Goal: Task Accomplishment & Management: Complete application form

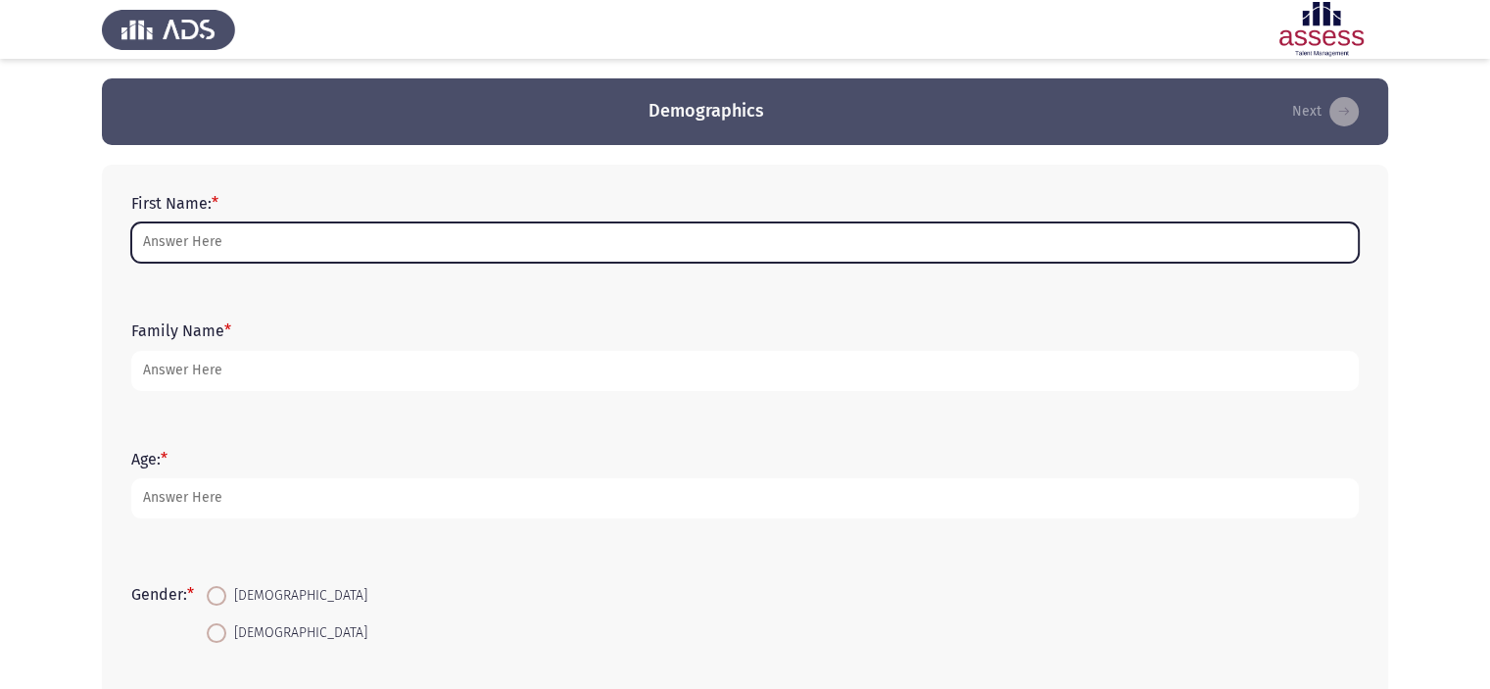
click at [521, 239] on input "First Name: *" at bounding box center [745, 242] width 1228 height 40
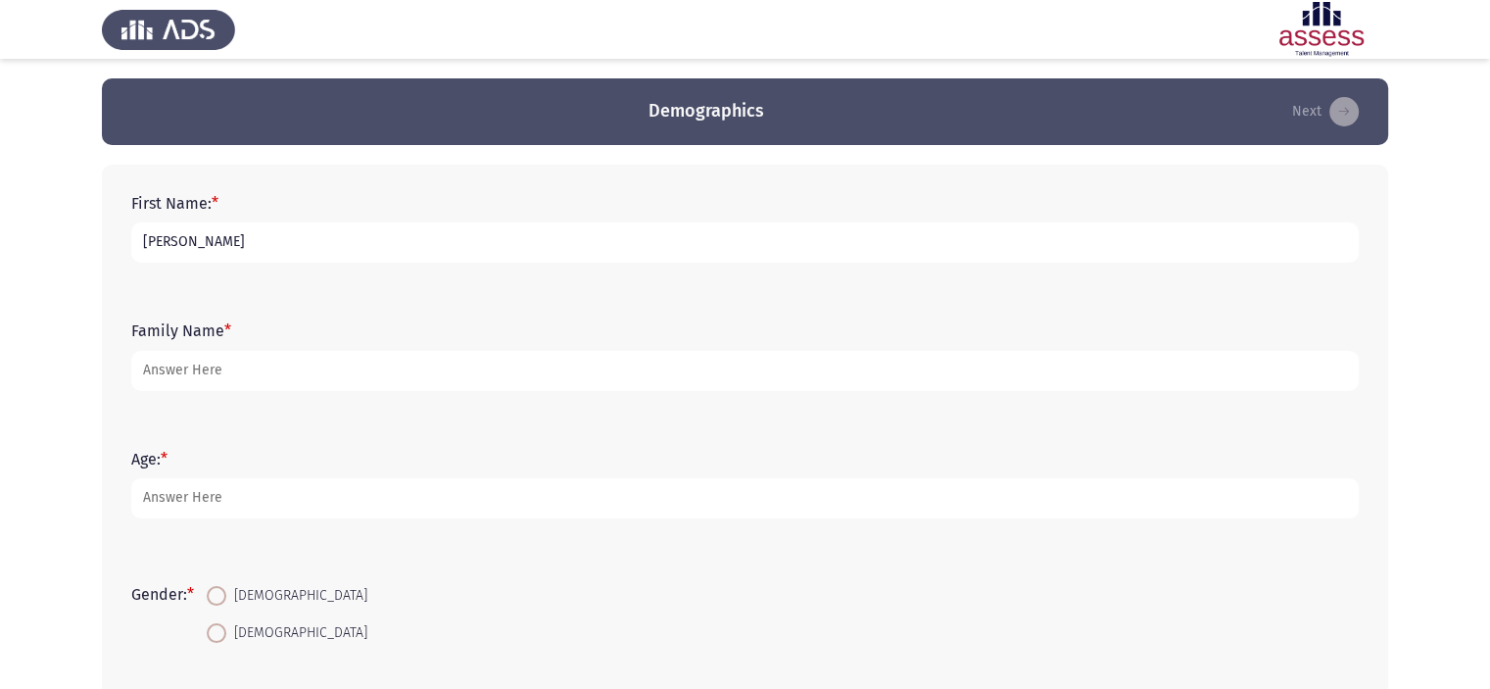
type input "[PERSON_NAME]"
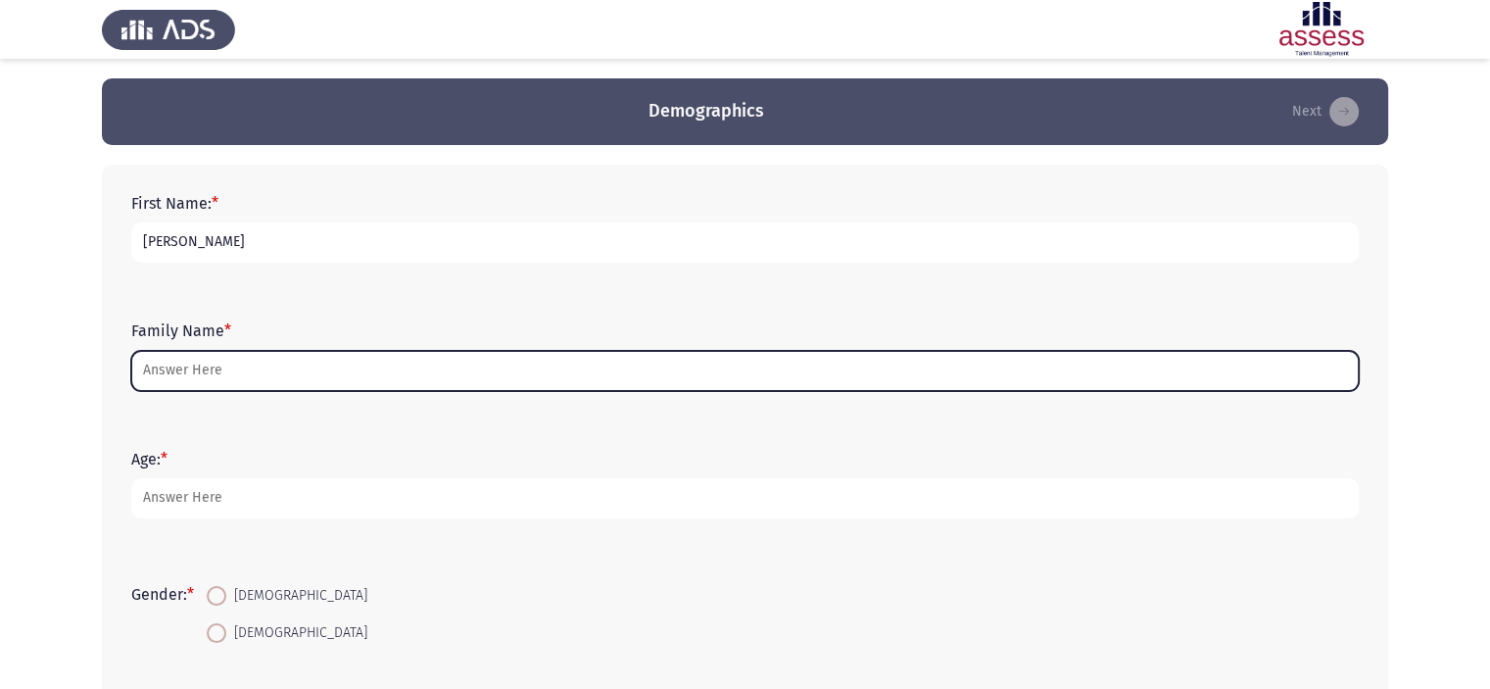
click at [491, 371] on input "Family Name *" at bounding box center [745, 371] width 1228 height 40
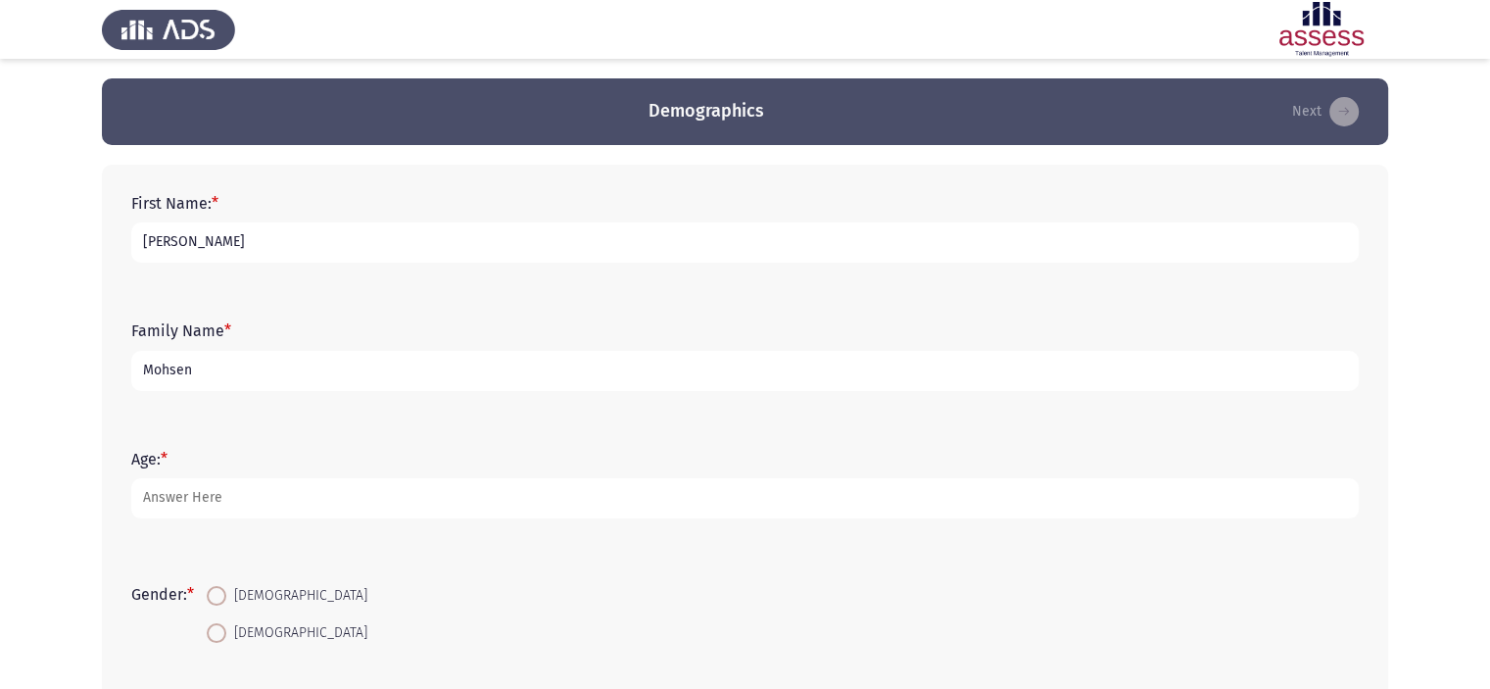
type input "Mohsen"
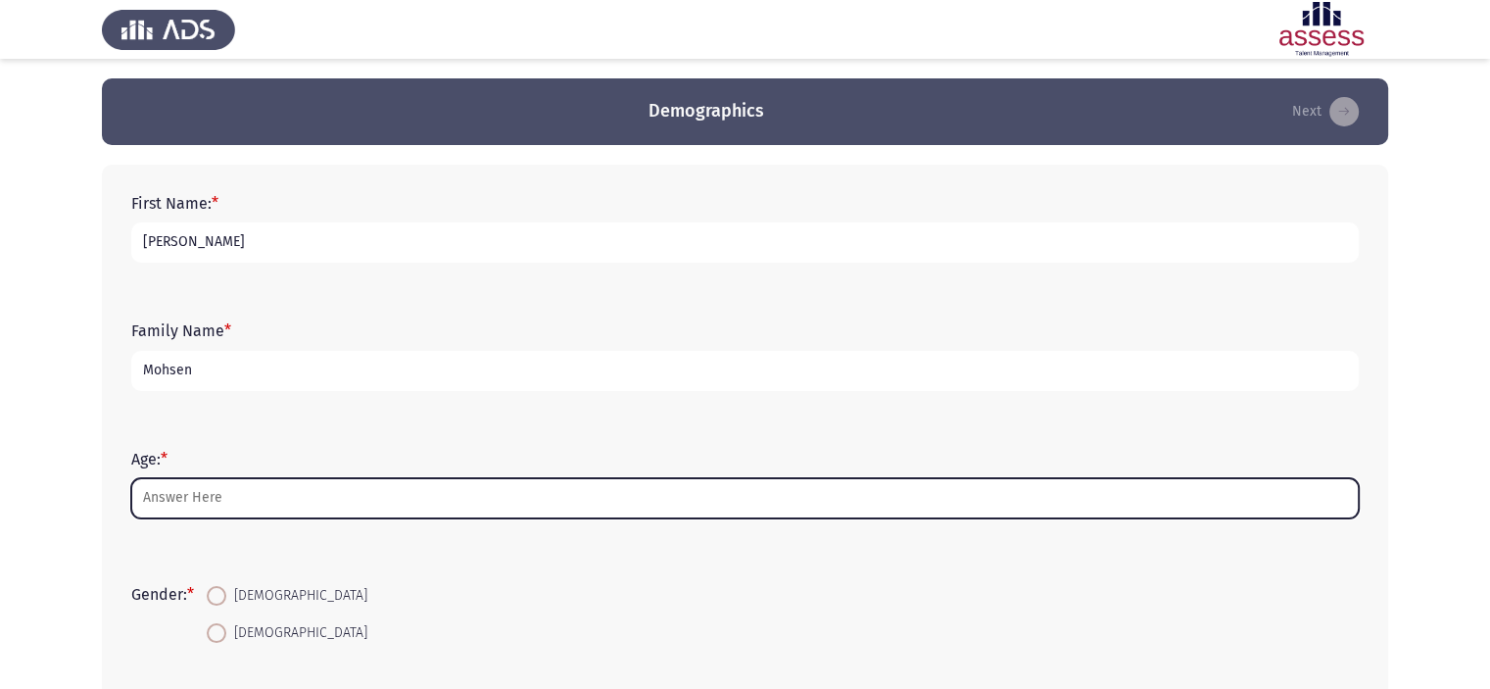
click at [197, 505] on input "Age: *" at bounding box center [745, 498] width 1228 height 40
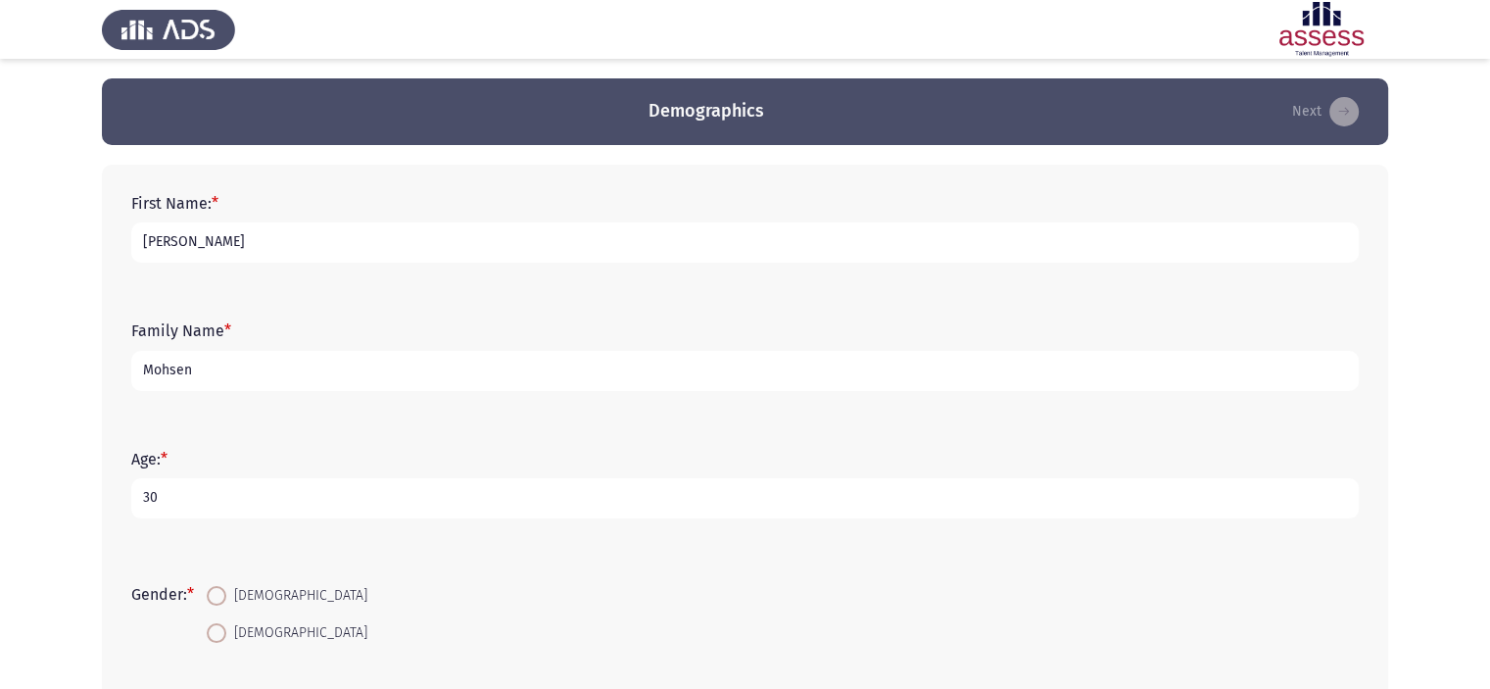
type input "30"
click at [239, 637] on span "[DEMOGRAPHIC_DATA]" at bounding box center [296, 633] width 141 height 24
click at [226, 637] on input "[DEMOGRAPHIC_DATA]" at bounding box center [217, 633] width 20 height 20
radio input "true"
drag, startPoint x: 1488, startPoint y: 281, endPoint x: 1490, endPoint y: 418, distance: 137.2
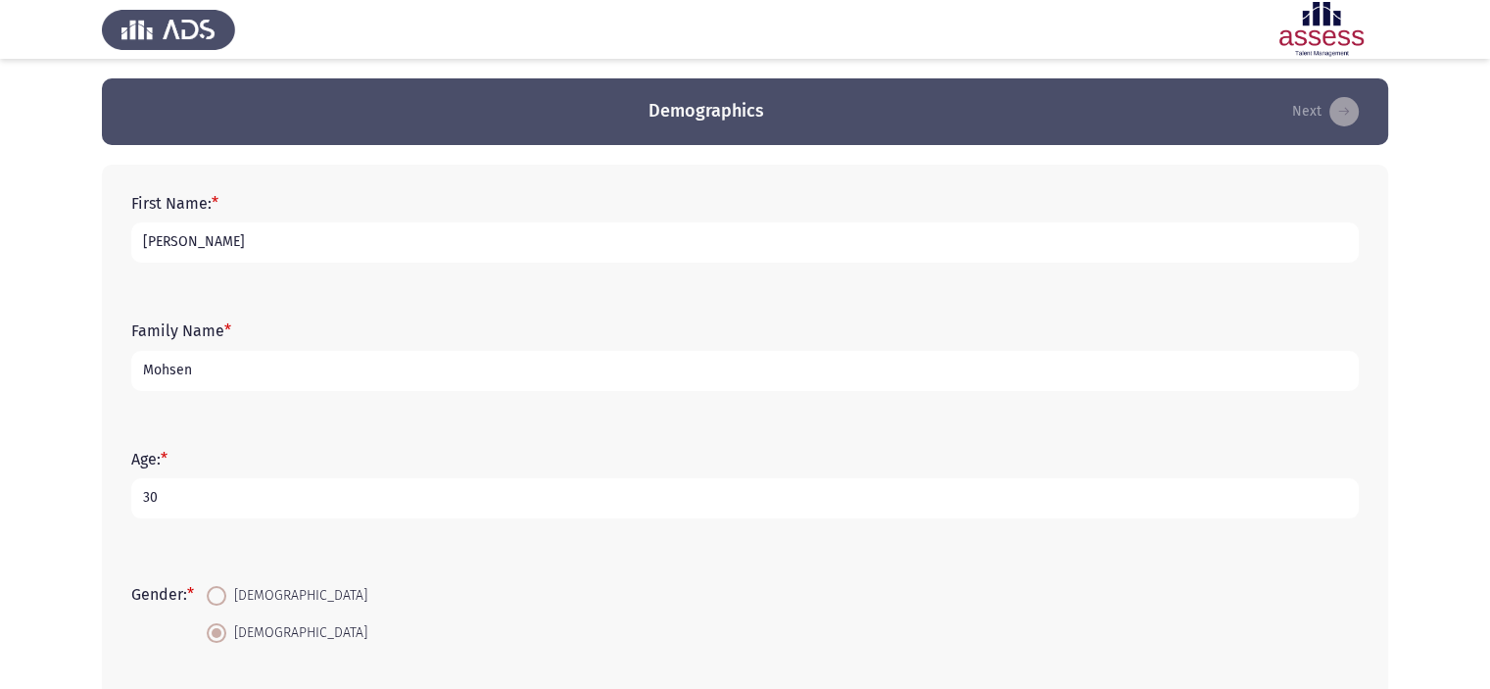
click at [1490, 418] on html "Demographics Next First Name: * [PERSON_NAME] Family Name * [PERSON_NAME] Age: …" at bounding box center [745, 565] width 1490 height 1131
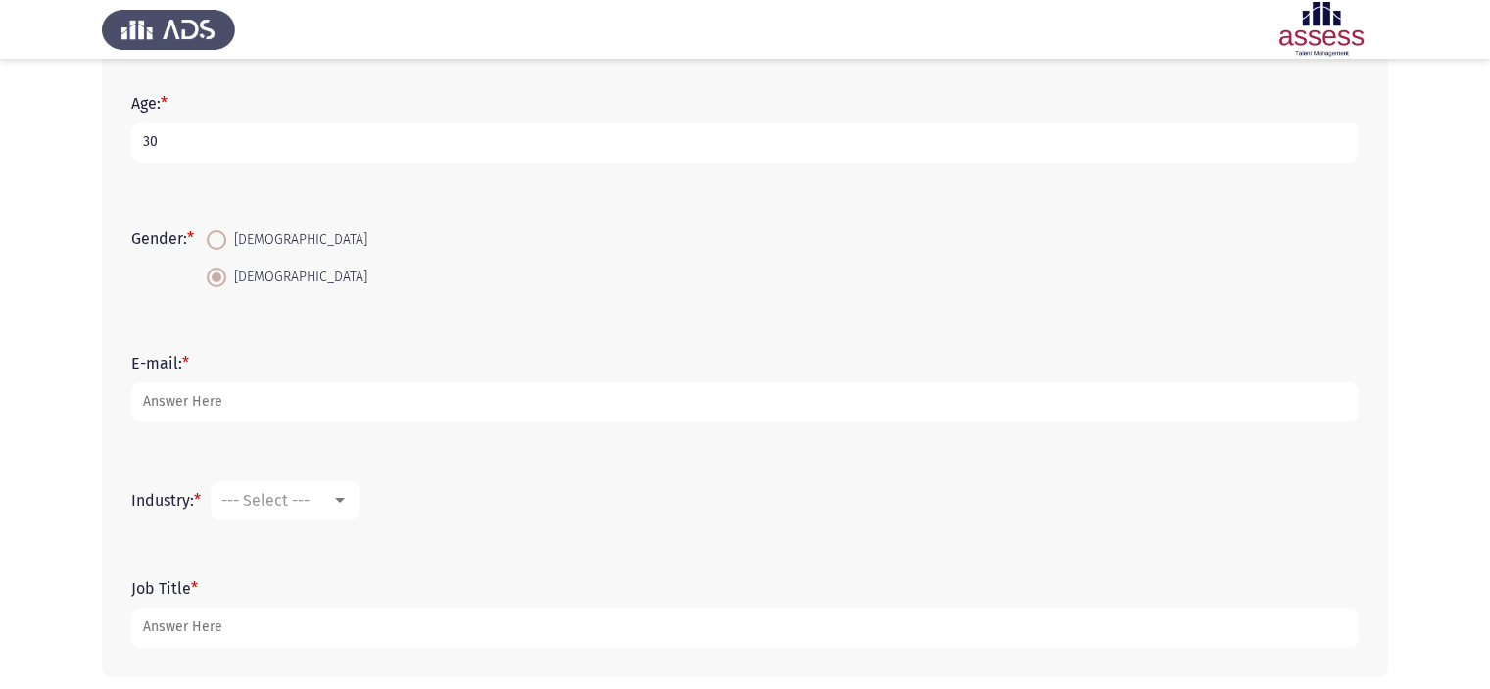
scroll to position [363, 0]
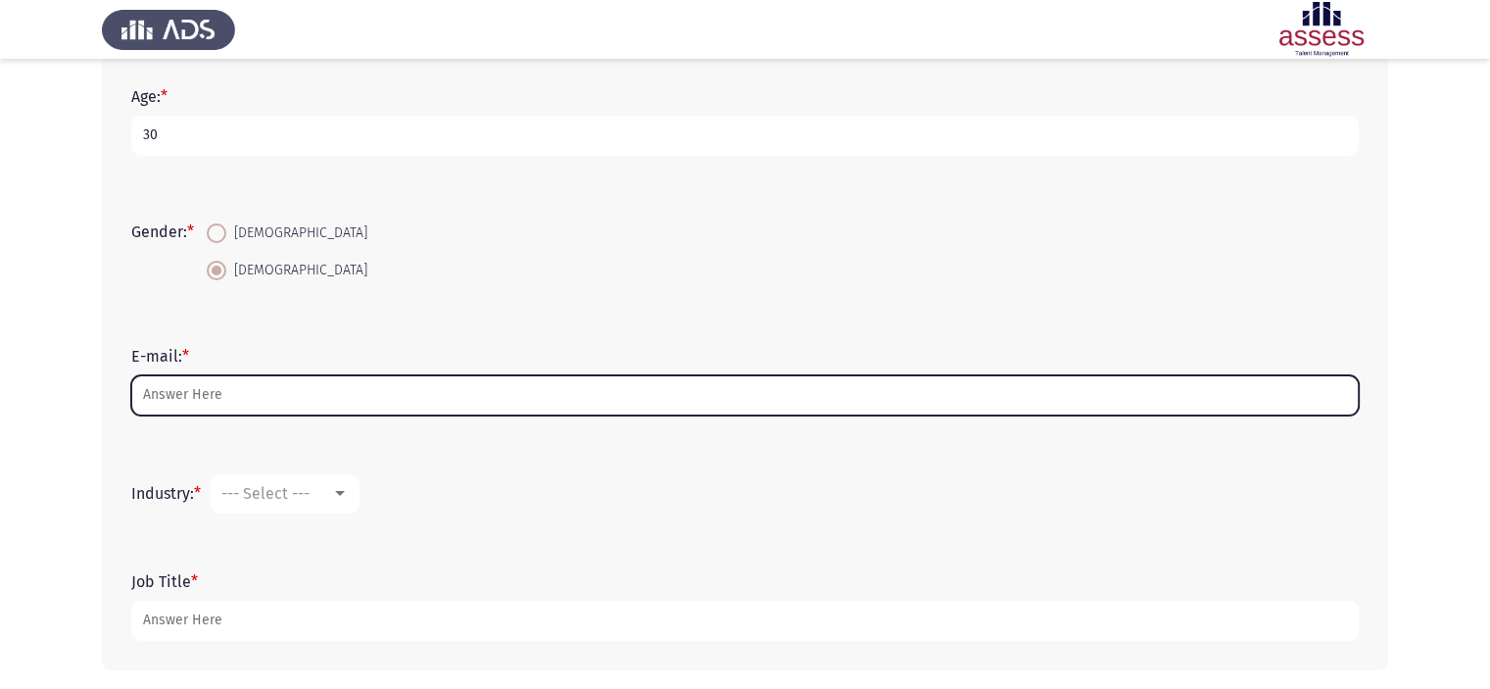
click at [437, 399] on input "E-mail: *" at bounding box center [745, 395] width 1228 height 40
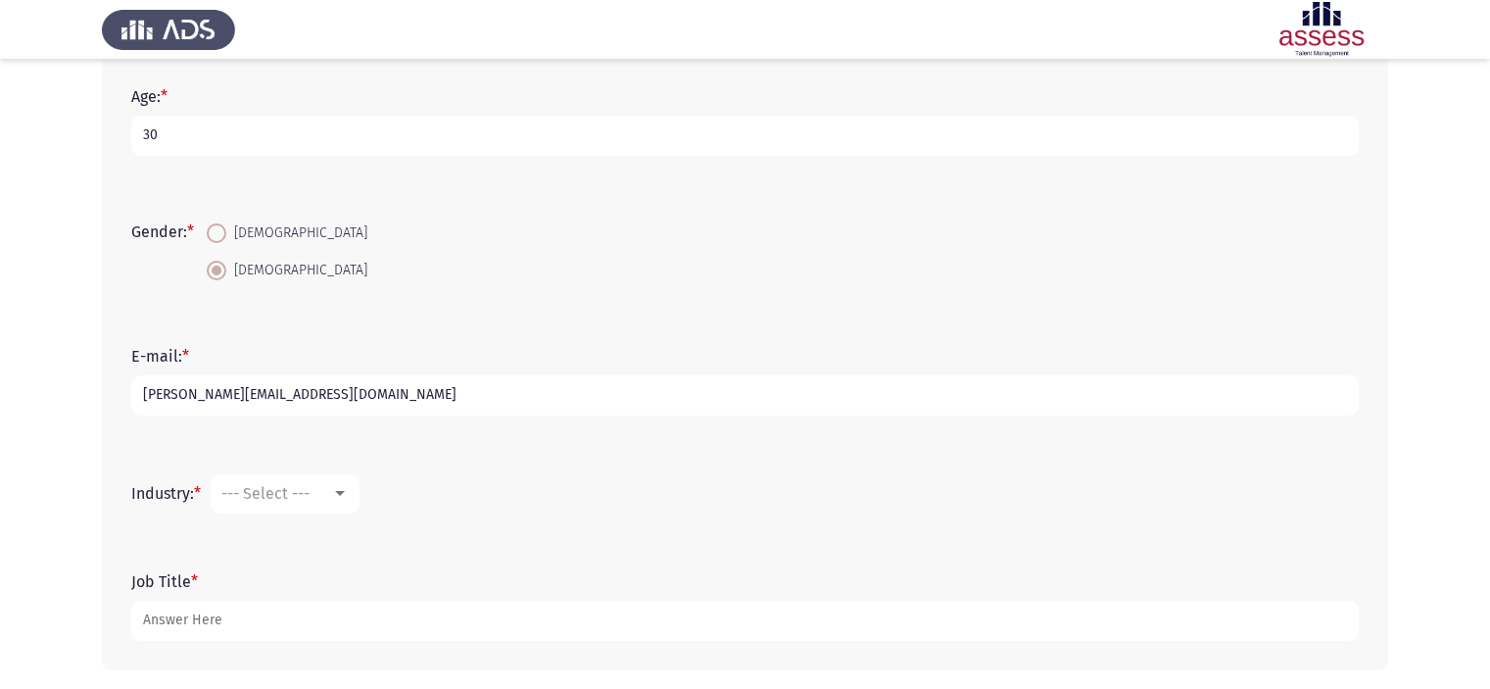
type input "[PERSON_NAME][EMAIL_ADDRESS][DOMAIN_NAME]"
click at [331, 497] on div "--- Select ---" at bounding box center [276, 493] width 110 height 19
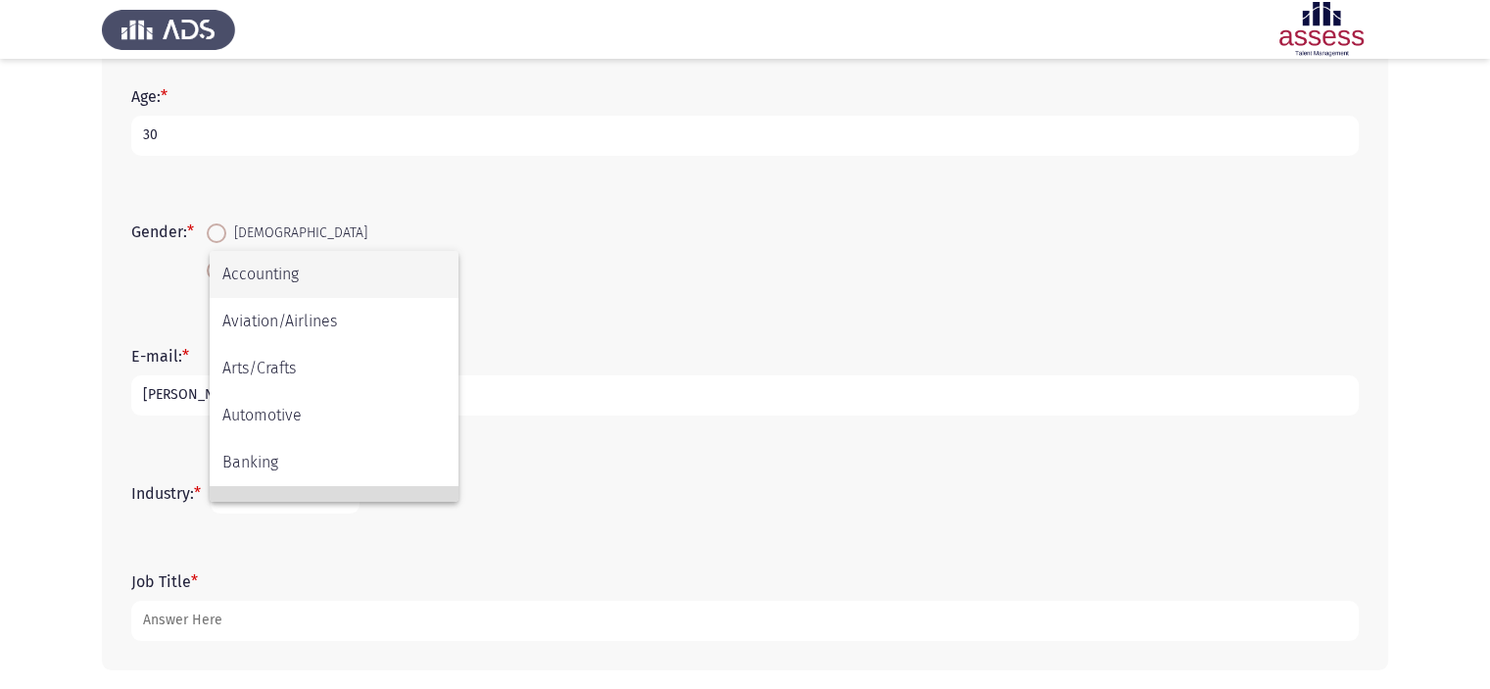
click at [331, 497] on span "Civic/Social Organization" at bounding box center [333, 509] width 223 height 47
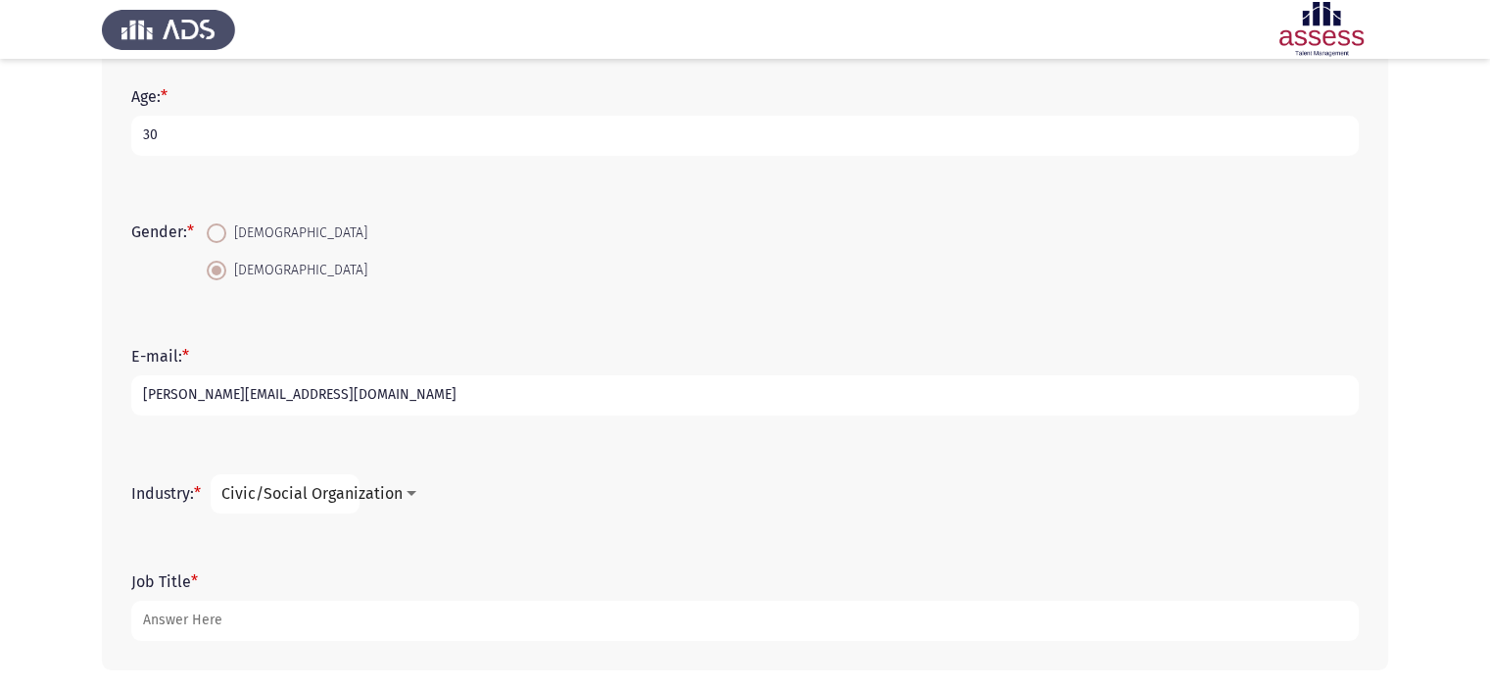
click at [348, 495] on span "Civic/Social Organization" at bounding box center [311, 493] width 181 height 19
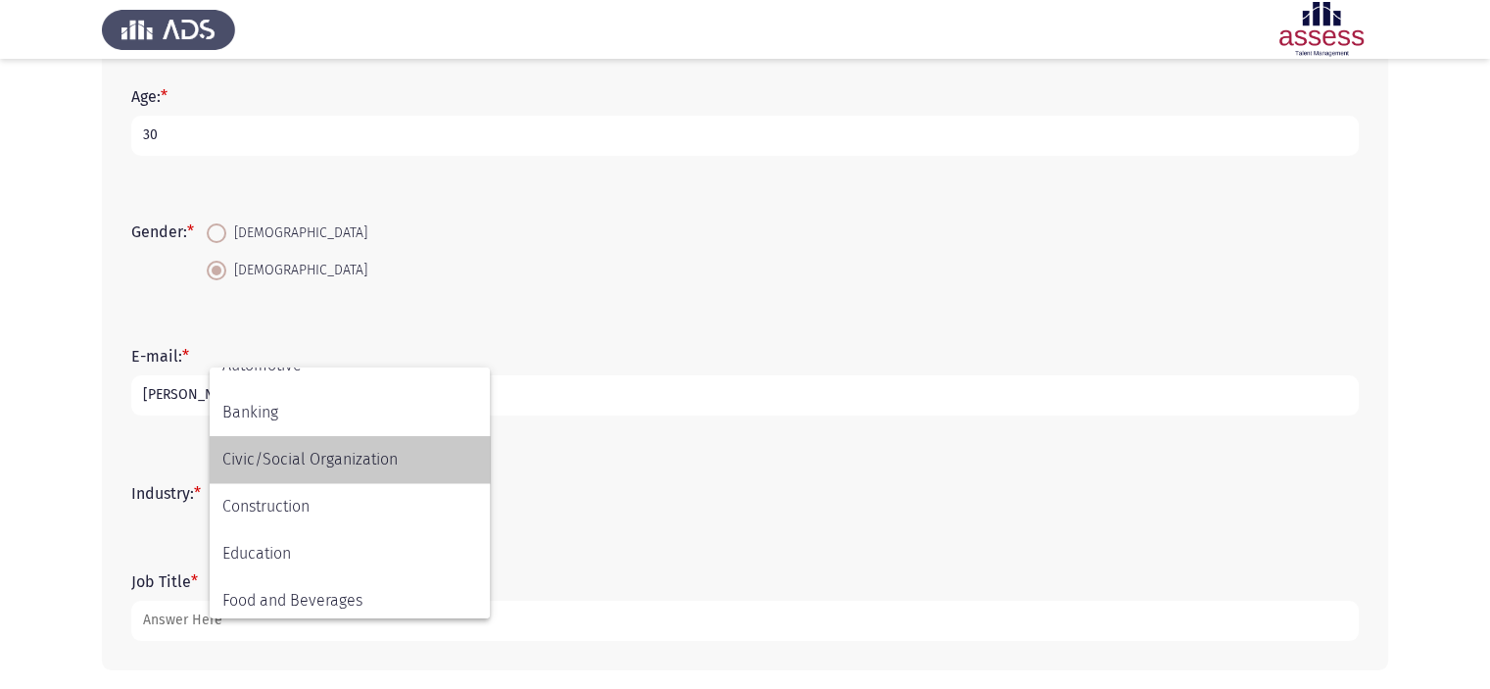
scroll to position [170, 0]
click at [375, 509] on span "Construction" at bounding box center [349, 503] width 255 height 47
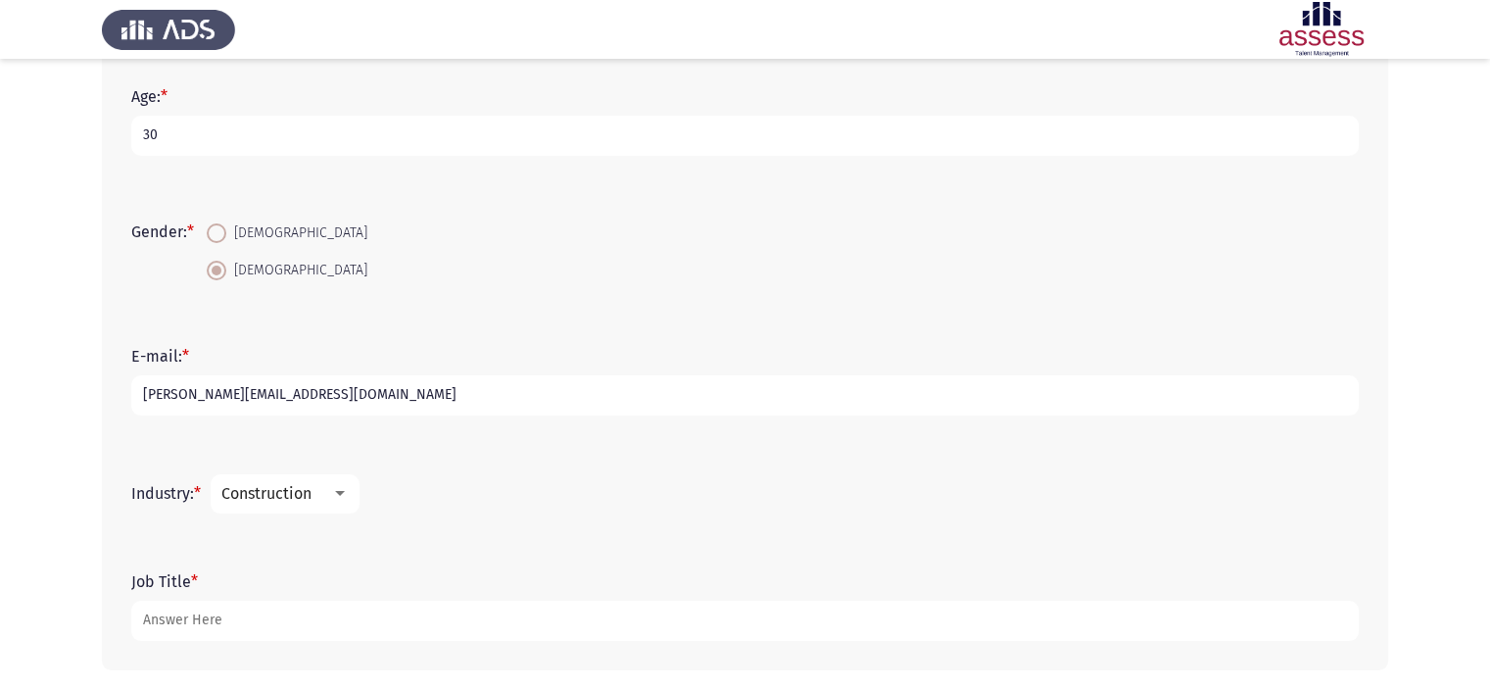
click at [312, 503] on mat-select "Construction" at bounding box center [285, 493] width 149 height 39
drag, startPoint x: 325, startPoint y: 513, endPoint x: 329, endPoint y: 474, distance: 39.4
click at [329, 474] on div "Industry: * Construction" at bounding box center [745, 493] width 1247 height 59
click at [329, 487] on div "Construction" at bounding box center [276, 493] width 110 height 19
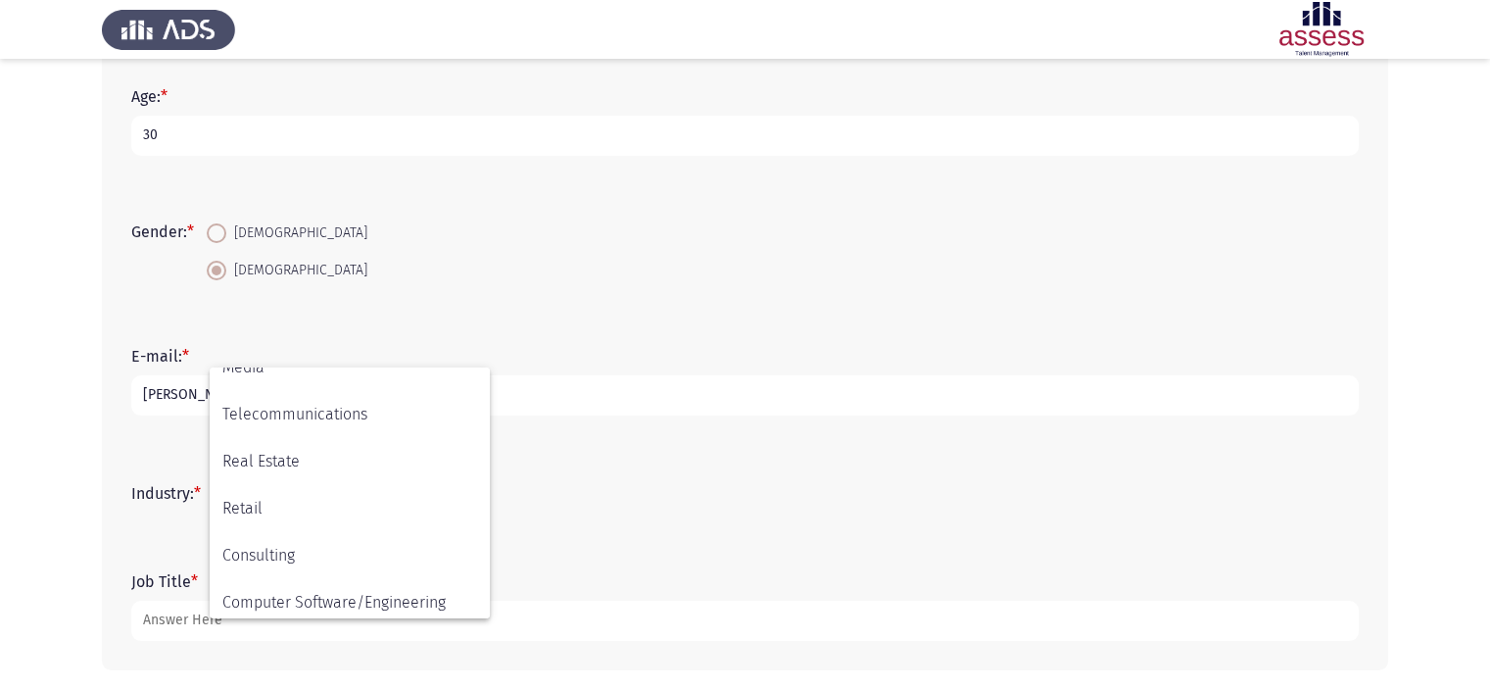
scroll to position [643, 0]
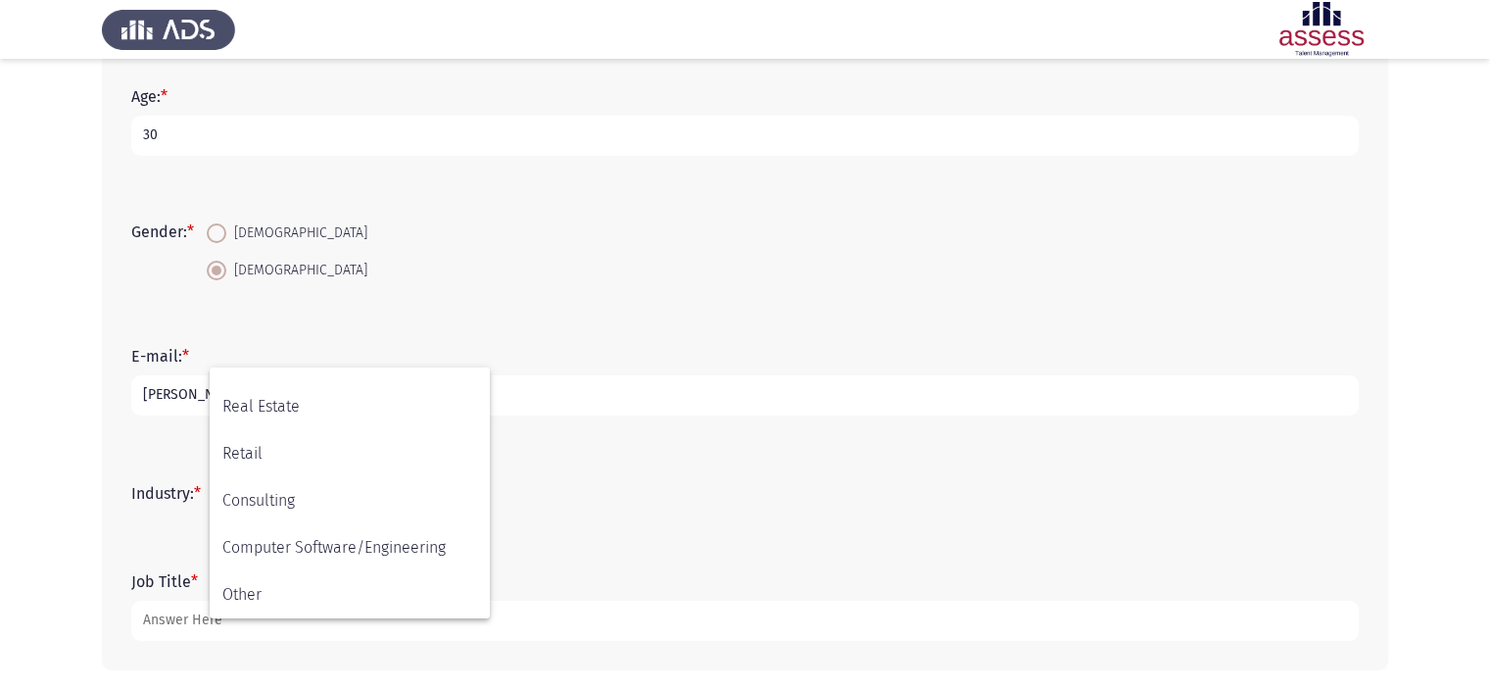
click at [592, 621] on div at bounding box center [745, 344] width 1490 height 689
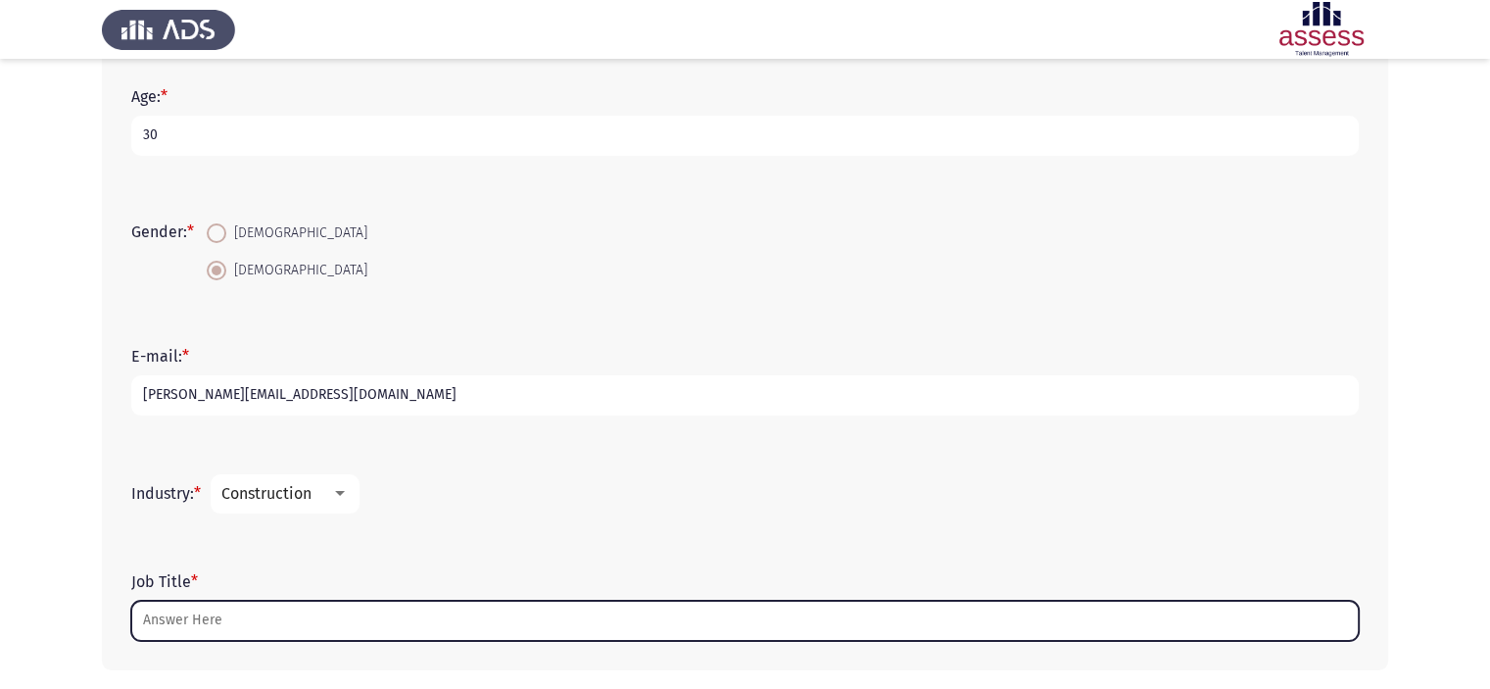
click at [592, 621] on input "Job Title *" at bounding box center [745, 621] width 1228 height 40
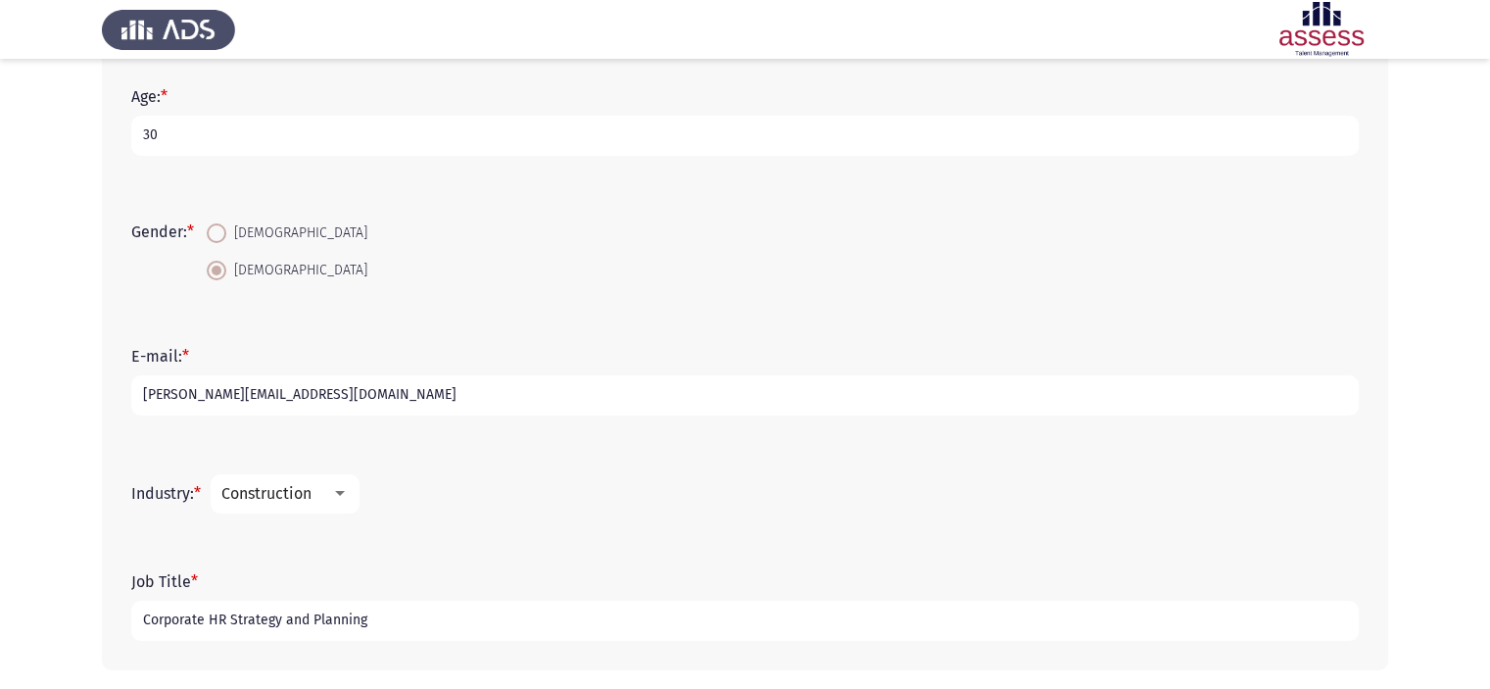
scroll to position [441, 0]
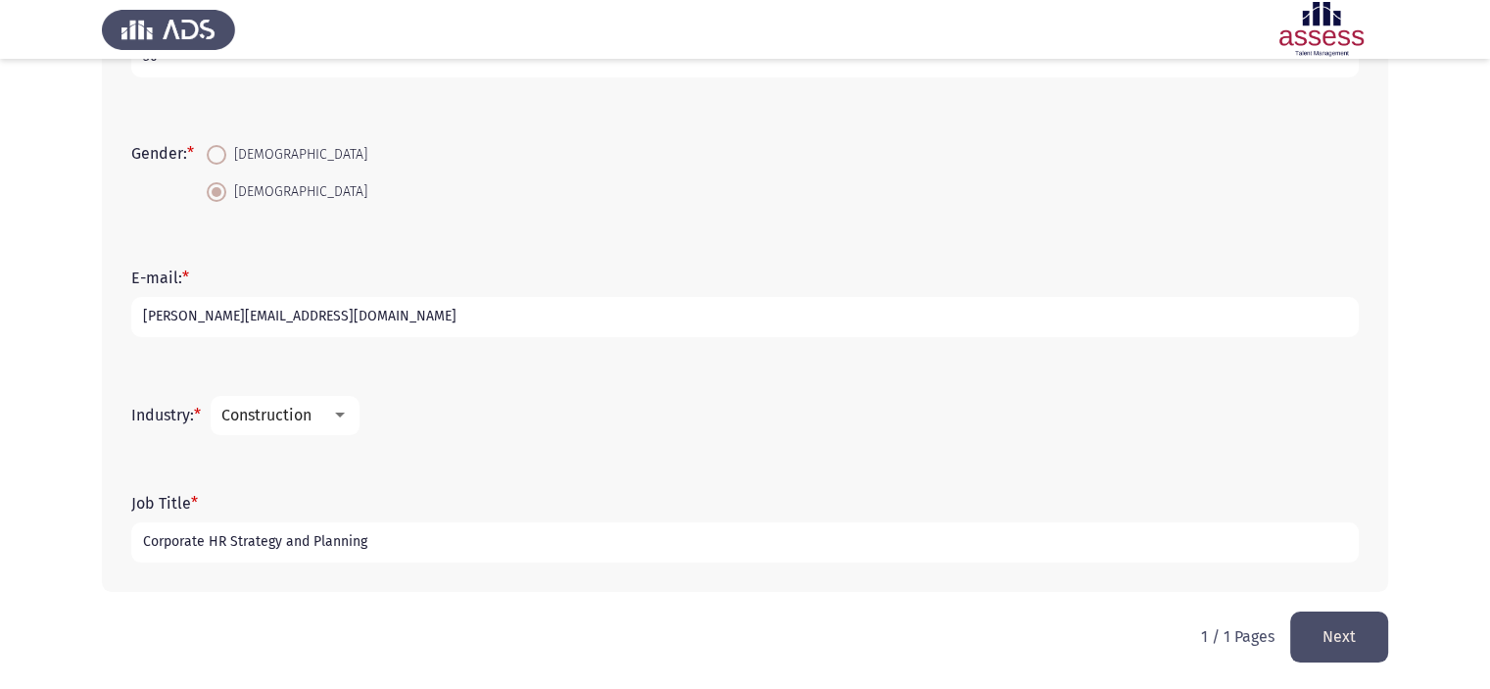
type input "Corporate HR Strategy and Planning"
click at [1331, 639] on button "Next" at bounding box center [1340, 636] width 98 height 50
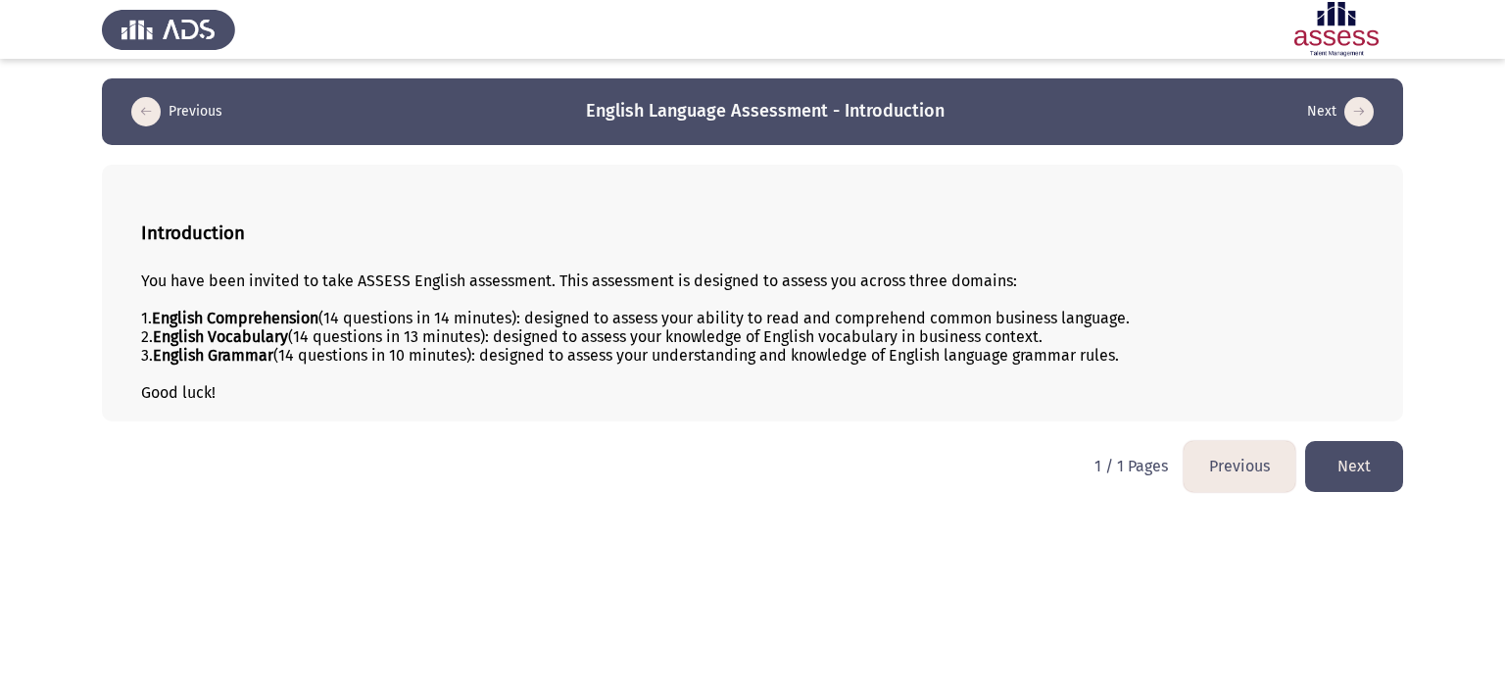
drag, startPoint x: 550, startPoint y: 278, endPoint x: 365, endPoint y: 273, distance: 185.3
click at [365, 273] on div "You have been invited to take ASSESS English assessment. This assessment is des…" at bounding box center [752, 280] width 1223 height 19
click at [1361, 458] on button "Next" at bounding box center [1354, 466] width 98 height 50
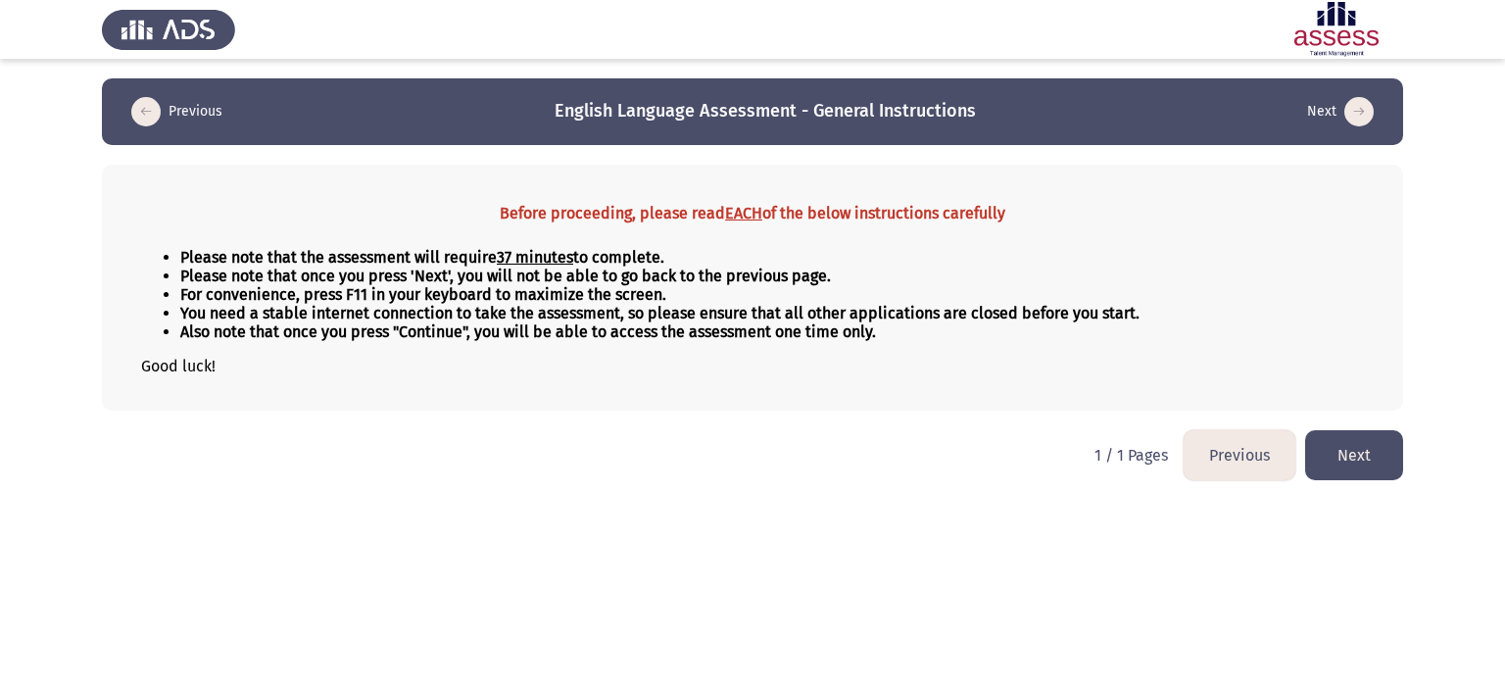
click at [141, 113] on icon "load previous page" at bounding box center [145, 111] width 29 height 29
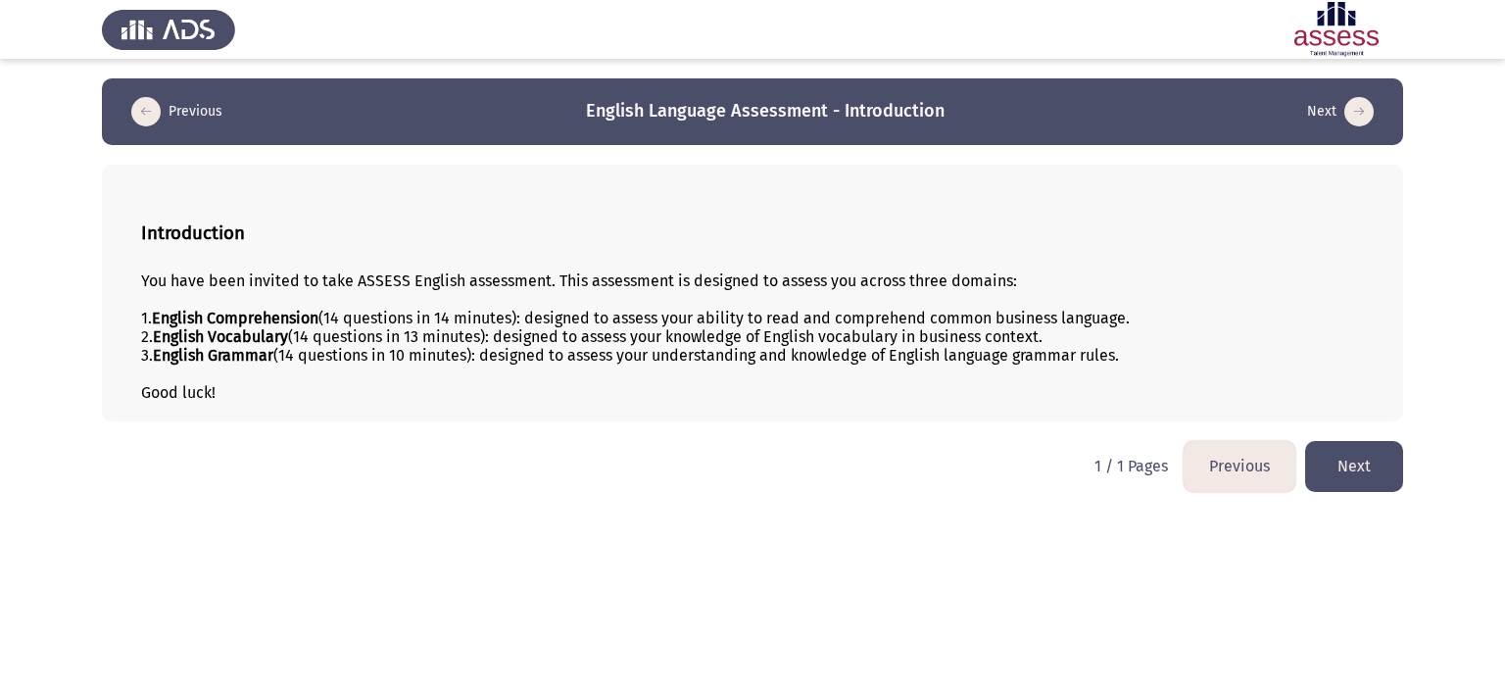
click at [141, 113] on icon "load previous page" at bounding box center [145, 111] width 29 height 29
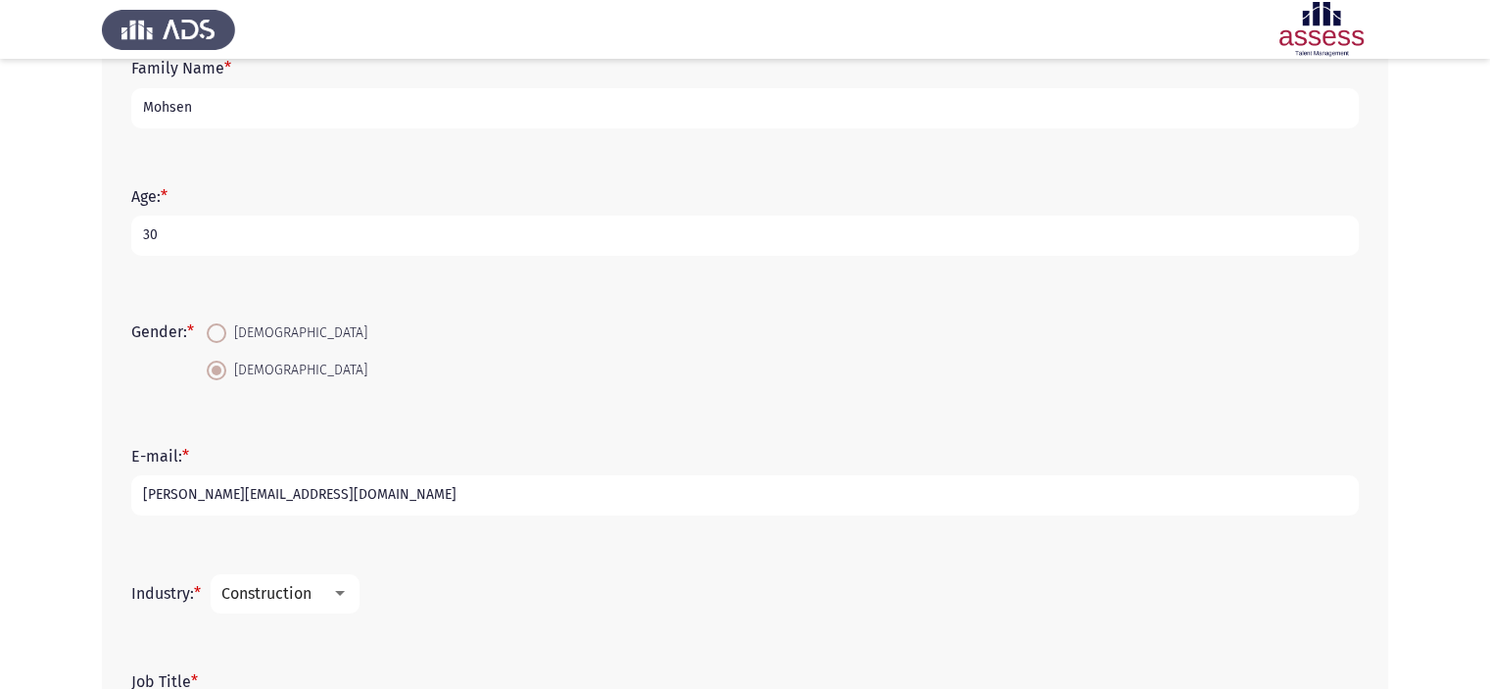
scroll to position [441, 0]
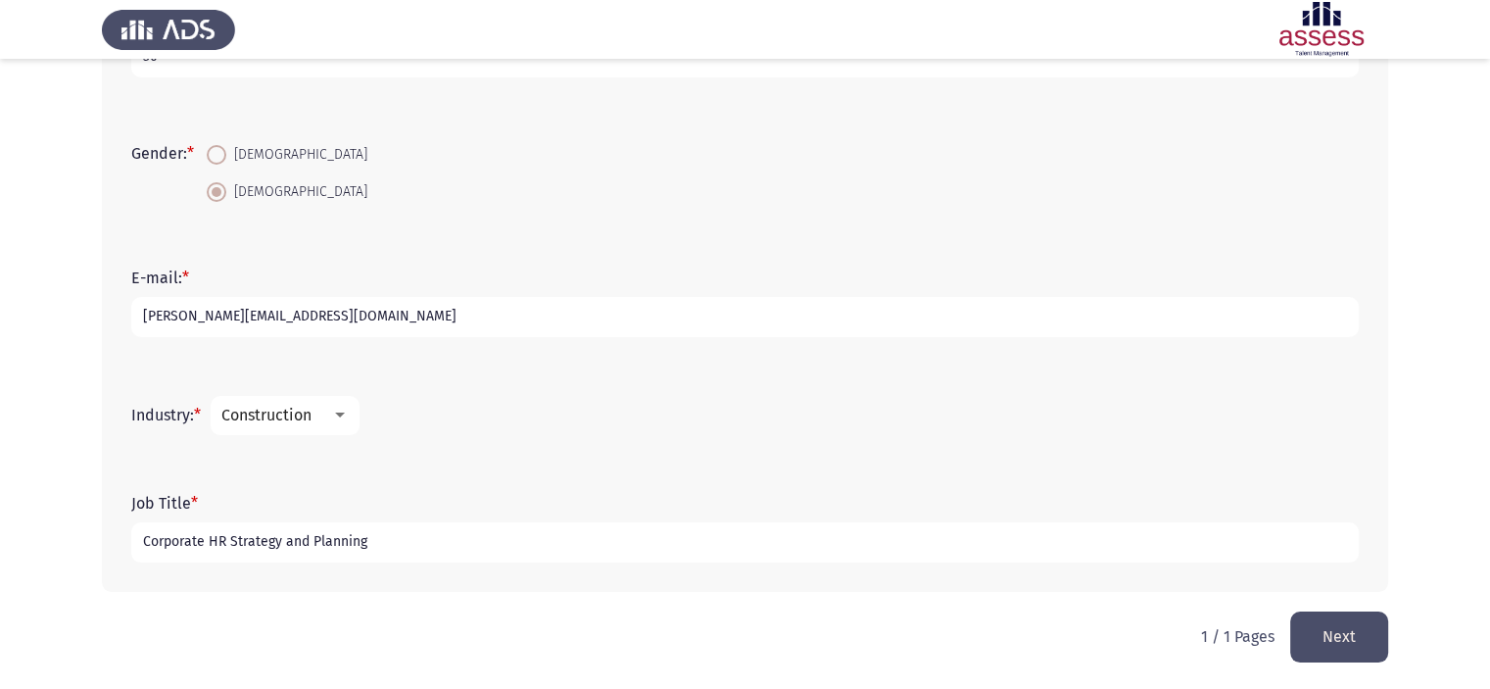
click at [349, 409] on div at bounding box center [340, 416] width 18 height 16
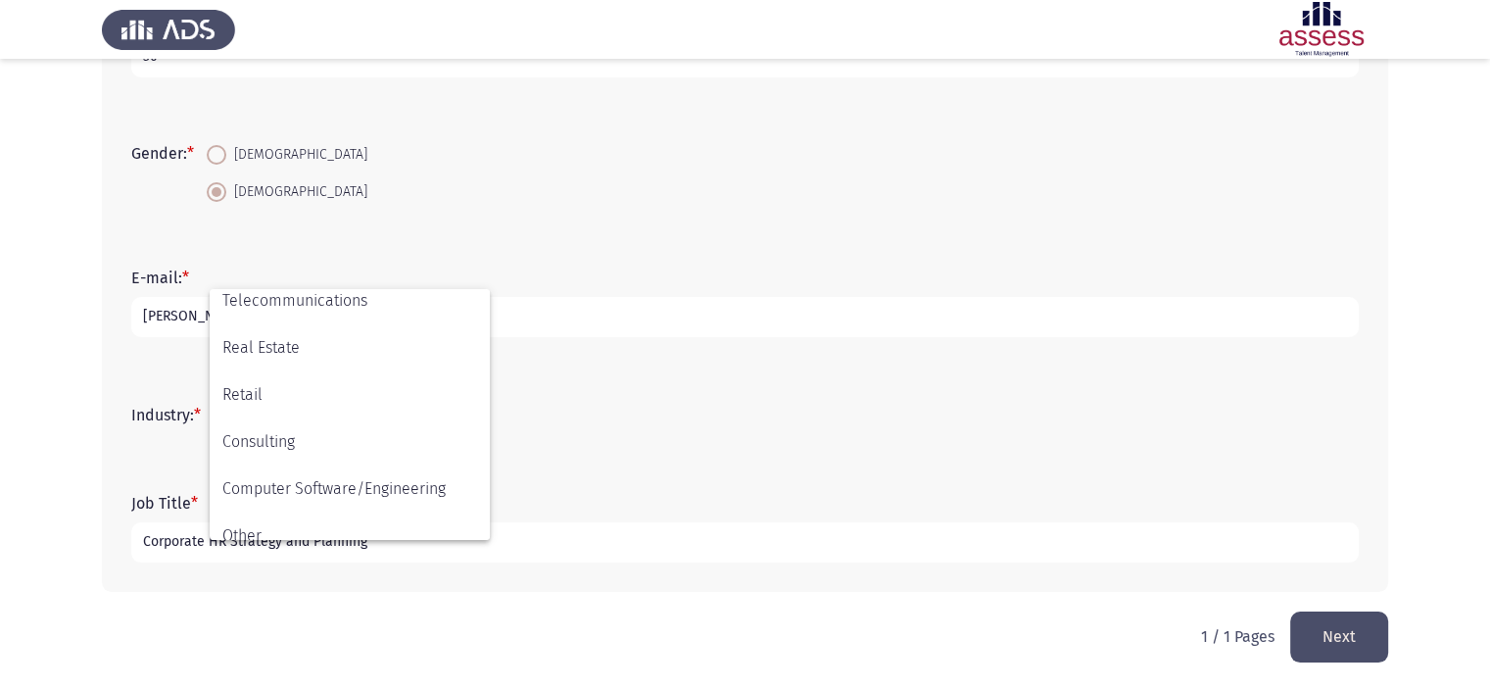
scroll to position [643, 0]
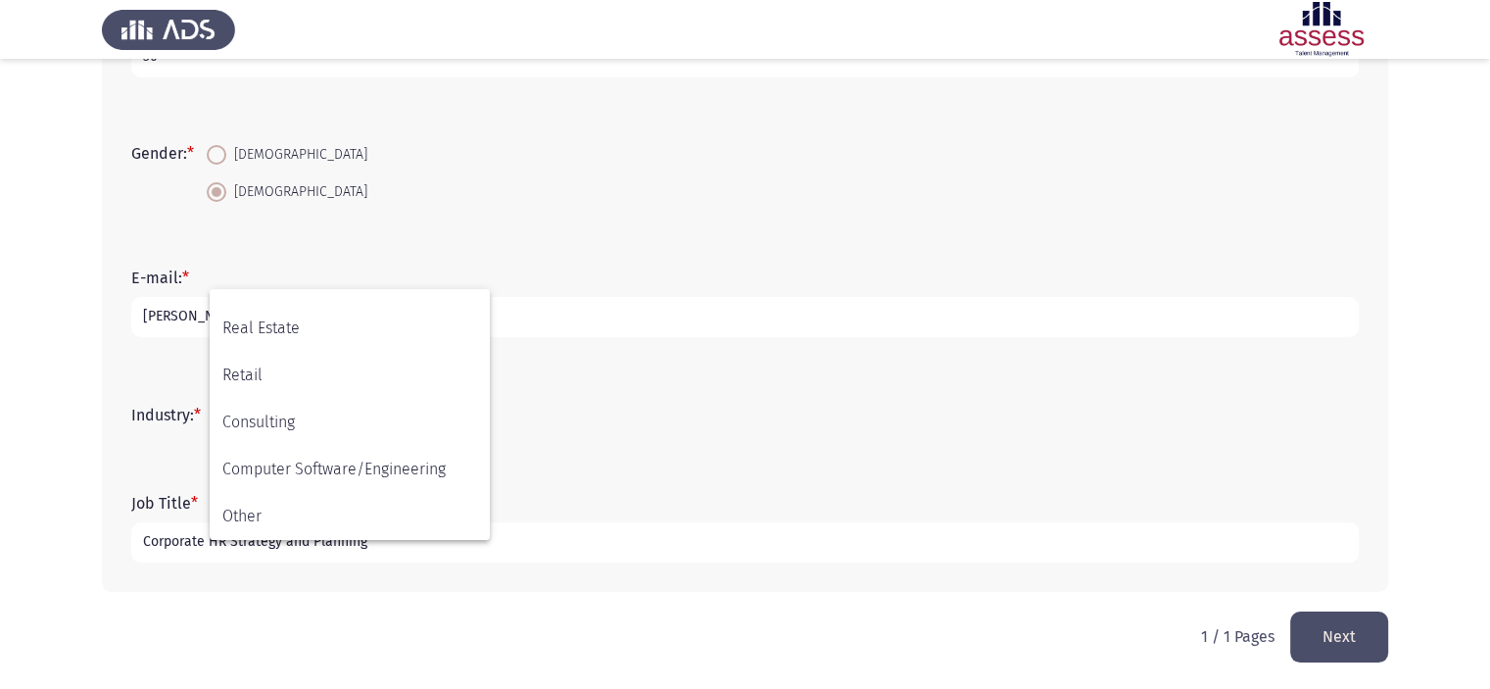
click at [1317, 643] on div at bounding box center [745, 344] width 1490 height 689
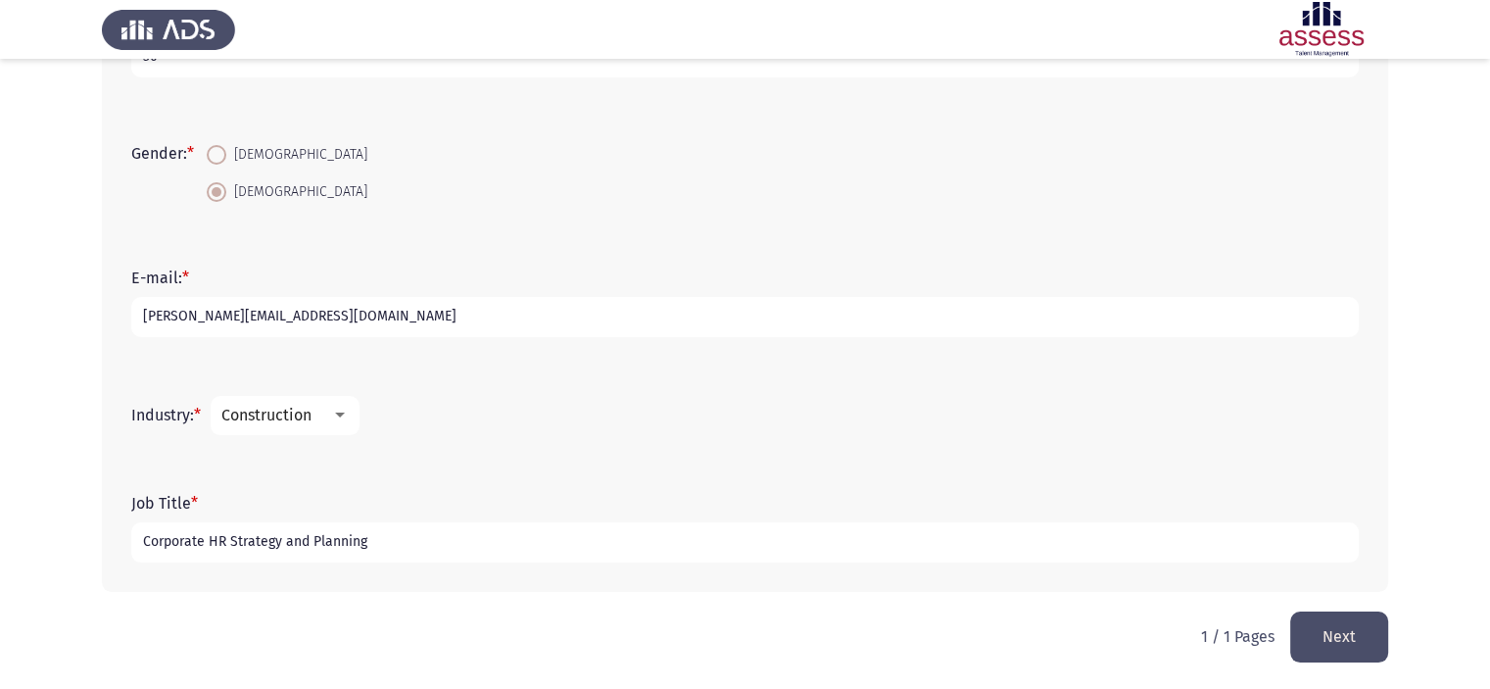
click at [1317, 643] on button "Next" at bounding box center [1340, 636] width 98 height 50
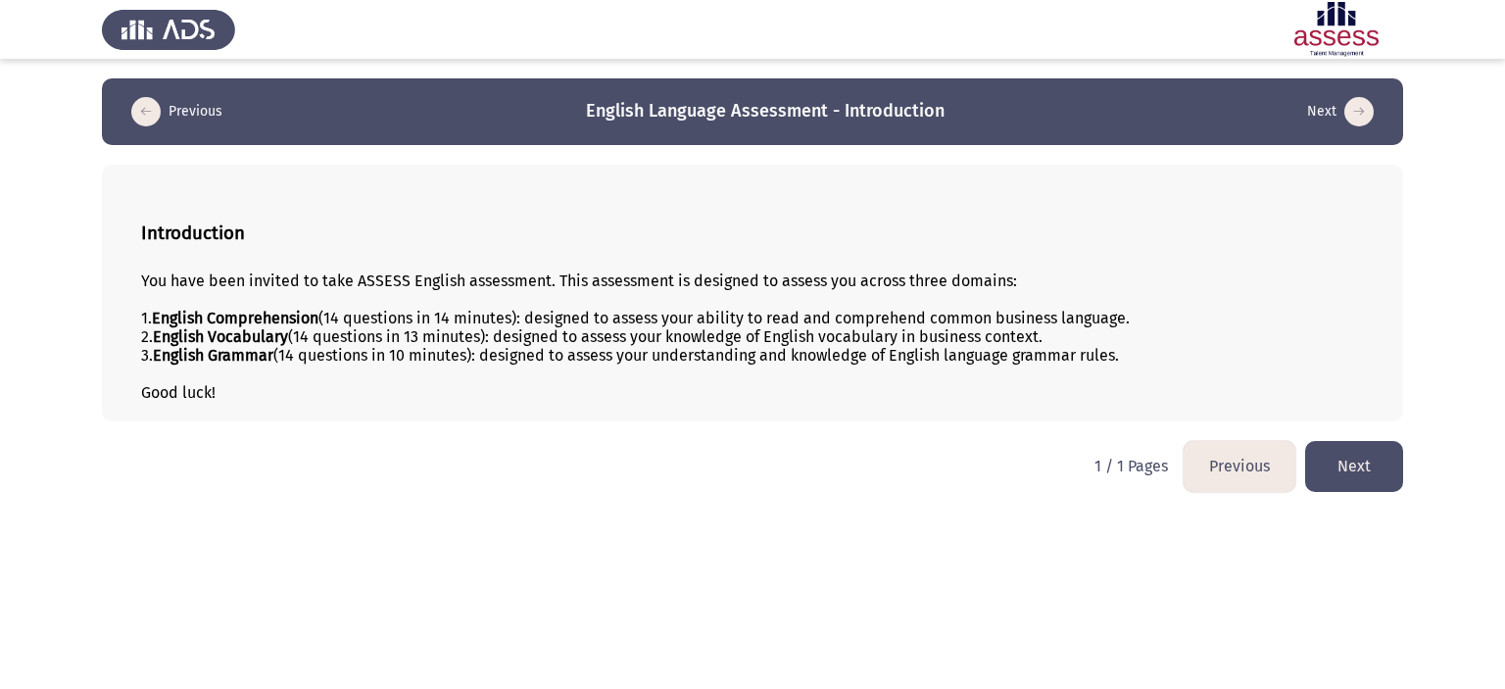
click at [1382, 465] on button "Next" at bounding box center [1354, 466] width 98 height 50
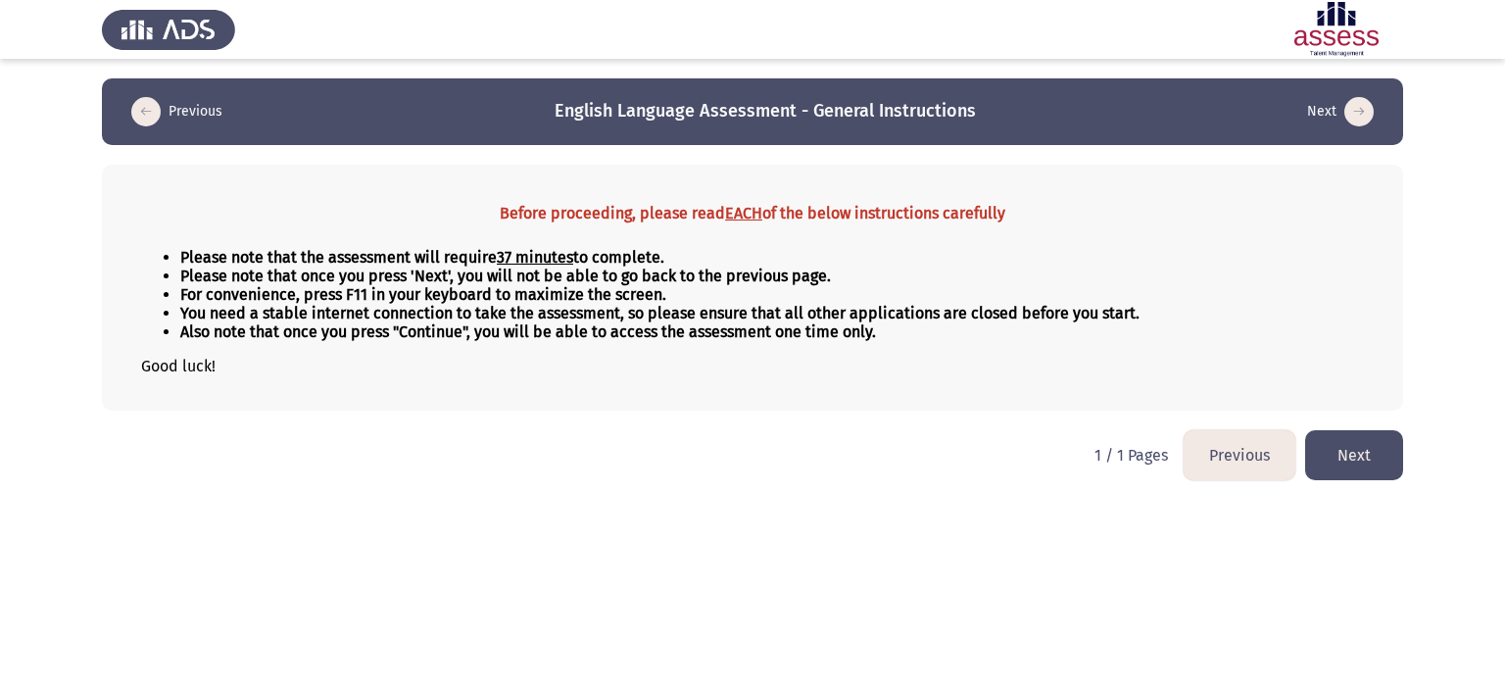
click at [1382, 465] on button "Next" at bounding box center [1354, 455] width 98 height 50
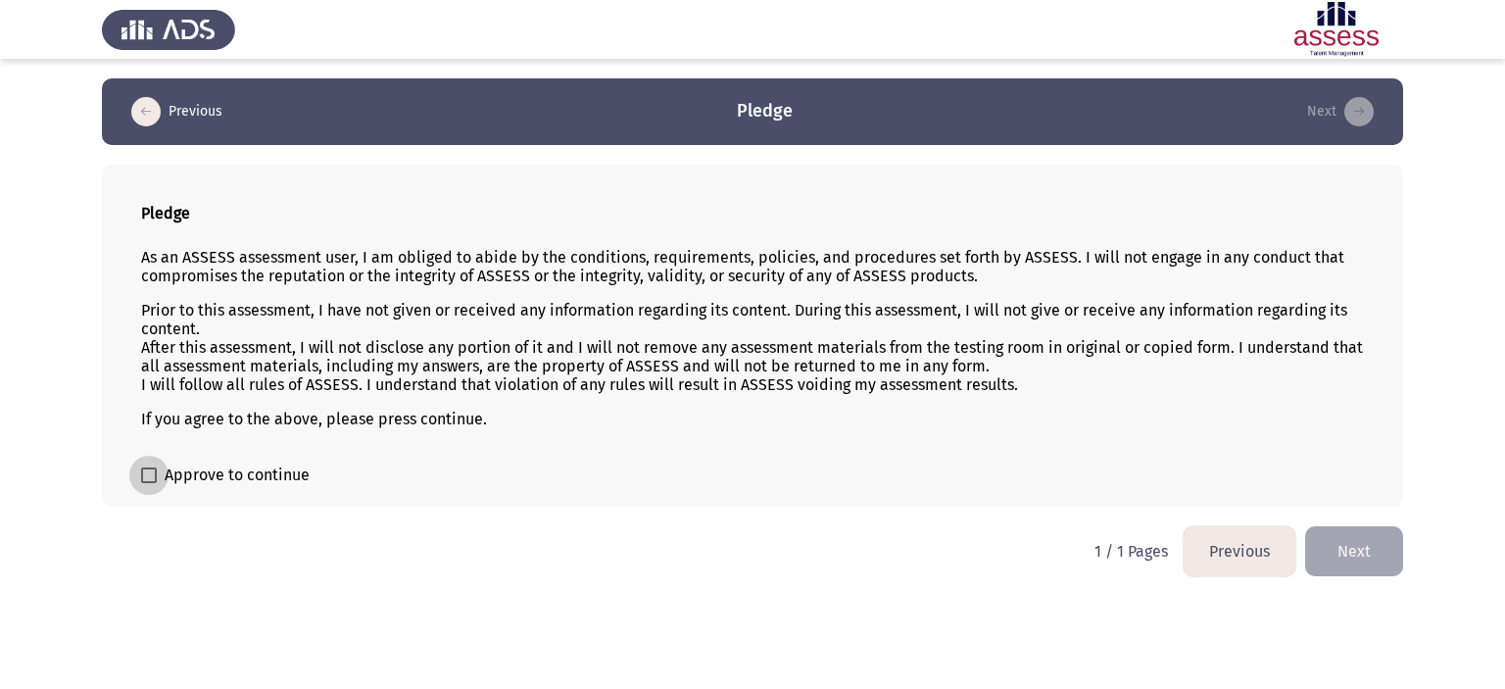
click at [155, 471] on span at bounding box center [149, 475] width 16 height 16
click at [149, 483] on input "Approve to continue" at bounding box center [148, 483] width 1 height 1
checkbox input "true"
click at [1375, 561] on button "Next" at bounding box center [1354, 551] width 98 height 50
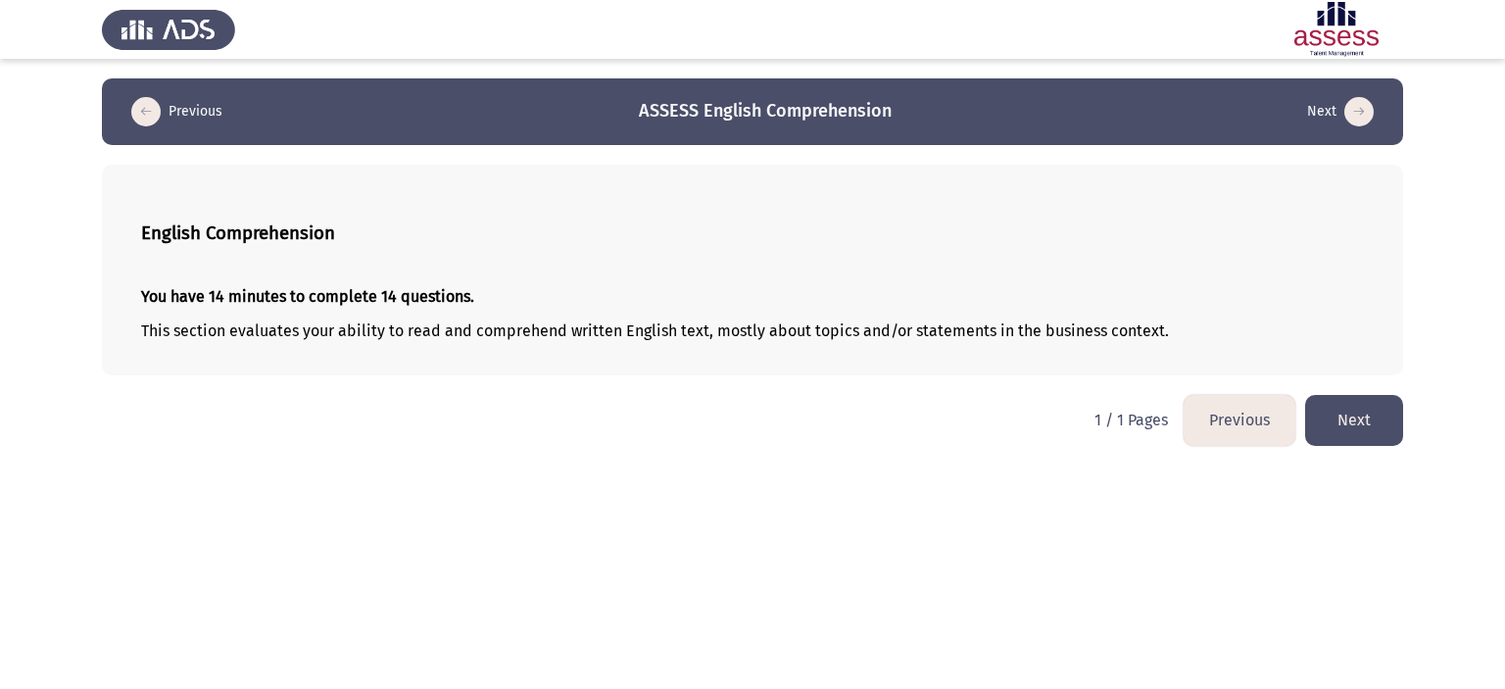
click at [1356, 418] on button "Next" at bounding box center [1354, 420] width 98 height 50
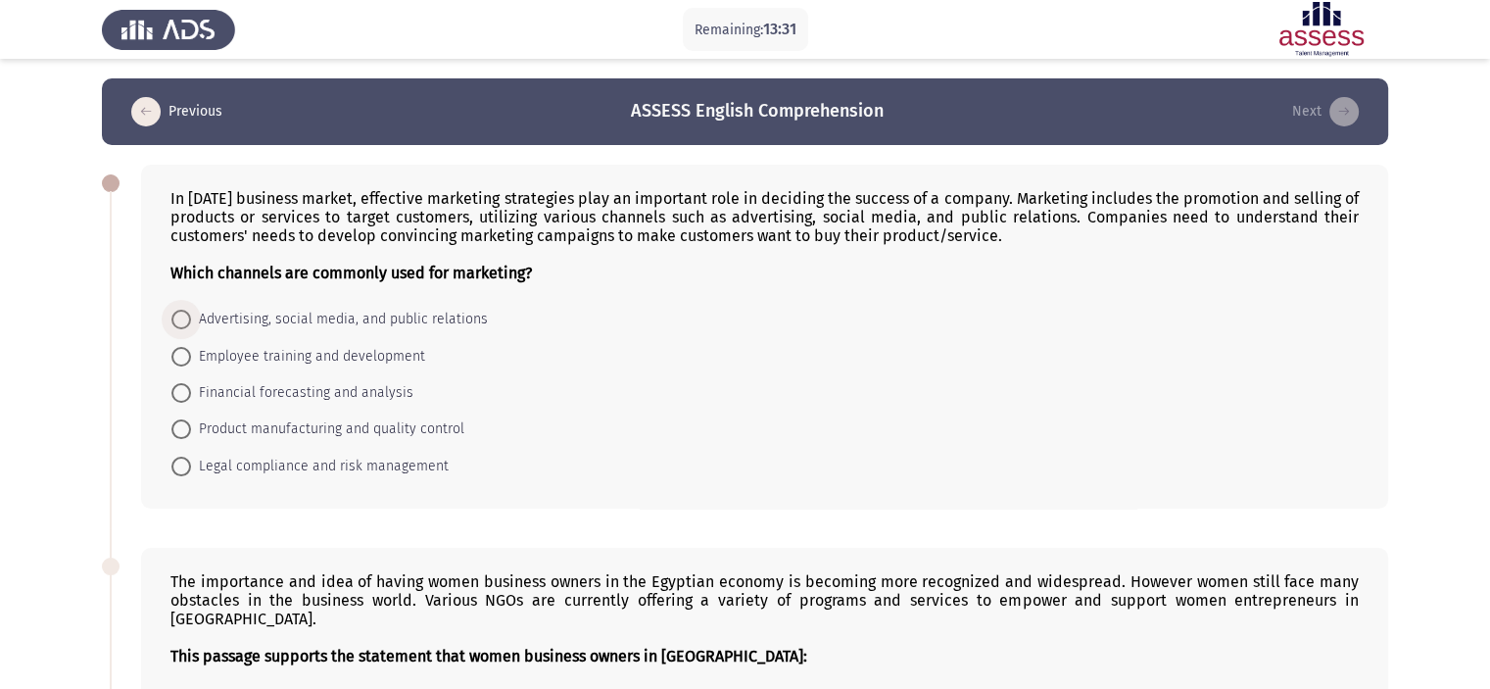
click at [267, 324] on span "Advertising, social media, and public relations" at bounding box center [339, 320] width 297 height 24
click at [191, 324] on input "Advertising, social media, and public relations" at bounding box center [181, 320] width 20 height 20
radio input "true"
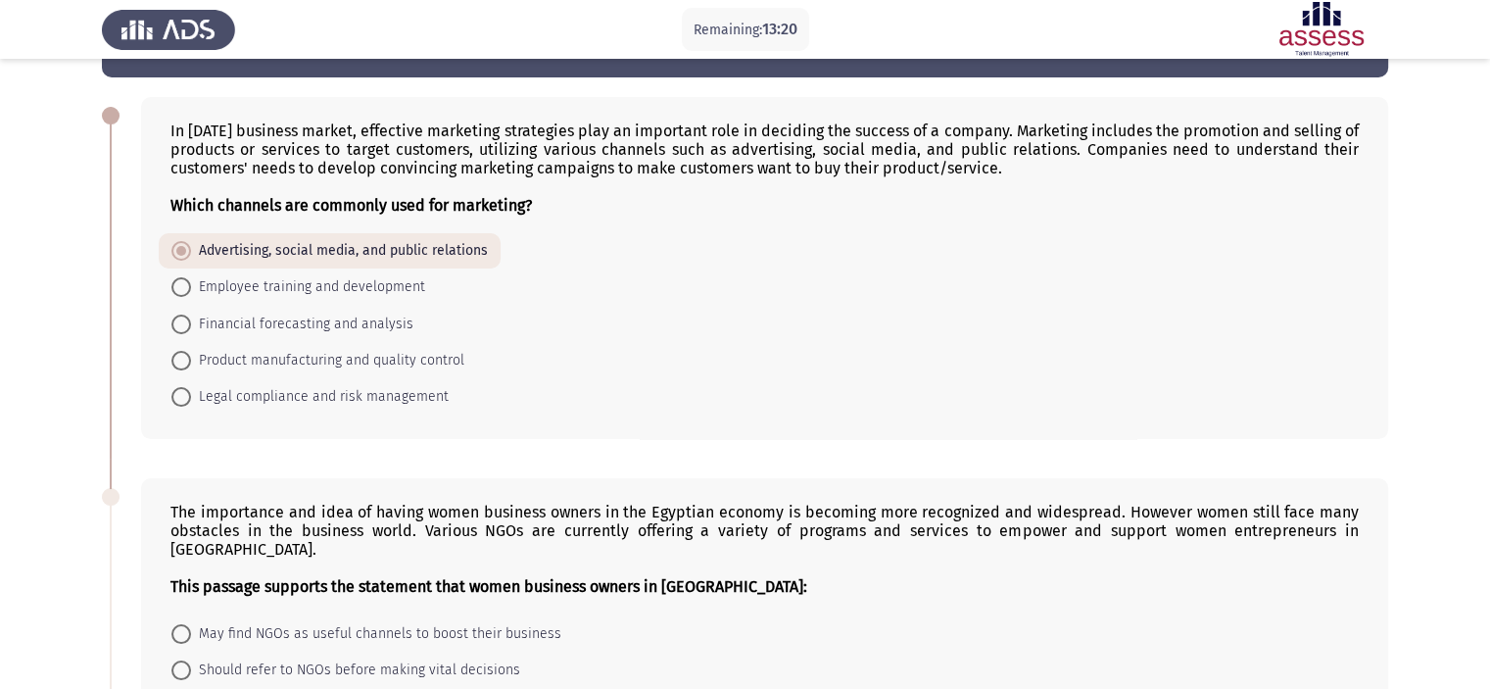
scroll to position [95, 0]
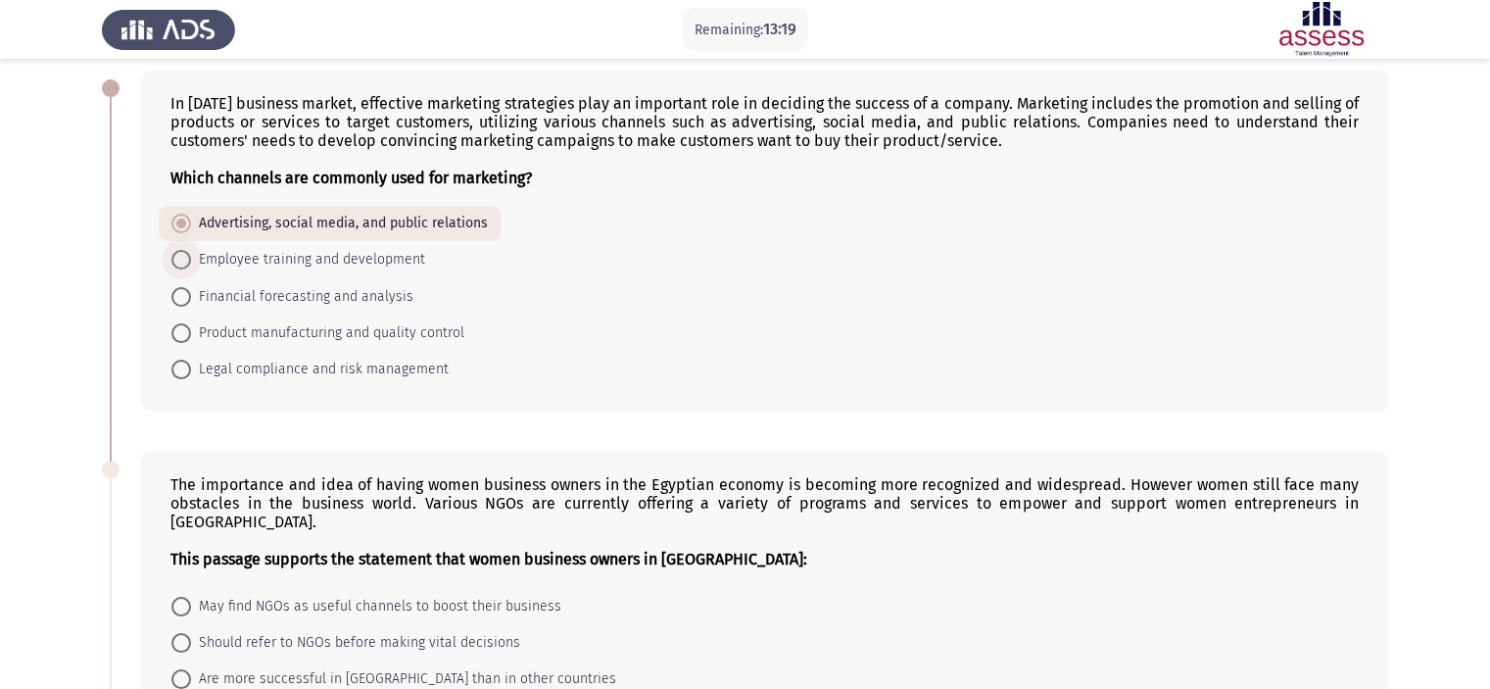
click at [401, 254] on span "Employee training and development" at bounding box center [308, 260] width 234 height 24
click at [191, 254] on input "Employee training and development" at bounding box center [181, 260] width 20 height 20
radio input "true"
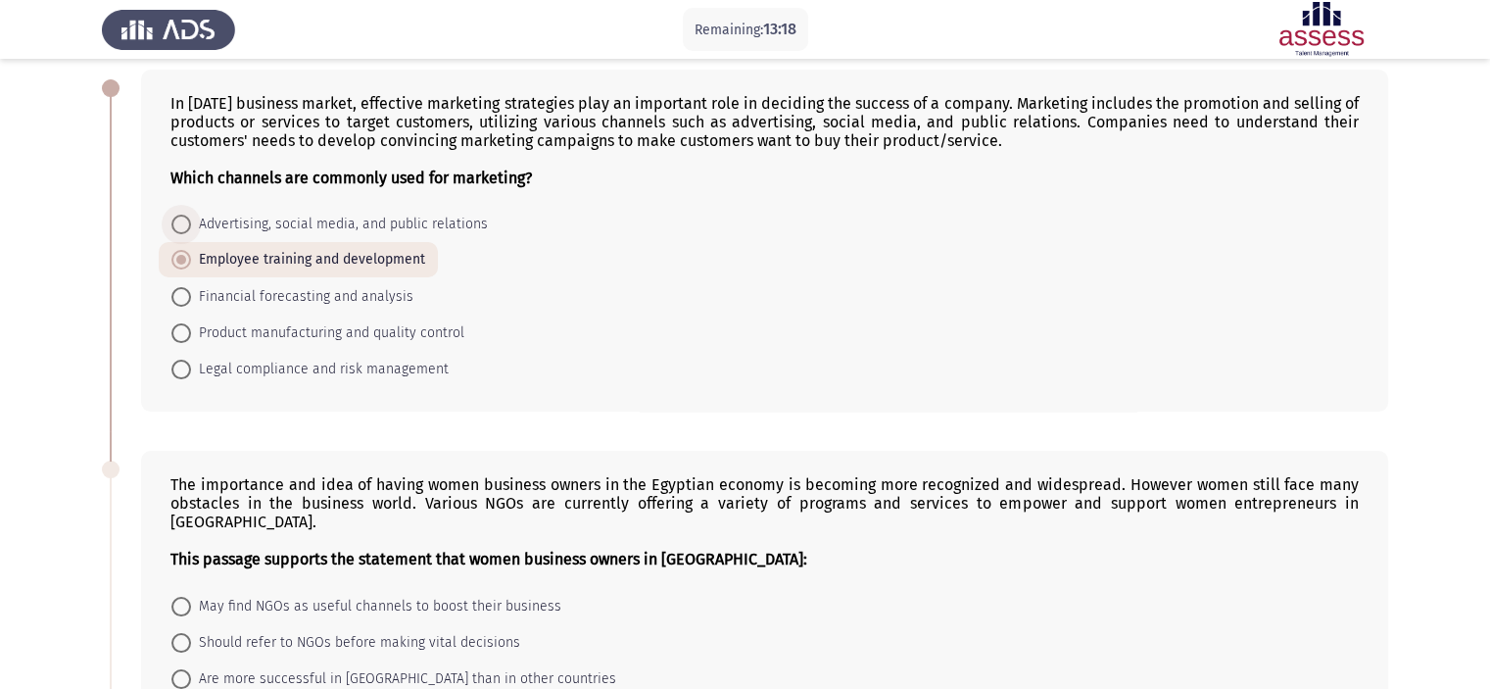
click at [383, 227] on span "Advertising, social media, and public relations" at bounding box center [339, 225] width 297 height 24
click at [191, 227] on input "Advertising, social media, and public relations" at bounding box center [181, 225] width 20 height 20
radio input "true"
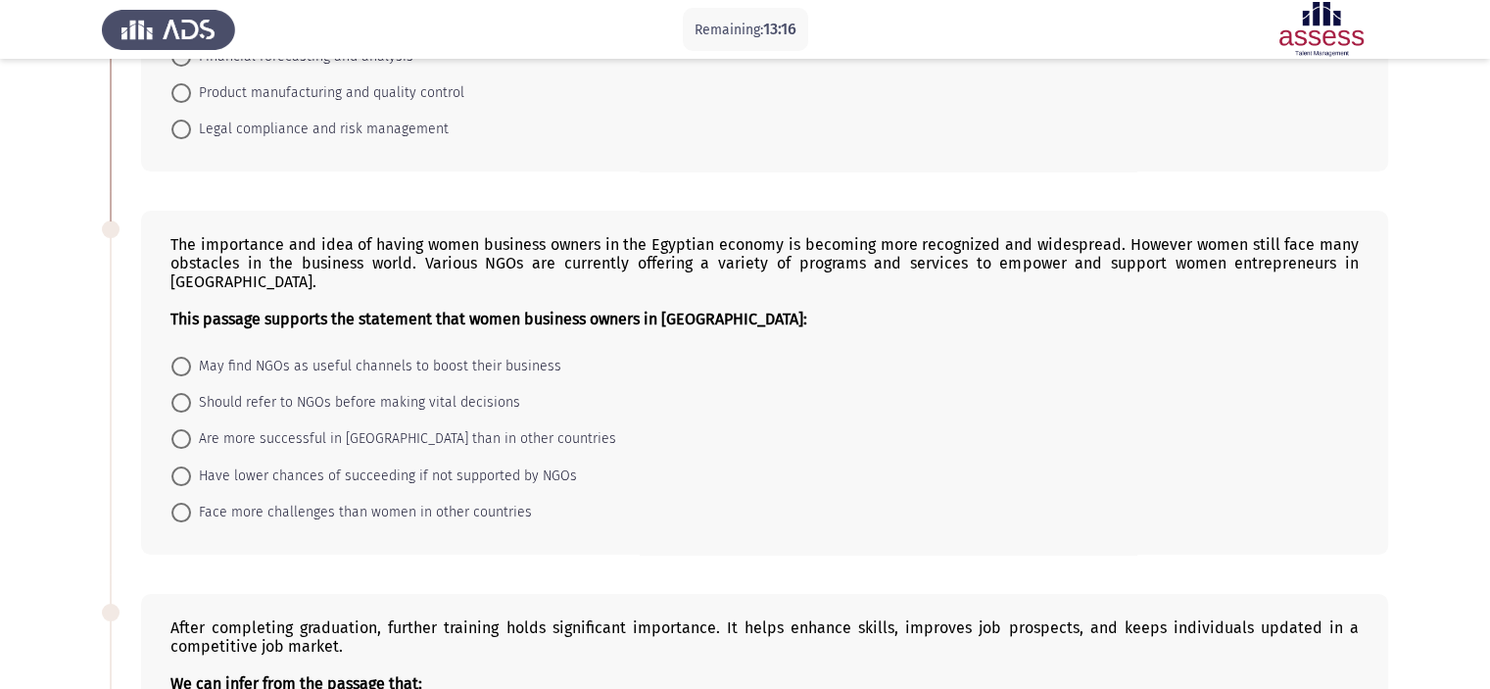
scroll to position [329, 0]
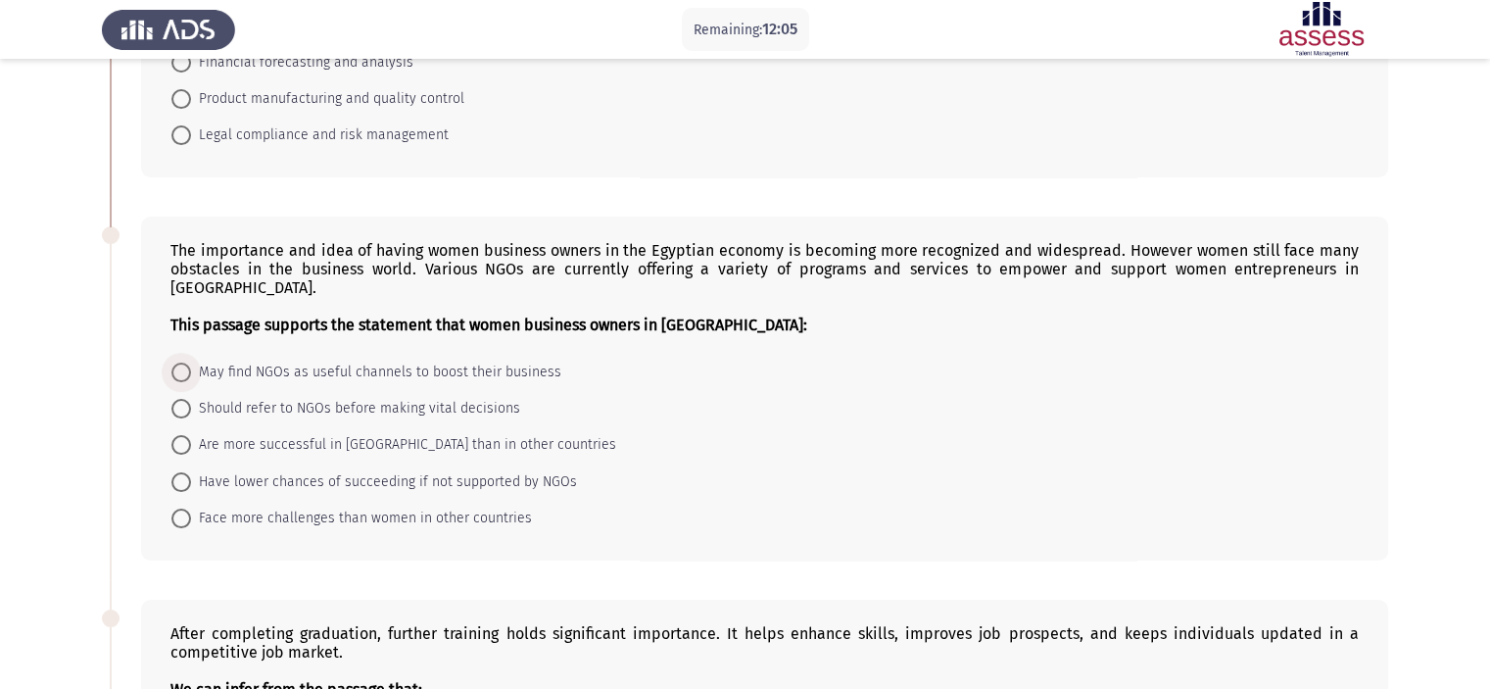
click at [284, 361] on span "May find NGOs as useful channels to boost their business" at bounding box center [376, 373] width 370 height 24
click at [191, 363] on input "May find NGOs as useful channels to boost their business" at bounding box center [181, 373] width 20 height 20
radio input "true"
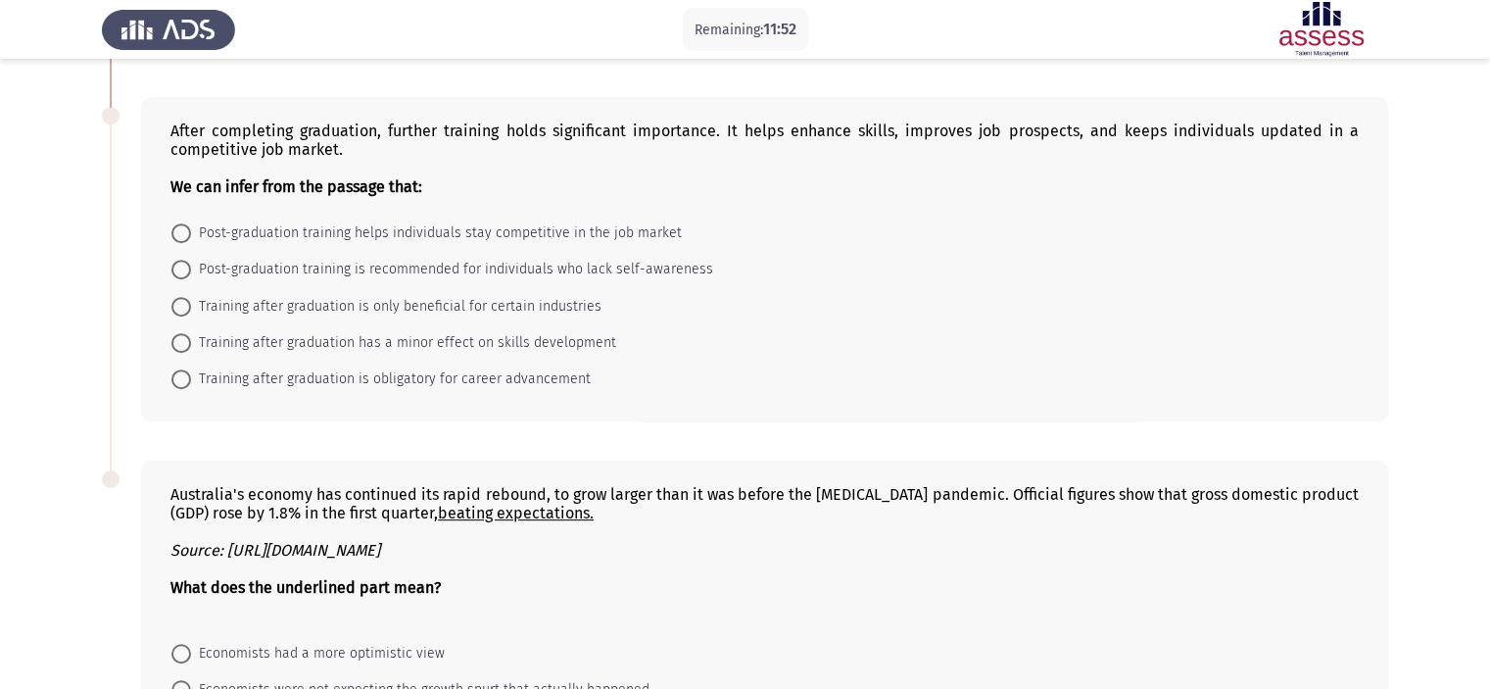
scroll to position [829, 0]
click at [604, 223] on span "Post-graduation training helps individuals stay competitive in the job market" at bounding box center [436, 235] width 491 height 24
click at [191, 225] on input "Post-graduation training helps individuals stay competitive in the job market" at bounding box center [181, 235] width 20 height 20
radio input "true"
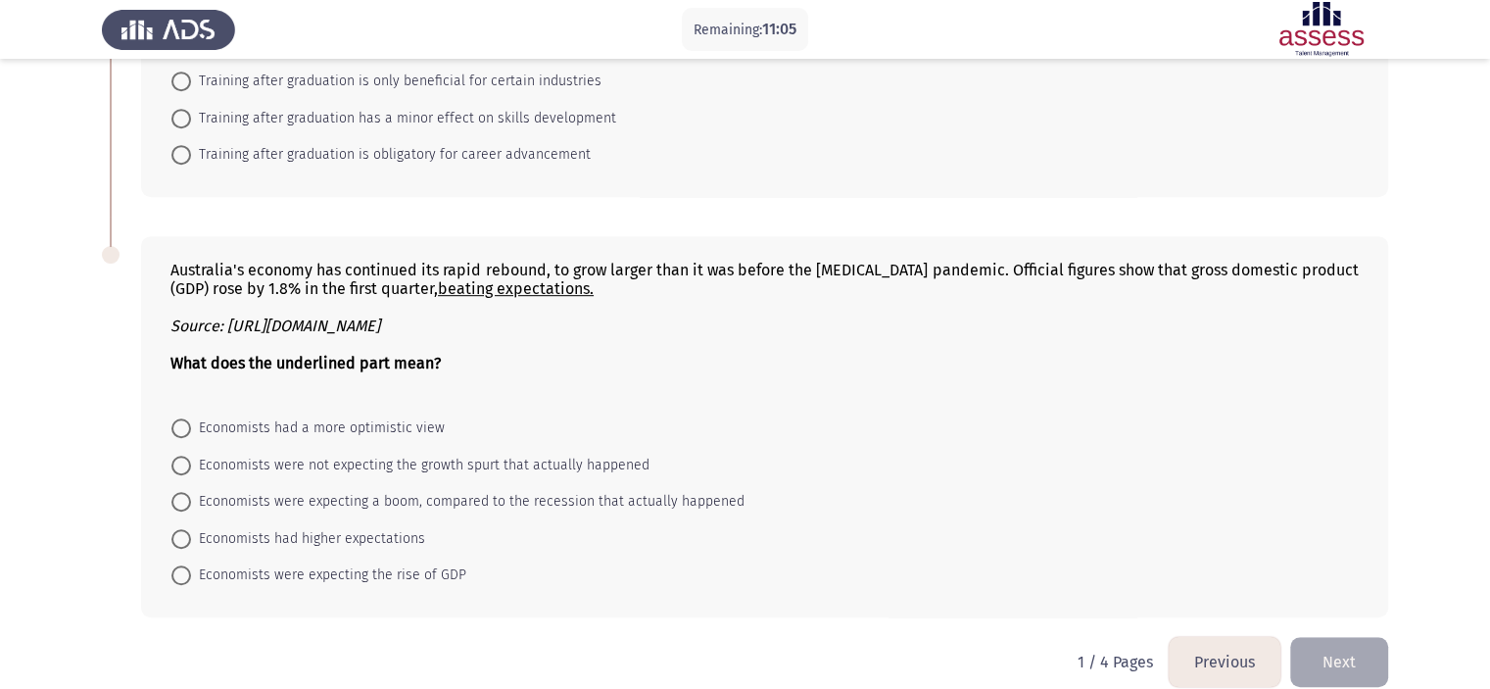
scroll to position [1062, 0]
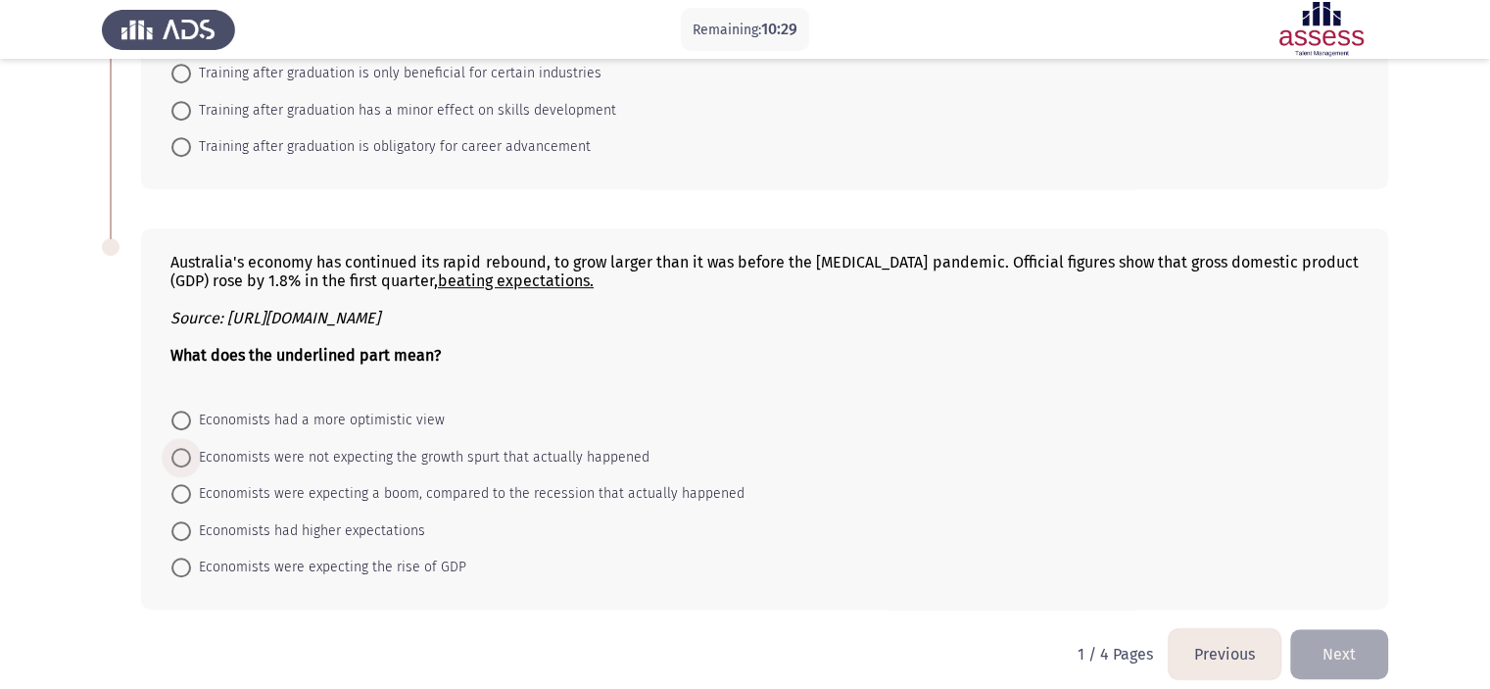
click at [577, 446] on span "Economists were not expecting the growth spurt that actually happened" at bounding box center [420, 458] width 459 height 24
click at [191, 448] on input "Economists were not expecting the growth spurt that actually happened" at bounding box center [181, 458] width 20 height 20
radio input "true"
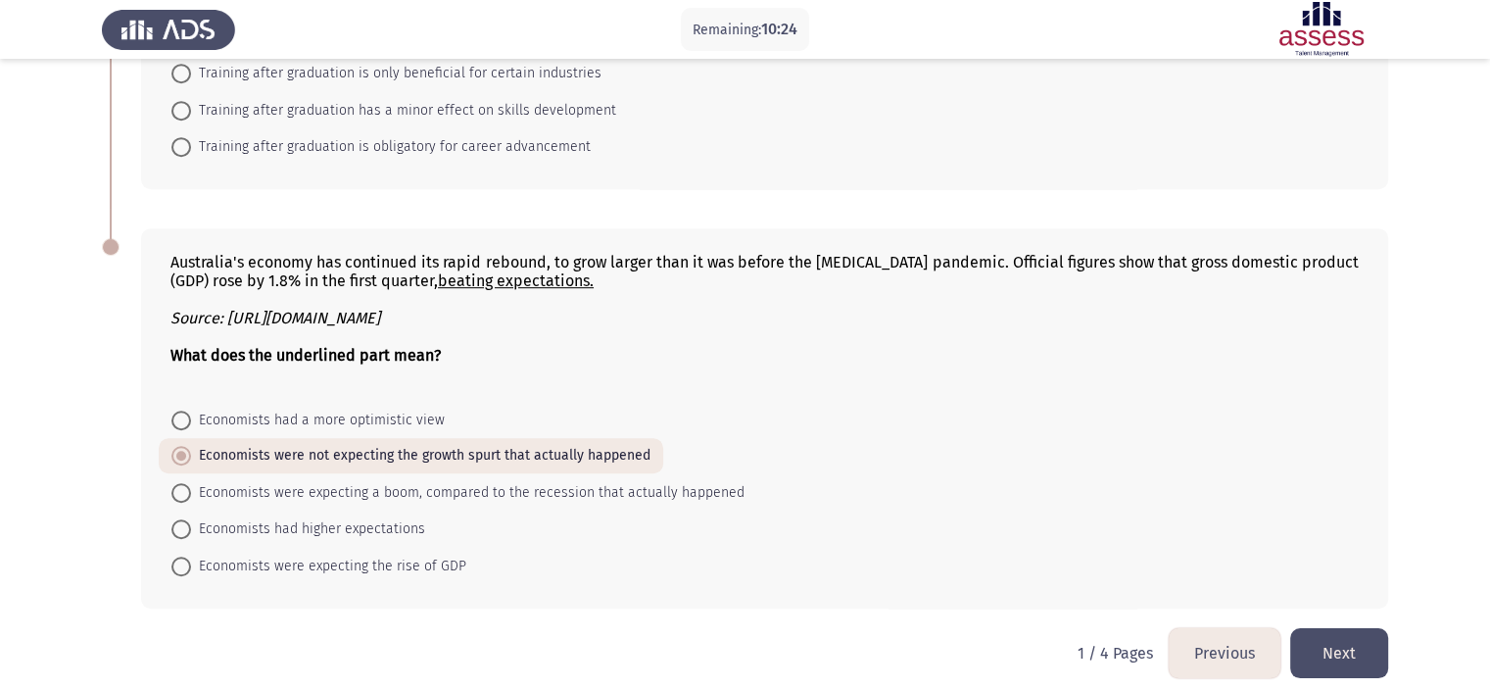
click at [1344, 628] on button "Next" at bounding box center [1340, 653] width 98 height 50
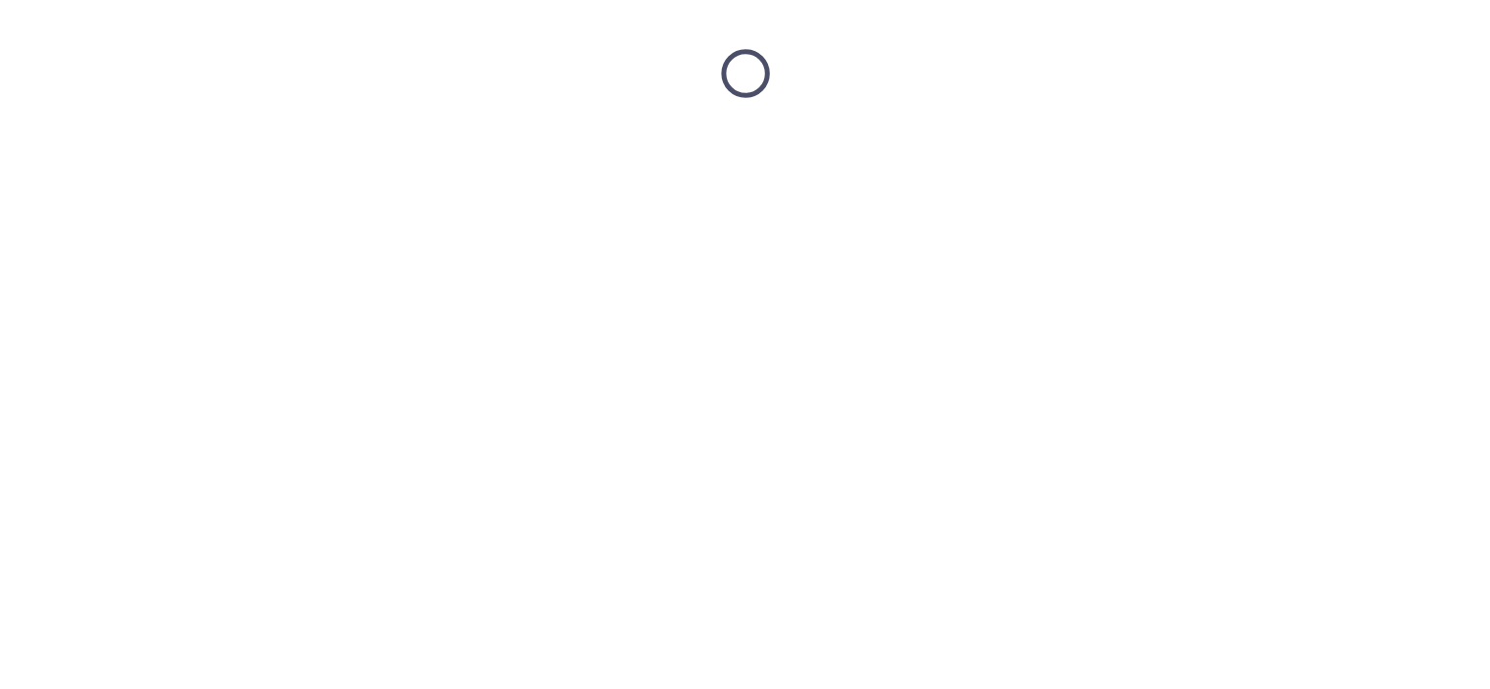
scroll to position [0, 0]
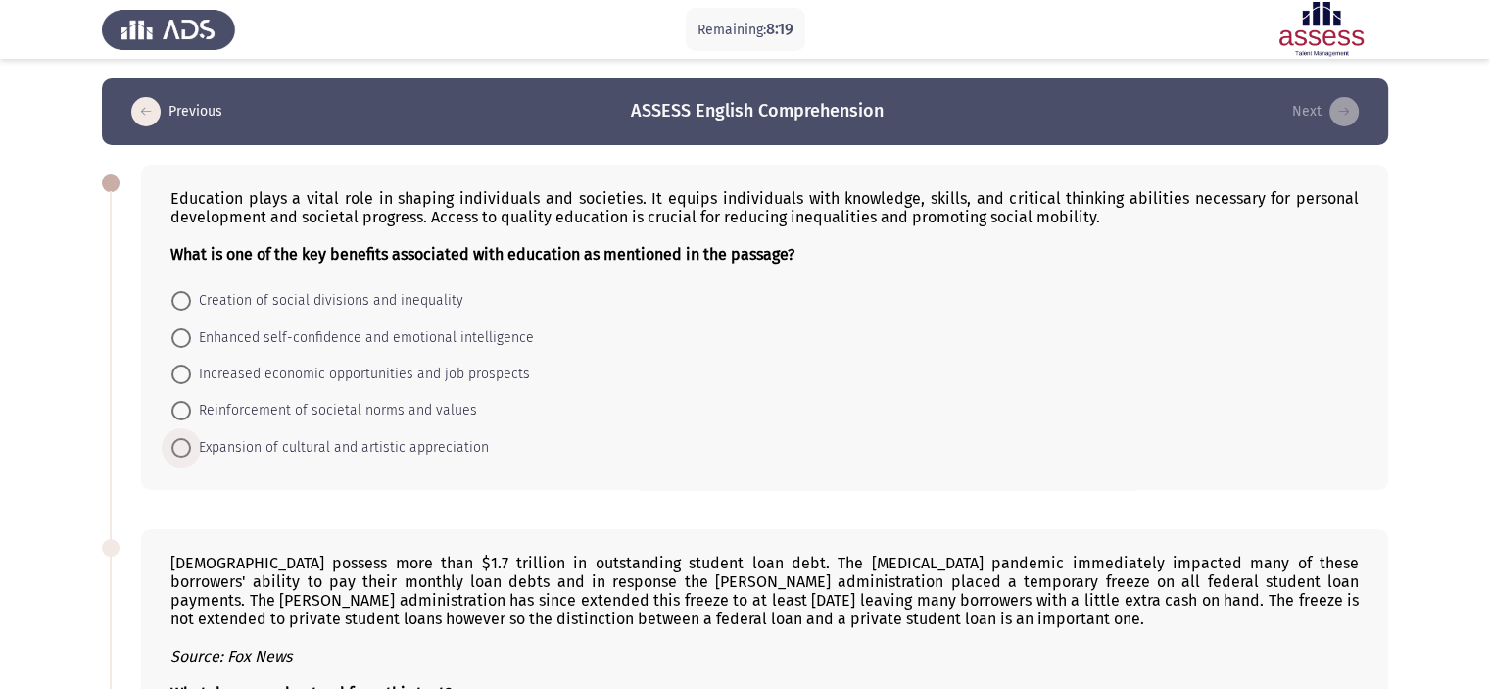
click at [381, 448] on span "Expansion of cultural and artistic appreciation" at bounding box center [340, 448] width 298 height 24
click at [191, 448] on input "Expansion of cultural and artistic appreciation" at bounding box center [181, 448] width 20 height 20
radio input "true"
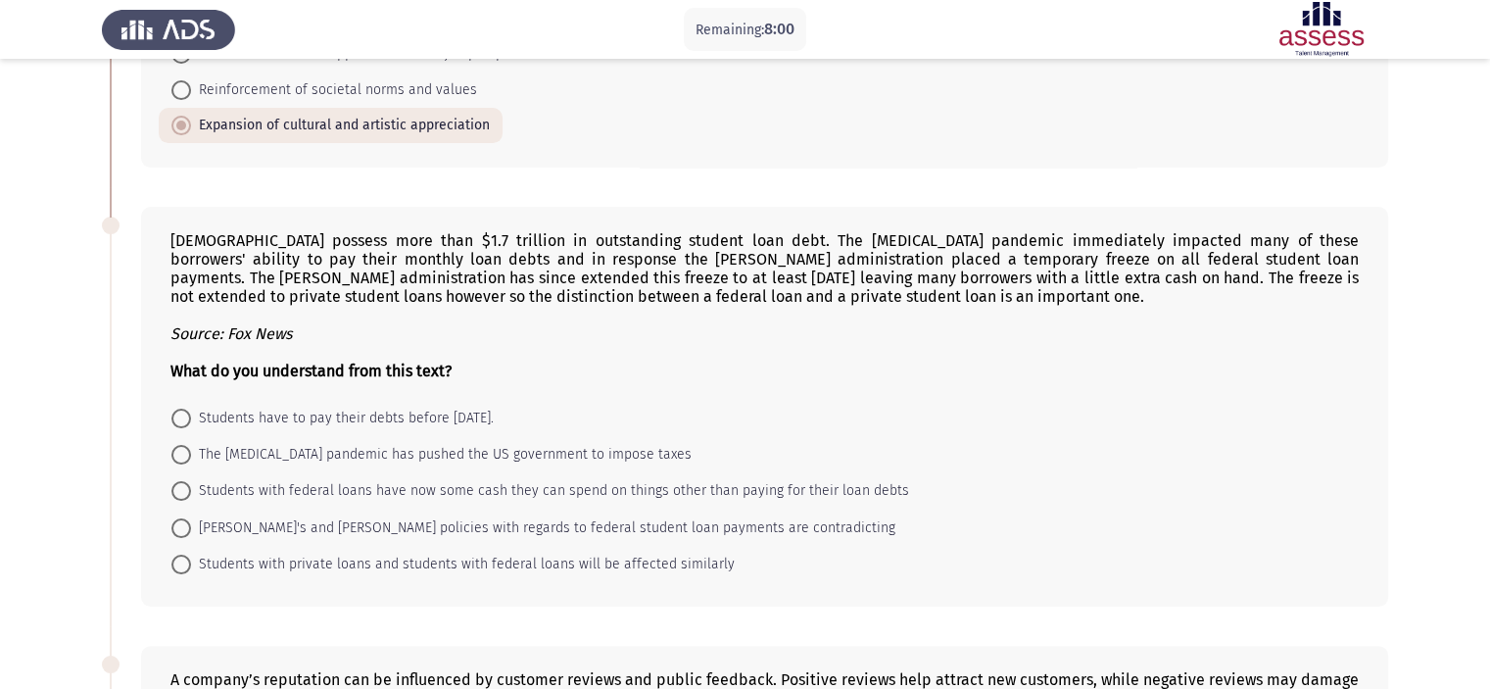
scroll to position [326, 0]
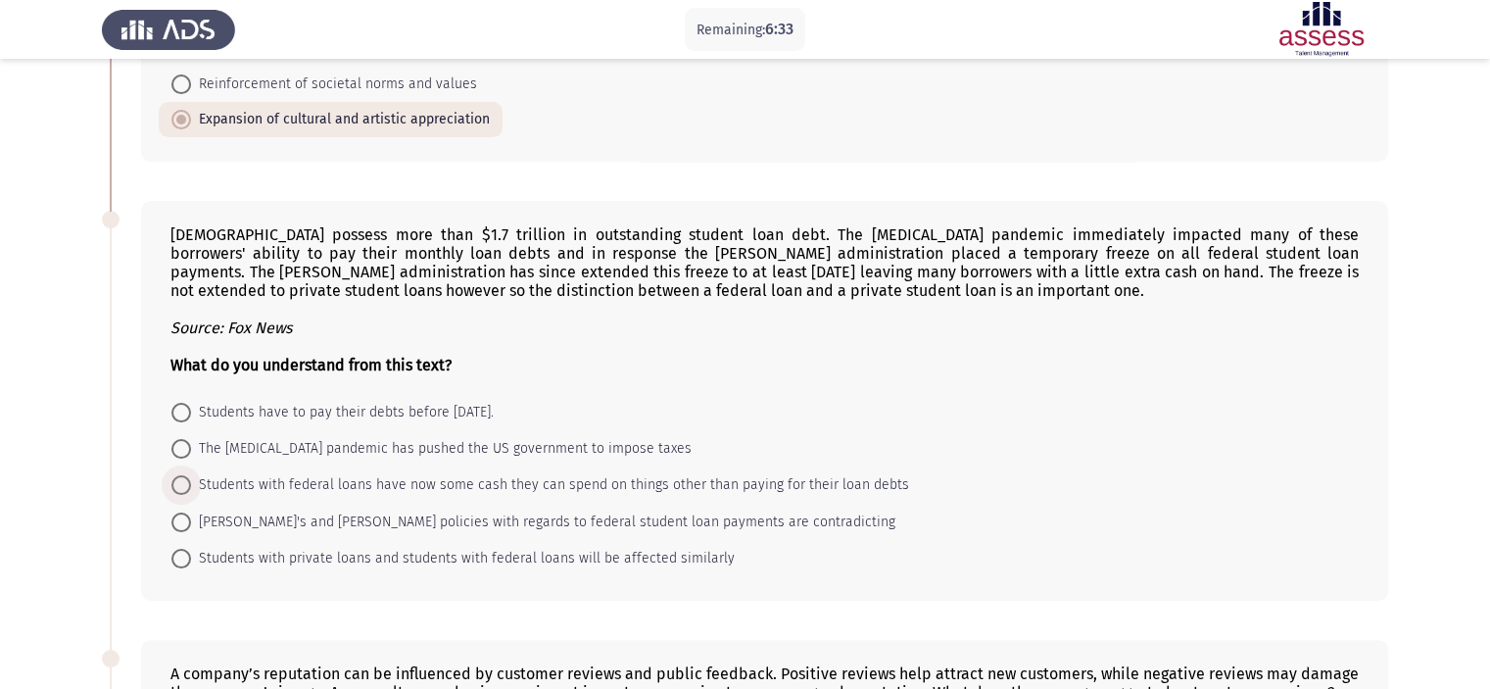
click at [768, 479] on span "Students with federal loans have now some cash they can spend on things other t…" at bounding box center [550, 485] width 718 height 24
click at [191, 479] on input "Students with federal loans have now some cash they can spend on things other t…" at bounding box center [181, 485] width 20 height 20
radio input "true"
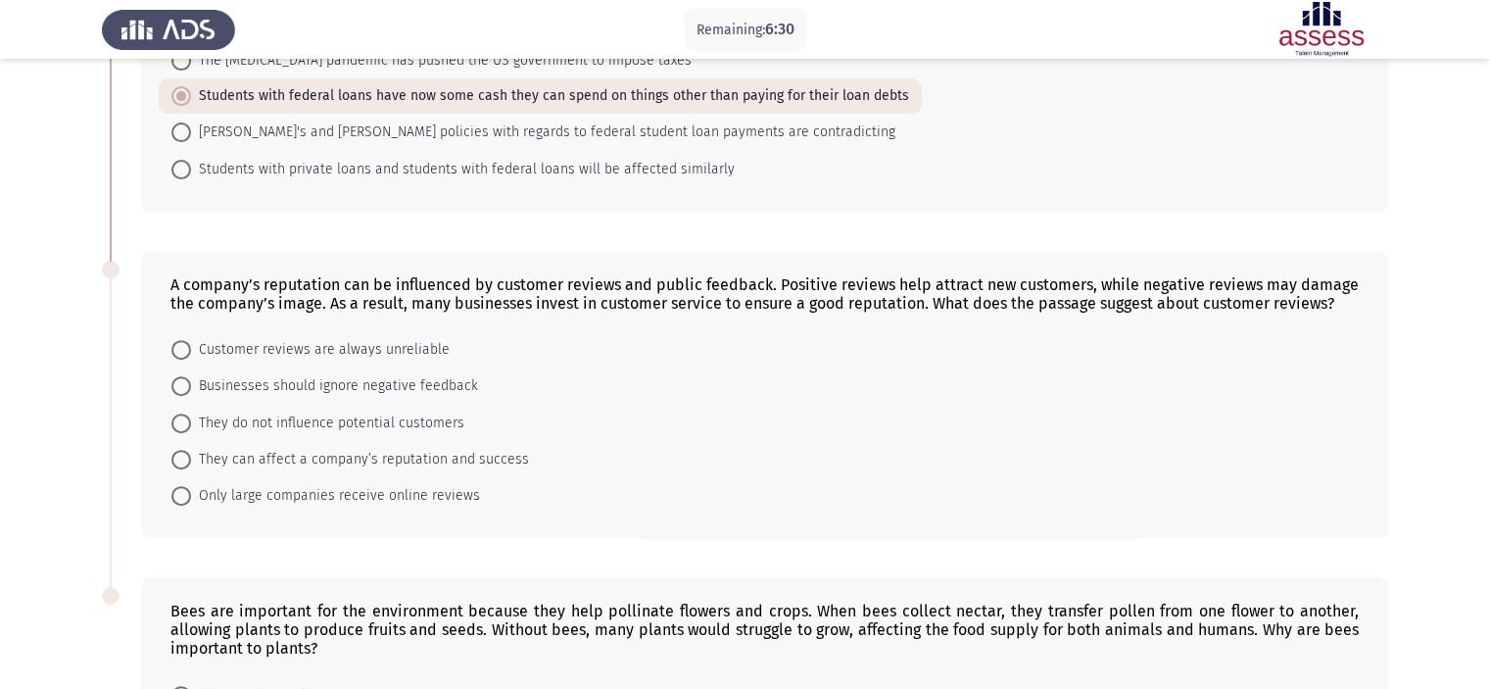
scroll to position [712, 0]
click at [496, 464] on span "They can affect a company’s reputation and success" at bounding box center [360, 462] width 338 height 24
click at [191, 464] on input "They can affect a company’s reputation and success" at bounding box center [181, 462] width 20 height 20
radio input "true"
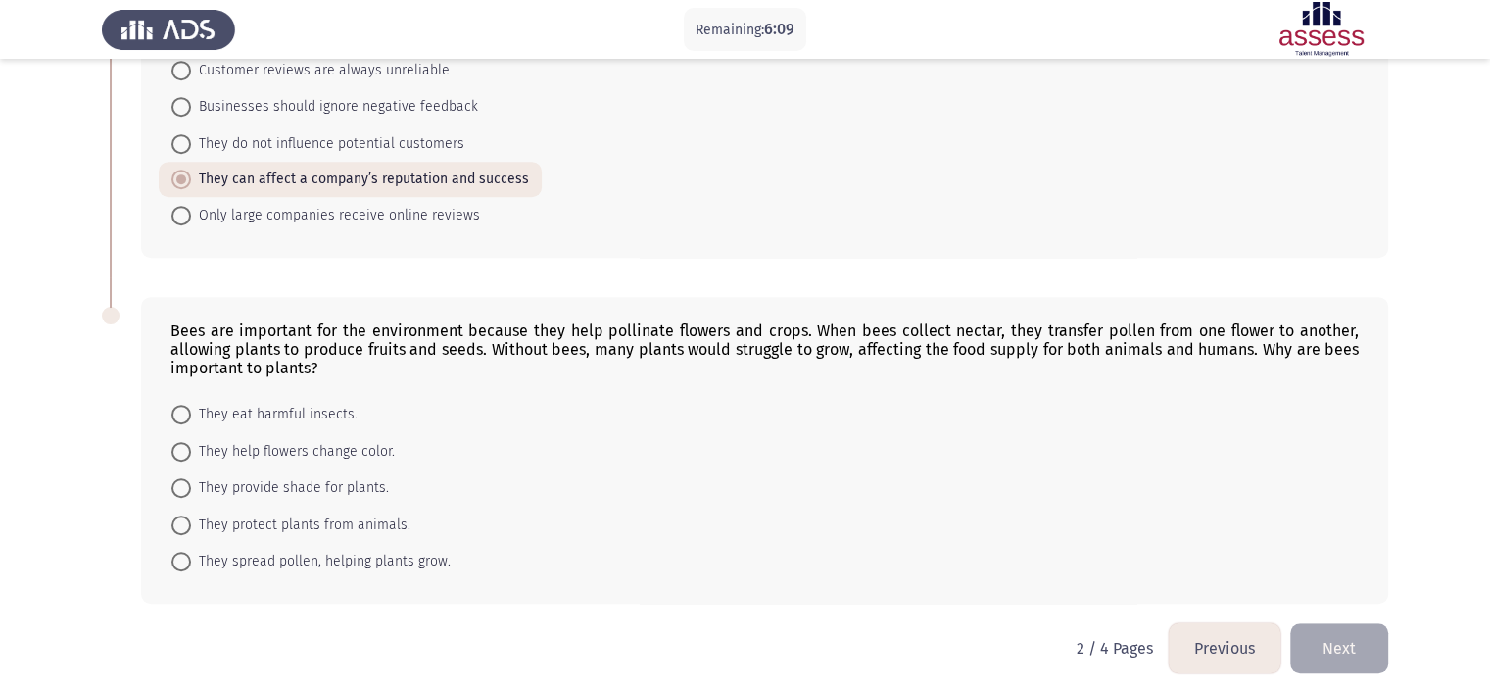
scroll to position [1006, 0]
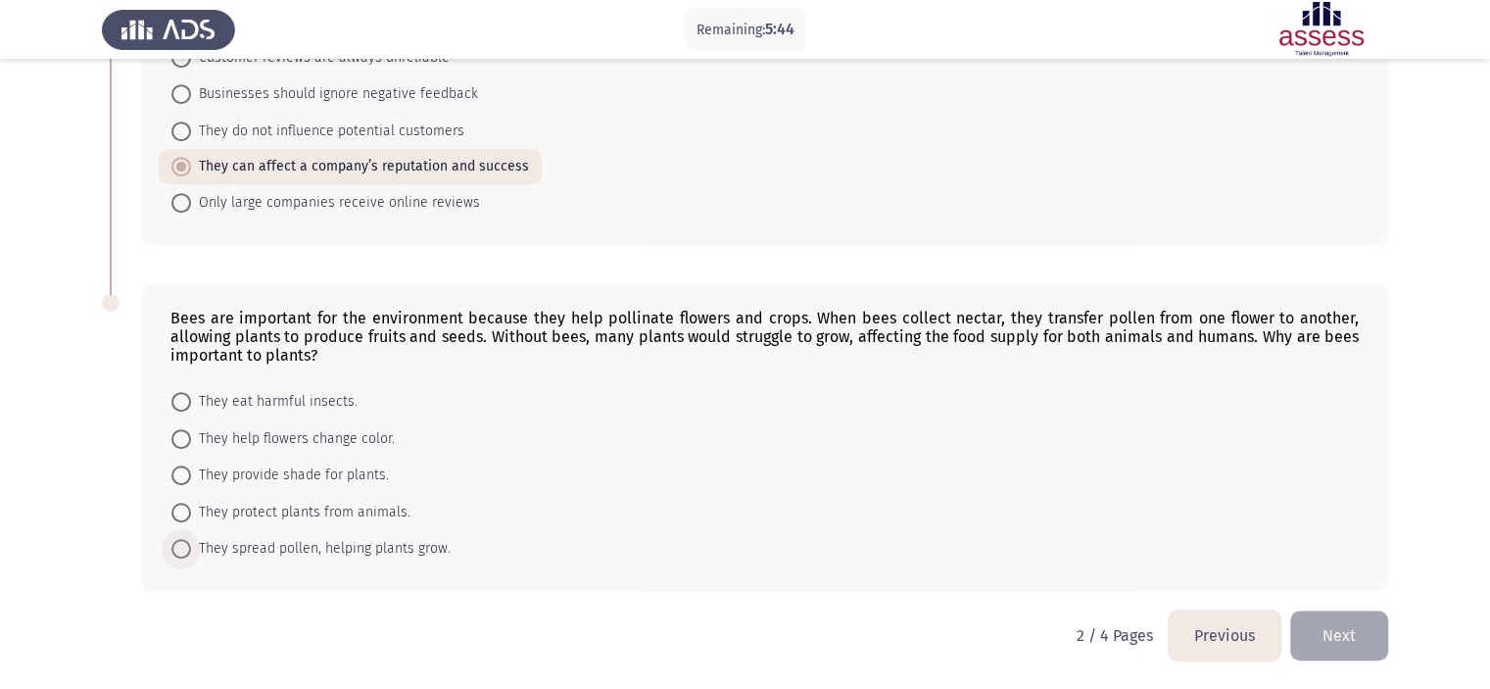
click at [416, 550] on span "They spread pollen, helping plants grow." at bounding box center [321, 549] width 260 height 24
click at [191, 550] on input "They spread pollen, helping plants grow." at bounding box center [181, 549] width 20 height 20
radio input "true"
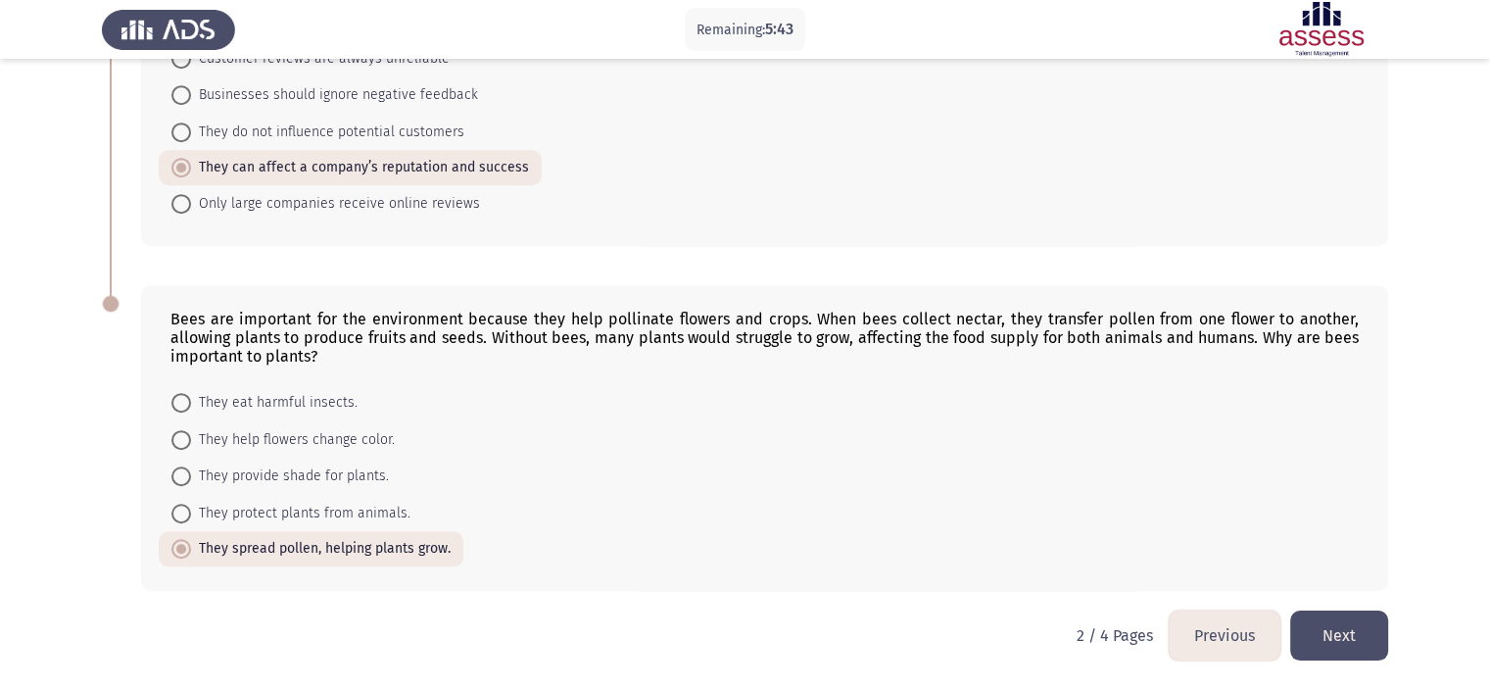
click at [1328, 635] on button "Next" at bounding box center [1340, 635] width 98 height 50
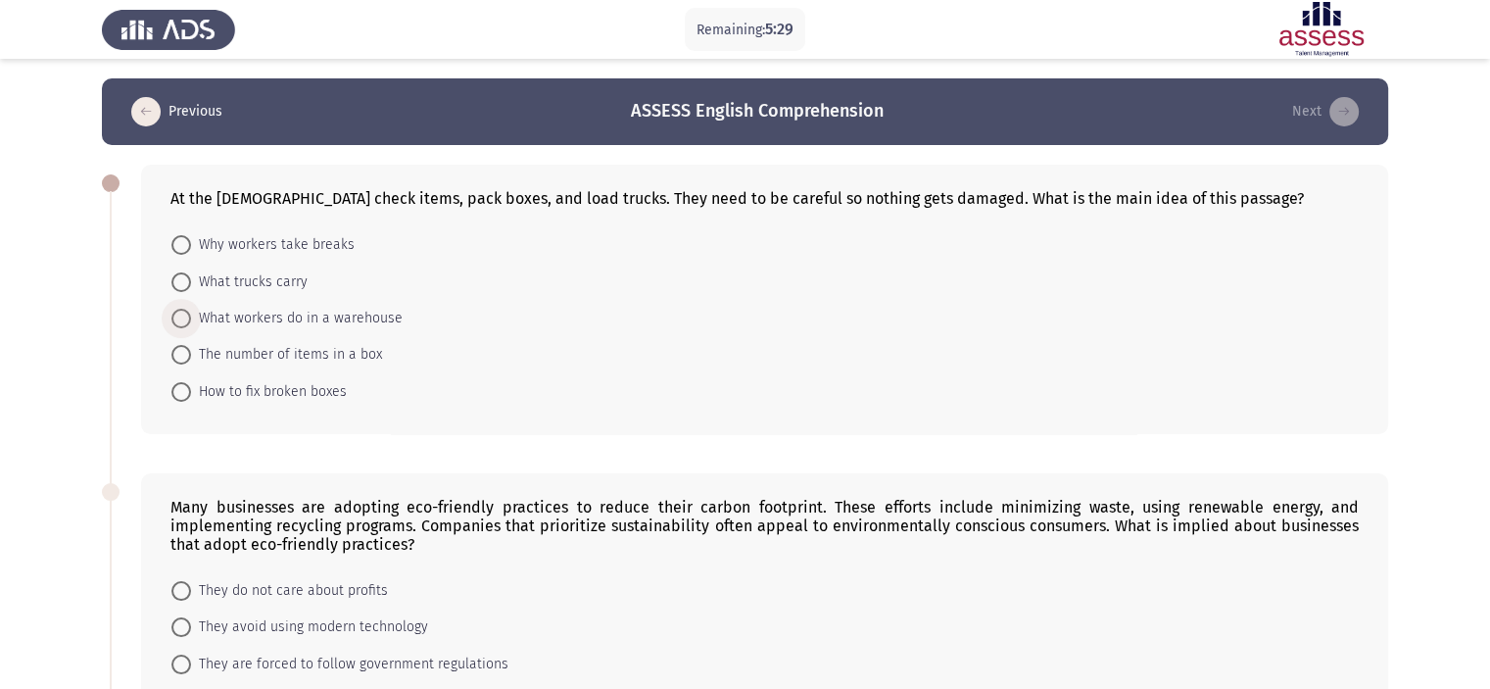
click at [258, 313] on span "What workers do in a warehouse" at bounding box center [297, 319] width 212 height 24
click at [191, 313] on input "What workers do in a warehouse" at bounding box center [181, 319] width 20 height 20
radio input "true"
drag, startPoint x: 1488, startPoint y: 245, endPoint x: 1504, endPoint y: 352, distance: 108.1
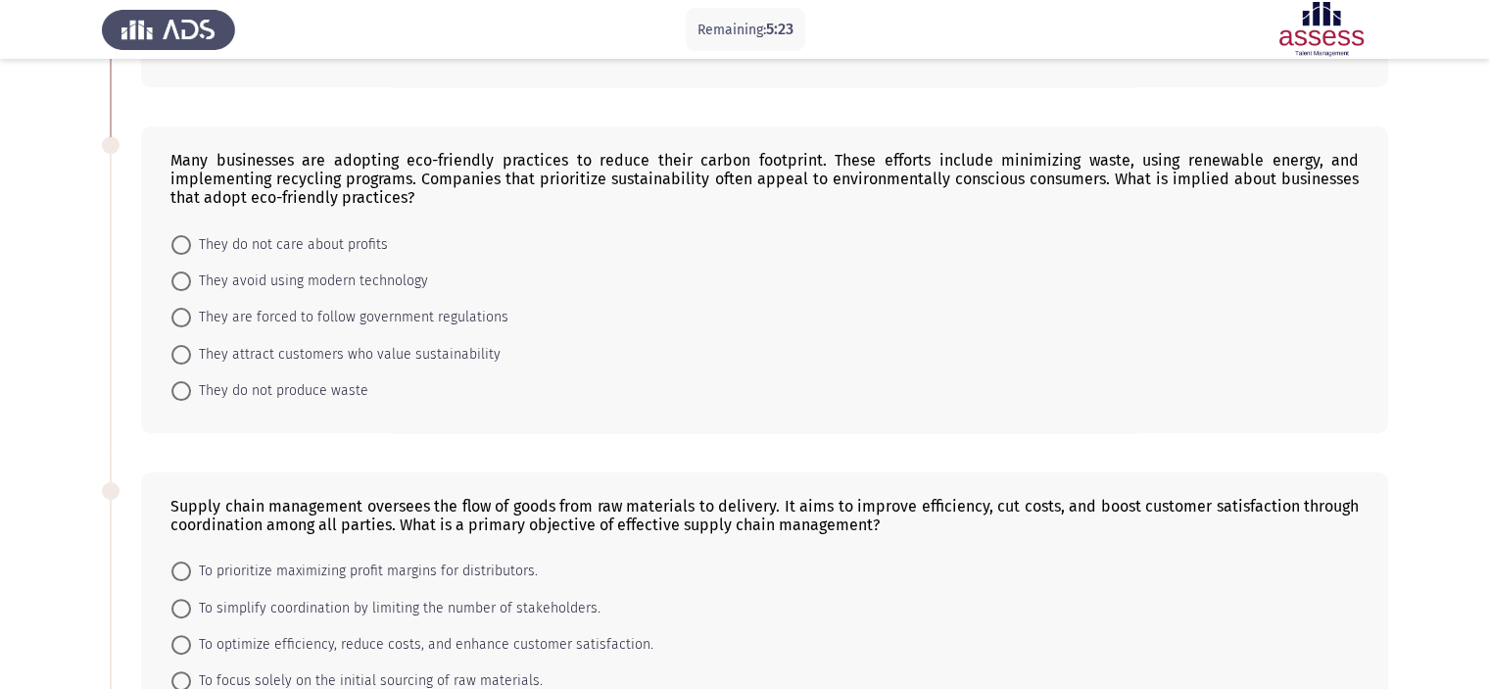
scroll to position [349, 0]
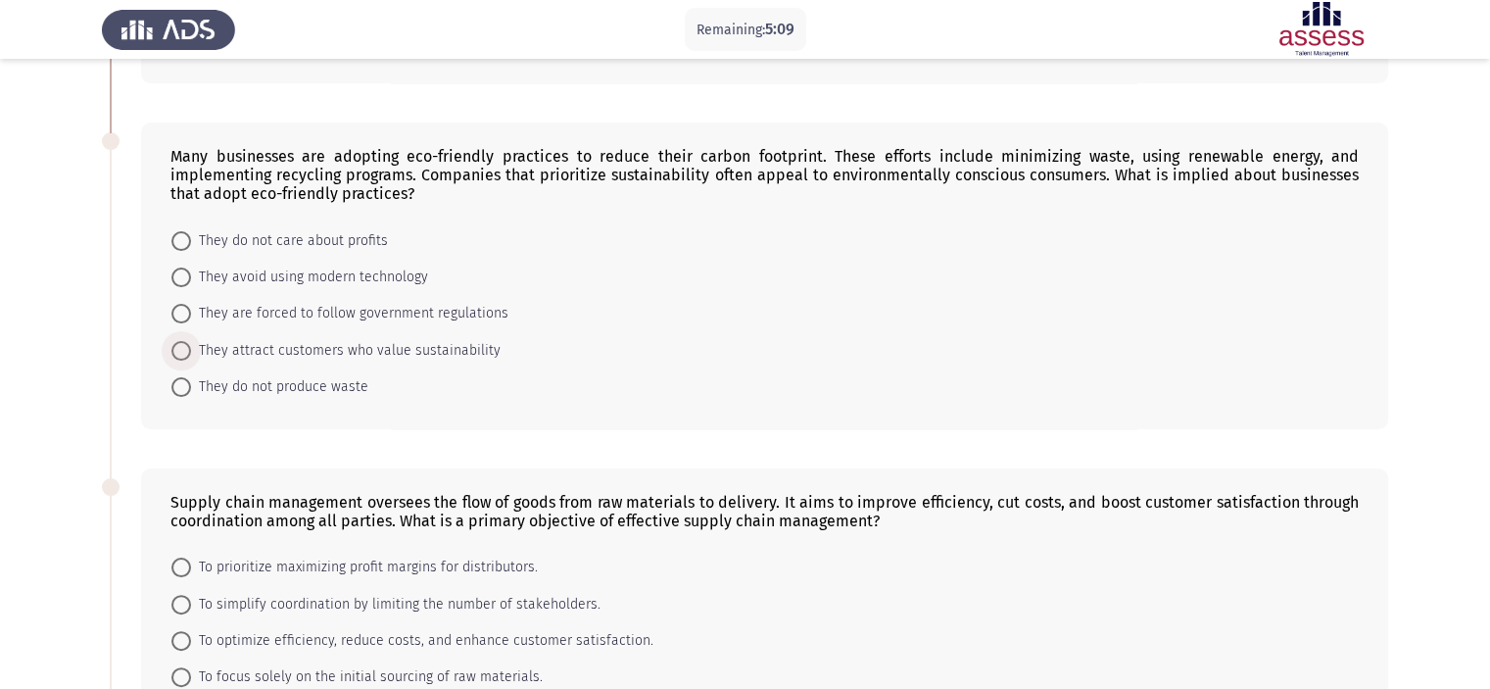
click at [445, 352] on span "They attract customers who value sustainability" at bounding box center [346, 351] width 310 height 24
click at [191, 352] on input "They attract customers who value sustainability" at bounding box center [181, 351] width 20 height 20
radio input "true"
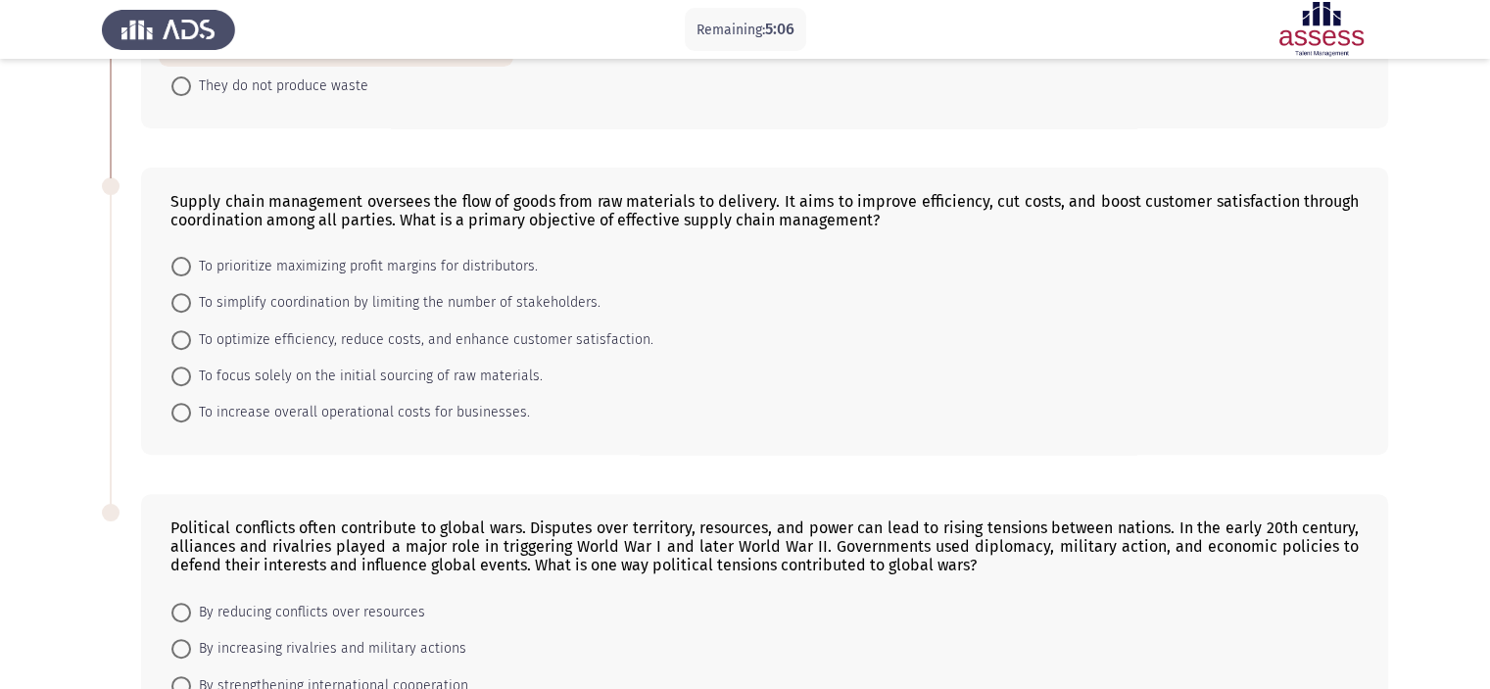
scroll to position [680, 0]
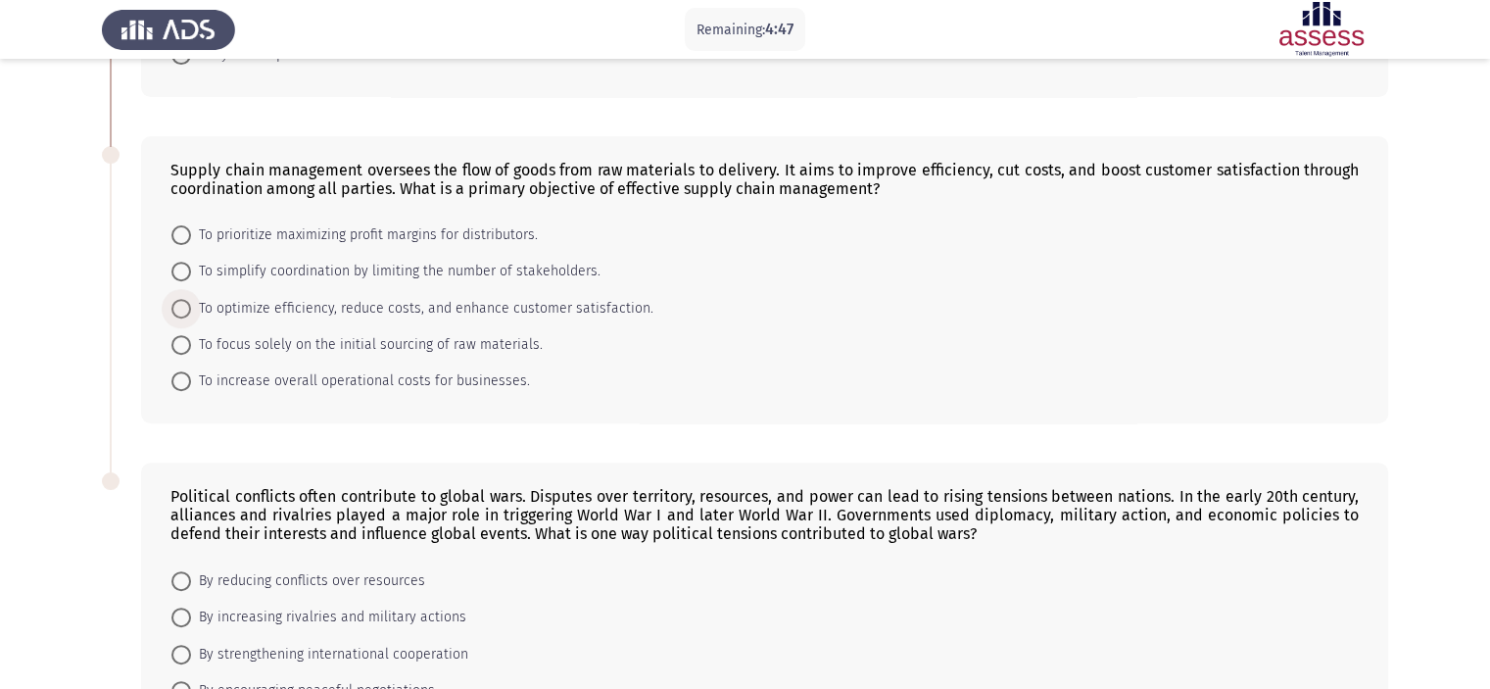
click at [423, 309] on span "To optimize efficiency, reduce costs, and enhance customer satisfaction." at bounding box center [422, 309] width 463 height 24
click at [191, 309] on input "To optimize efficiency, reduce costs, and enhance customer satisfaction." at bounding box center [181, 309] width 20 height 20
radio input "true"
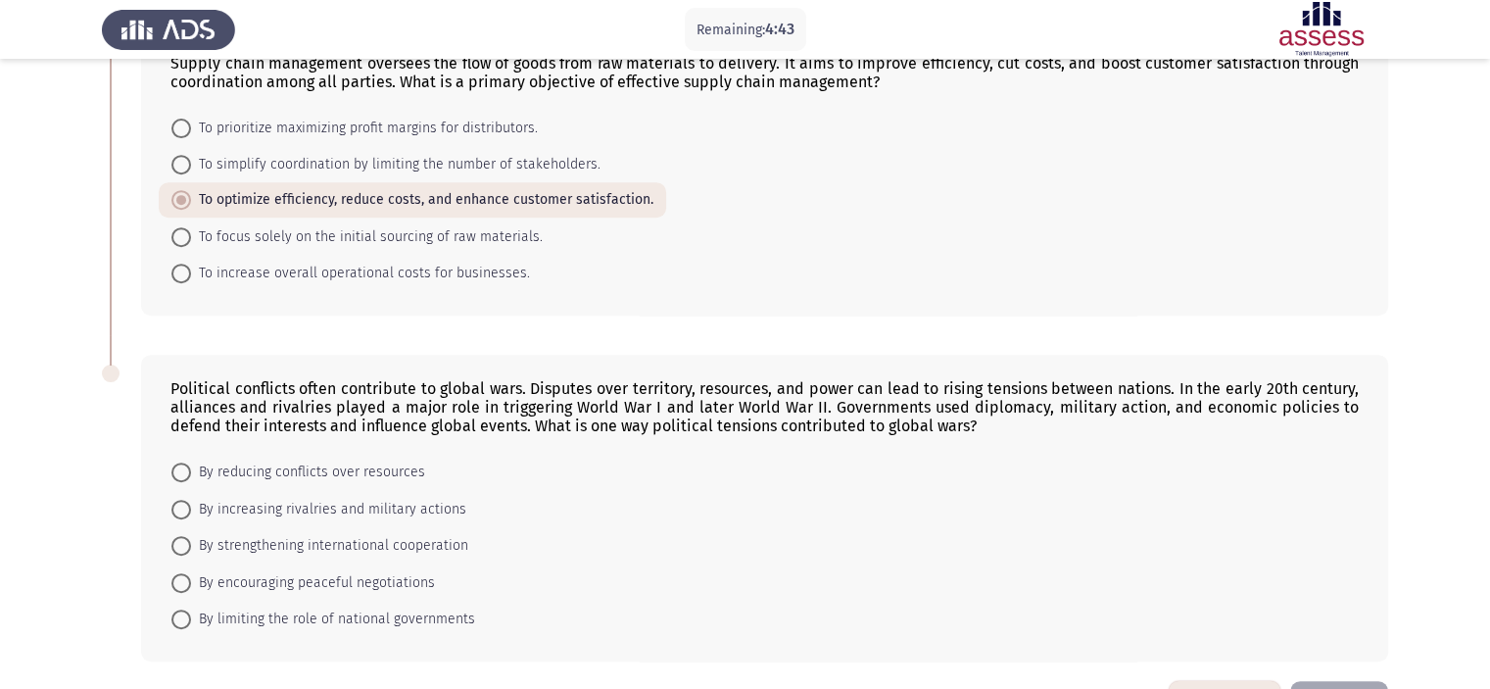
scroll to position [855, 0]
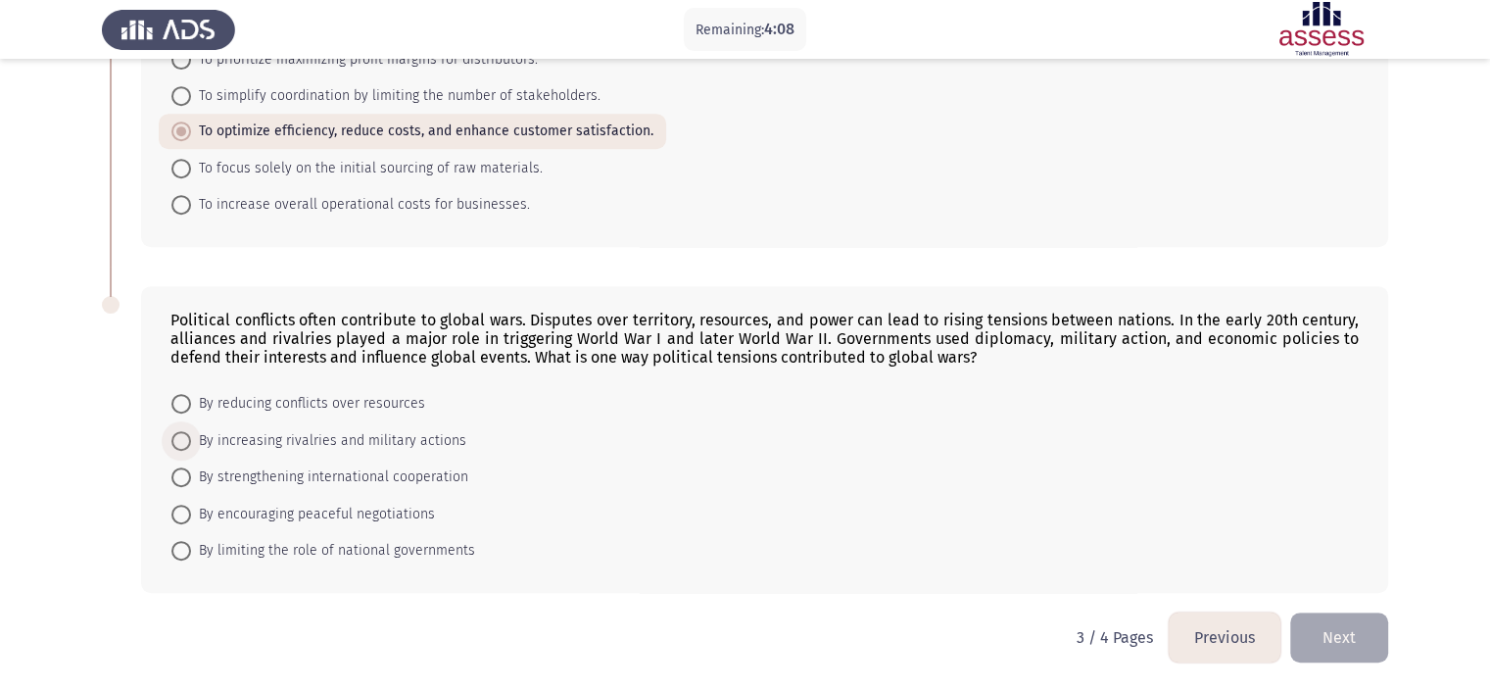
click at [404, 441] on span "By increasing rivalries and military actions" at bounding box center [328, 441] width 275 height 24
click at [191, 441] on input "By increasing rivalries and military actions" at bounding box center [181, 441] width 20 height 20
radio input "true"
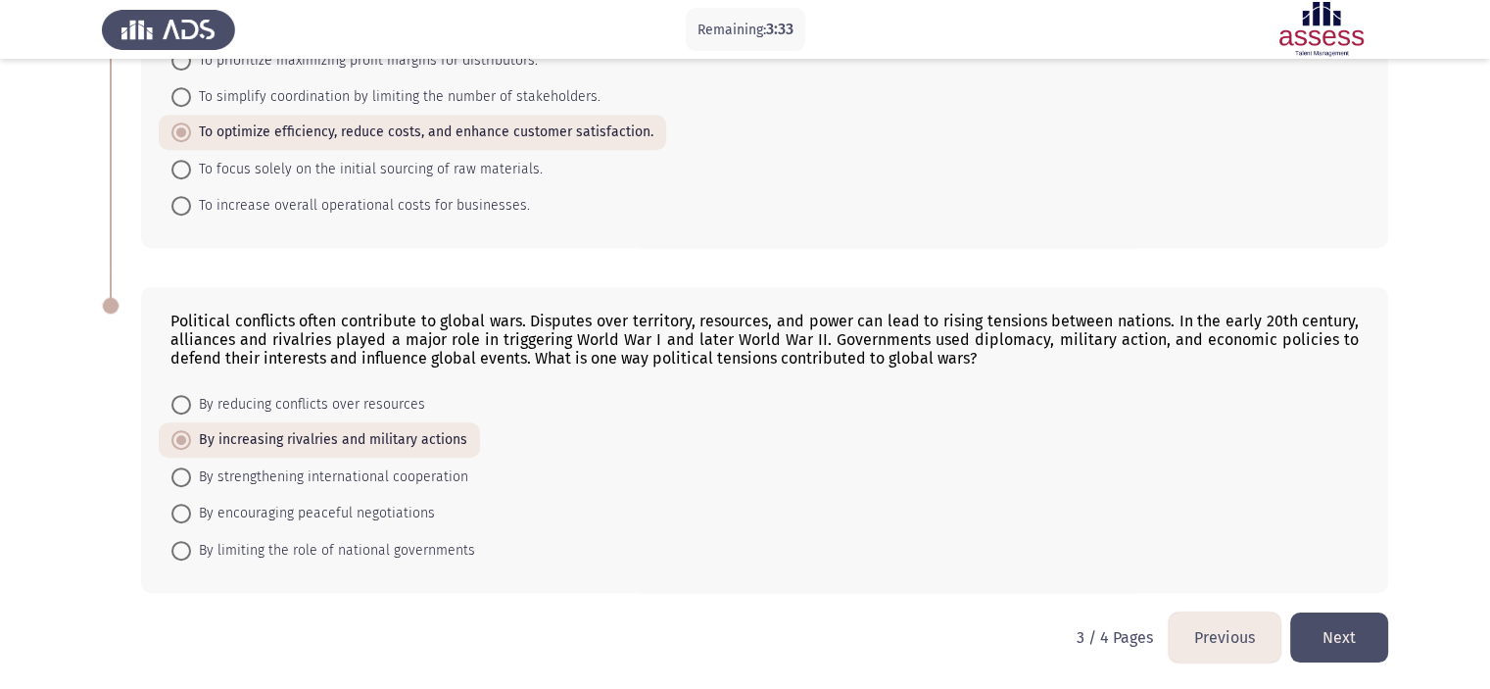
click at [1329, 642] on button "Next" at bounding box center [1340, 637] width 98 height 50
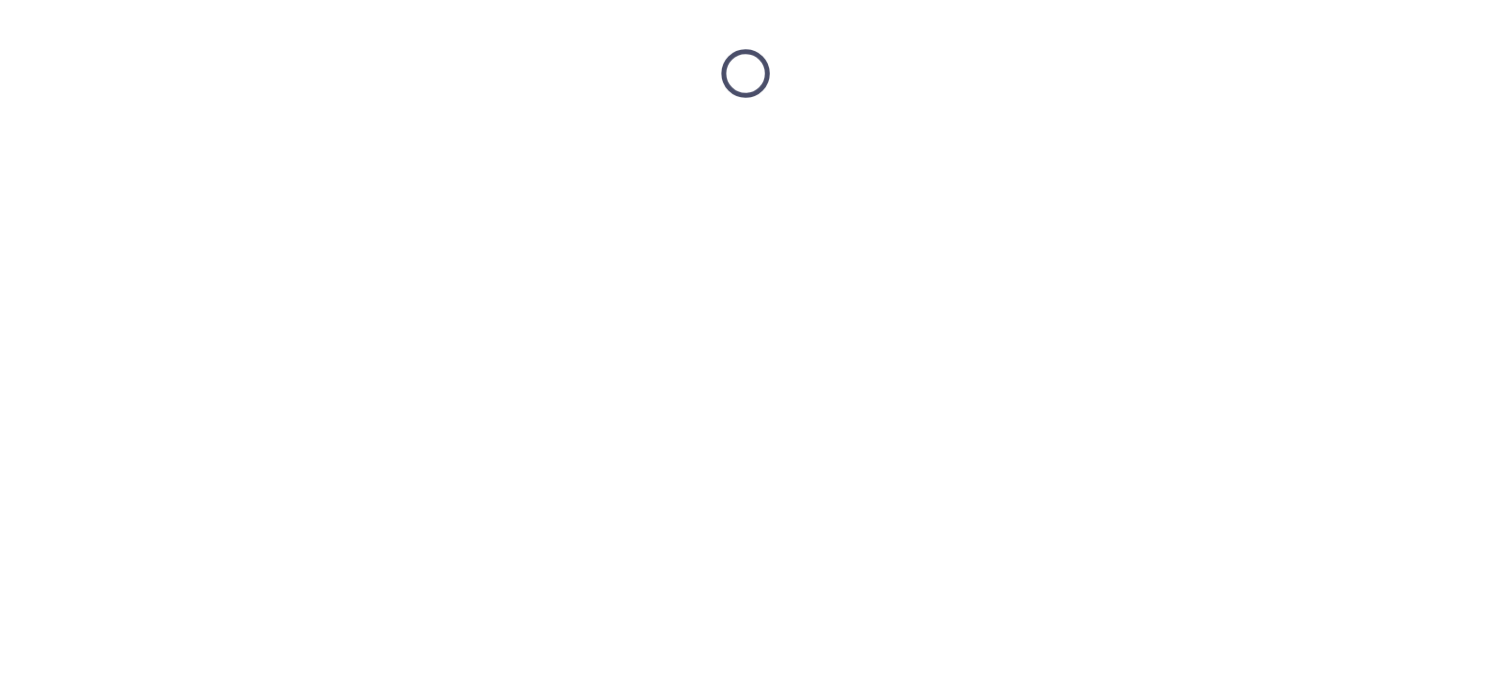
scroll to position [0, 0]
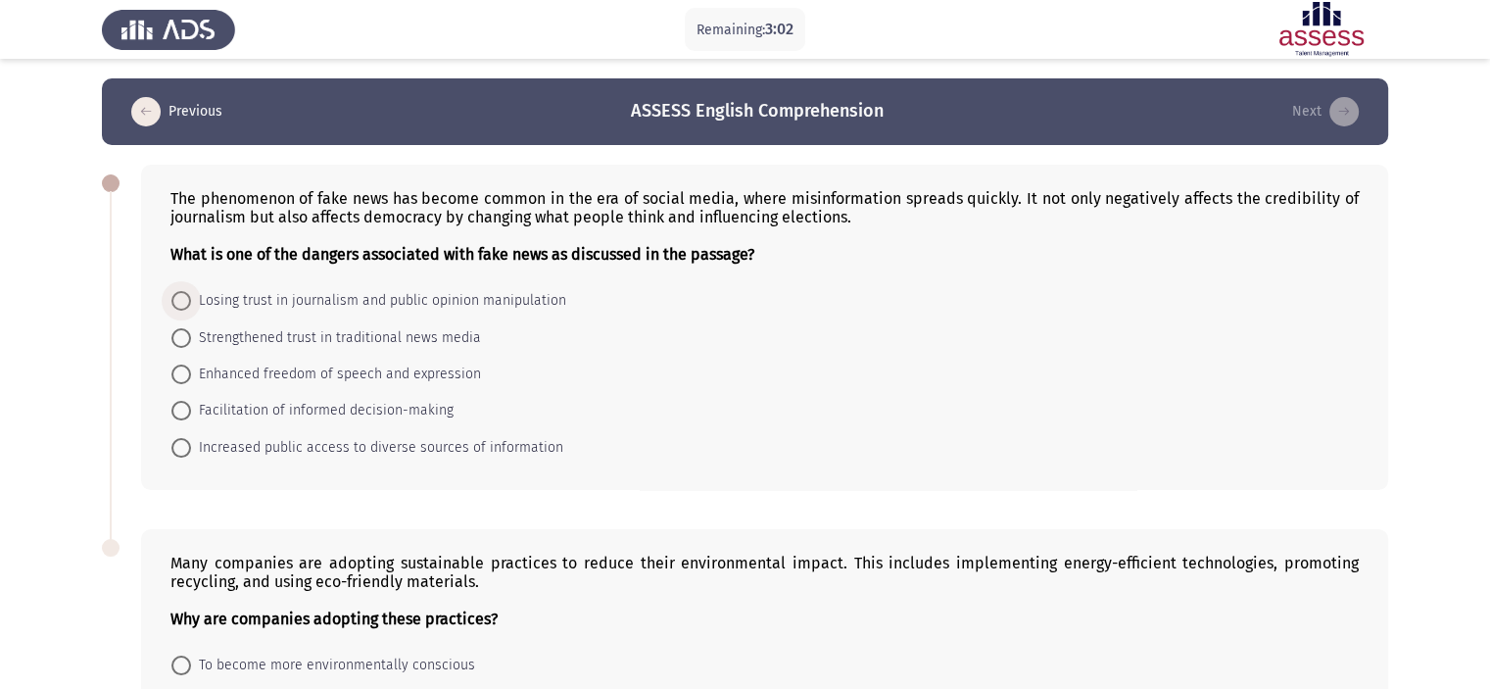
click at [395, 305] on span "Losing trust in journalism and public opinion manipulation" at bounding box center [378, 301] width 375 height 24
click at [191, 305] on input "Losing trust in journalism and public opinion manipulation" at bounding box center [181, 301] width 20 height 20
radio input "true"
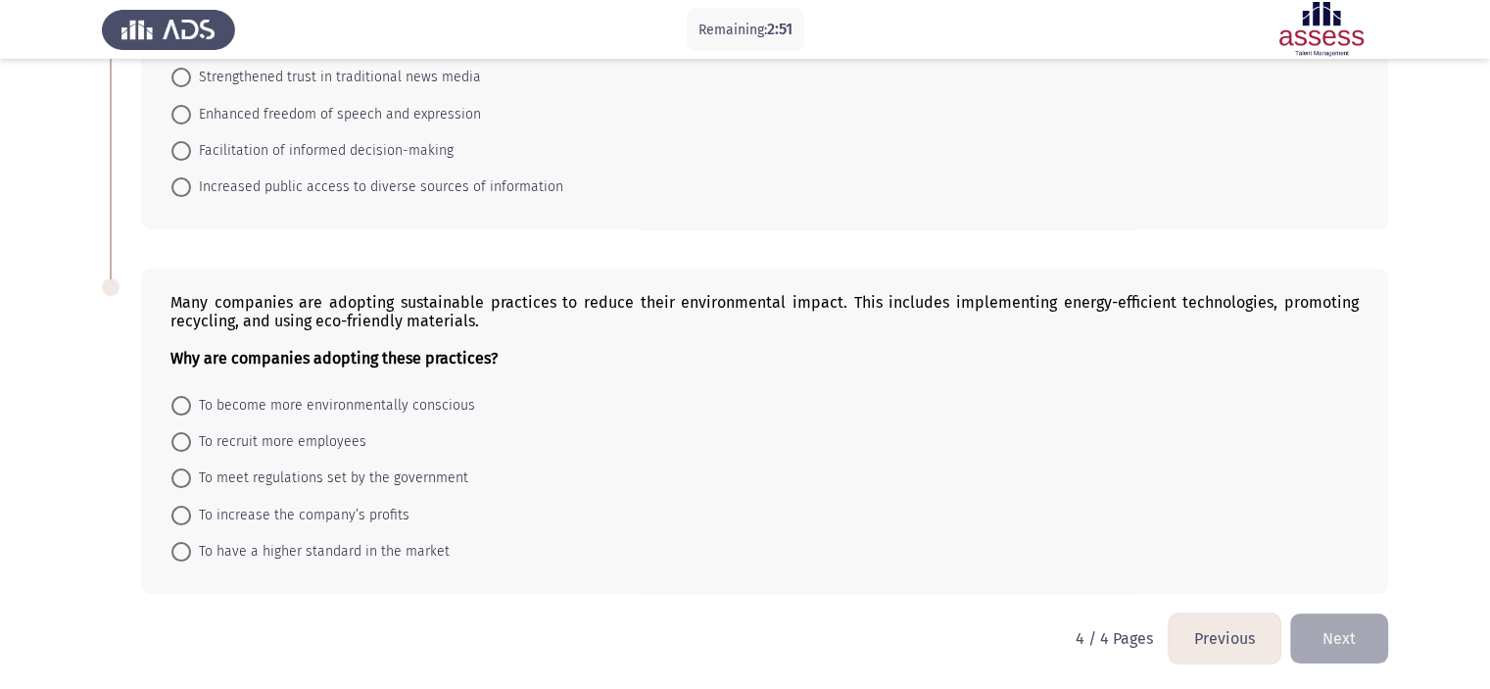
scroll to position [262, 0]
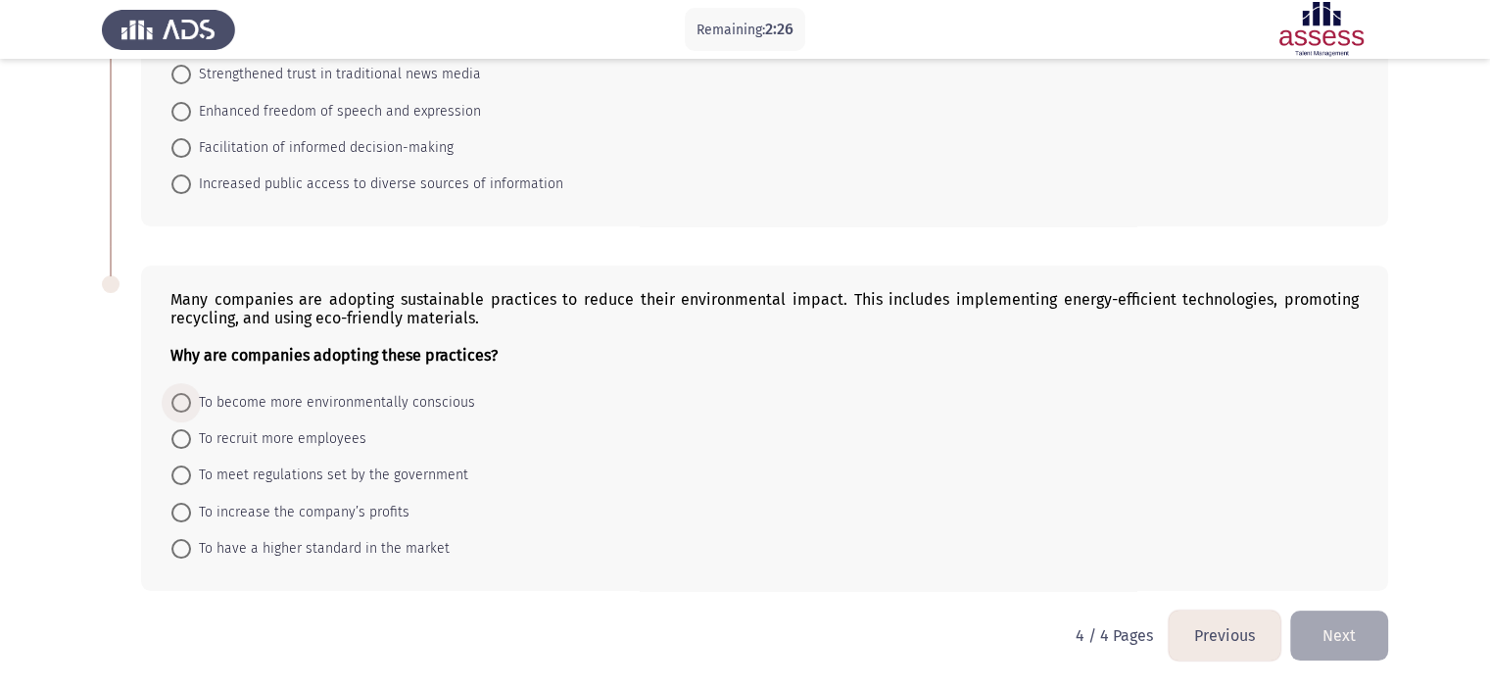
click at [298, 408] on span "To become more environmentally conscious" at bounding box center [333, 403] width 284 height 24
click at [191, 408] on input "To become more environmentally conscious" at bounding box center [181, 403] width 20 height 20
radio input "true"
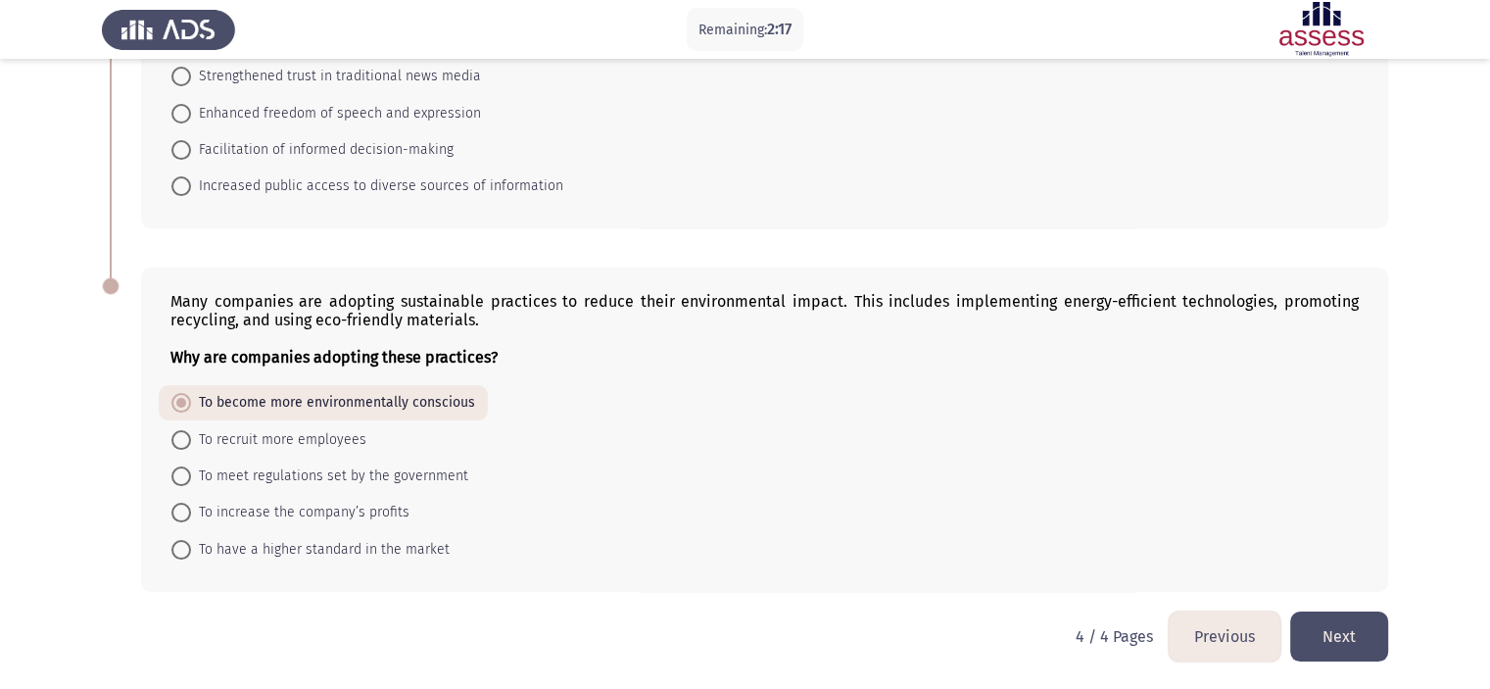
click at [1195, 632] on button "Previous" at bounding box center [1225, 636] width 112 height 50
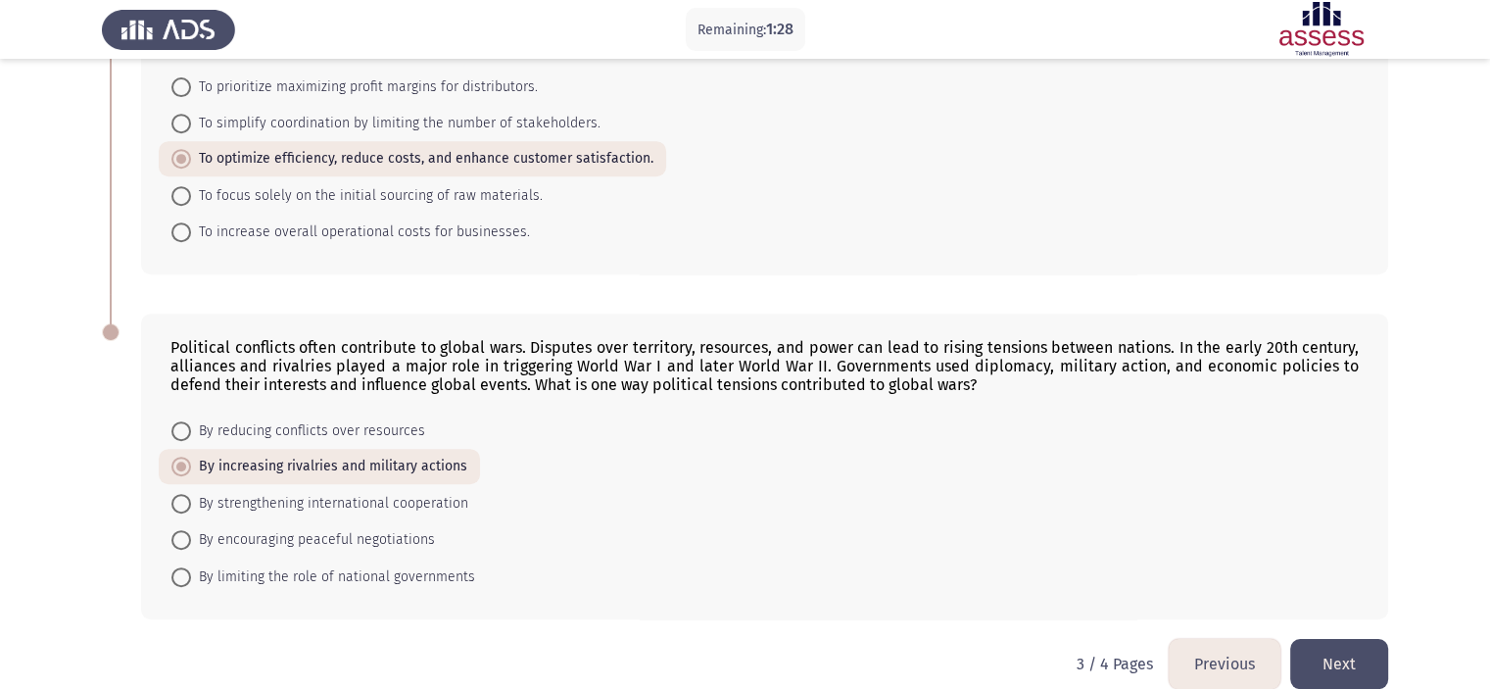
scroll to position [854, 0]
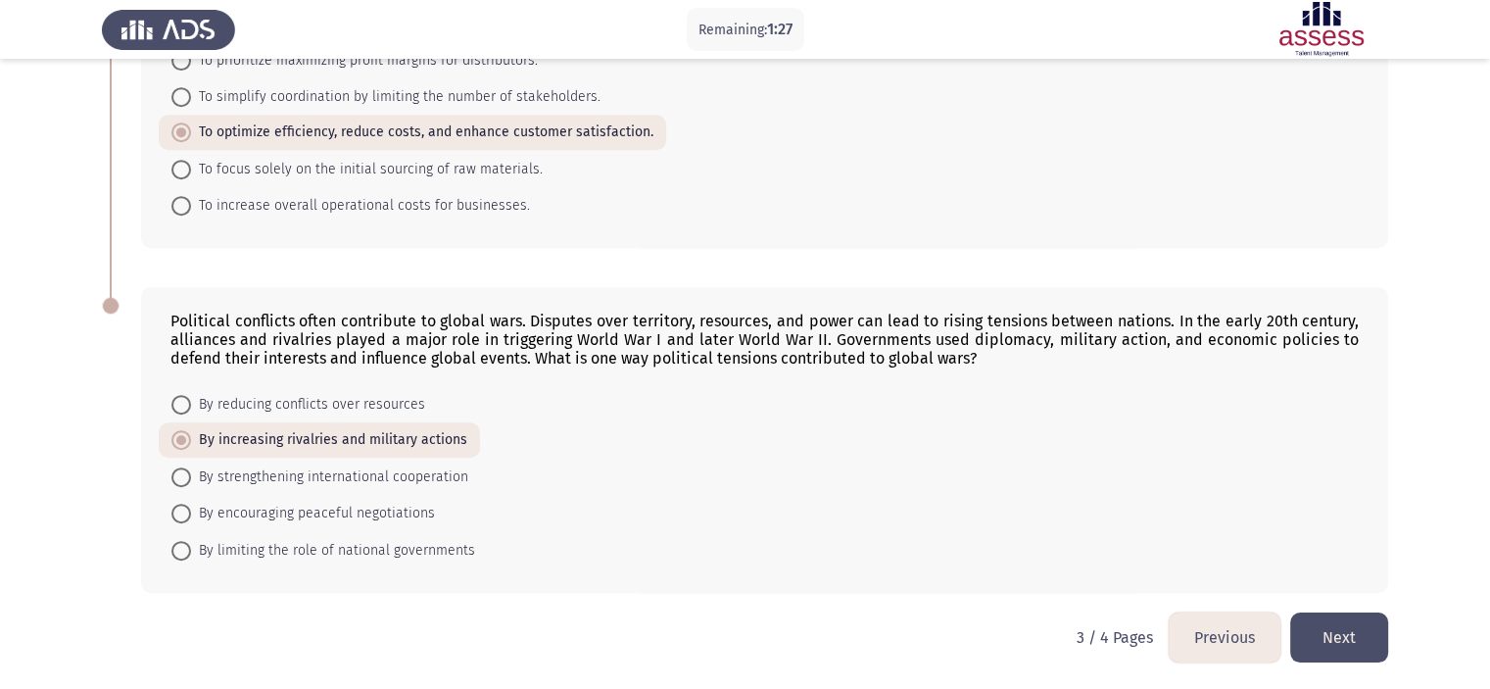
click at [1341, 622] on button "Next" at bounding box center [1340, 637] width 98 height 50
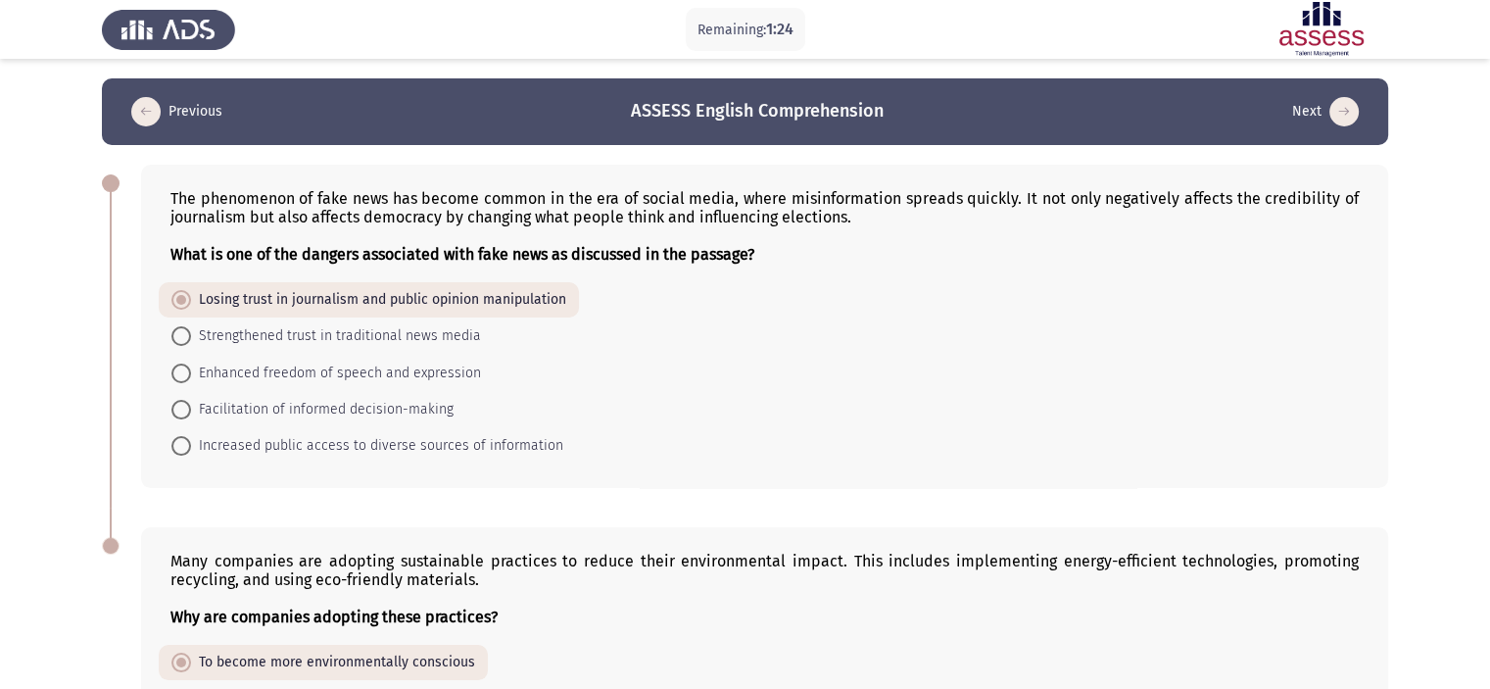
scroll to position [260, 0]
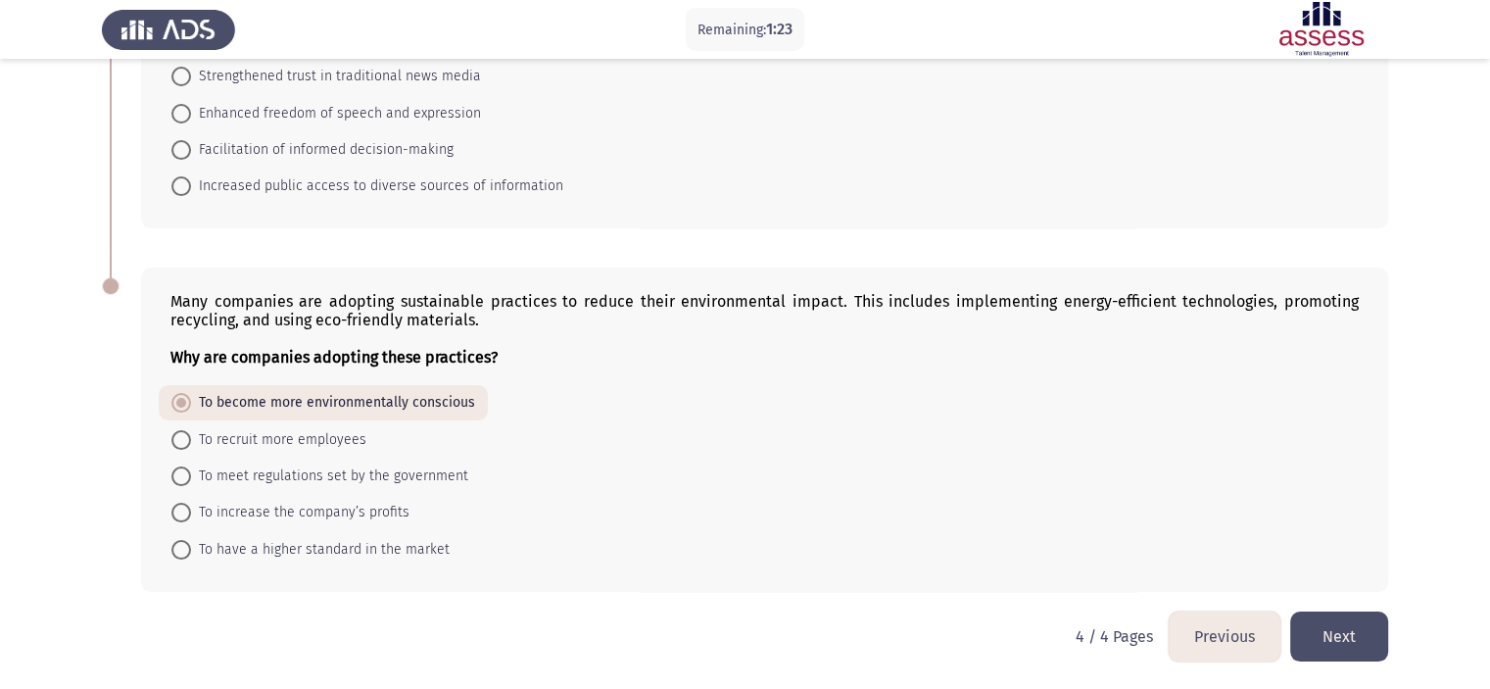
click at [1195, 654] on button "Previous" at bounding box center [1225, 636] width 112 height 50
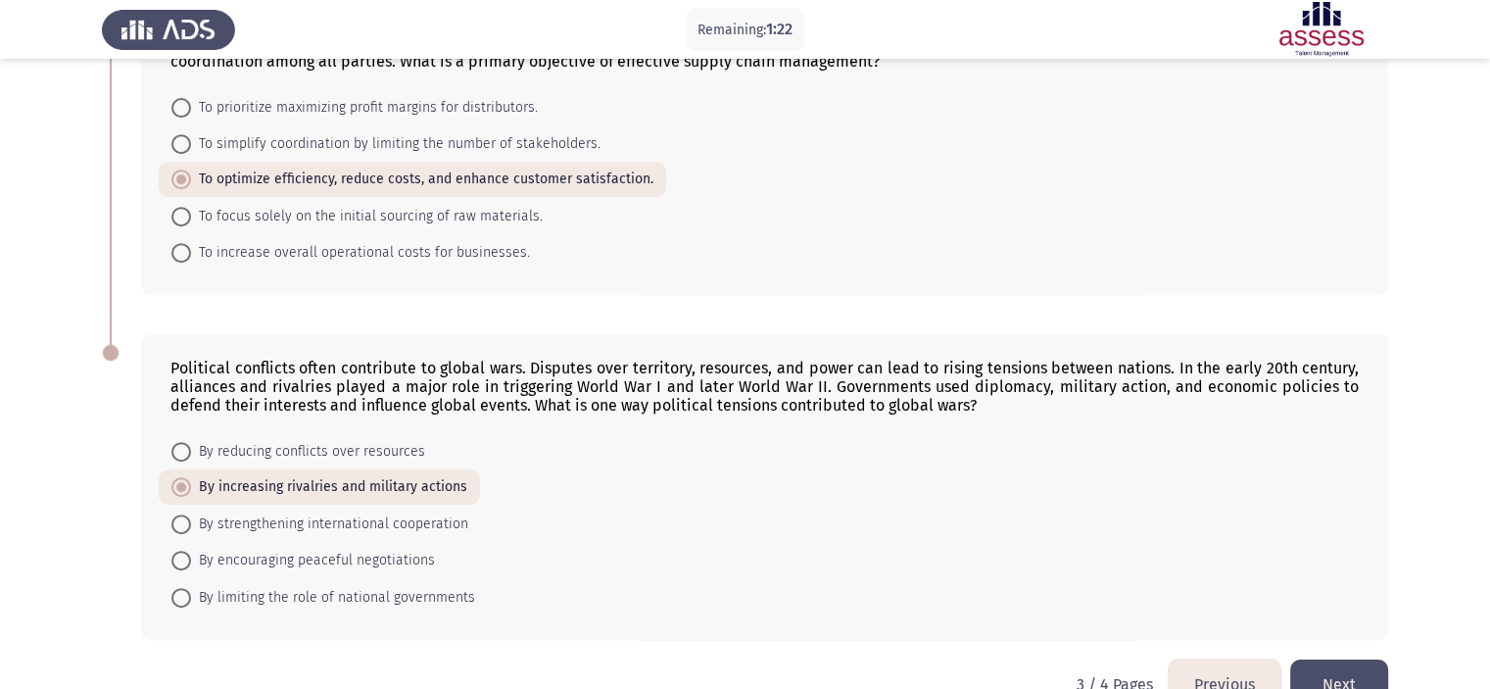
scroll to position [854, 0]
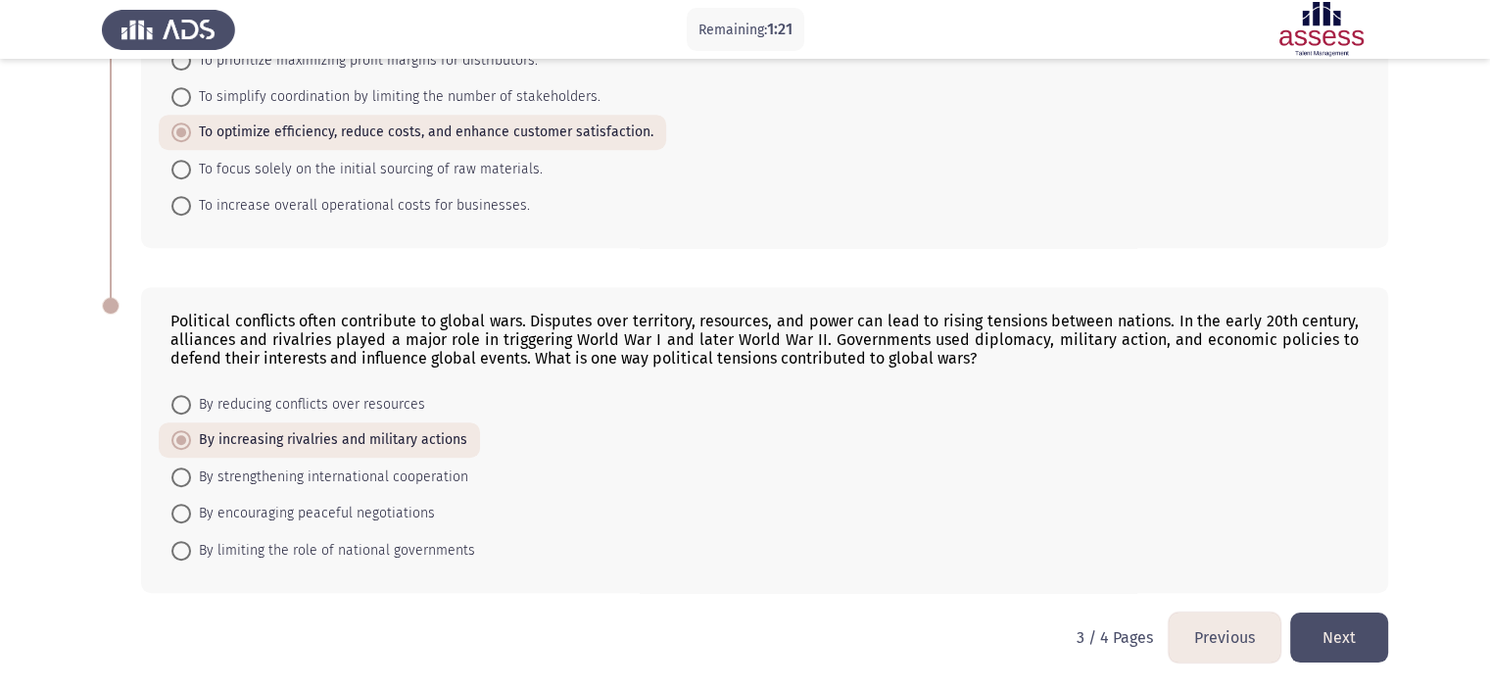
click at [1184, 653] on button "Previous" at bounding box center [1225, 637] width 112 height 50
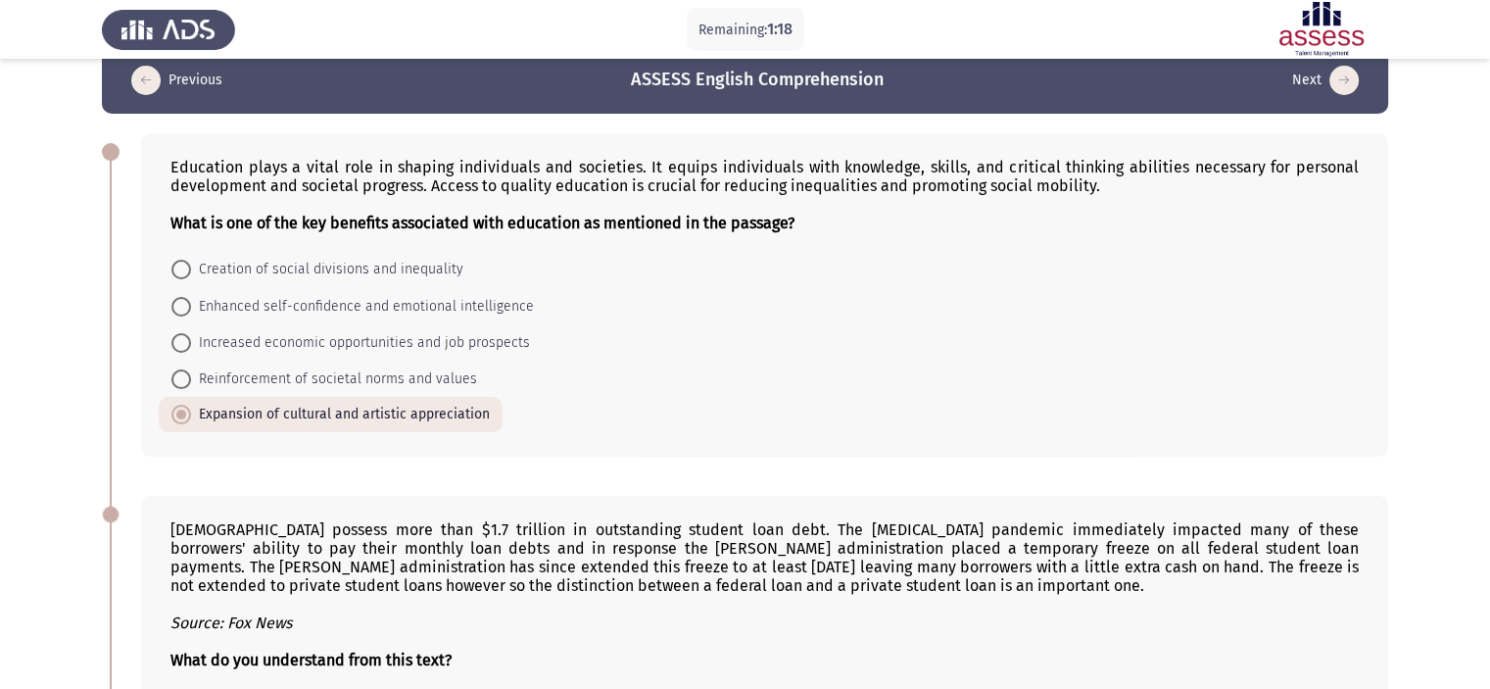
scroll to position [32, 0]
click at [384, 317] on span "Enhanced self-confidence and emotional intelligence" at bounding box center [362, 306] width 343 height 24
click at [191, 316] on input "Enhanced self-confidence and emotional intelligence" at bounding box center [181, 306] width 20 height 20
radio input "true"
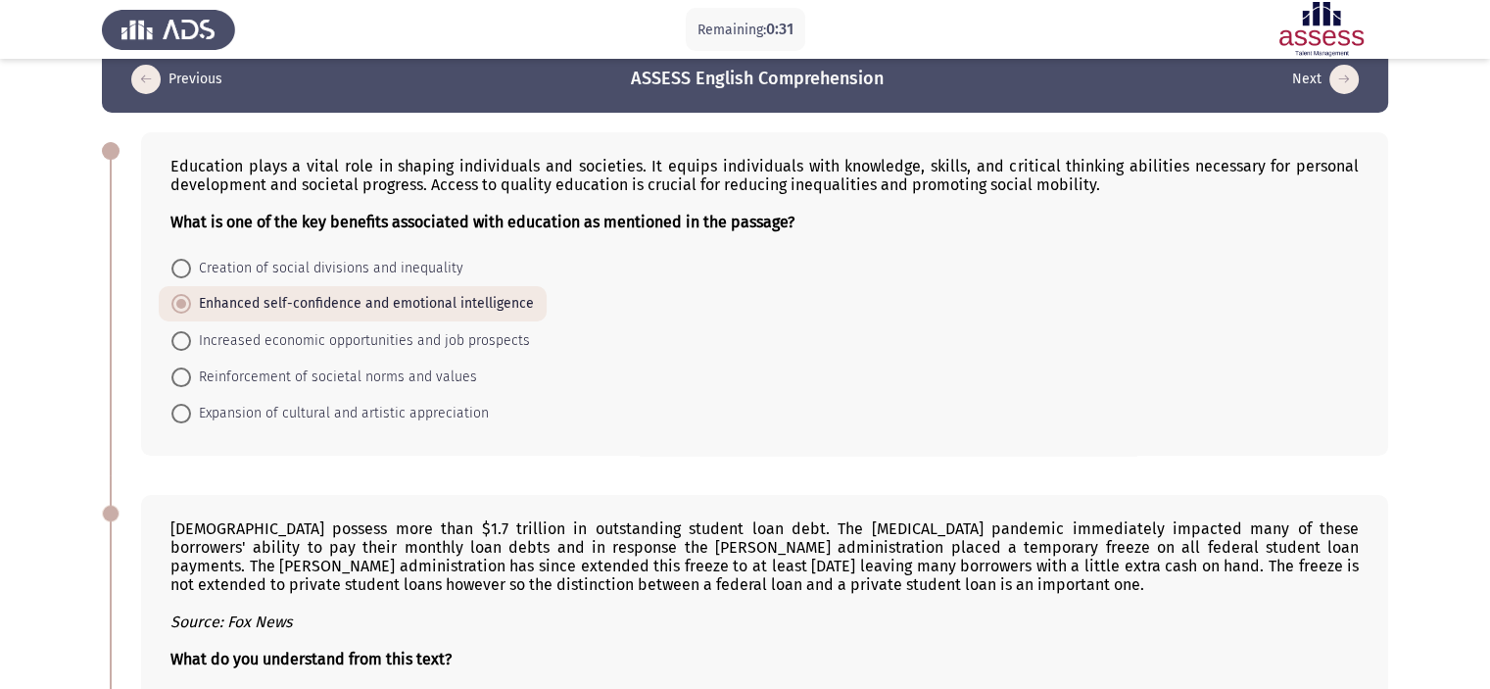
click at [378, 371] on span "Reinforcement of societal norms and values" at bounding box center [334, 378] width 286 height 24
click at [191, 371] on input "Reinforcement of societal norms and values" at bounding box center [181, 377] width 20 height 20
radio input "true"
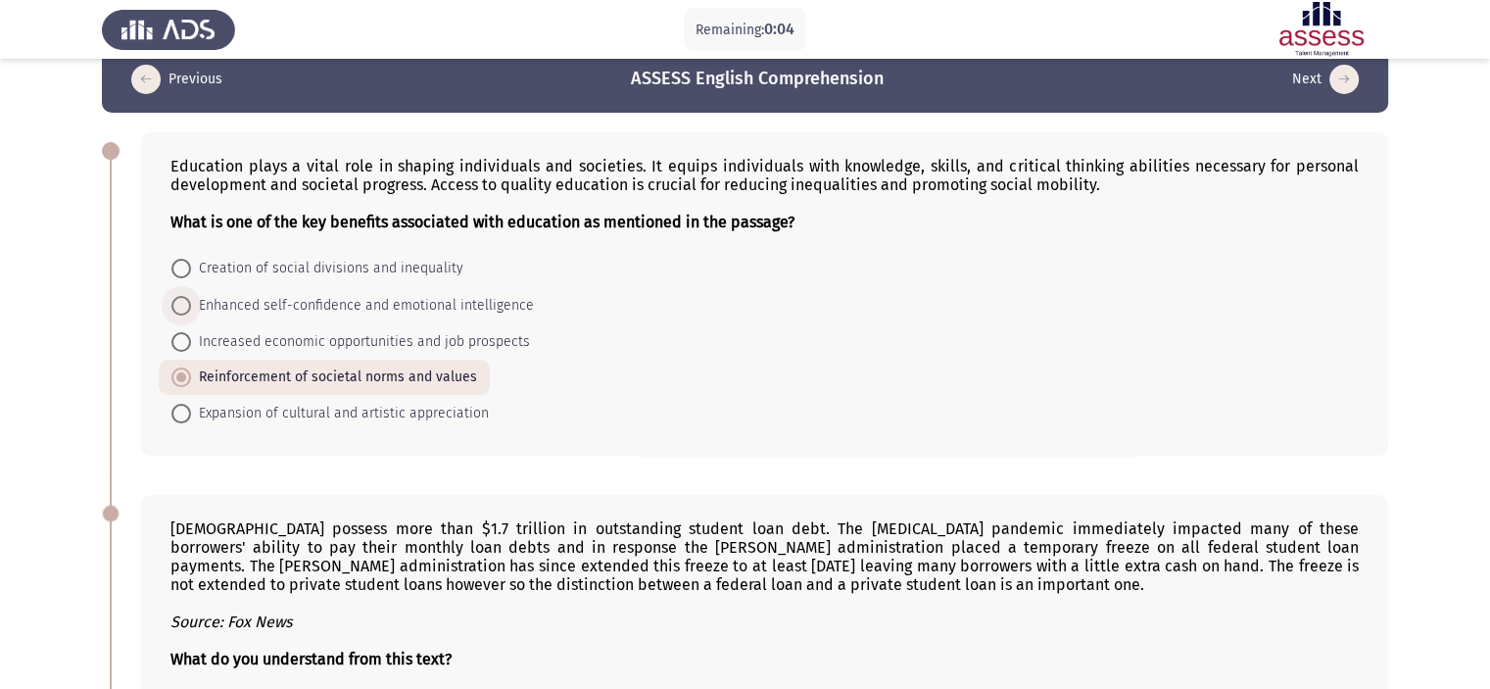
click at [426, 308] on span "Enhanced self-confidence and emotional intelligence" at bounding box center [362, 306] width 343 height 24
click at [191, 308] on input "Enhanced self-confidence and emotional intelligence" at bounding box center [181, 306] width 20 height 20
radio input "true"
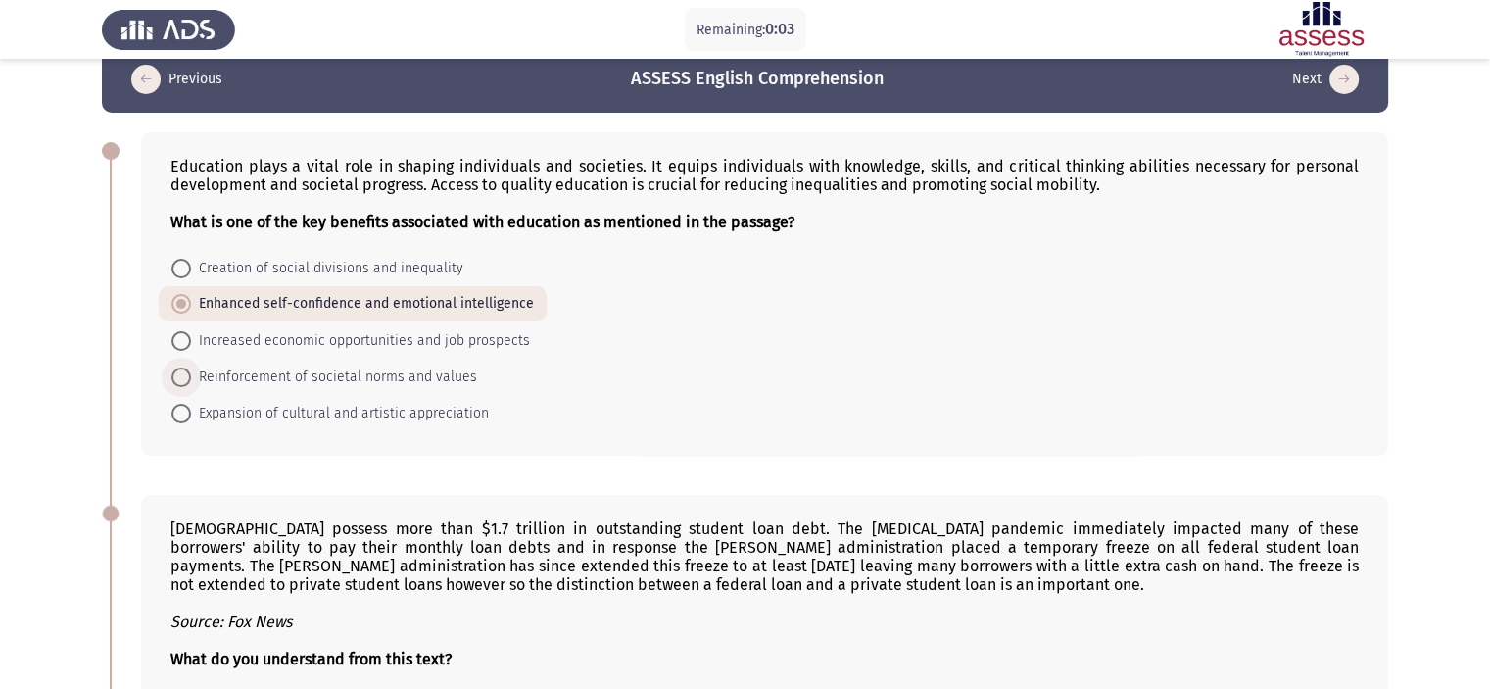
click at [405, 369] on span "Reinforcement of societal norms and values" at bounding box center [334, 378] width 286 height 24
click at [191, 369] on input "Reinforcement of societal norms and values" at bounding box center [181, 377] width 20 height 20
radio input "true"
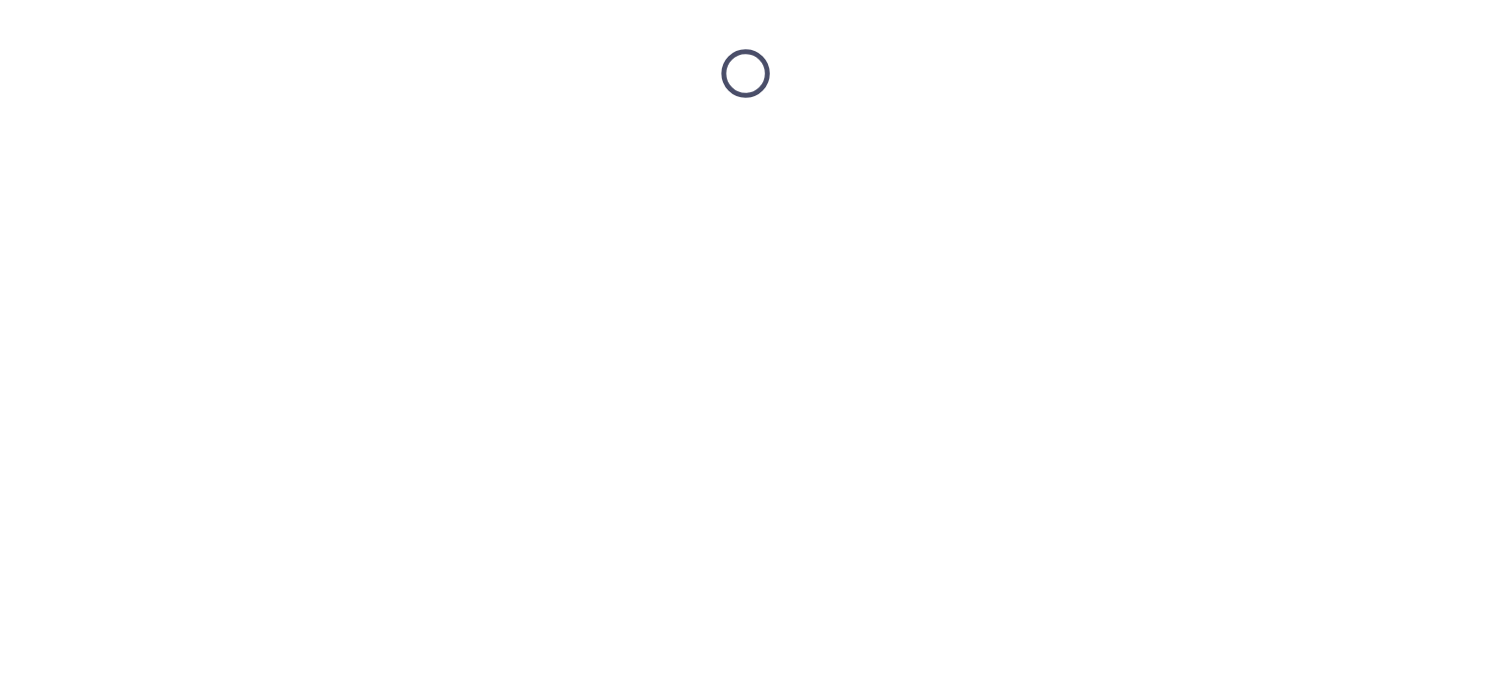
scroll to position [0, 0]
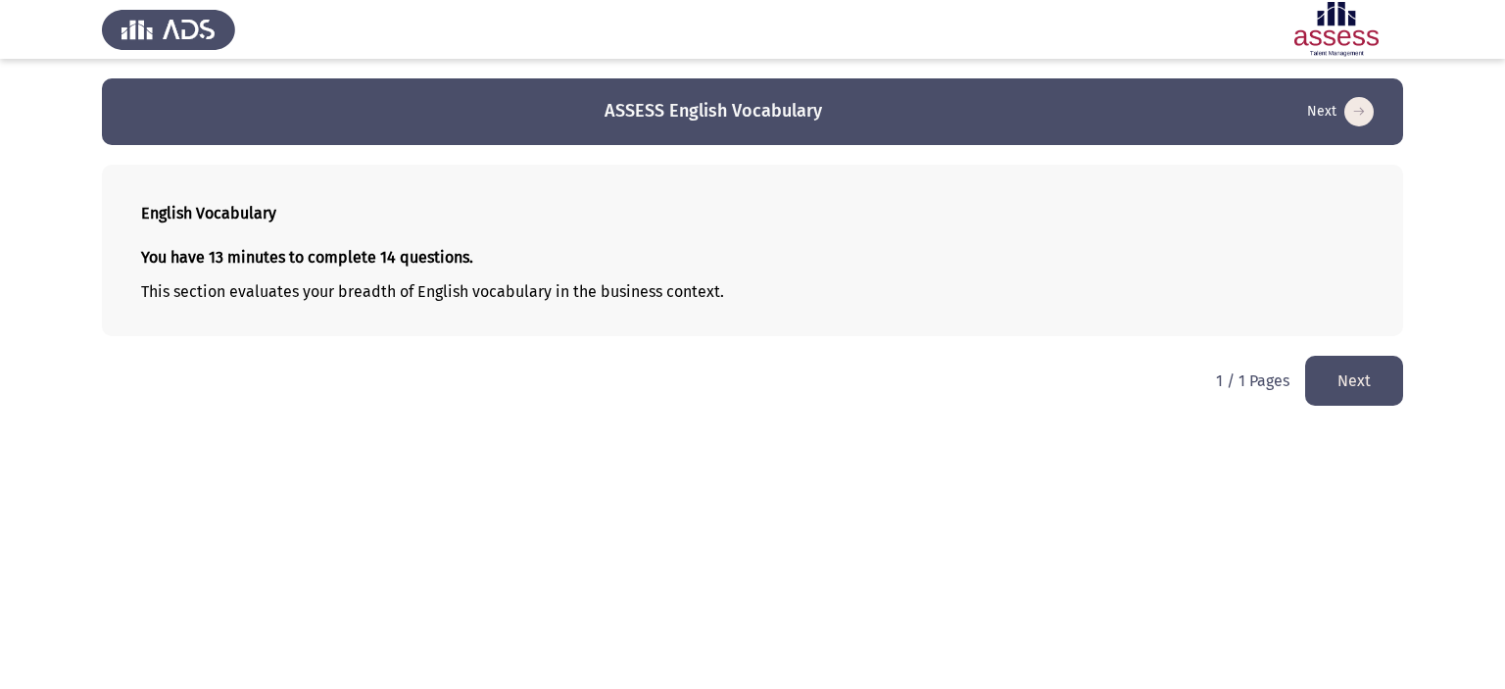
click at [1349, 387] on button "Next" at bounding box center [1354, 381] width 98 height 50
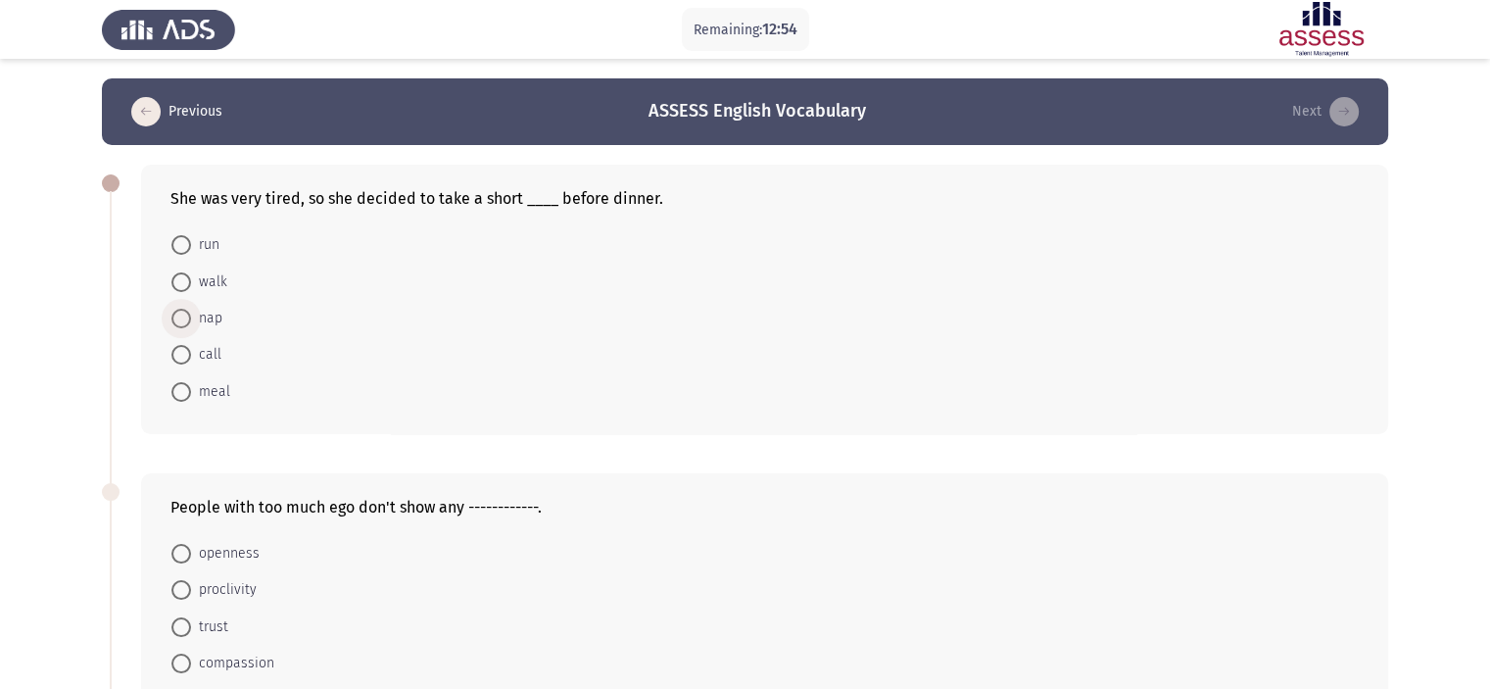
click at [218, 314] on span "nap" at bounding box center [206, 319] width 31 height 24
click at [191, 314] on input "nap" at bounding box center [181, 319] width 20 height 20
radio input "true"
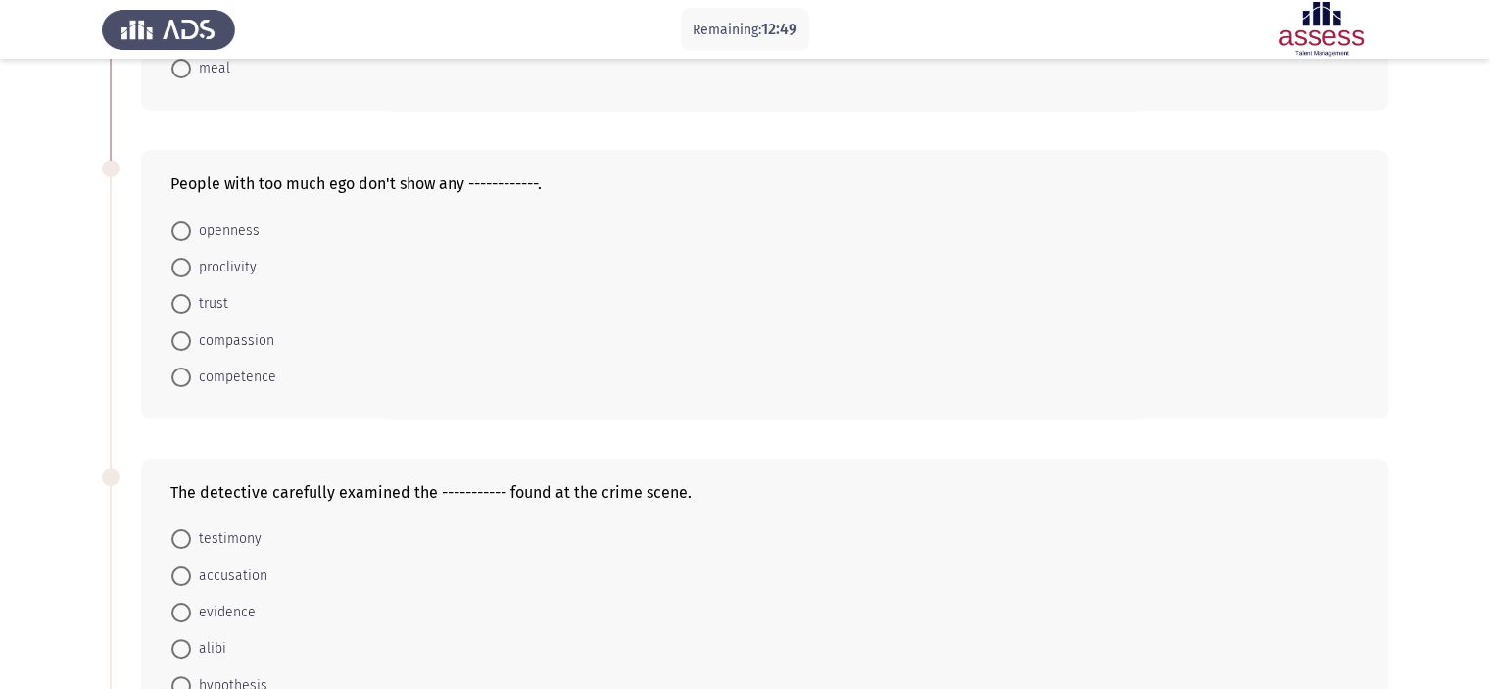
scroll to position [322, 0]
click at [224, 262] on span "proclivity" at bounding box center [224, 267] width 66 height 24
click at [191, 262] on input "proclivity" at bounding box center [181, 267] width 20 height 20
radio input "true"
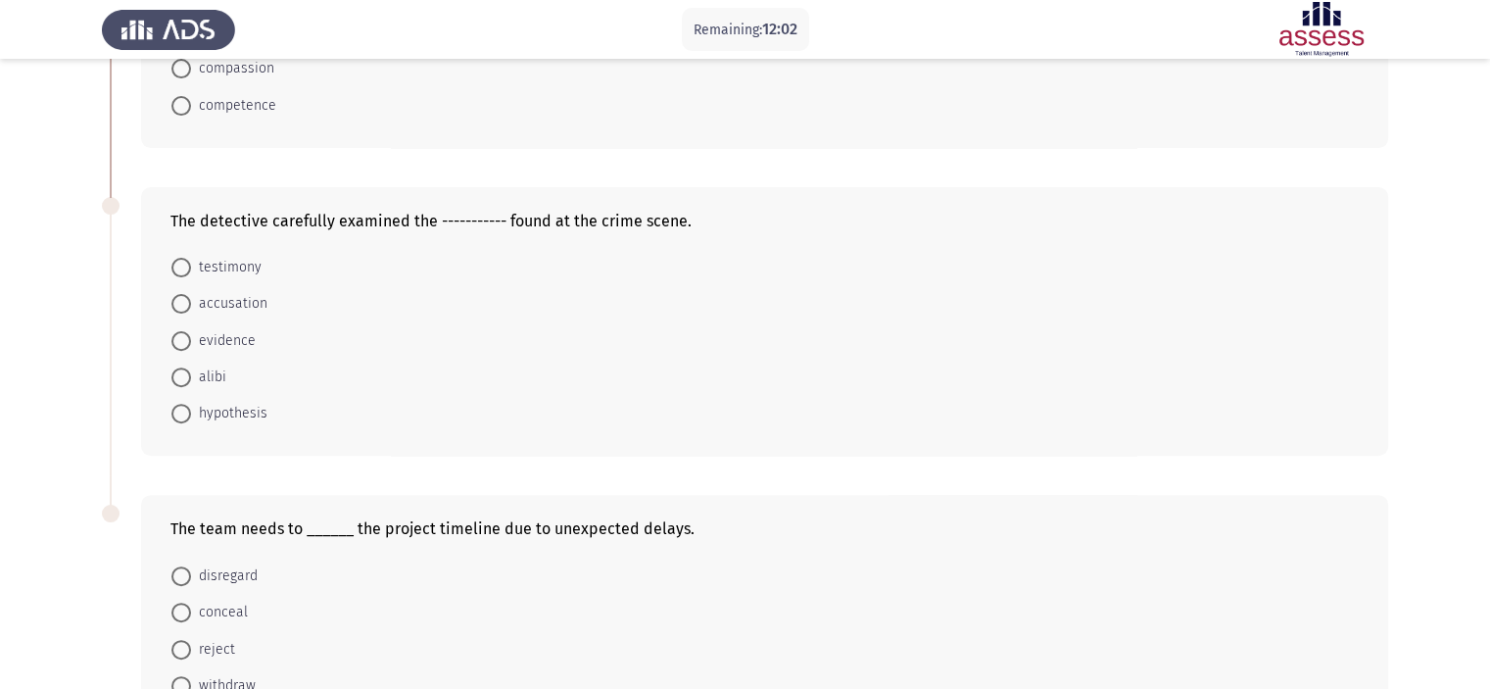
scroll to position [588, 0]
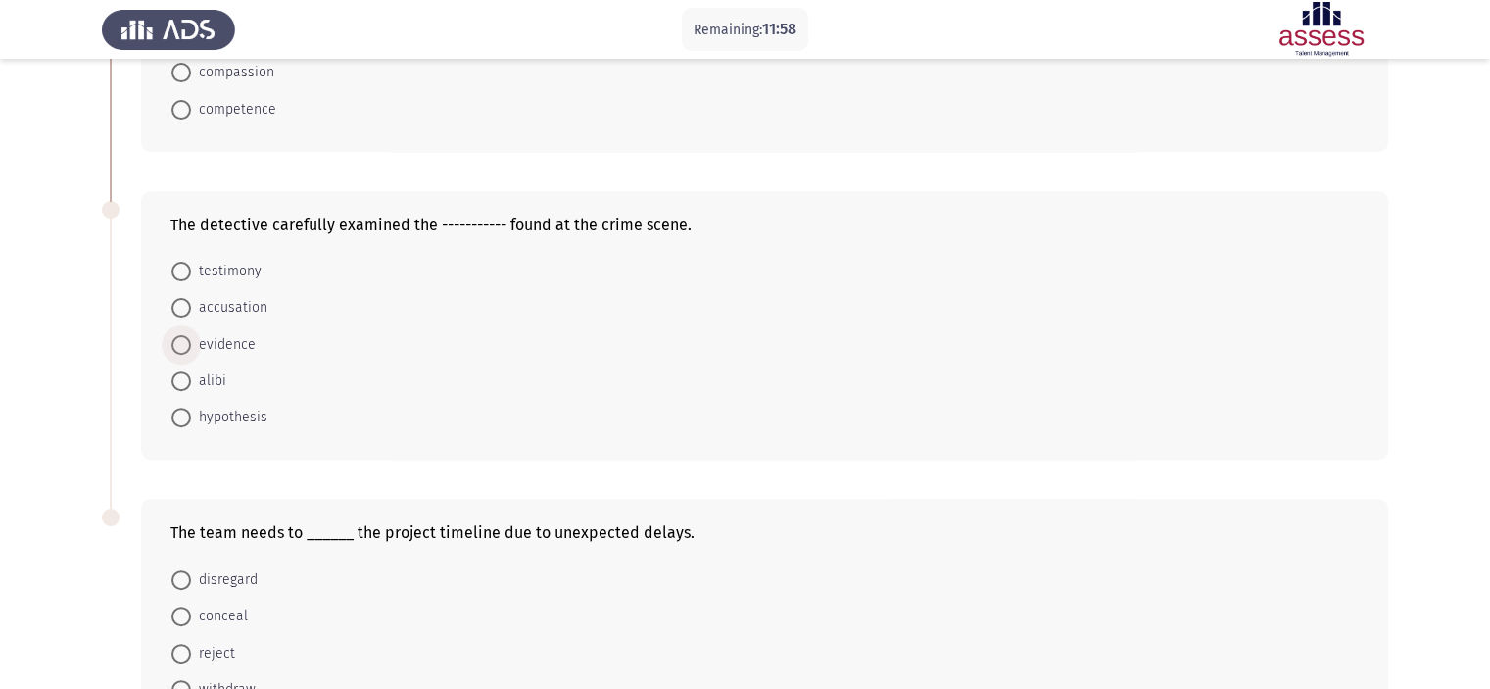
click at [208, 340] on span "evidence" at bounding box center [223, 345] width 65 height 24
click at [191, 340] on input "evidence" at bounding box center [181, 345] width 20 height 20
radio input "true"
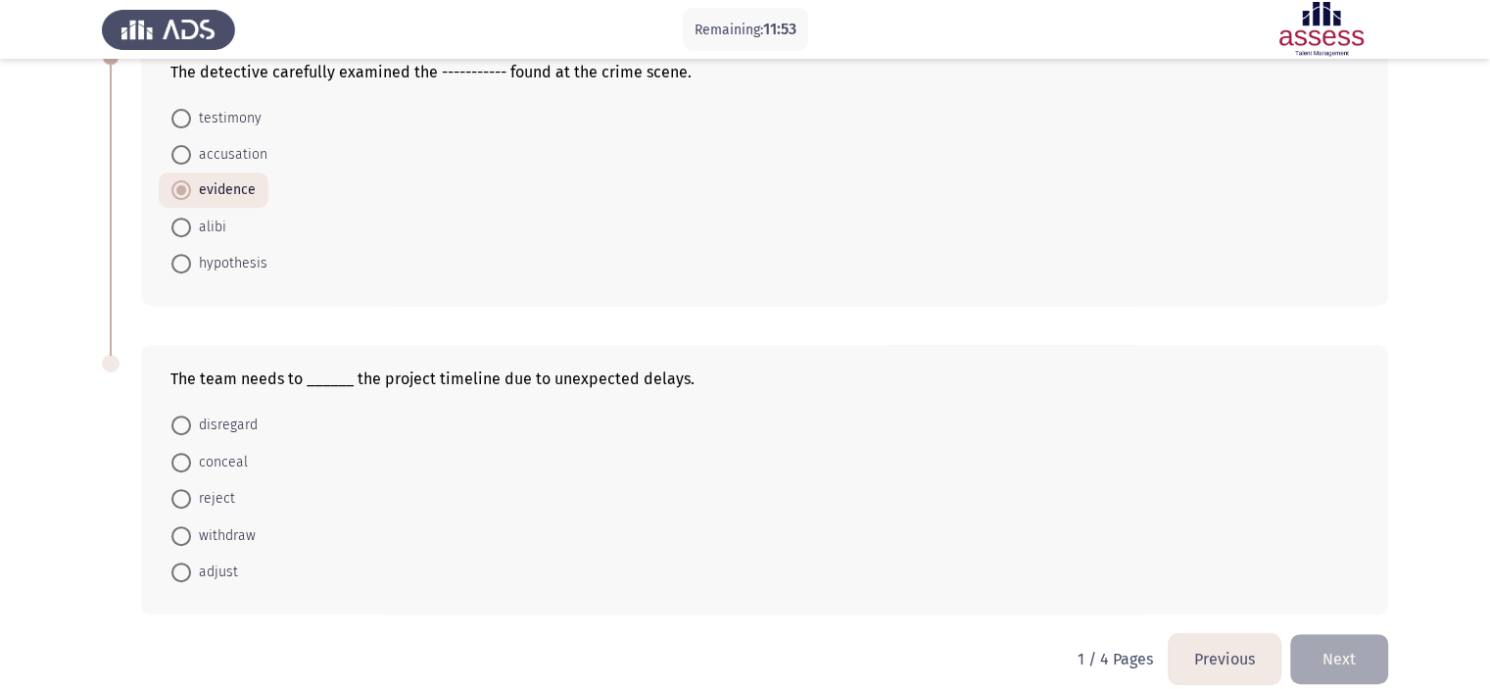
scroll to position [761, 0]
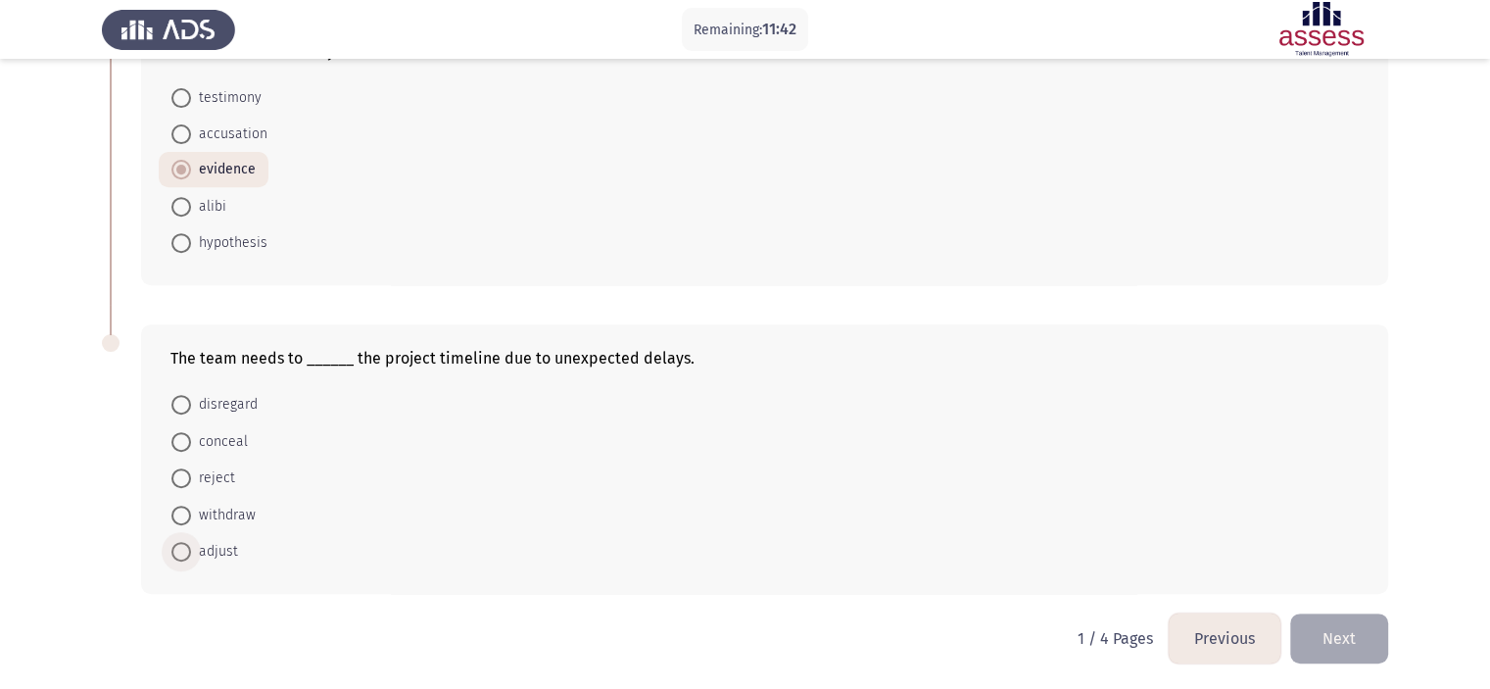
click at [204, 542] on span "adjust" at bounding box center [214, 552] width 47 height 24
click at [191, 542] on input "adjust" at bounding box center [181, 552] width 20 height 20
radio input "true"
click at [1368, 630] on button "Next" at bounding box center [1340, 638] width 98 height 50
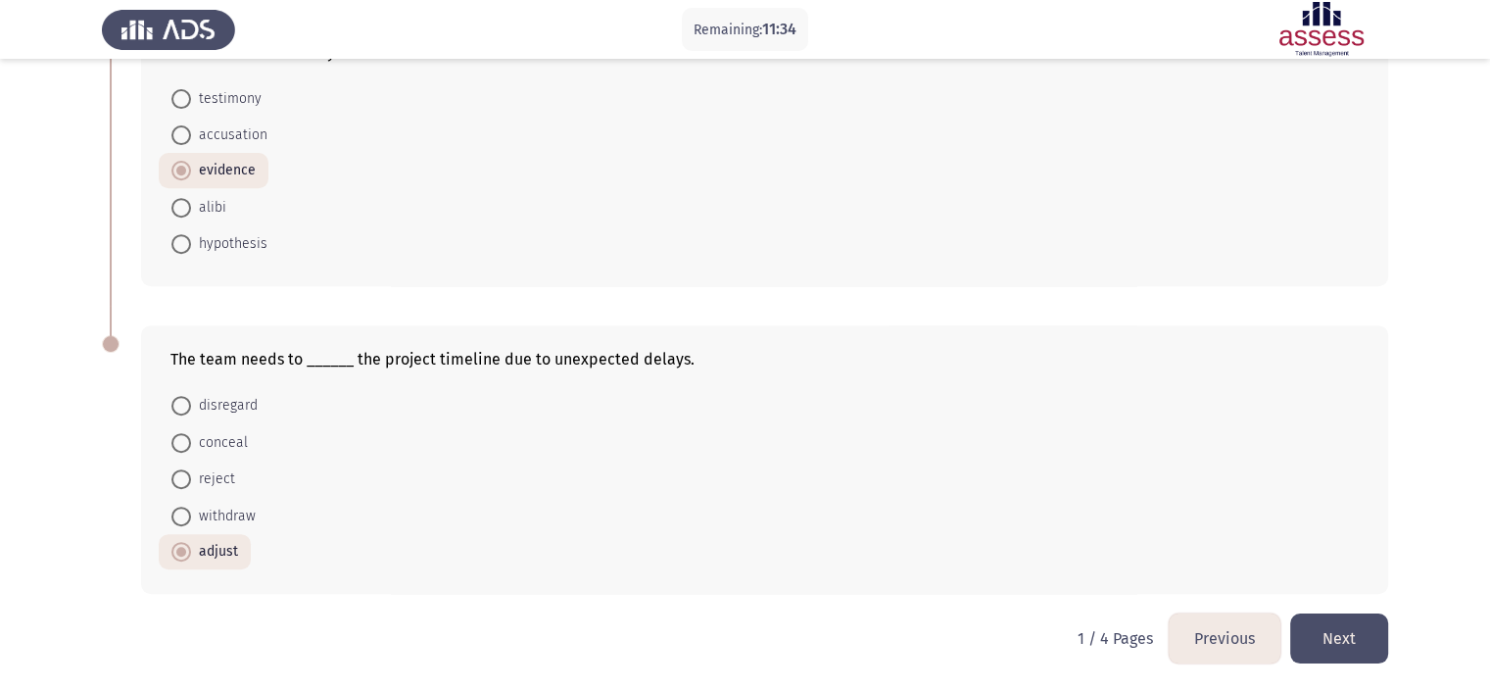
scroll to position [0, 0]
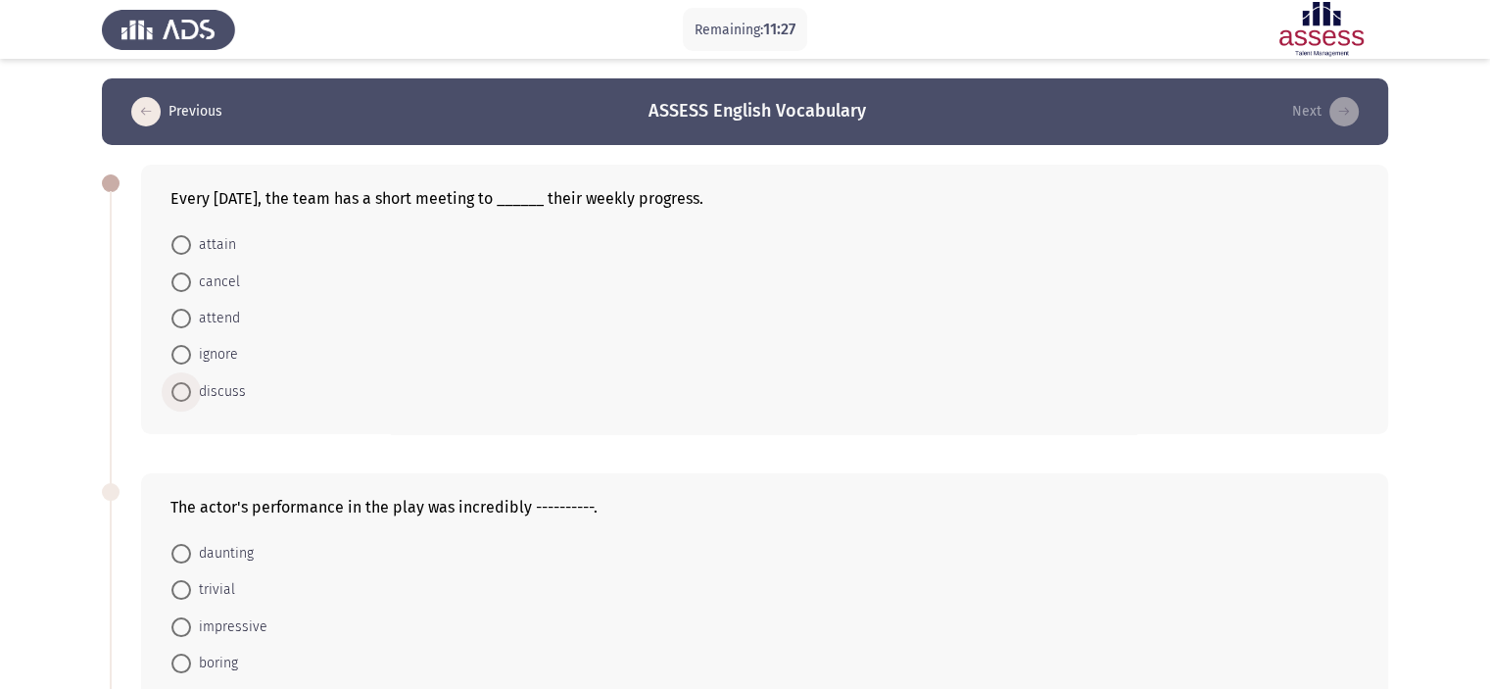
click at [209, 391] on span "discuss" at bounding box center [218, 392] width 55 height 24
click at [191, 391] on input "discuss" at bounding box center [181, 392] width 20 height 20
radio input "true"
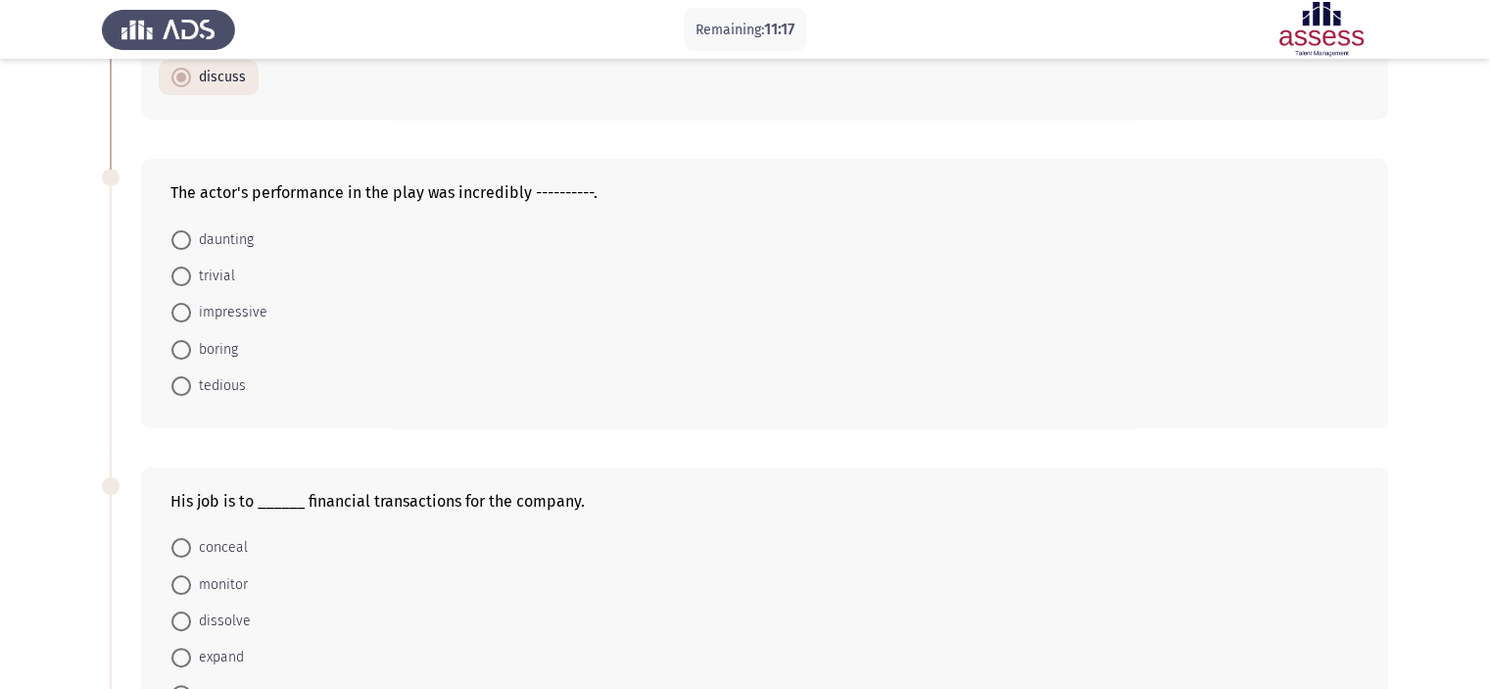
scroll to position [304, 0]
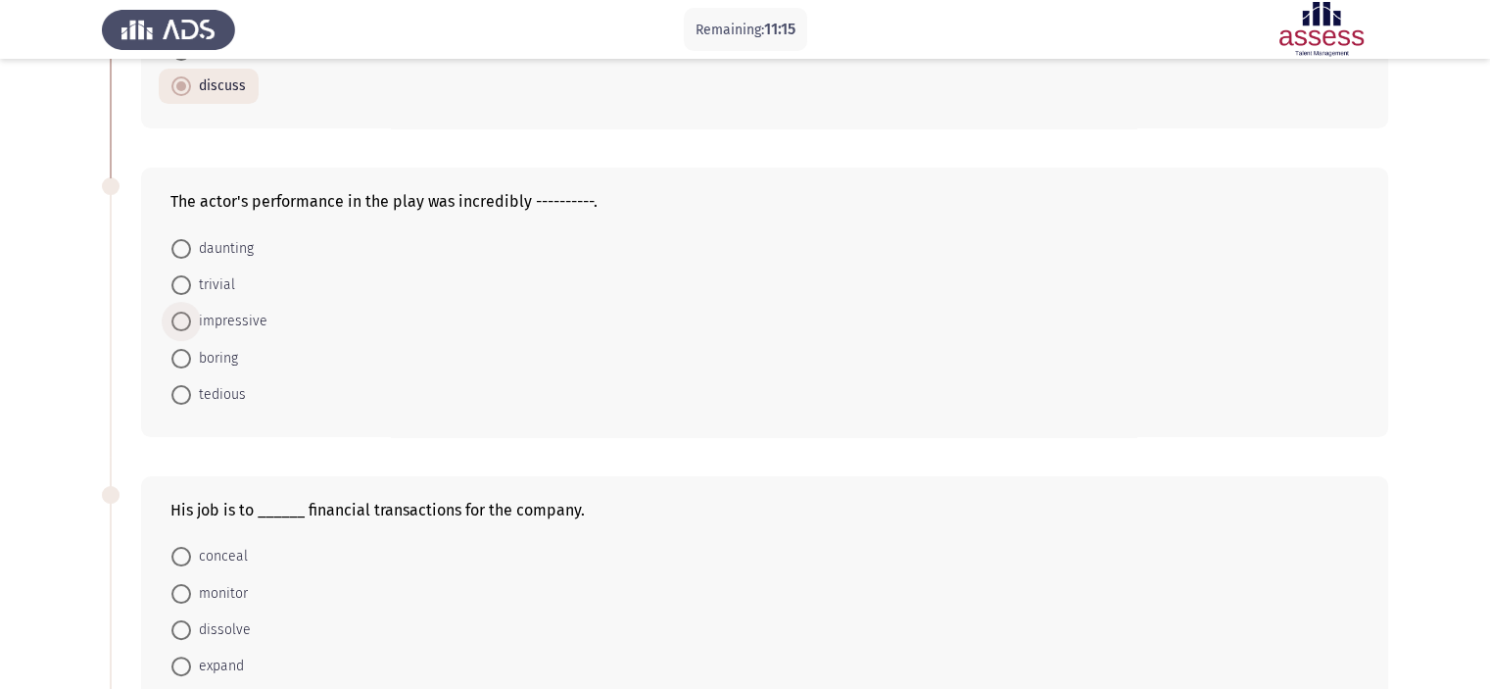
click at [198, 310] on span "impressive" at bounding box center [229, 322] width 76 height 24
click at [191, 312] on input "impressive" at bounding box center [181, 322] width 20 height 20
radio input "true"
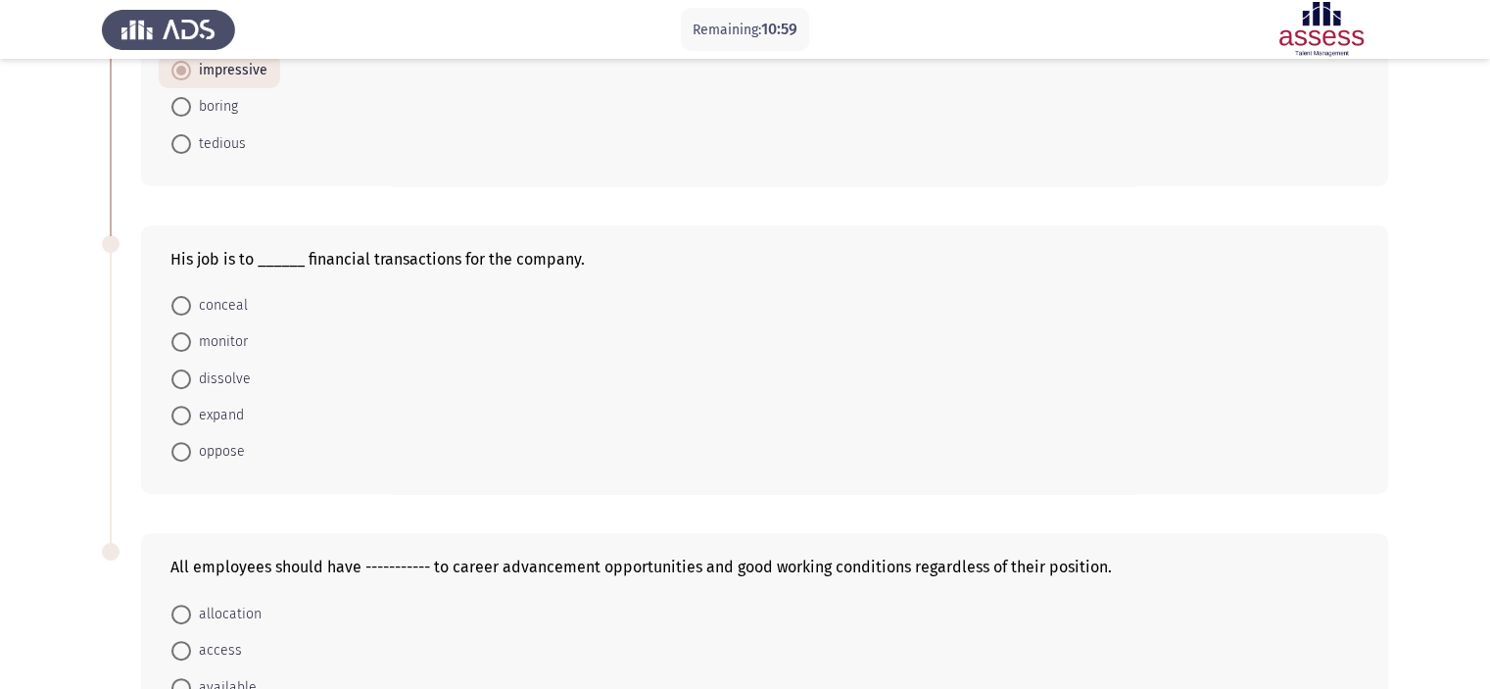
scroll to position [557, 0]
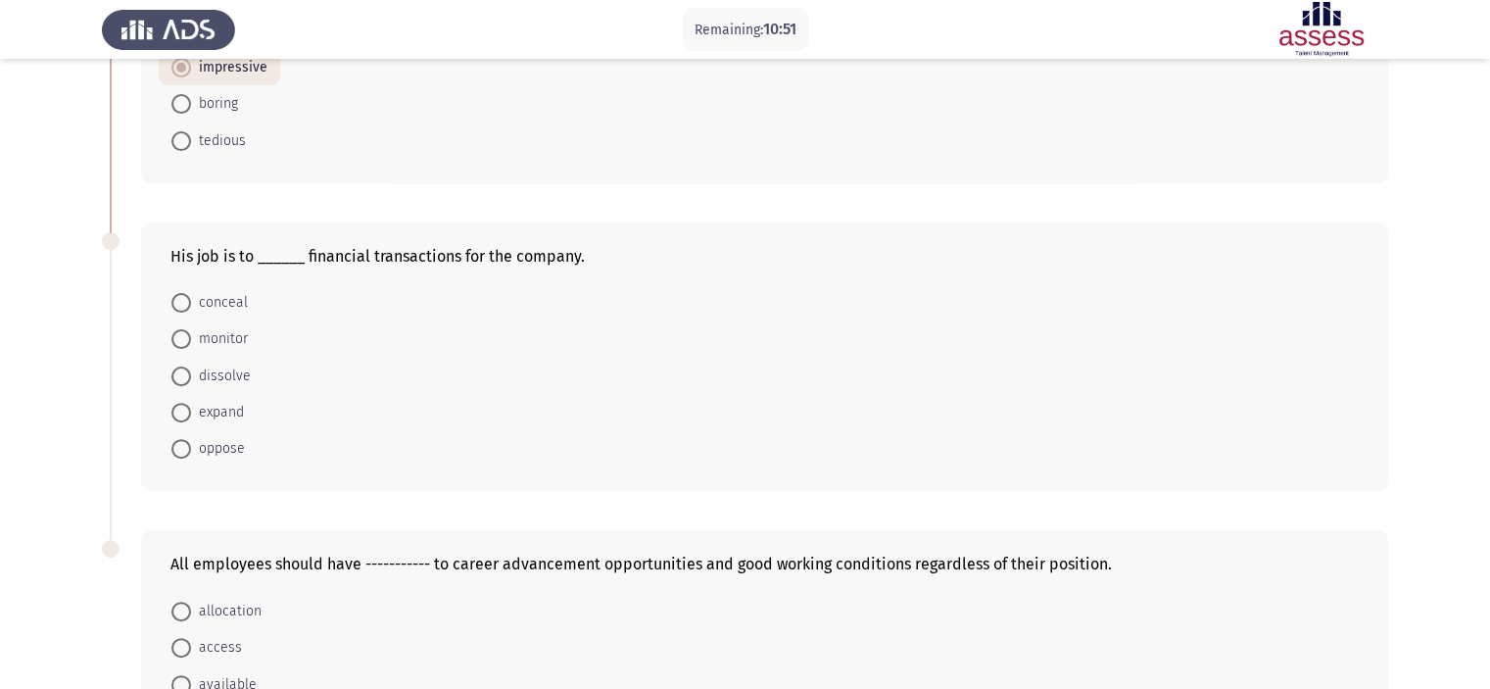
drag, startPoint x: 175, startPoint y: 255, endPoint x: 513, endPoint y: 262, distance: 338.1
click at [513, 262] on div "His job is to ______ financial transactions for the company." at bounding box center [765, 256] width 1189 height 19
click at [184, 329] on span at bounding box center [181, 339] width 20 height 20
click at [184, 329] on input "monitor" at bounding box center [181, 339] width 20 height 20
radio input "true"
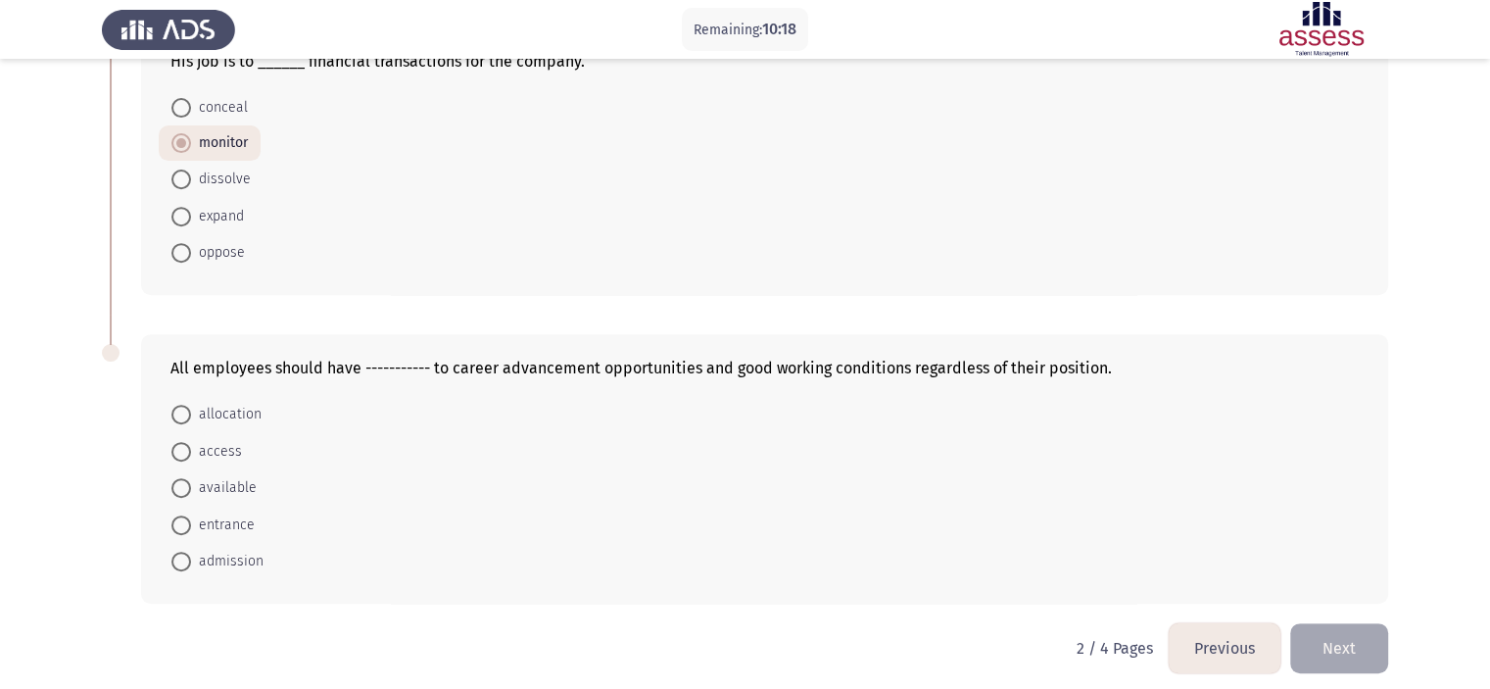
scroll to position [761, 0]
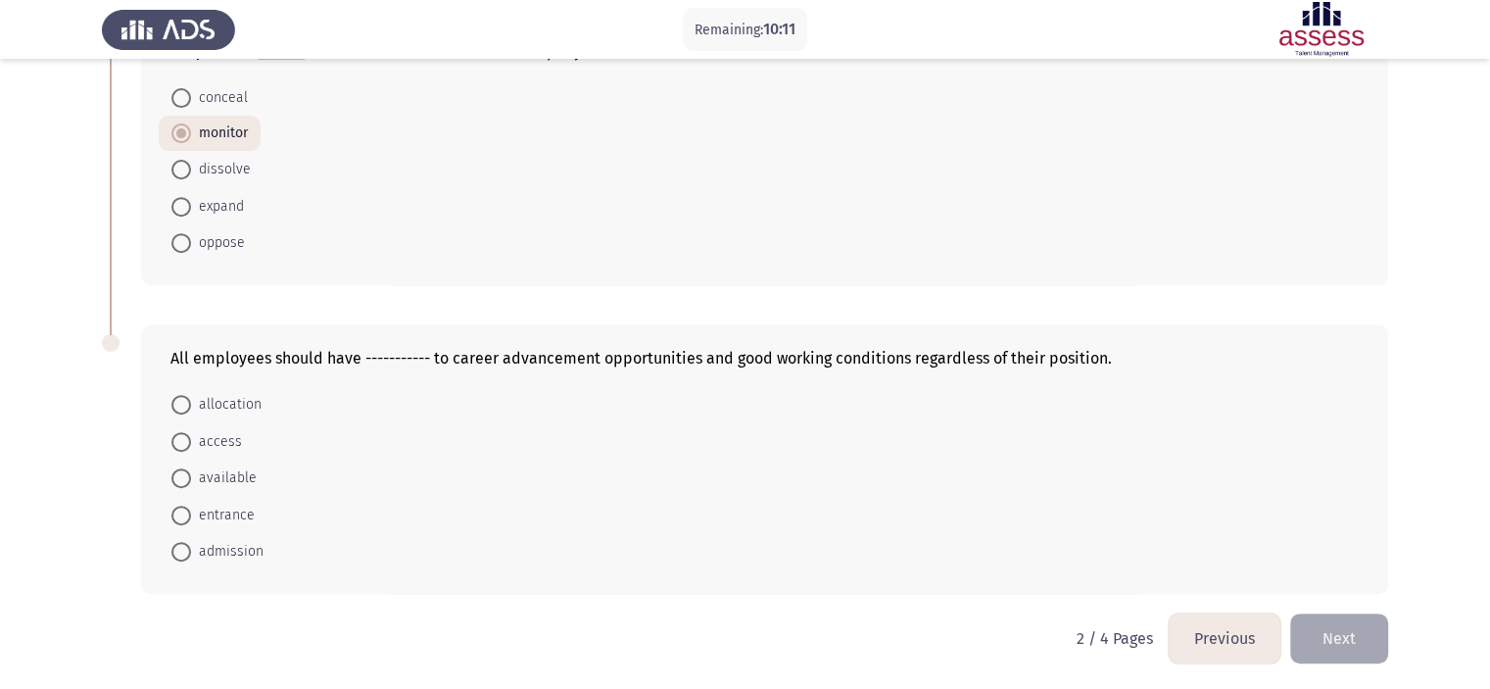
click at [168, 430] on mat-radio-button "access" at bounding box center [207, 440] width 96 height 36
click at [175, 438] on span at bounding box center [181, 442] width 20 height 20
click at [175, 438] on input "access" at bounding box center [181, 442] width 20 height 20
radio input "true"
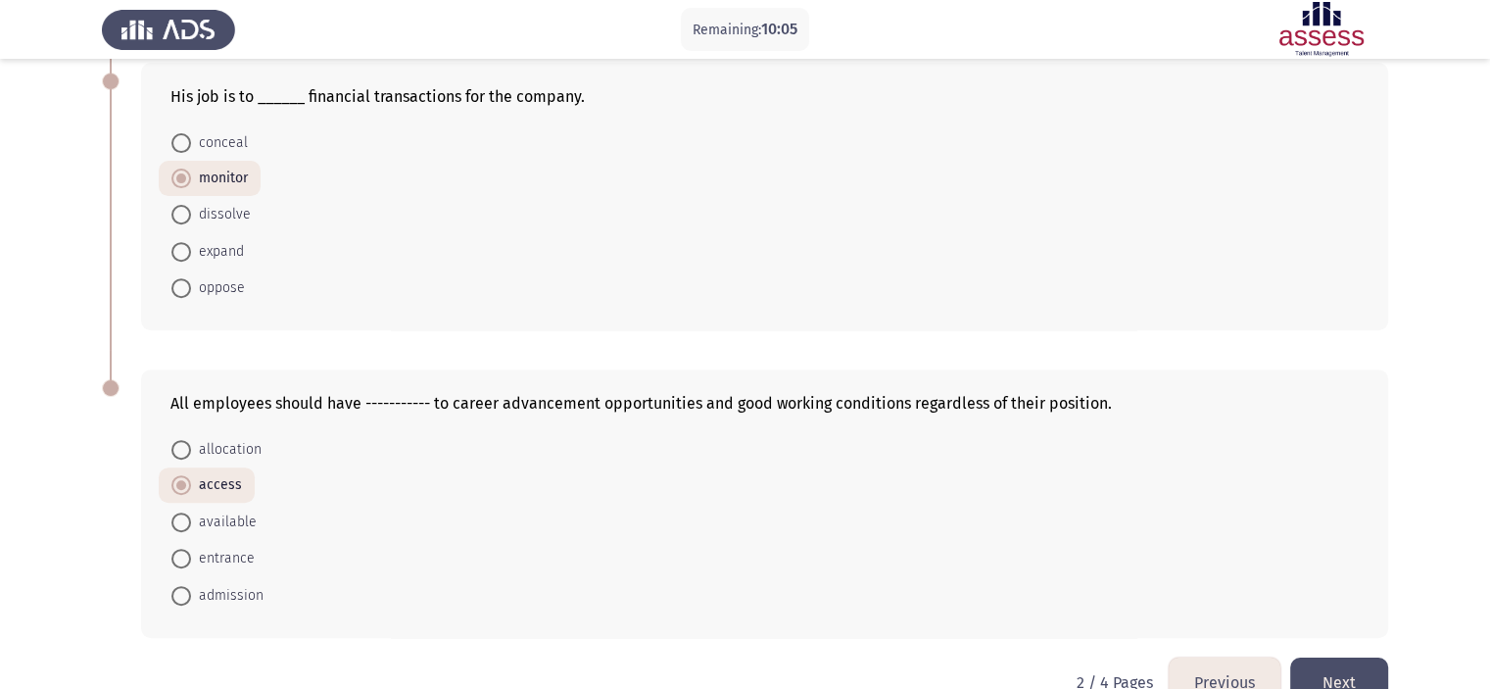
scroll to position [760, 0]
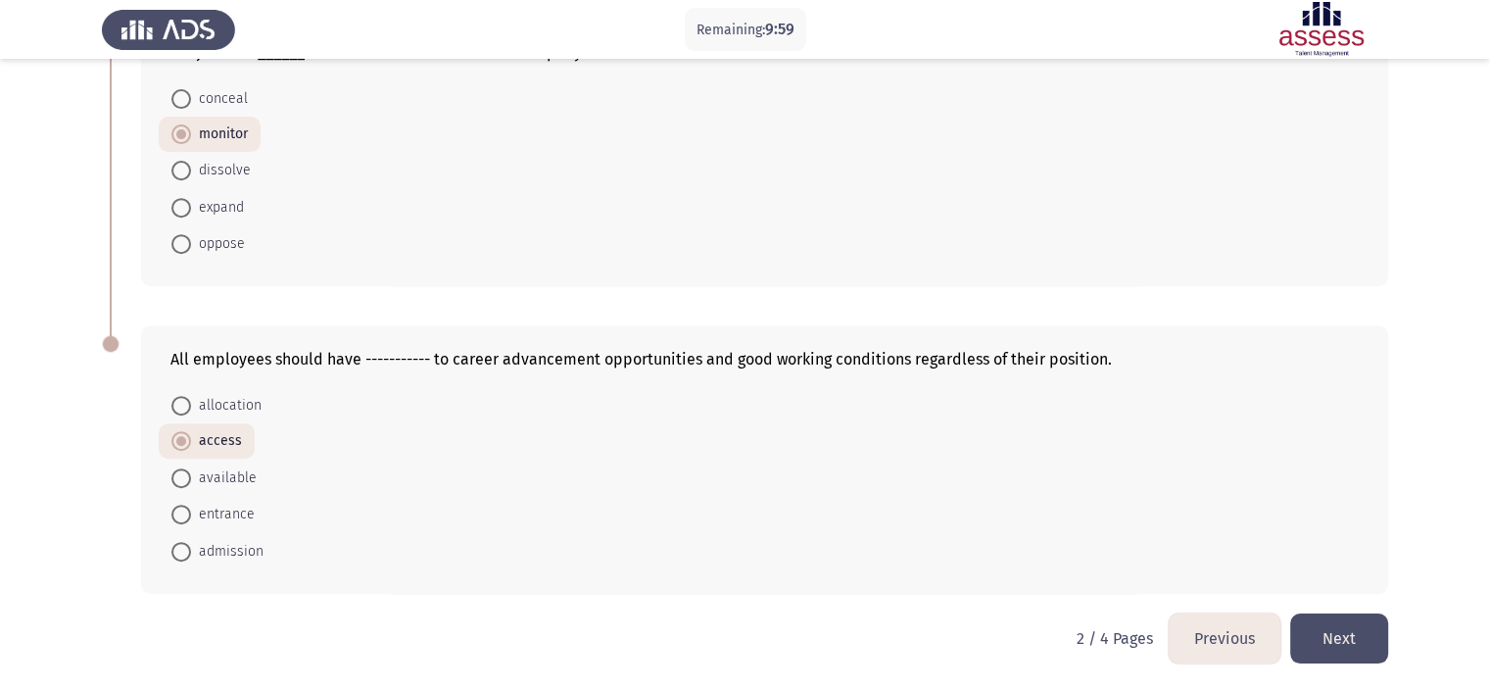
click at [1345, 629] on button "Next" at bounding box center [1340, 638] width 98 height 50
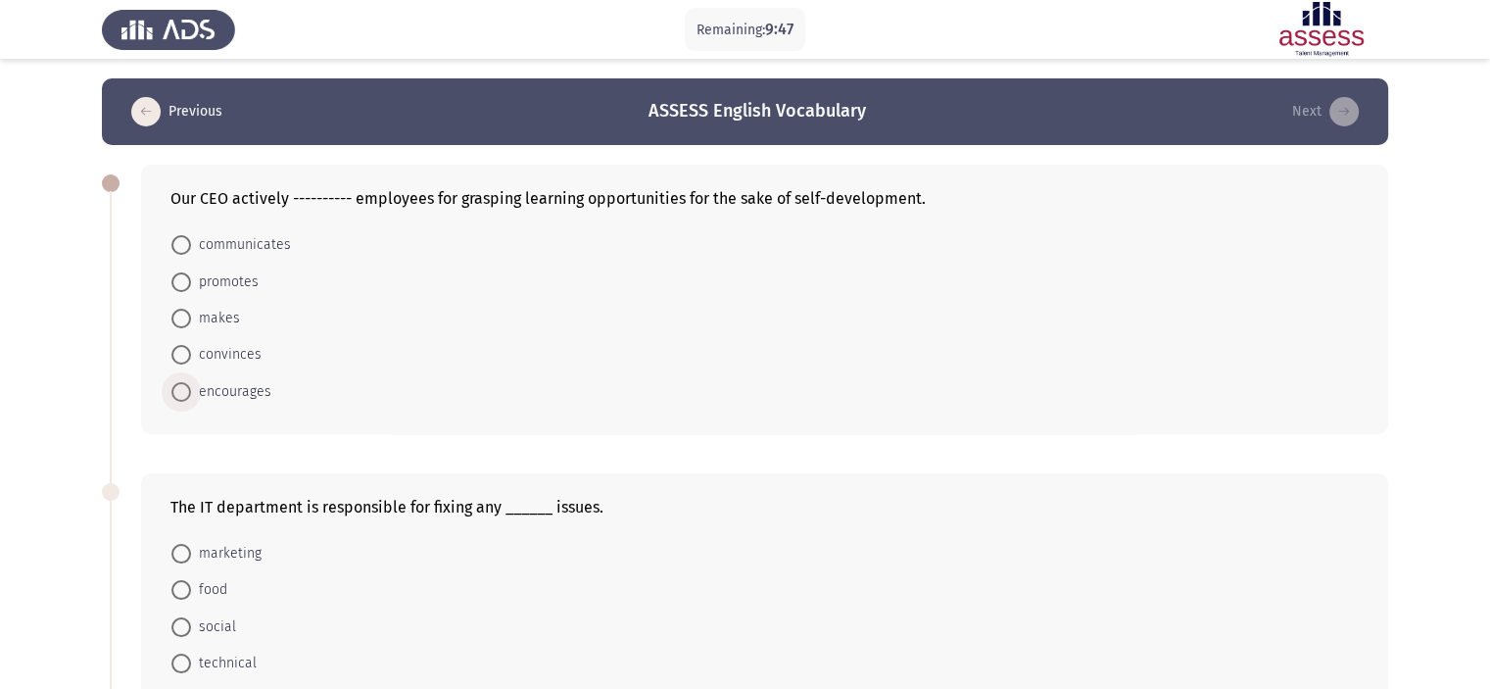
click at [227, 400] on span "encourages" at bounding box center [231, 392] width 80 height 24
click at [191, 400] on input "encourages" at bounding box center [181, 392] width 20 height 20
radio input "true"
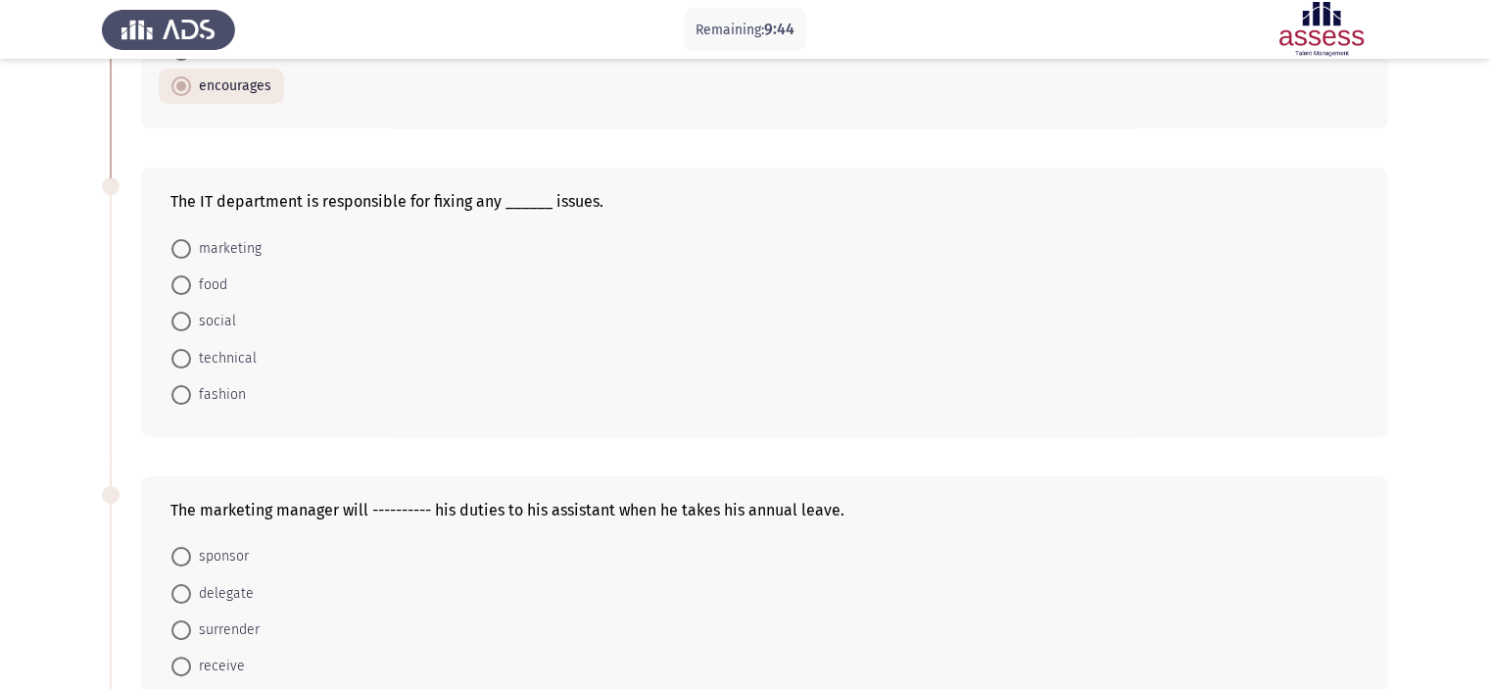
scroll to position [317, 0]
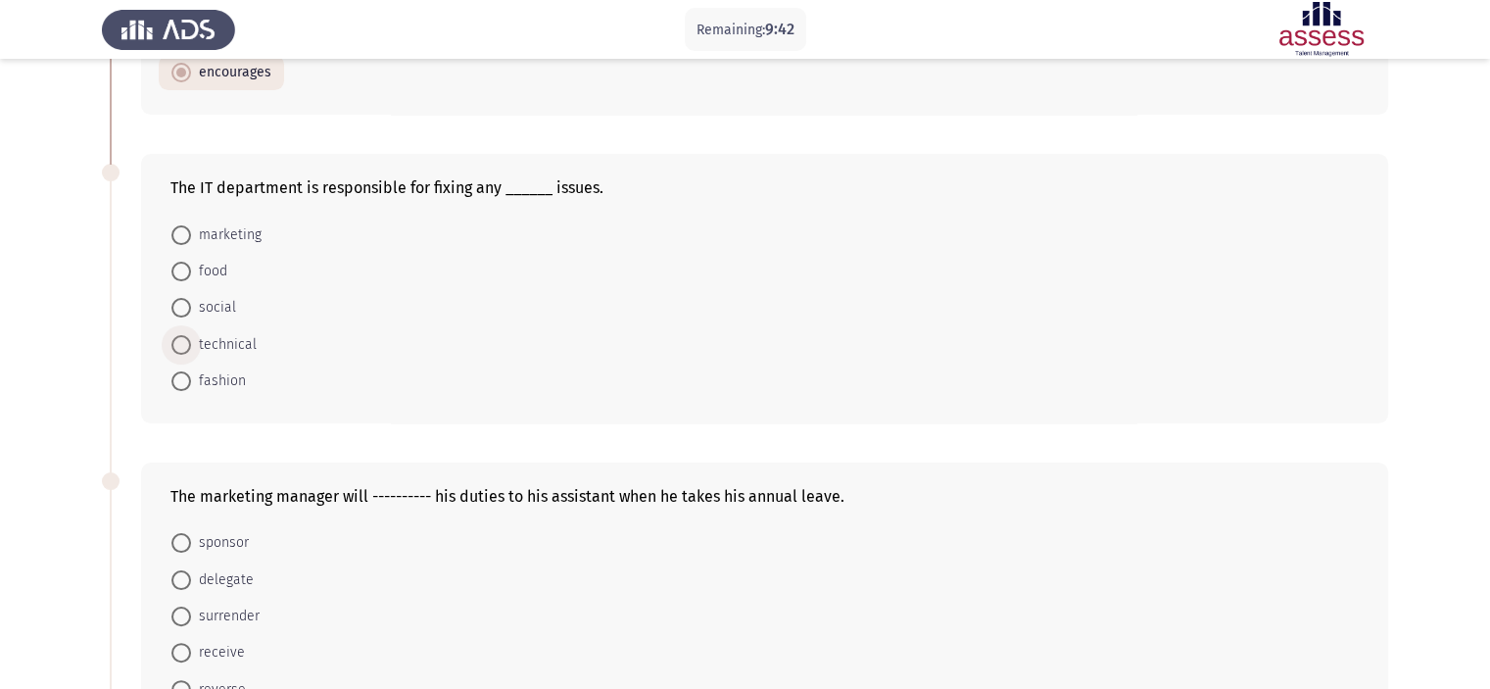
click at [212, 343] on span "technical" at bounding box center [224, 345] width 66 height 24
click at [191, 343] on input "technical" at bounding box center [181, 345] width 20 height 20
radio input "true"
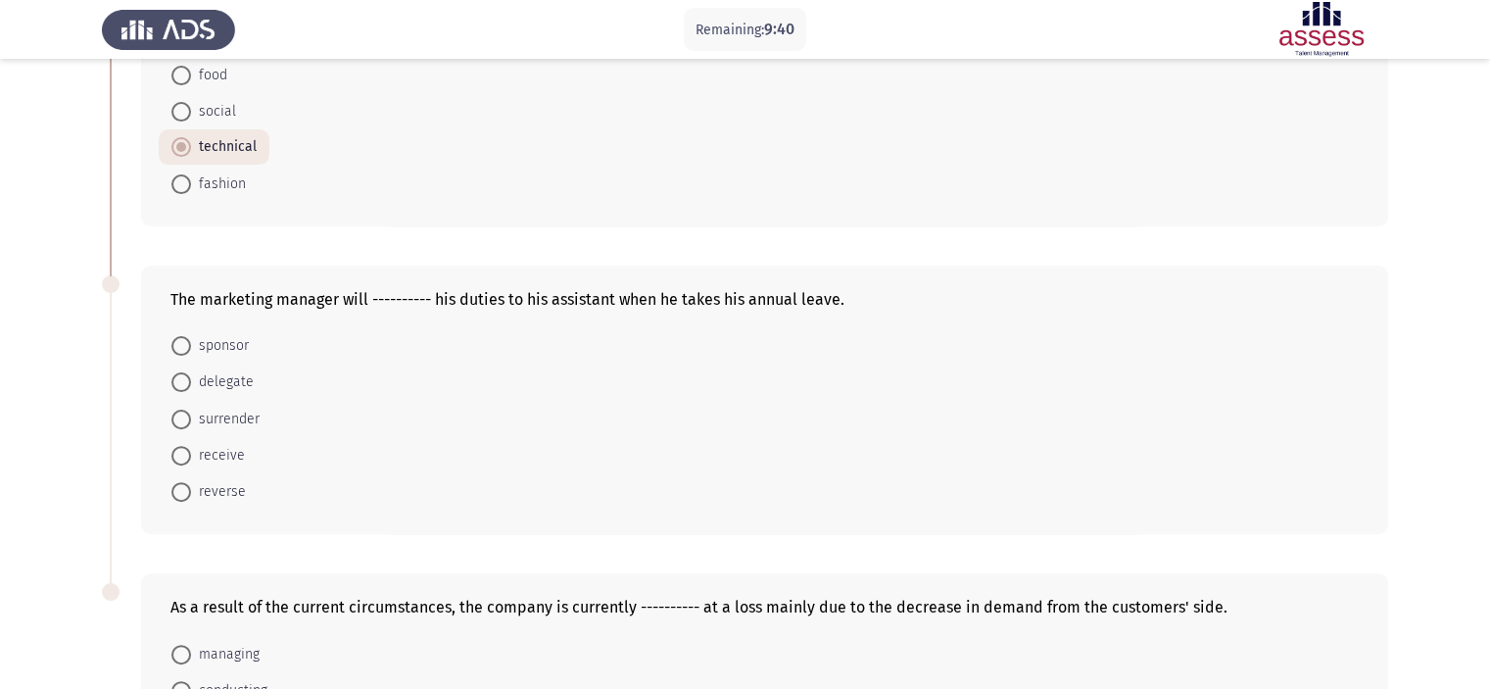
scroll to position [518, 0]
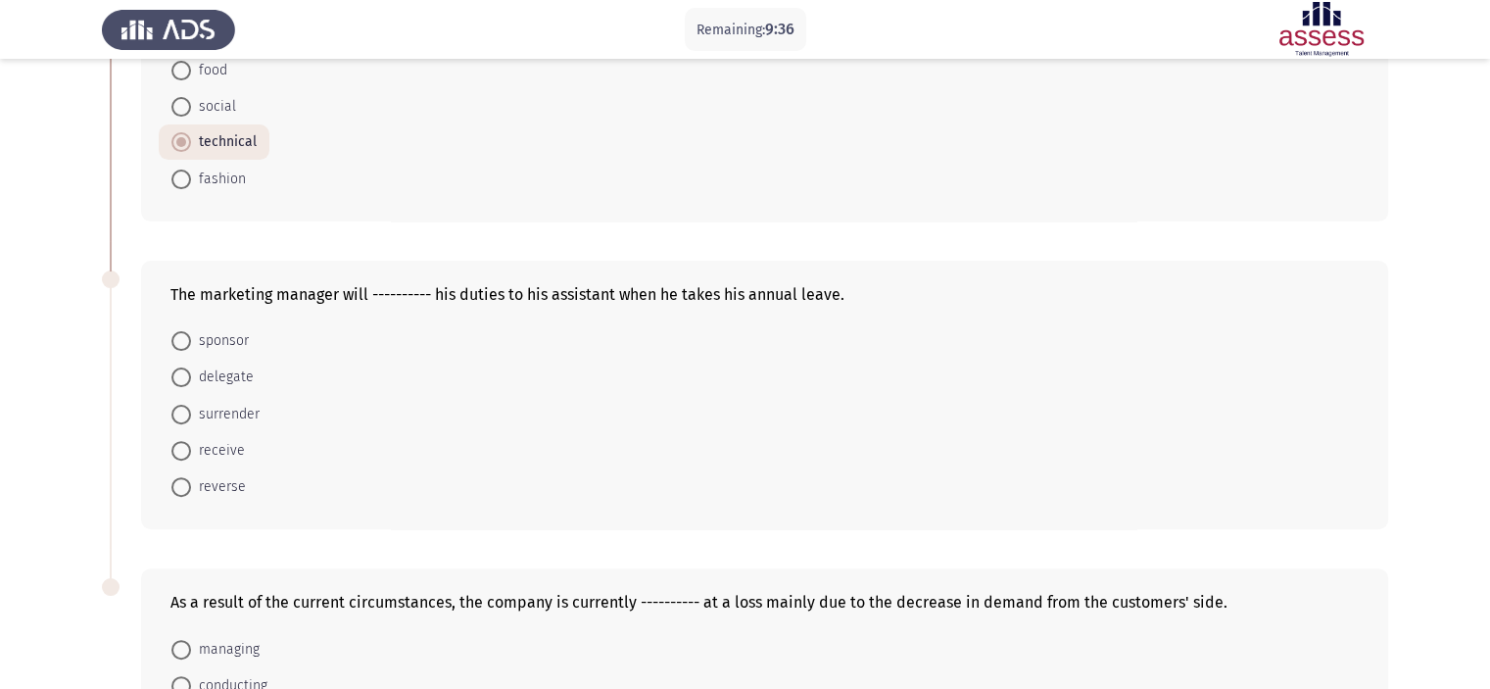
click at [209, 386] on span "delegate" at bounding box center [222, 378] width 63 height 24
click at [191, 386] on input "delegate" at bounding box center [181, 377] width 20 height 20
radio input "true"
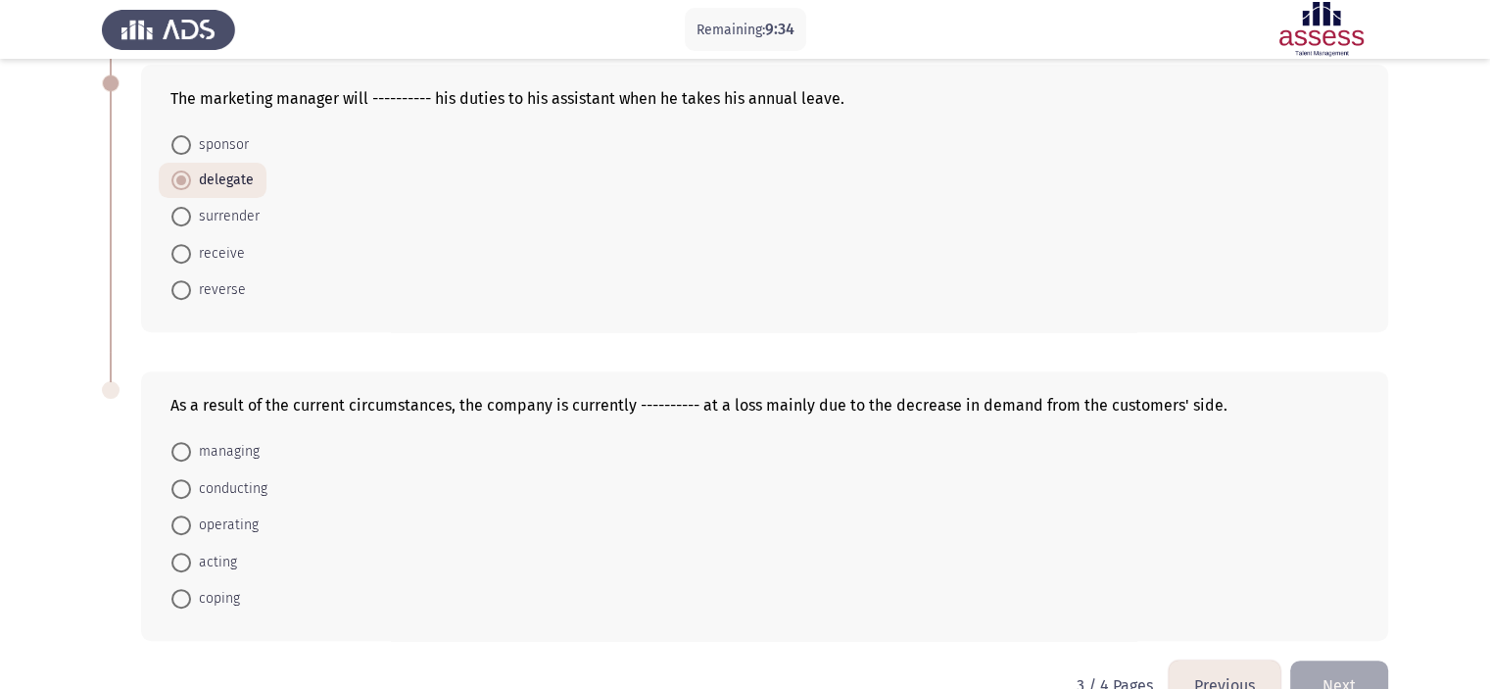
scroll to position [749, 0]
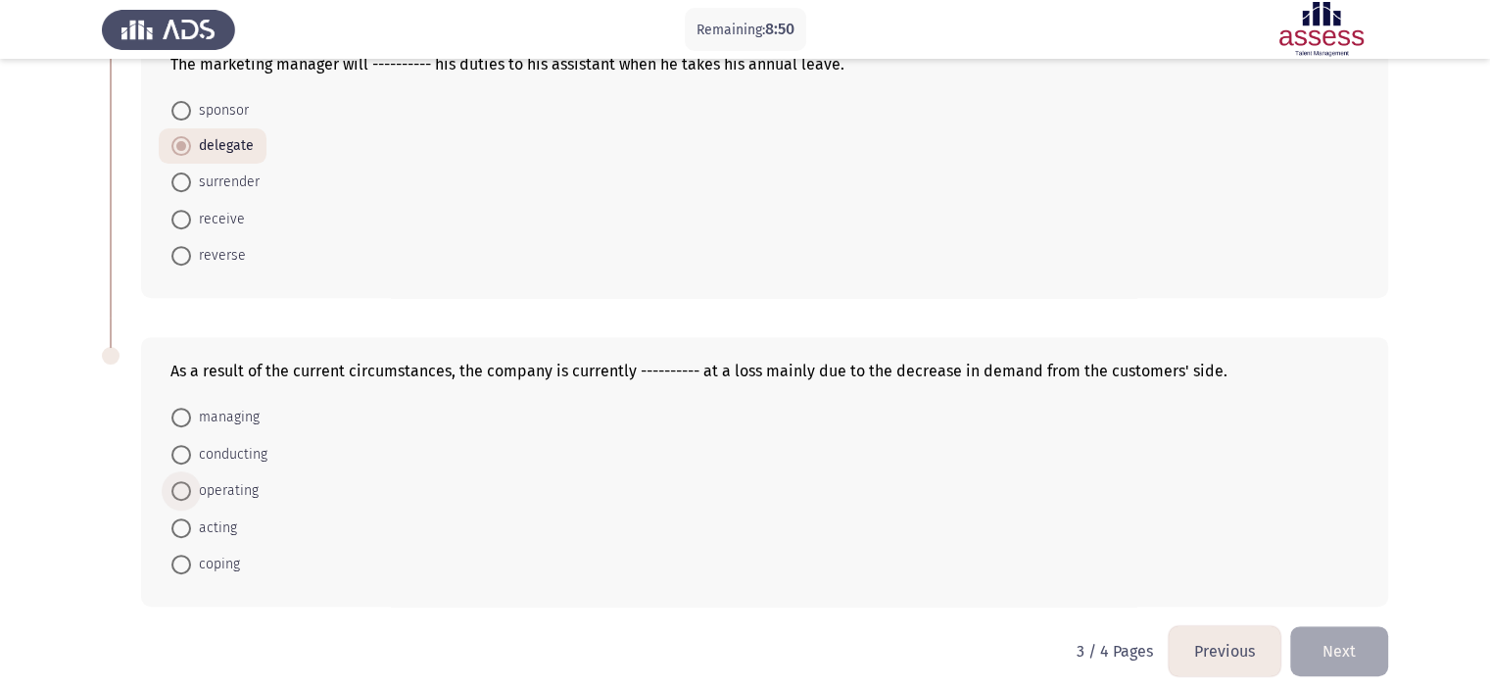
click at [185, 481] on span at bounding box center [181, 491] width 20 height 20
click at [185, 481] on input "operating" at bounding box center [181, 491] width 20 height 20
radio input "true"
click at [1308, 658] on button "Next" at bounding box center [1340, 650] width 98 height 50
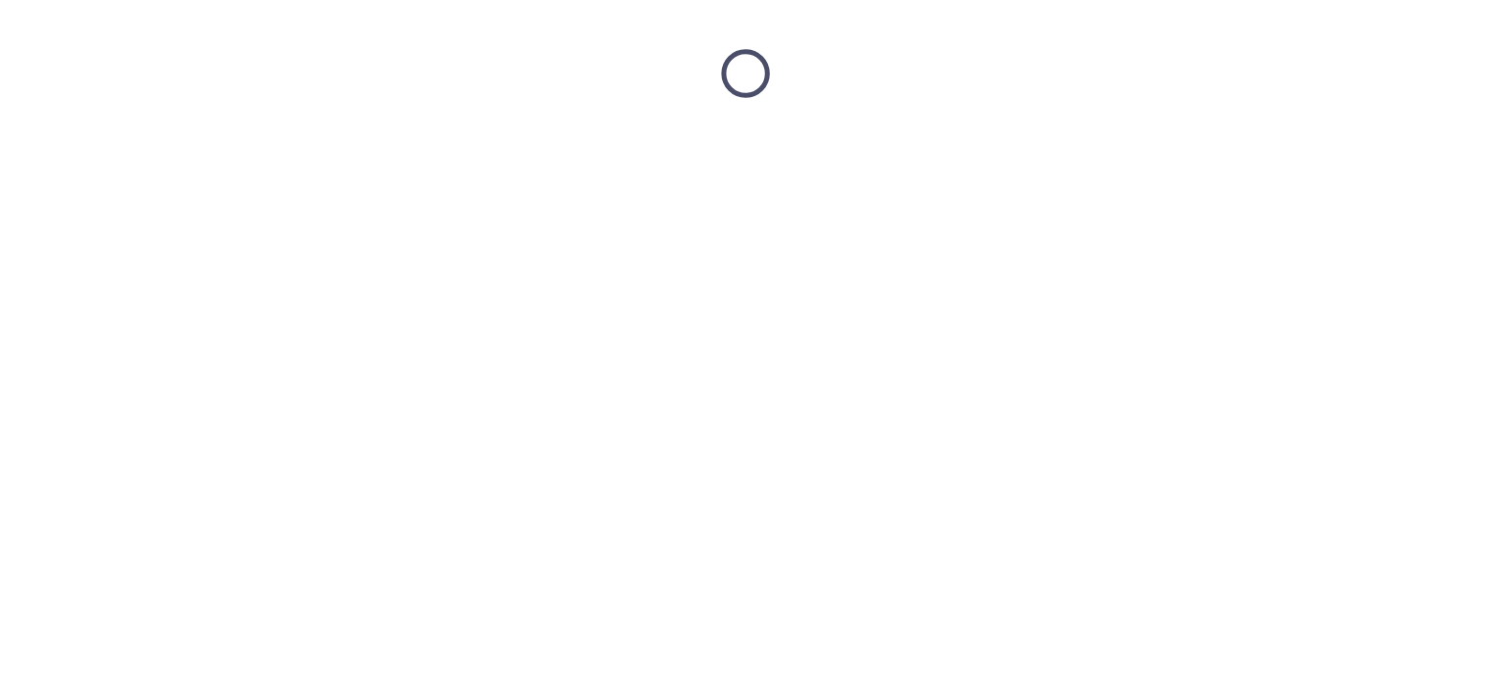
scroll to position [0, 0]
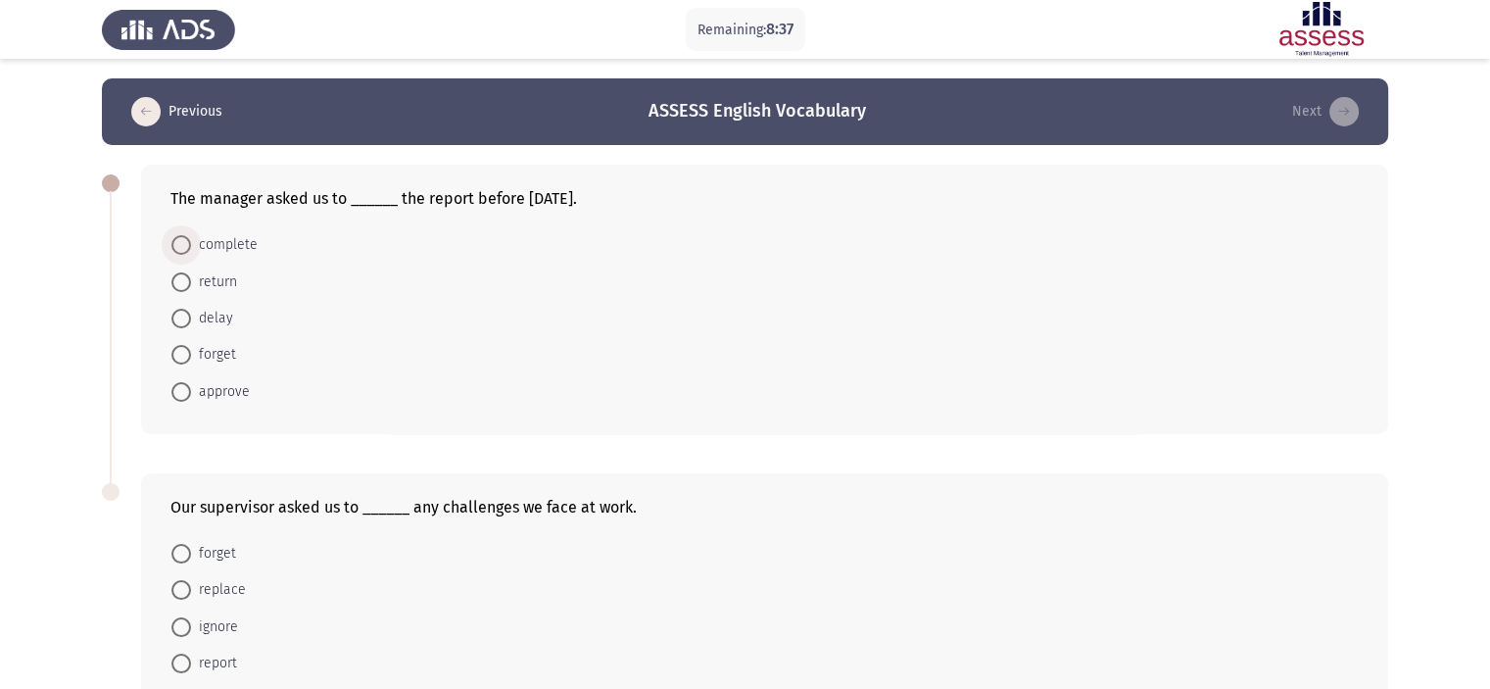
click at [231, 243] on span "complete" at bounding box center [224, 245] width 67 height 24
click at [191, 243] on input "complete" at bounding box center [181, 245] width 20 height 20
radio input "true"
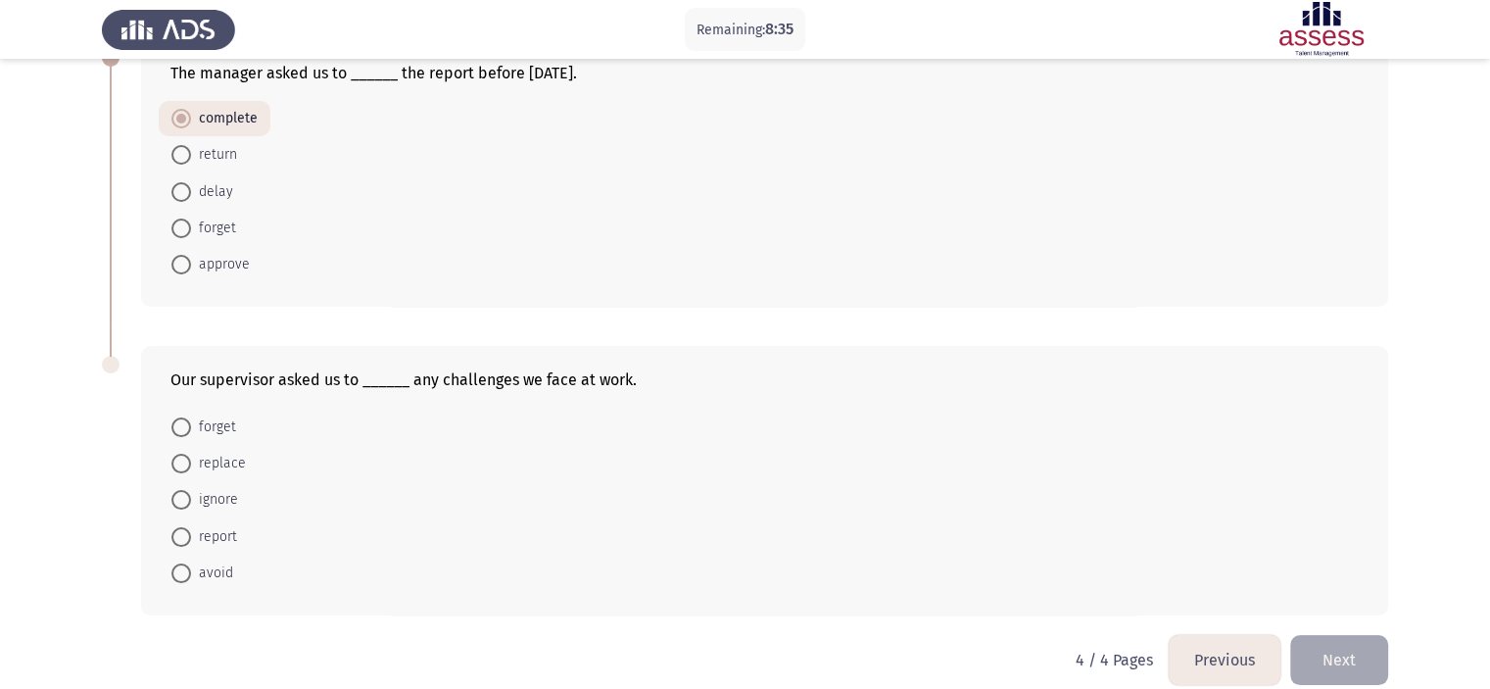
scroll to position [149, 0]
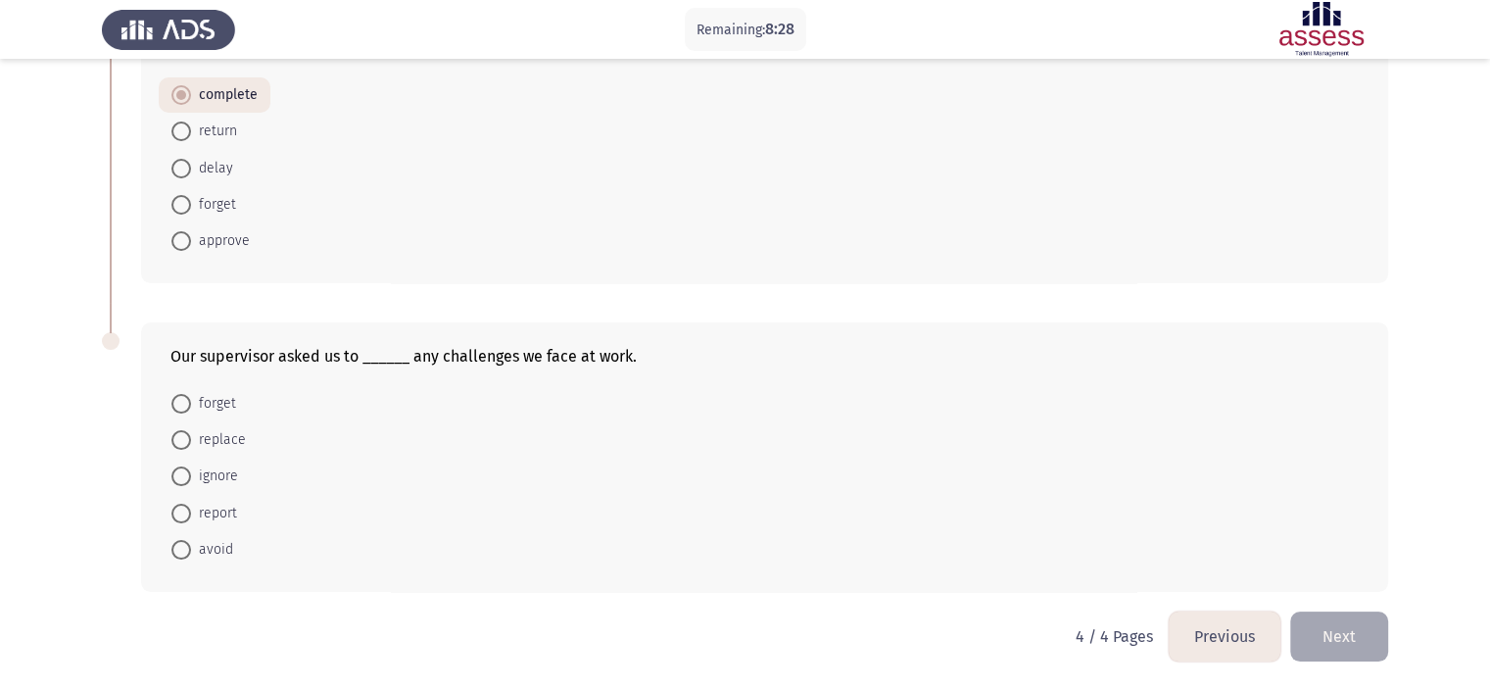
click at [164, 520] on mat-radio-button "report" at bounding box center [204, 512] width 91 height 36
drag, startPoint x: 164, startPoint y: 520, endPoint x: 200, endPoint y: 512, distance: 37.1
click at [200, 512] on mat-radio-button "report" at bounding box center [204, 512] width 91 height 36
click at [200, 512] on span "report" at bounding box center [214, 514] width 46 height 24
click at [191, 512] on input "report" at bounding box center [181, 514] width 20 height 20
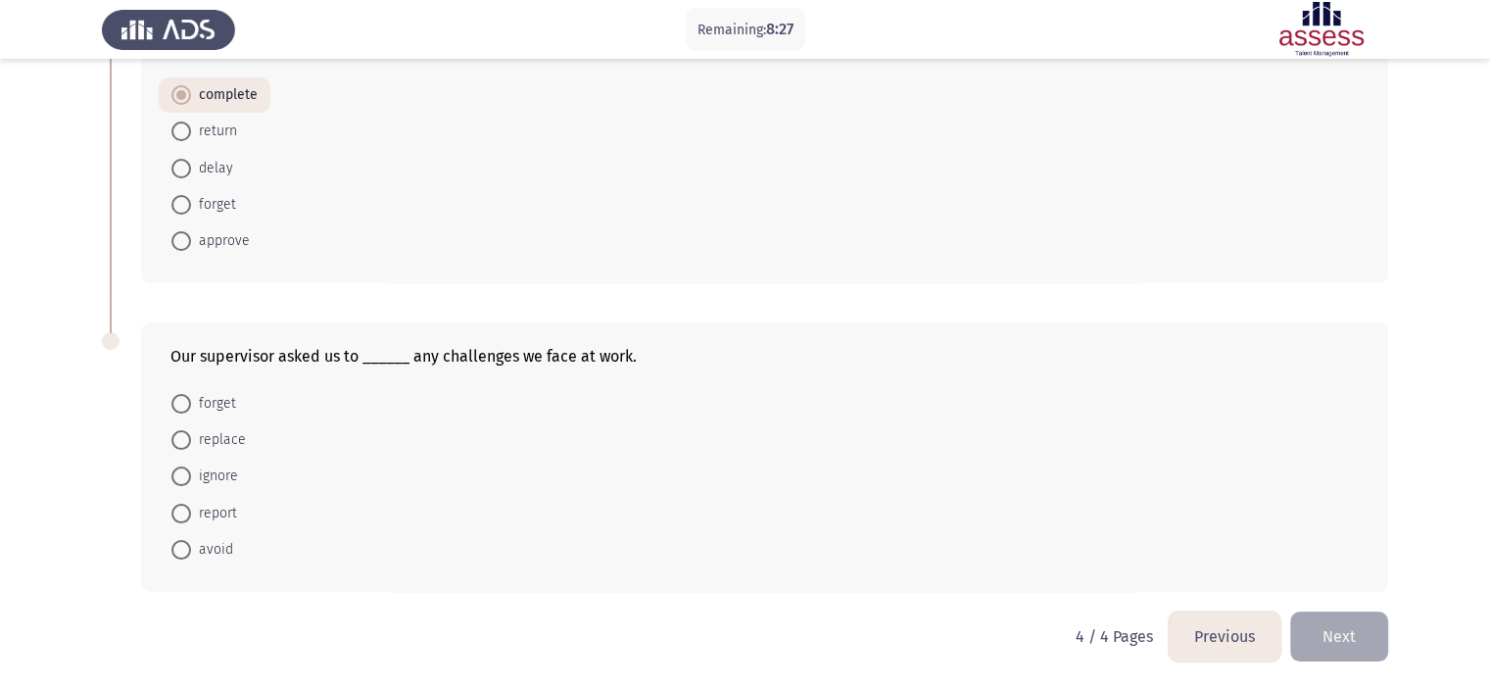
radio input "true"
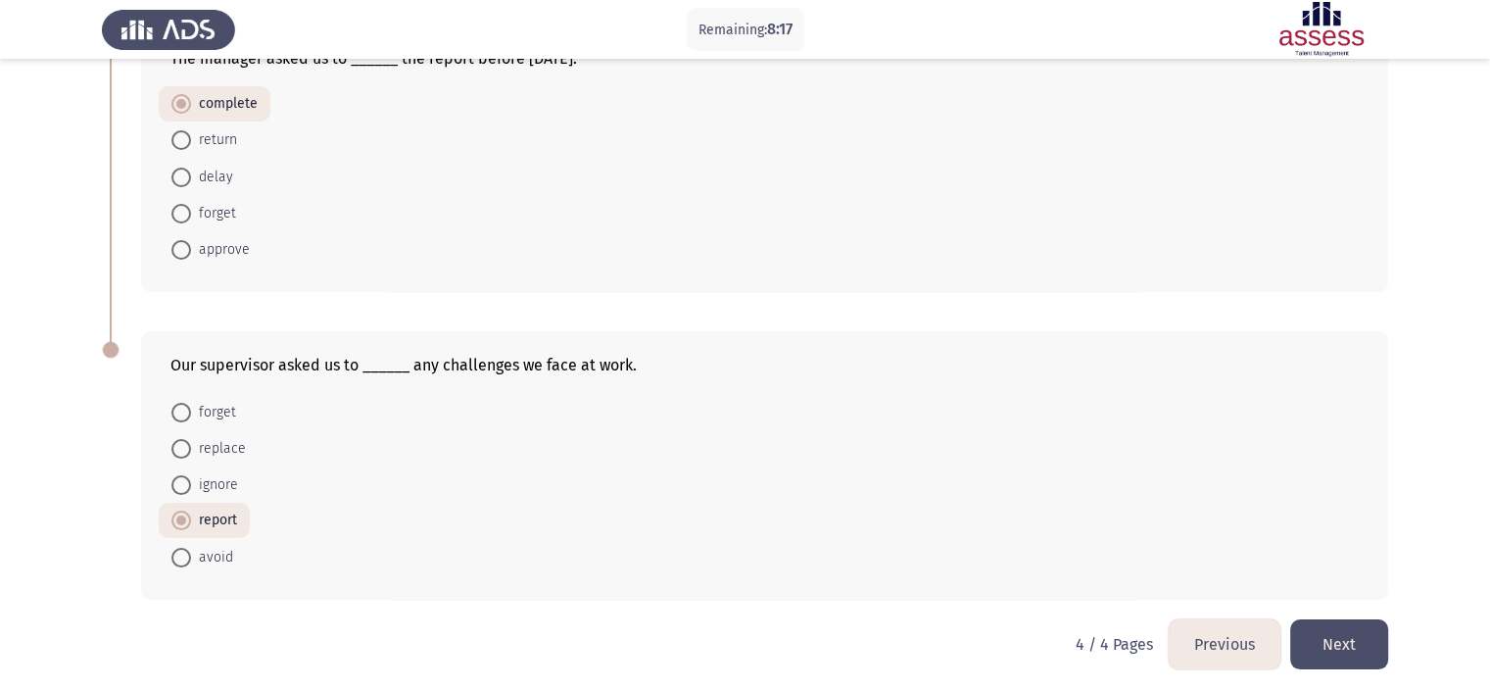
scroll to position [141, 0]
click at [1195, 629] on button "Previous" at bounding box center [1225, 643] width 112 height 50
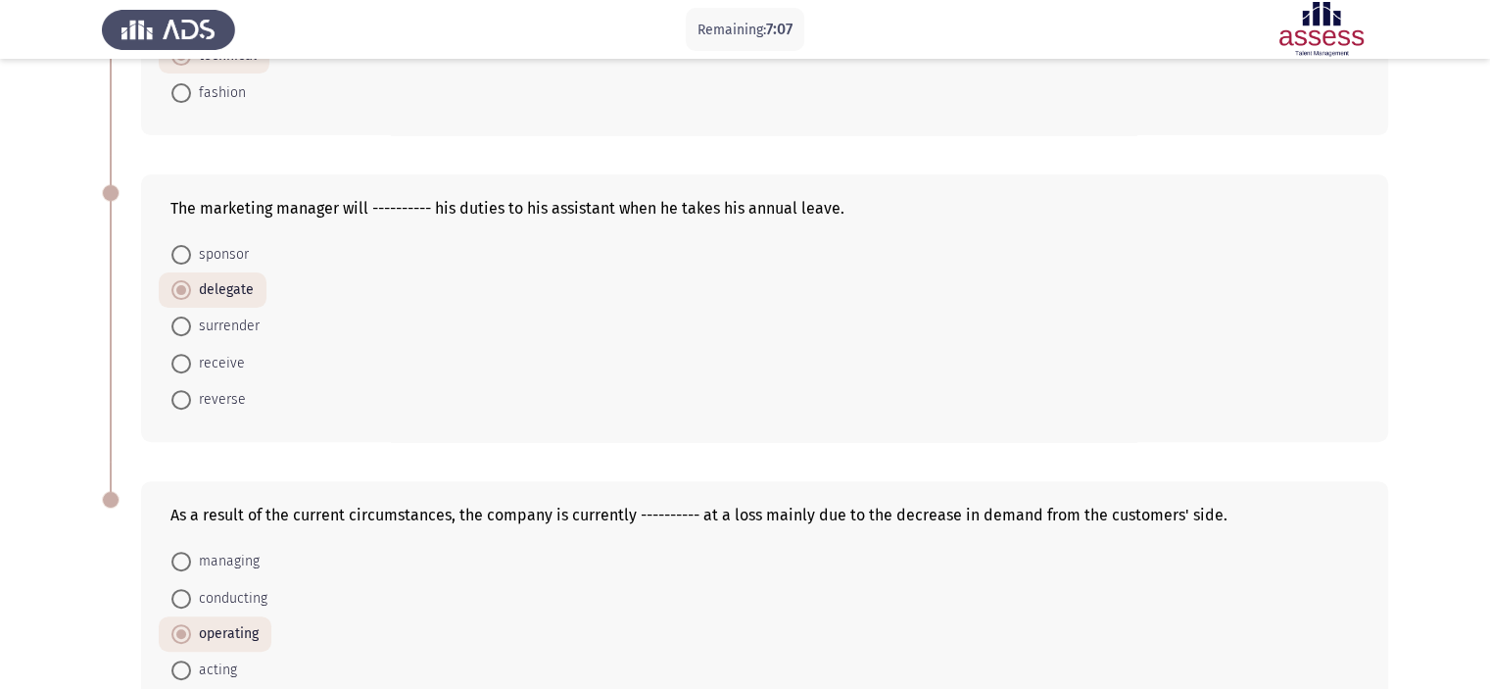
scroll to position [760, 0]
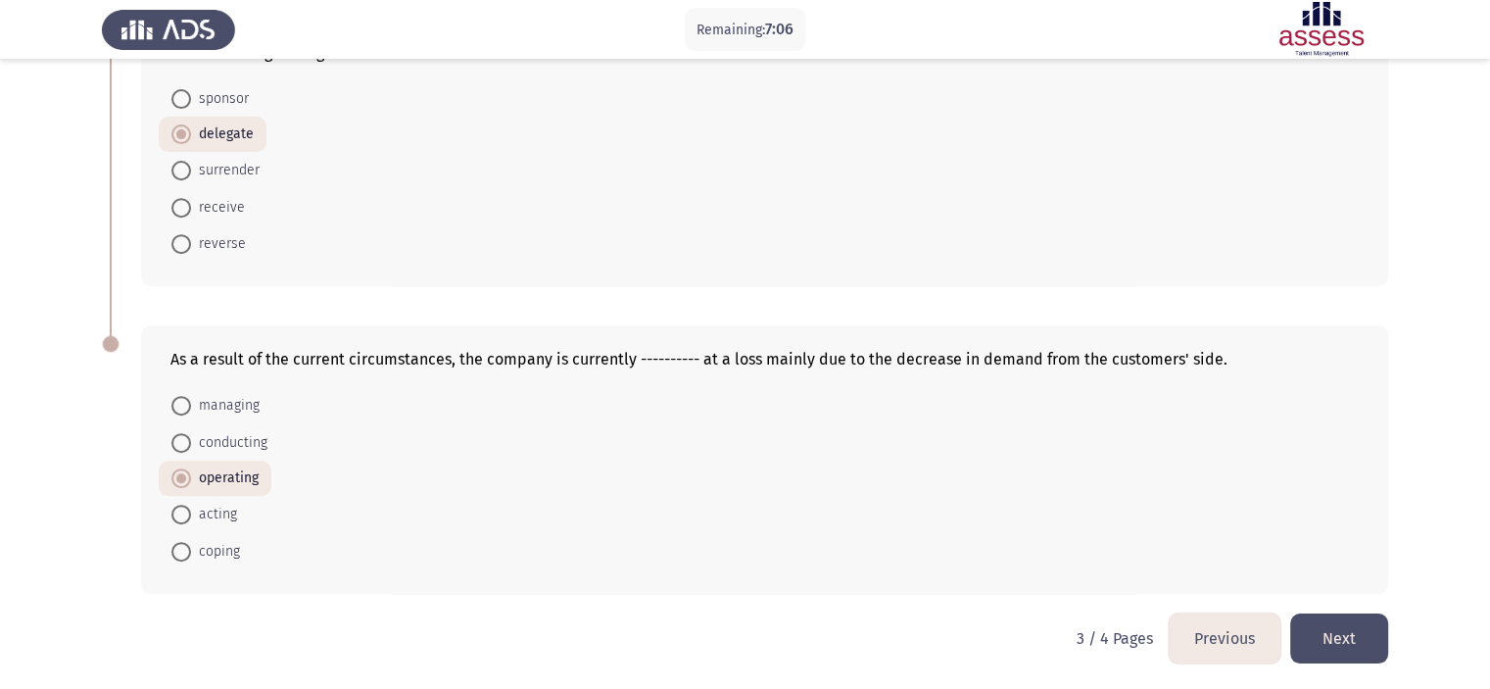
click at [1200, 638] on button "Previous" at bounding box center [1225, 638] width 112 height 50
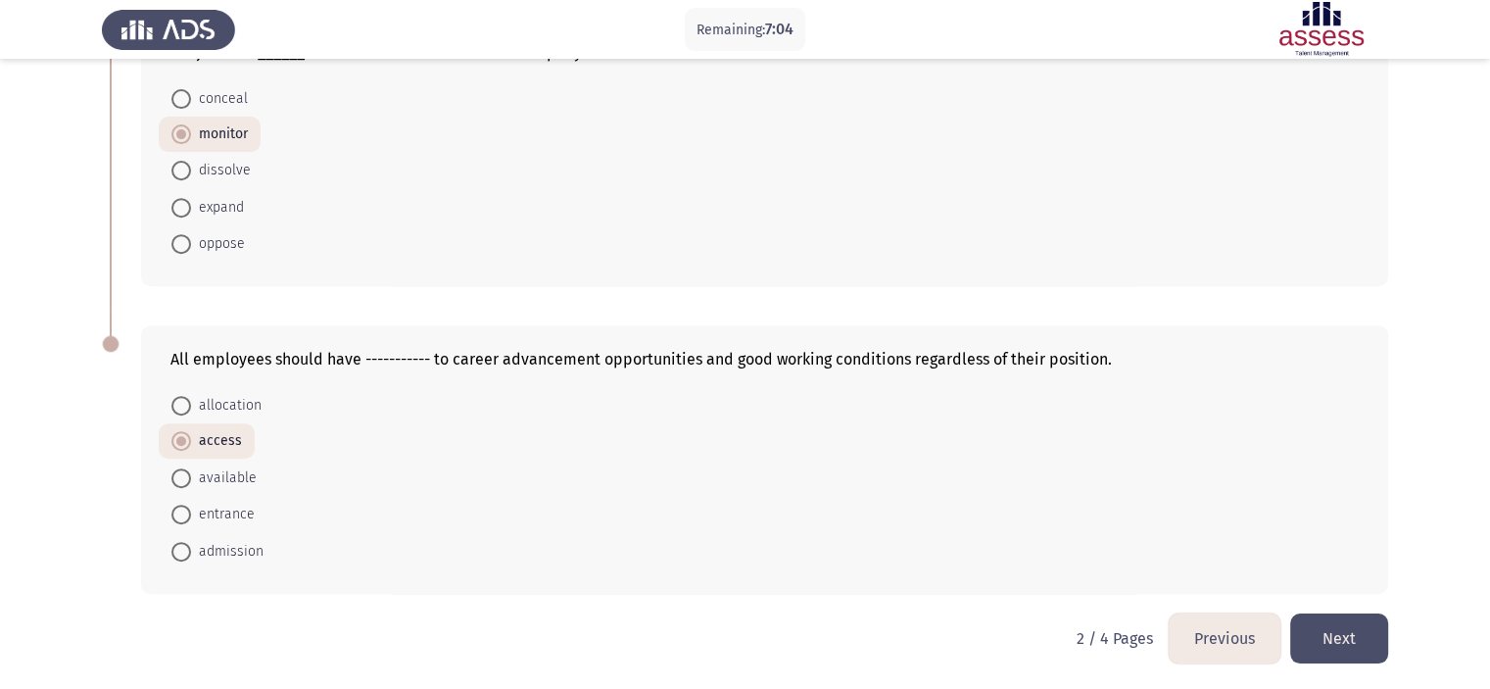
click at [1206, 641] on button "Previous" at bounding box center [1225, 638] width 112 height 50
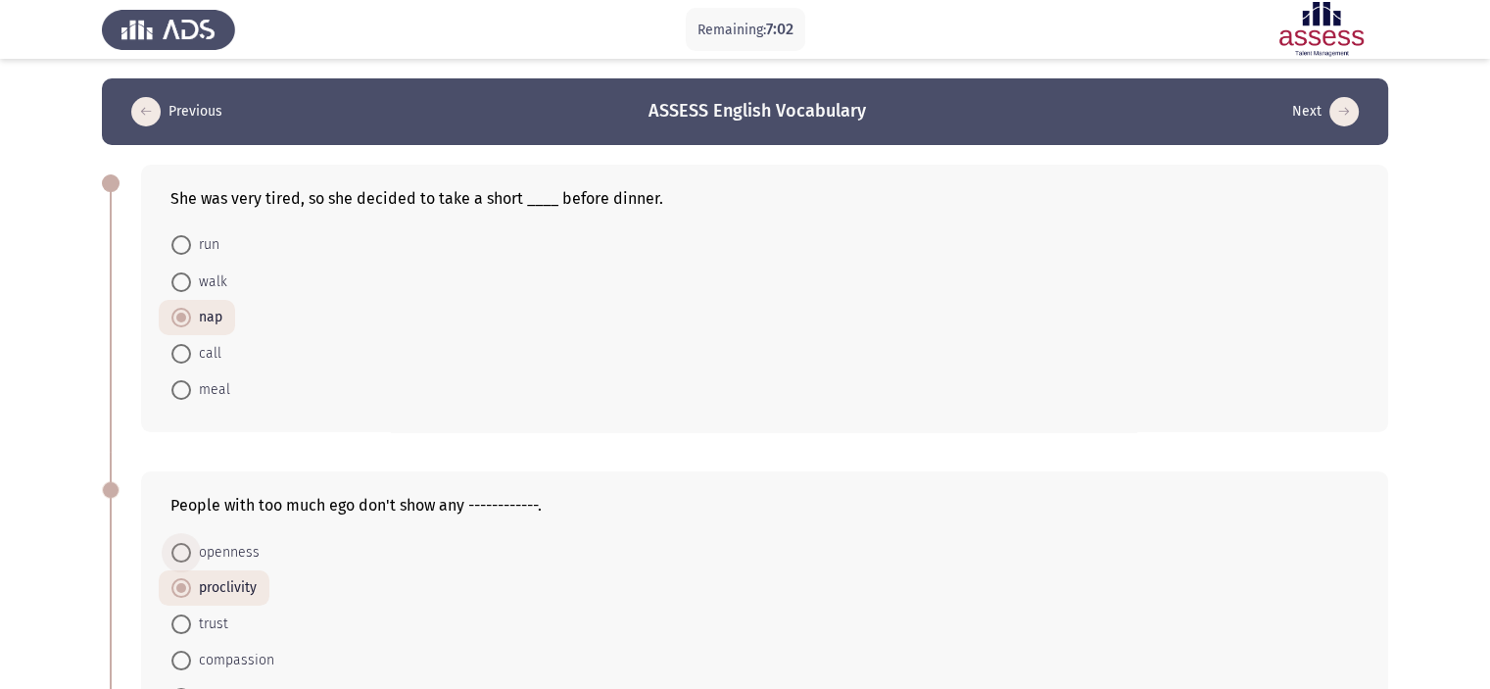
click at [220, 562] on span "openness" at bounding box center [225, 553] width 69 height 24
click at [191, 562] on input "openness" at bounding box center [181, 553] width 20 height 20
radio input "true"
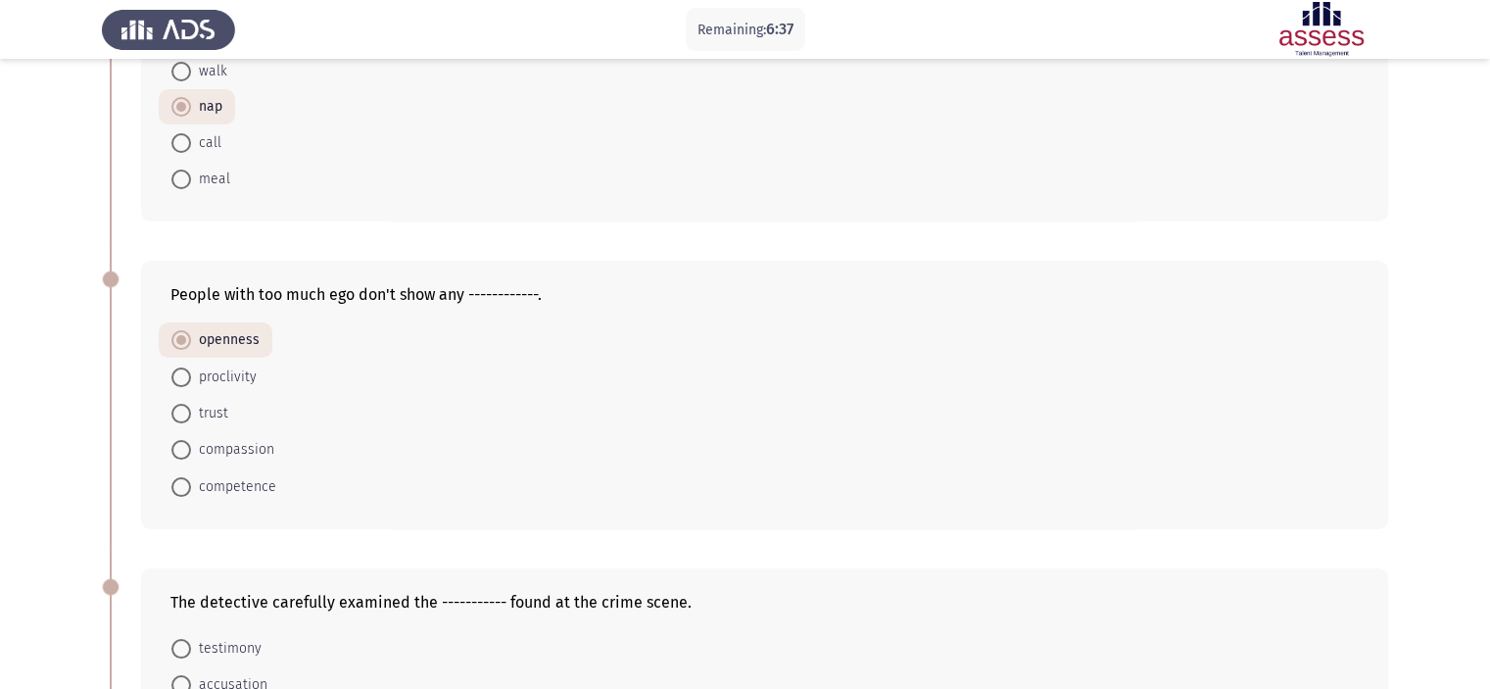
scroll to position [206, 0]
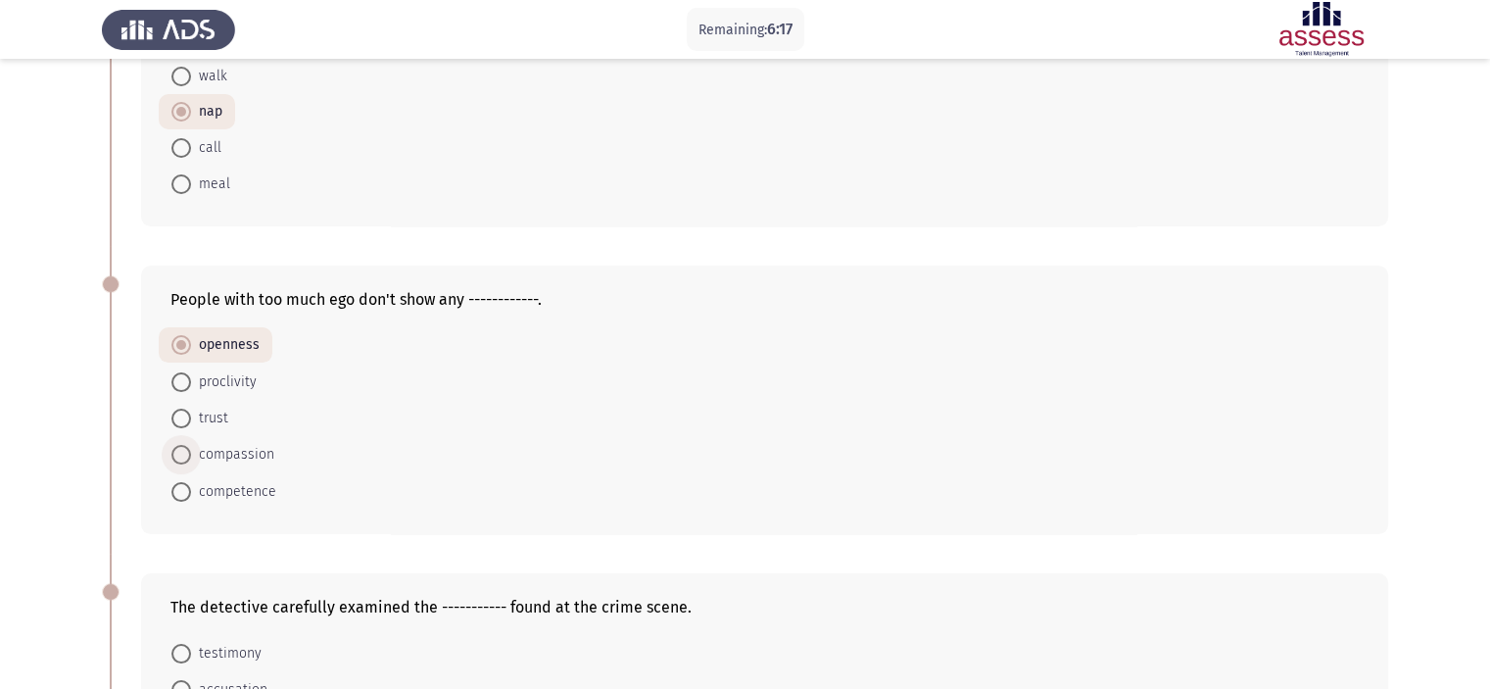
click at [233, 457] on span "compassion" at bounding box center [232, 455] width 83 height 24
click at [191, 457] on input "compassion" at bounding box center [181, 455] width 20 height 20
radio input "true"
click at [208, 336] on span "openness" at bounding box center [225, 347] width 69 height 24
click at [191, 337] on input "openness" at bounding box center [181, 347] width 20 height 20
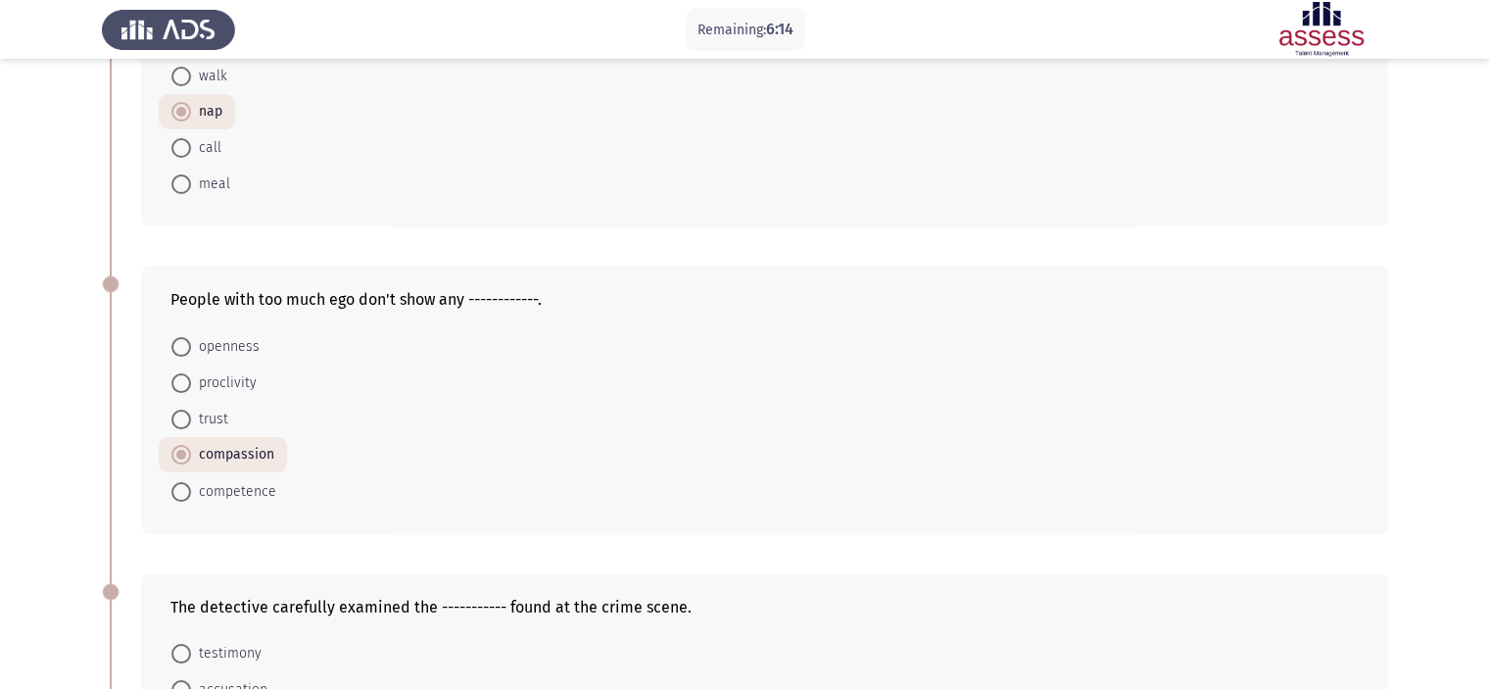
radio input "true"
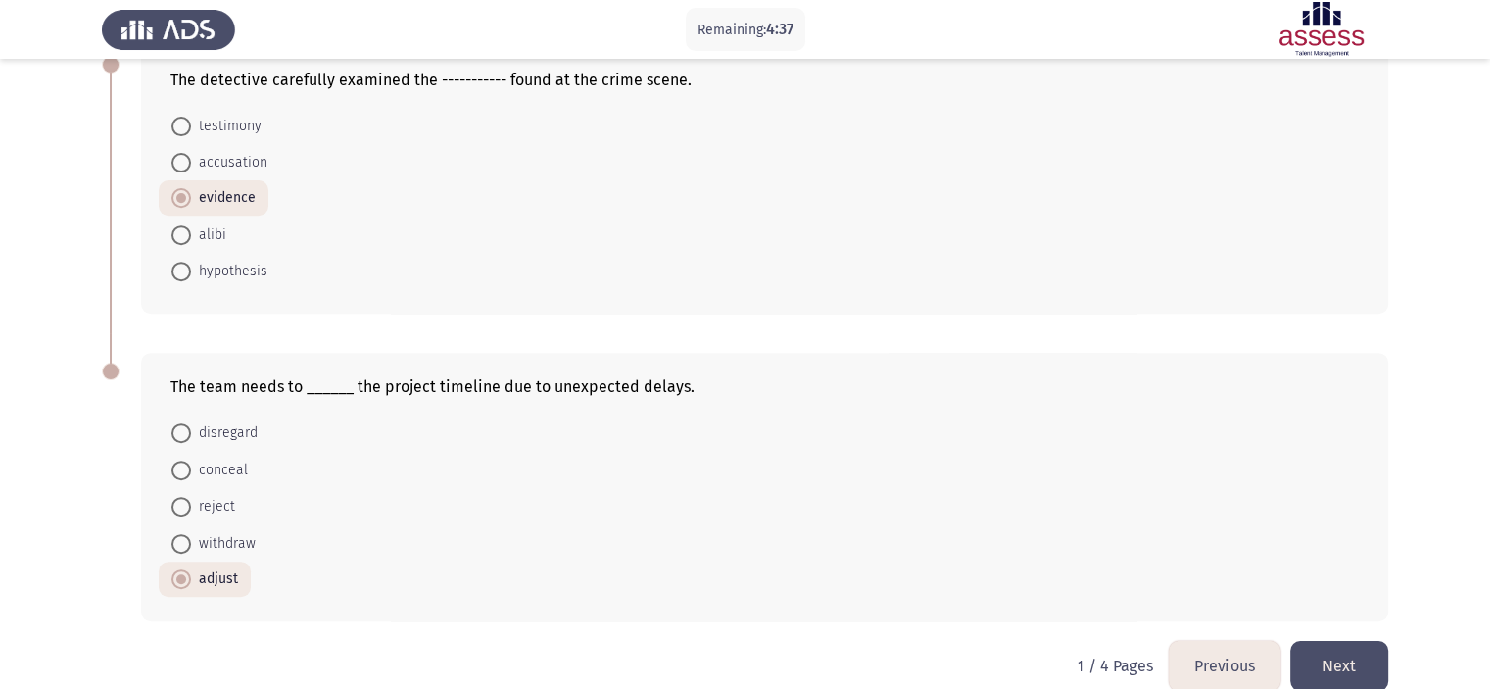
scroll to position [749, 0]
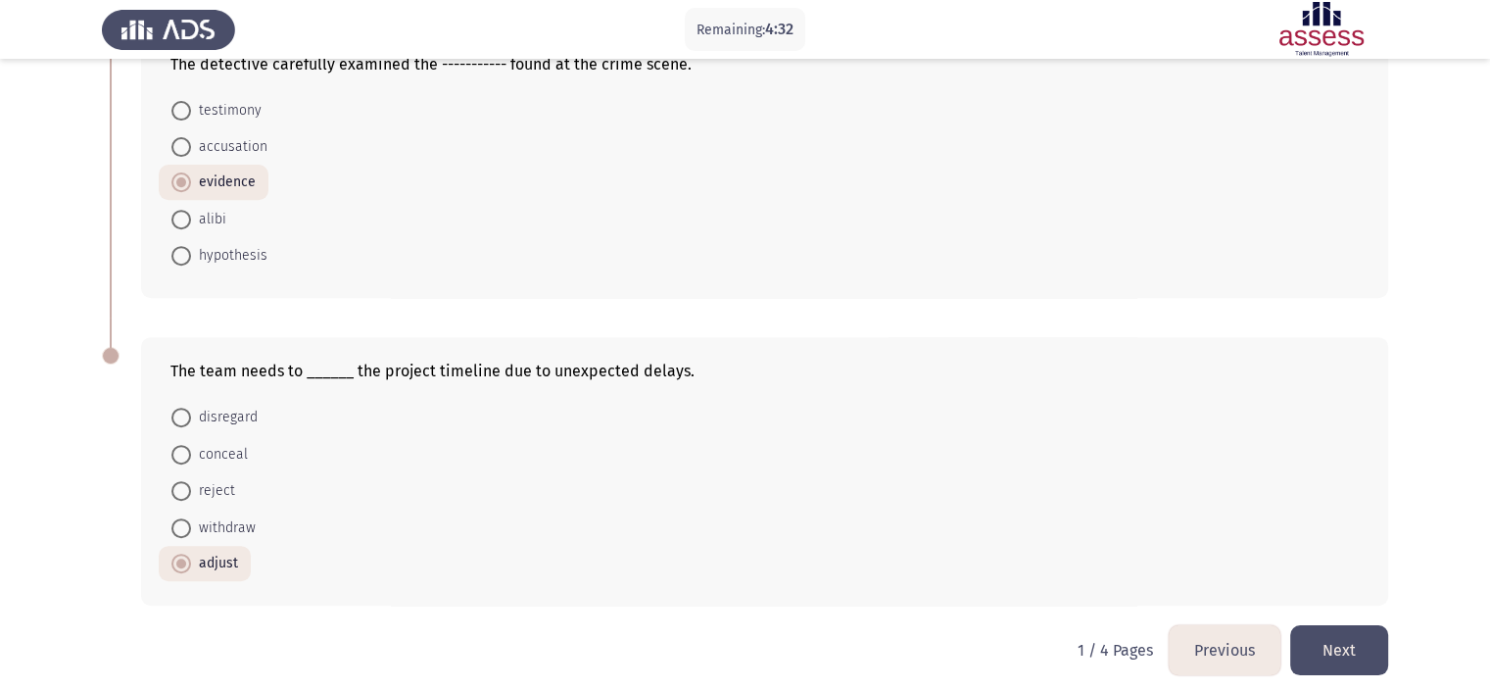
click at [1335, 634] on button "Next" at bounding box center [1340, 650] width 98 height 50
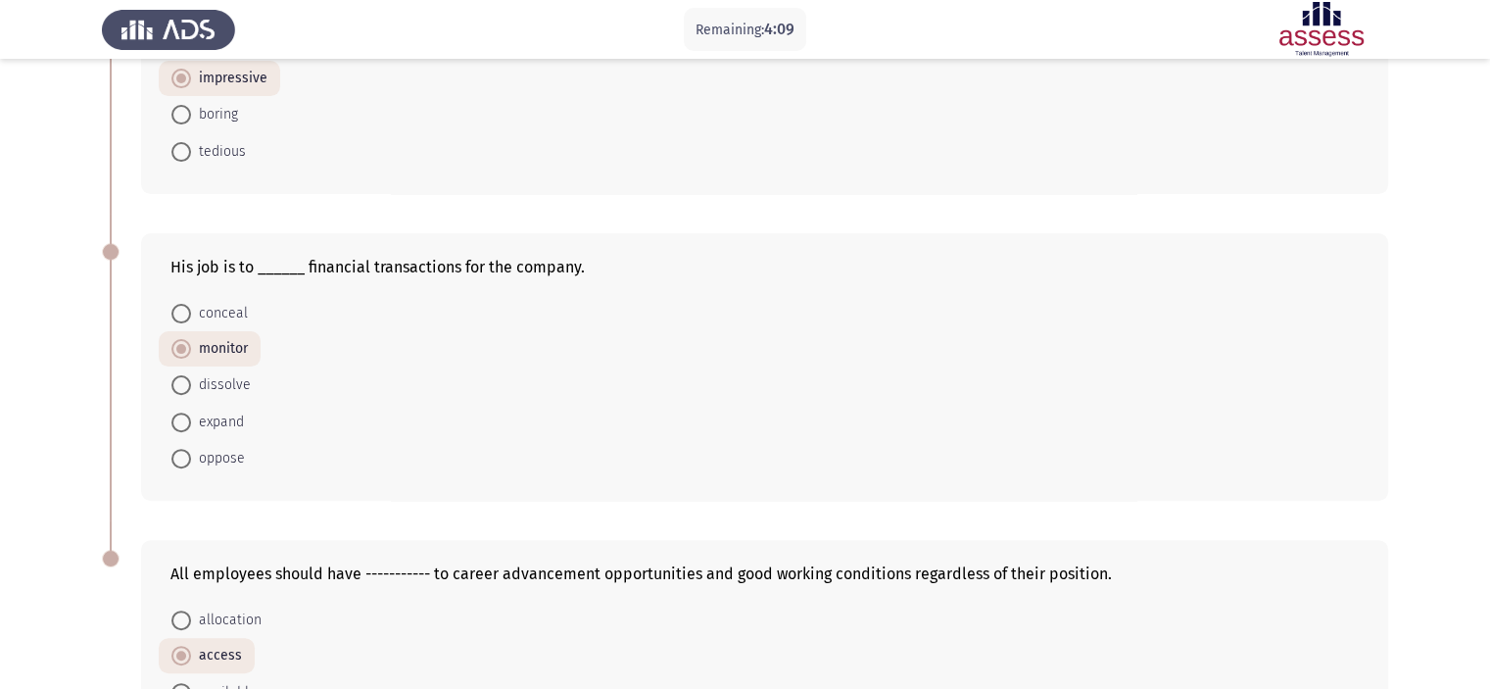
scroll to position [558, 0]
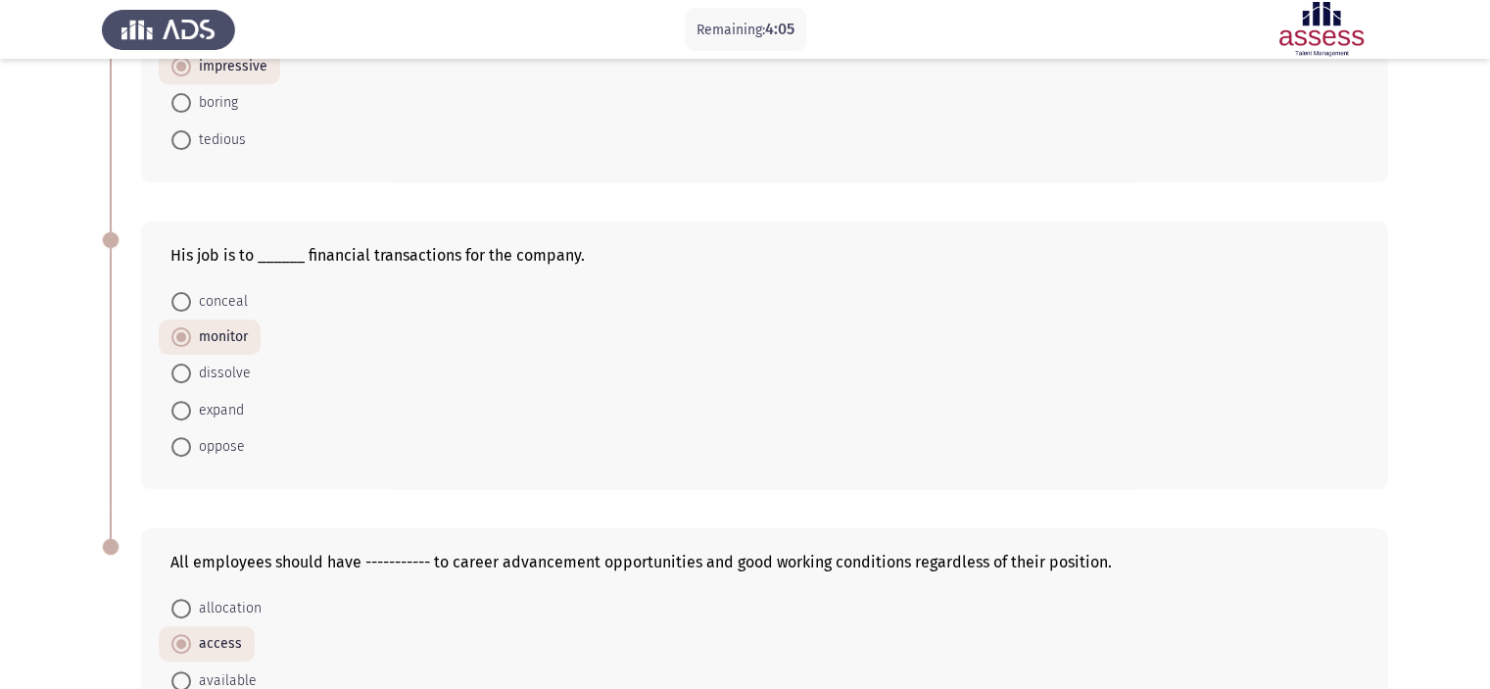
drag, startPoint x: 1477, startPoint y: 301, endPoint x: 1504, endPoint y: 311, distance: 29.1
click at [1490, 311] on html "Remaining: 4:05 Previous ASSESS English Vocabulary Next Every [DATE], the team …" at bounding box center [745, 168] width 1490 height 1452
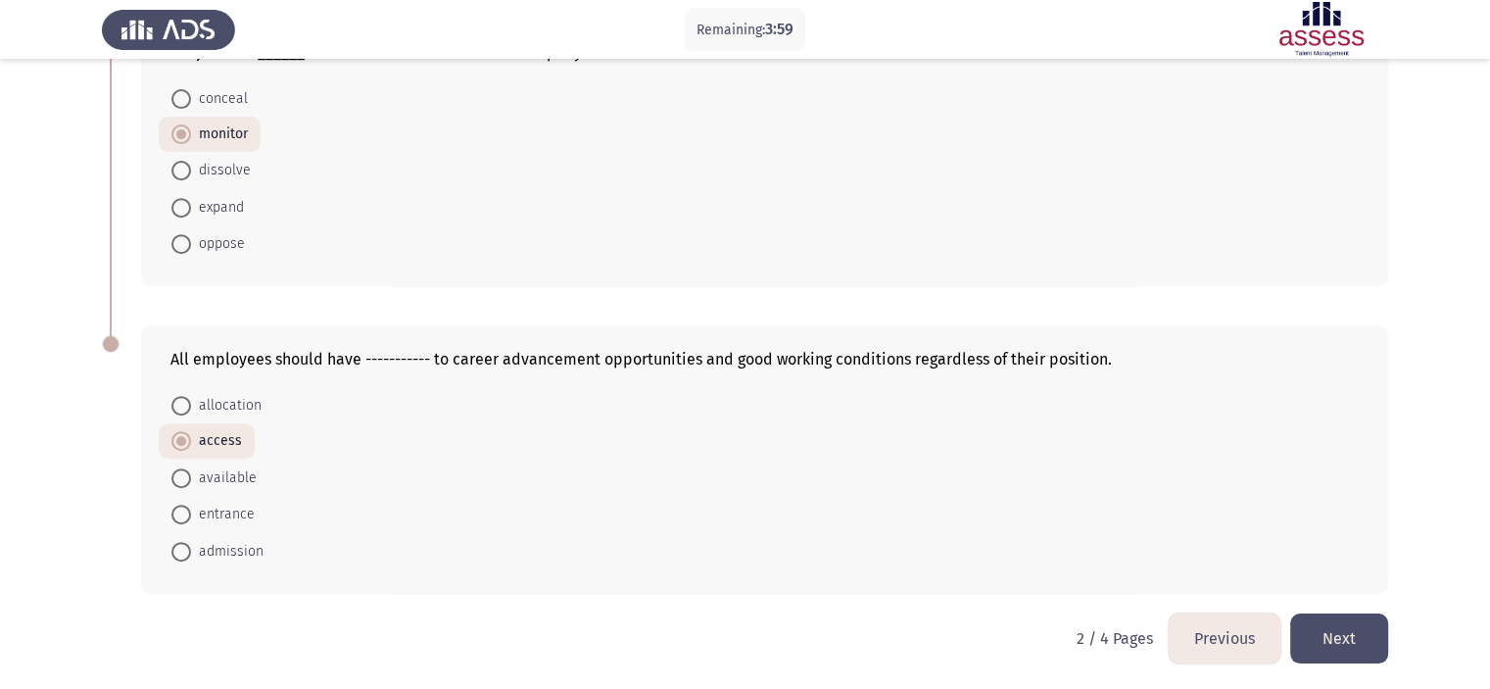
click at [1331, 643] on button "Next" at bounding box center [1340, 638] width 98 height 50
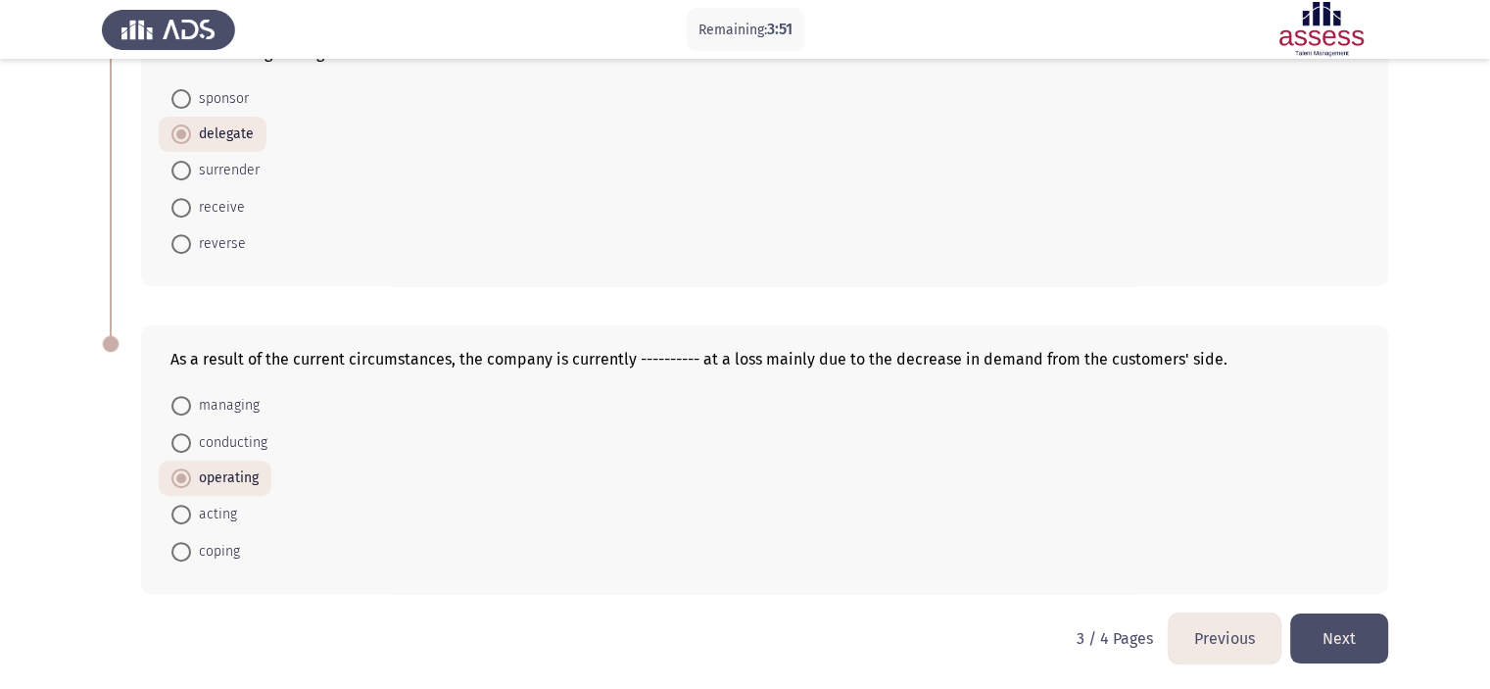
click at [1354, 642] on button "Next" at bounding box center [1340, 638] width 98 height 50
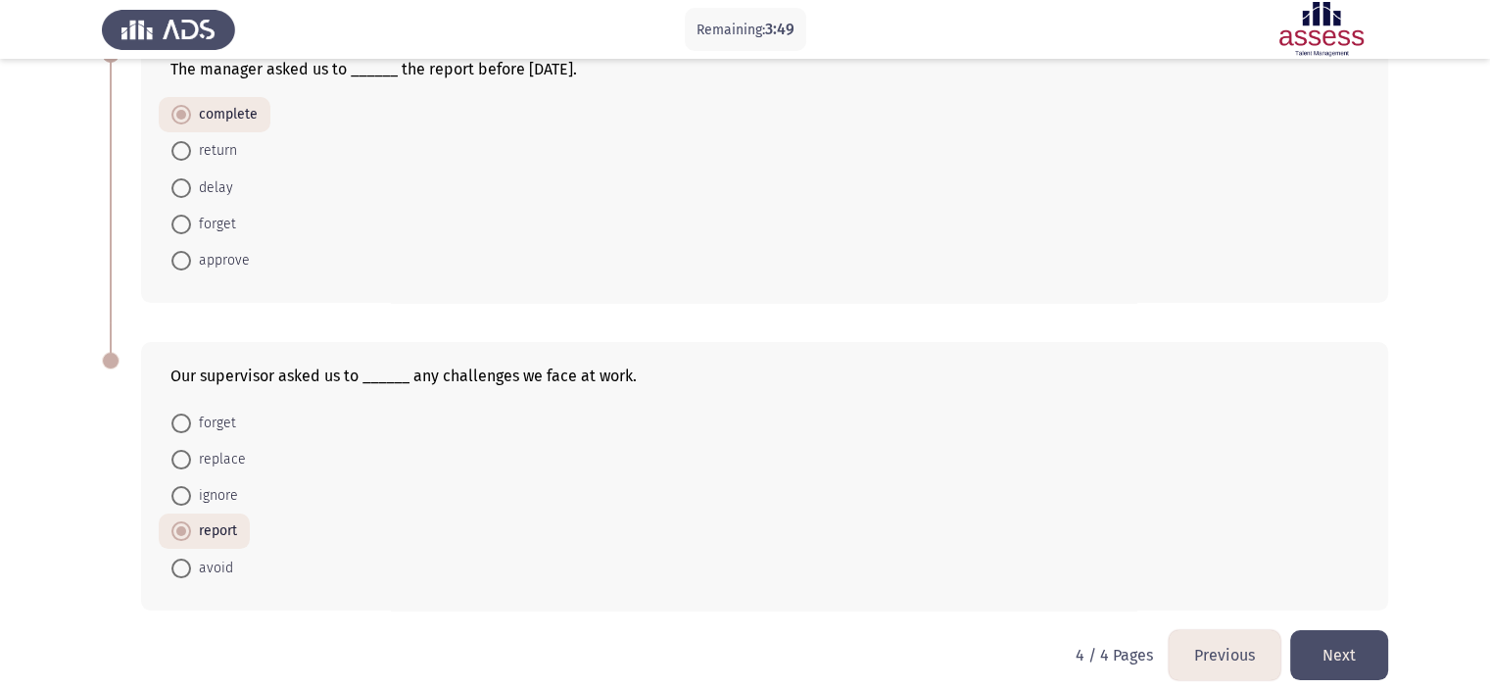
scroll to position [147, 0]
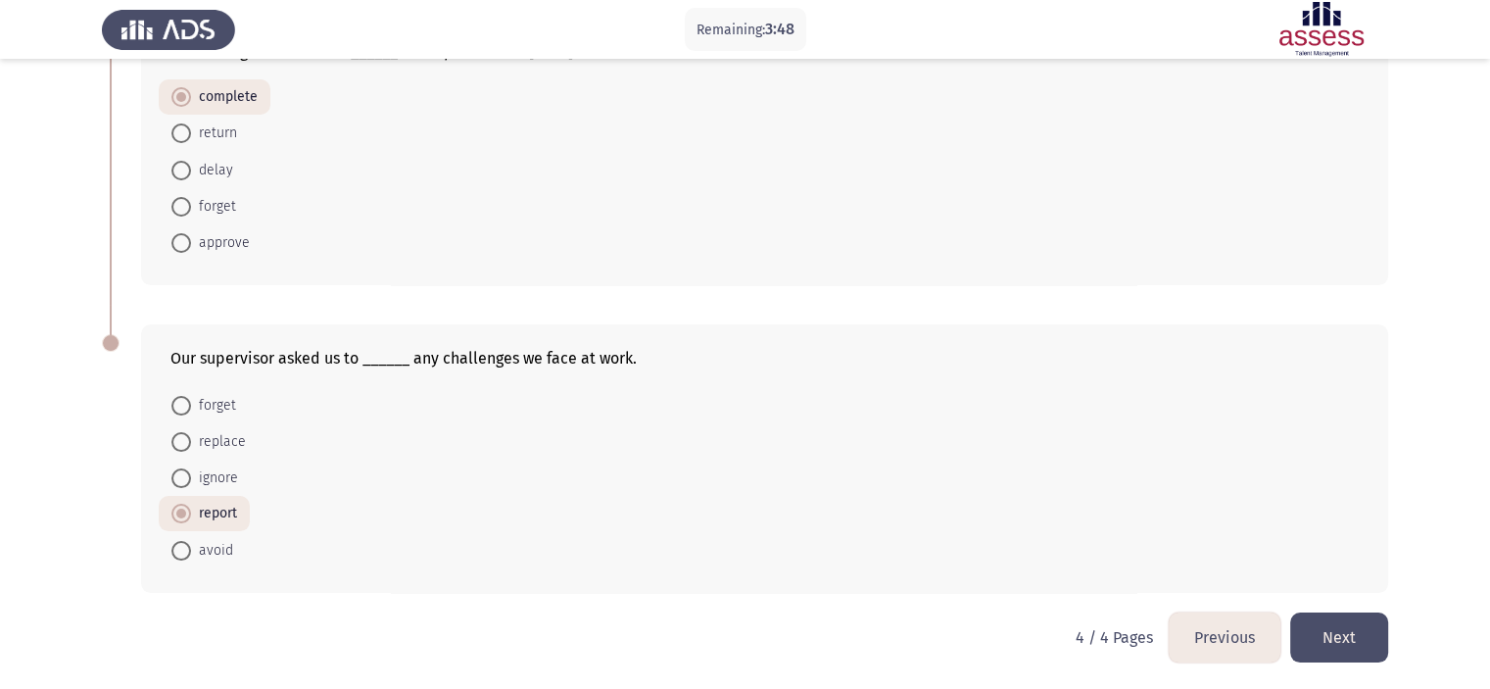
click at [1333, 660] on button "Next" at bounding box center [1340, 637] width 98 height 50
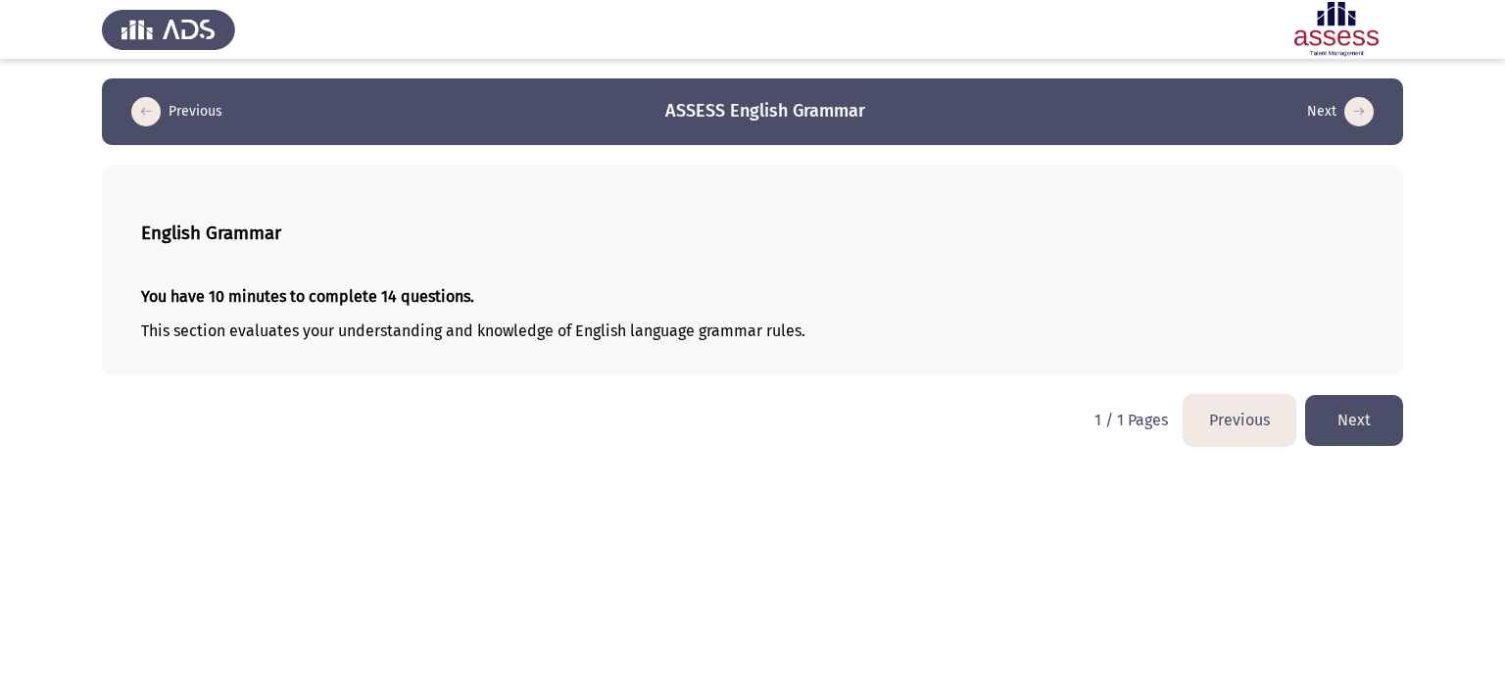
click at [1335, 403] on button "Next" at bounding box center [1354, 420] width 98 height 50
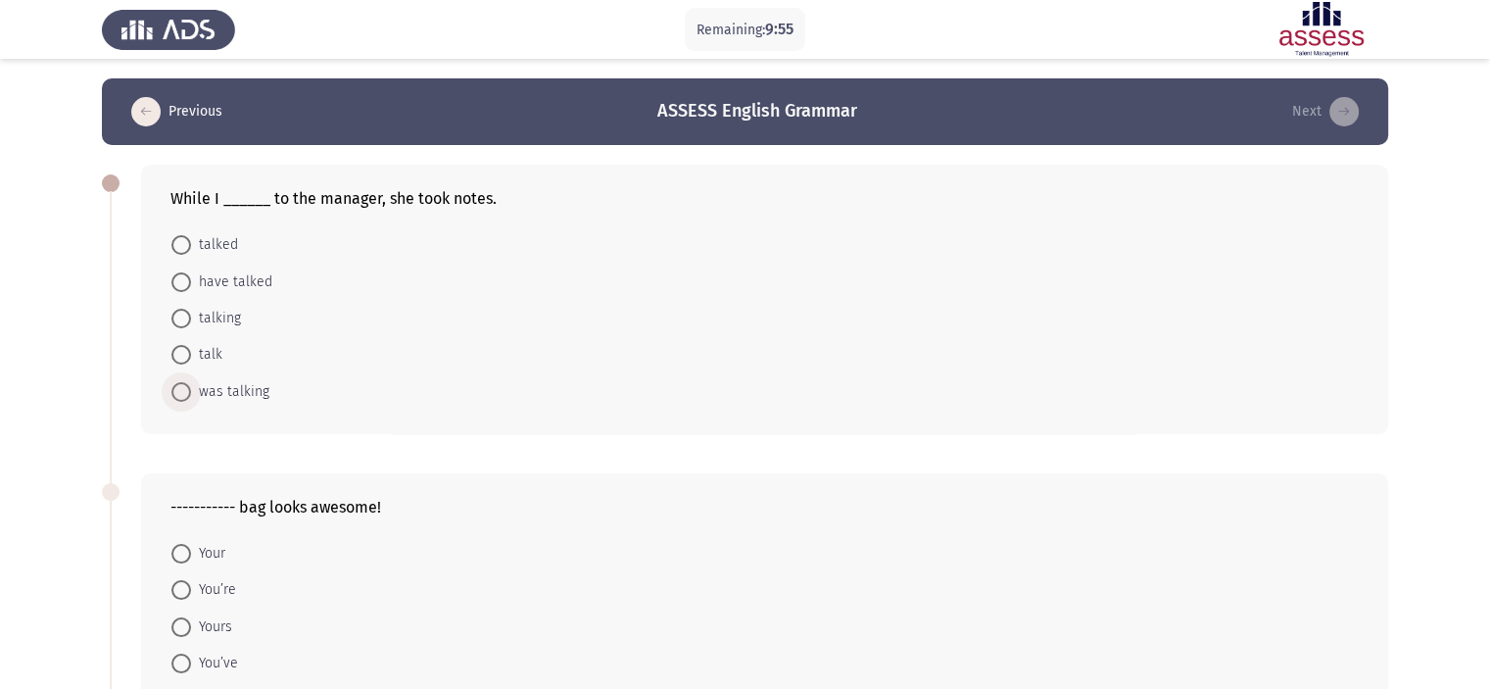
click at [248, 384] on span "was talking" at bounding box center [230, 392] width 78 height 24
click at [191, 384] on input "was talking" at bounding box center [181, 392] width 20 height 20
radio input "true"
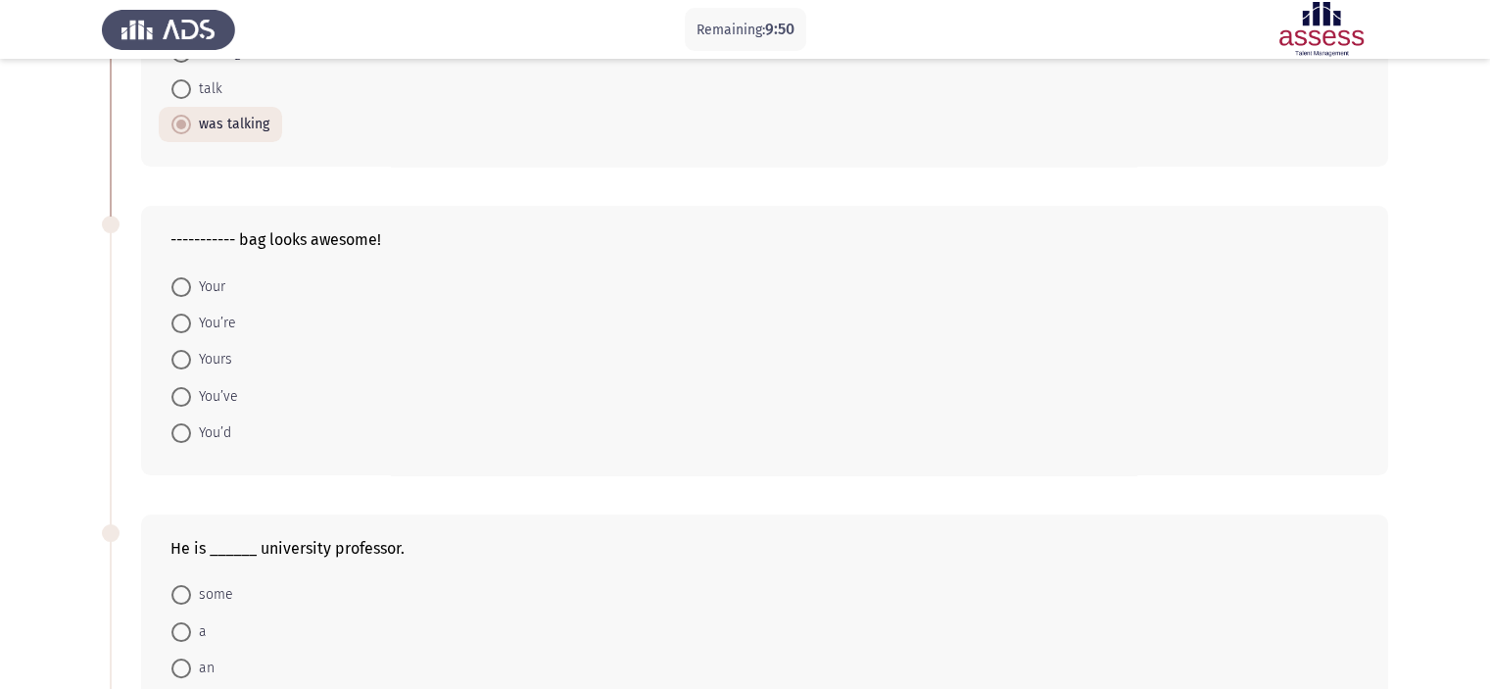
scroll to position [251, 0]
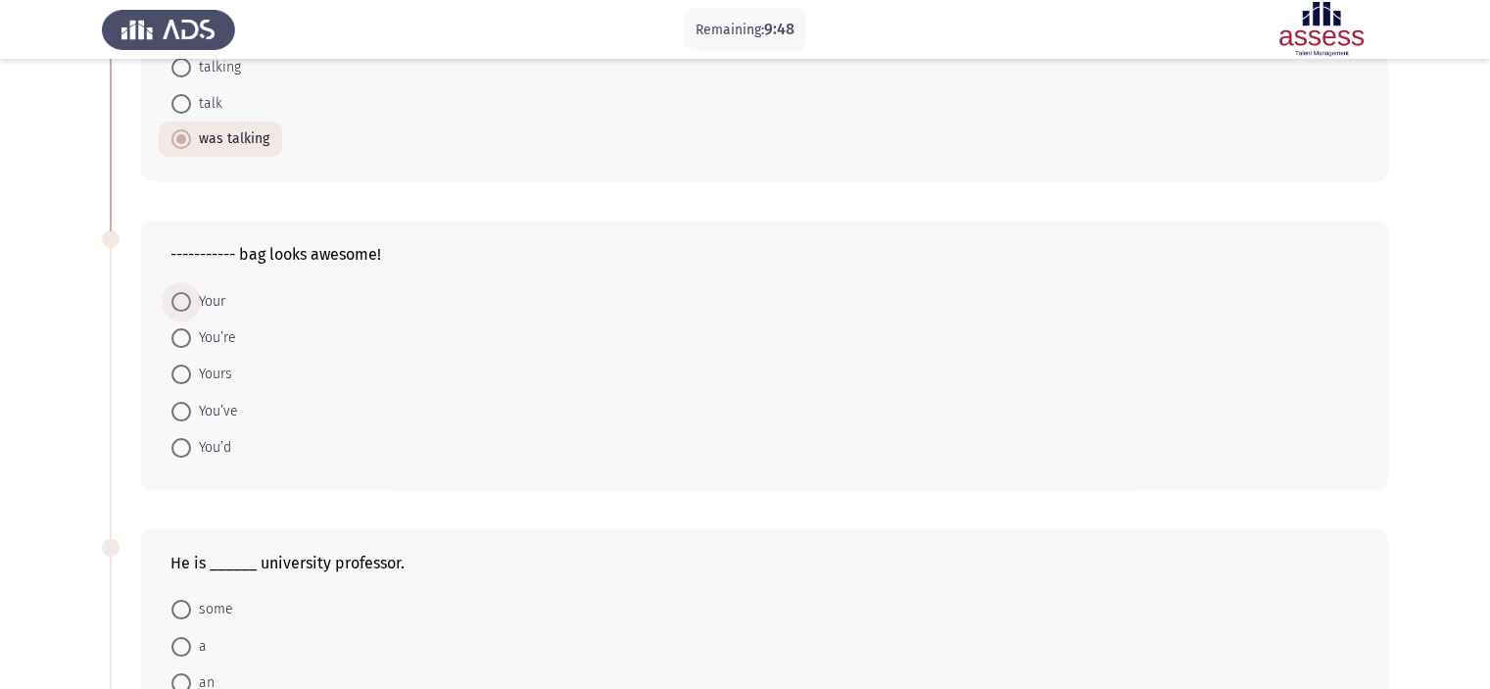
click at [195, 294] on span "Your" at bounding box center [208, 302] width 34 height 24
click at [191, 294] on input "Your" at bounding box center [181, 302] width 20 height 20
radio input "true"
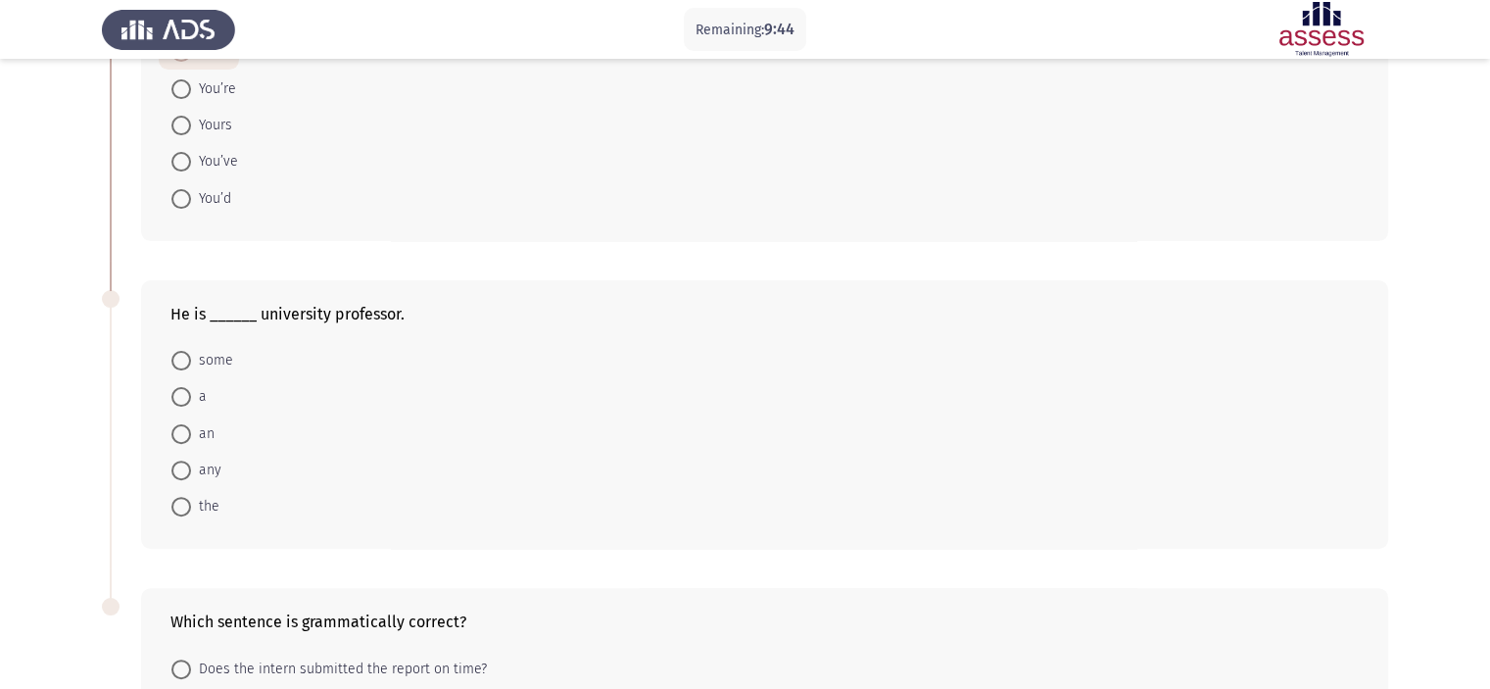
scroll to position [502, 0]
click at [188, 387] on span at bounding box center [181, 394] width 20 height 20
click at [188, 387] on input "a" at bounding box center [181, 394] width 20 height 20
radio input "true"
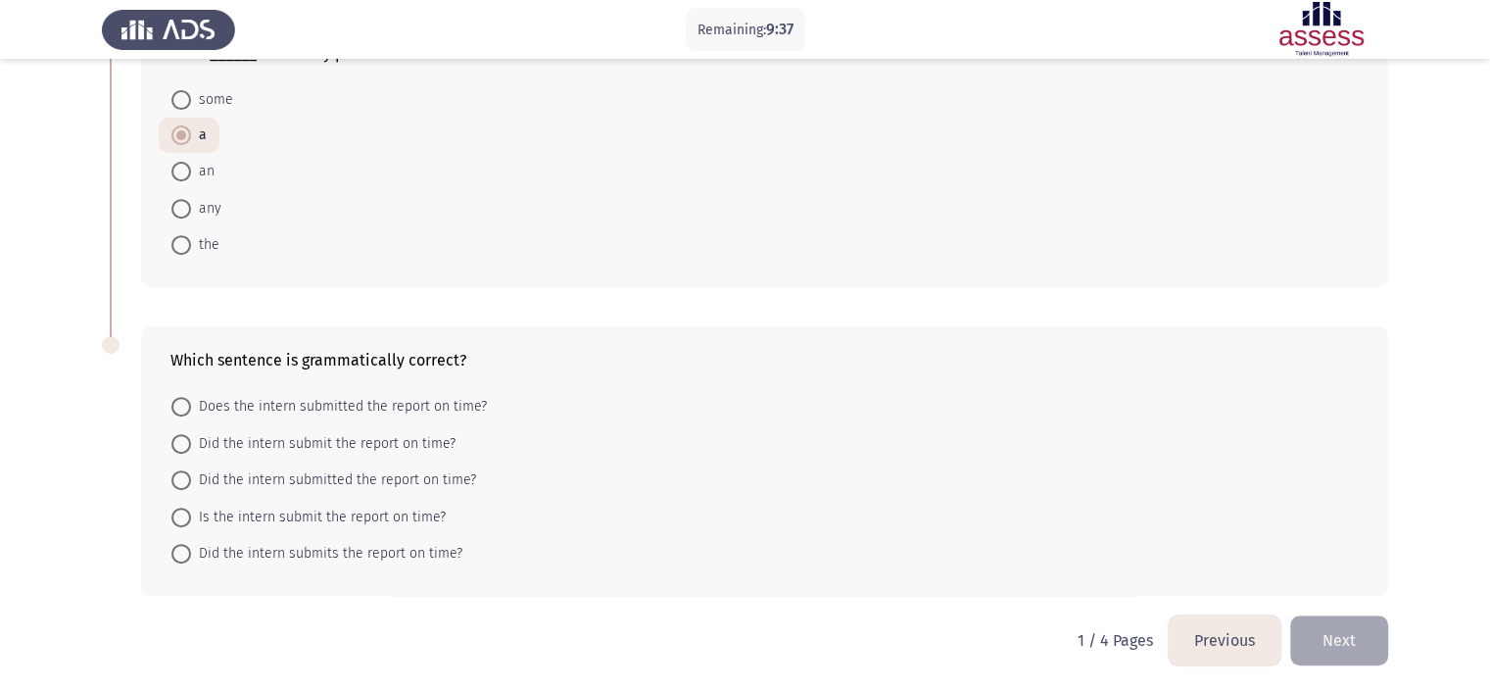
scroll to position [761, 0]
click at [310, 444] on span "Did the intern submit the report on time?" at bounding box center [323, 442] width 265 height 24
click at [191, 444] on input "Did the intern submit the report on time?" at bounding box center [181, 442] width 20 height 20
radio input "true"
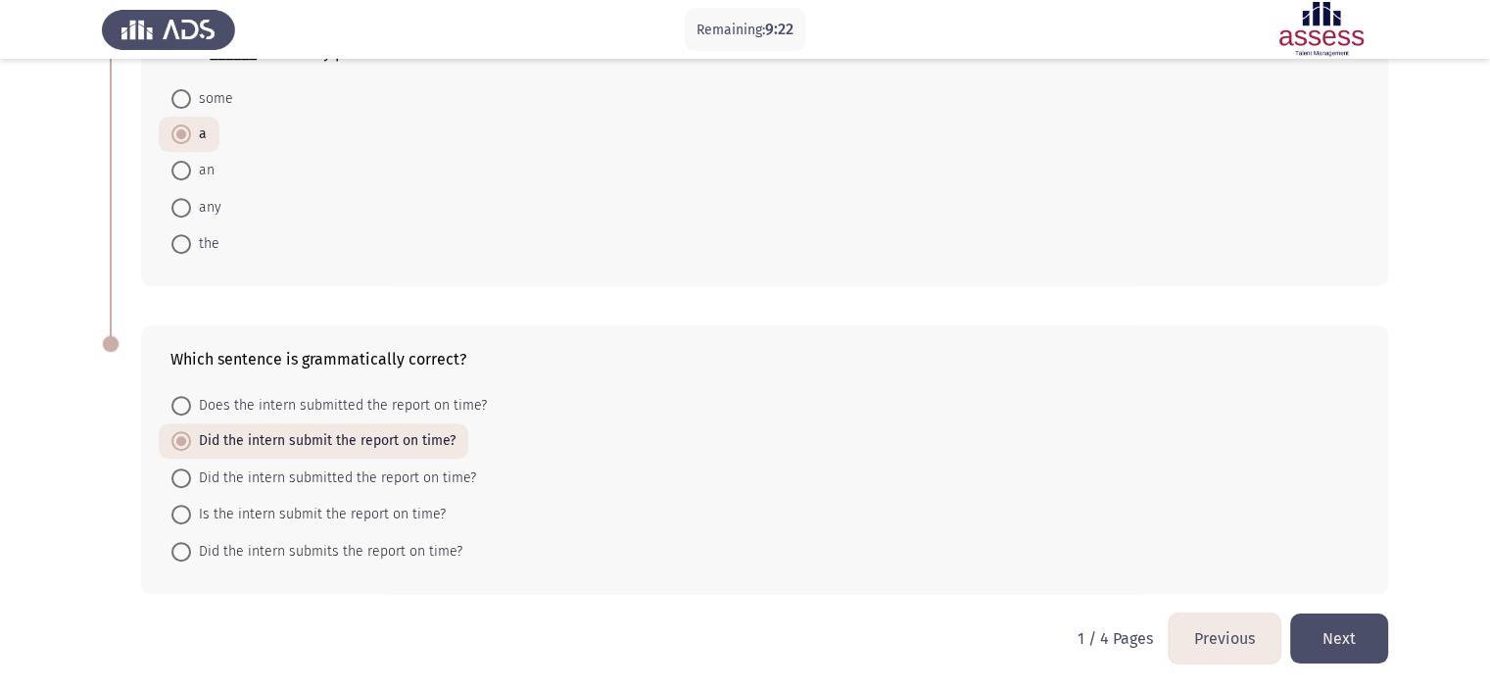
click at [1327, 638] on button "Next" at bounding box center [1340, 638] width 98 height 50
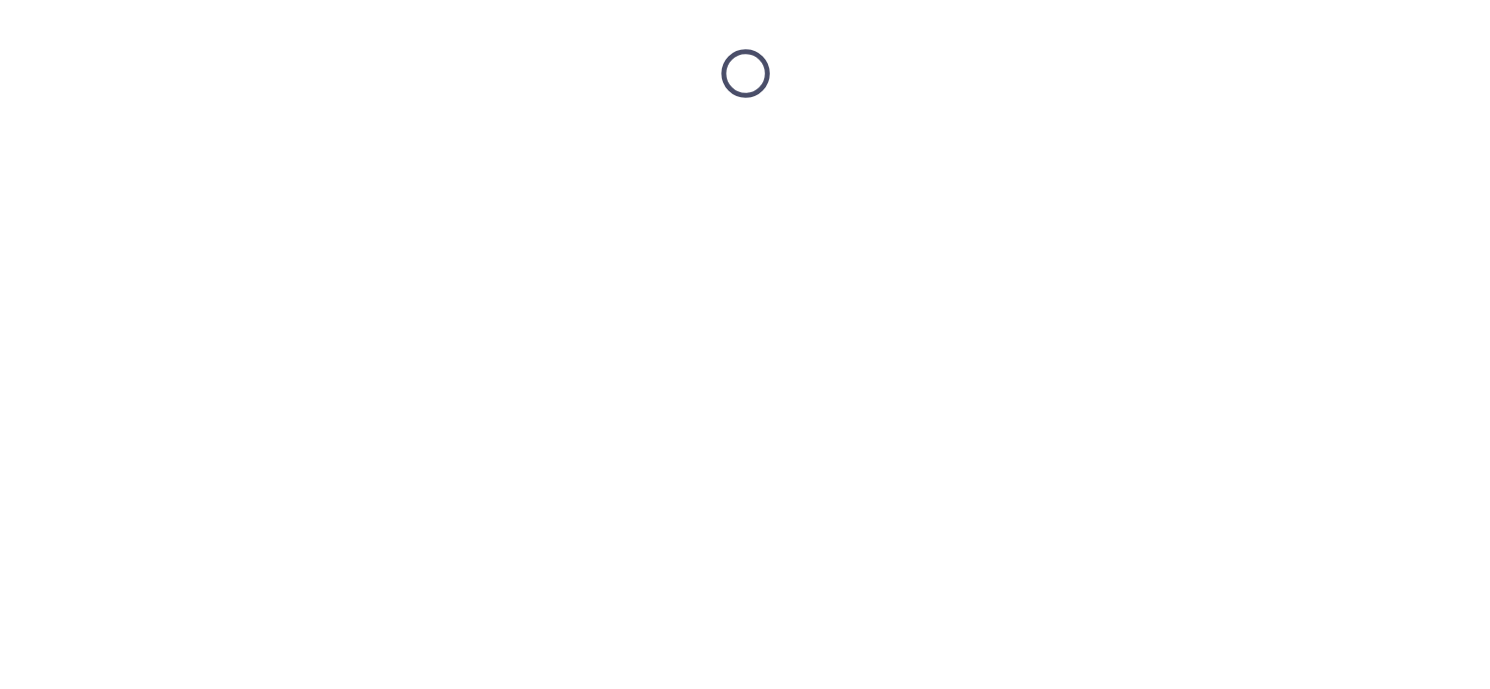
scroll to position [0, 0]
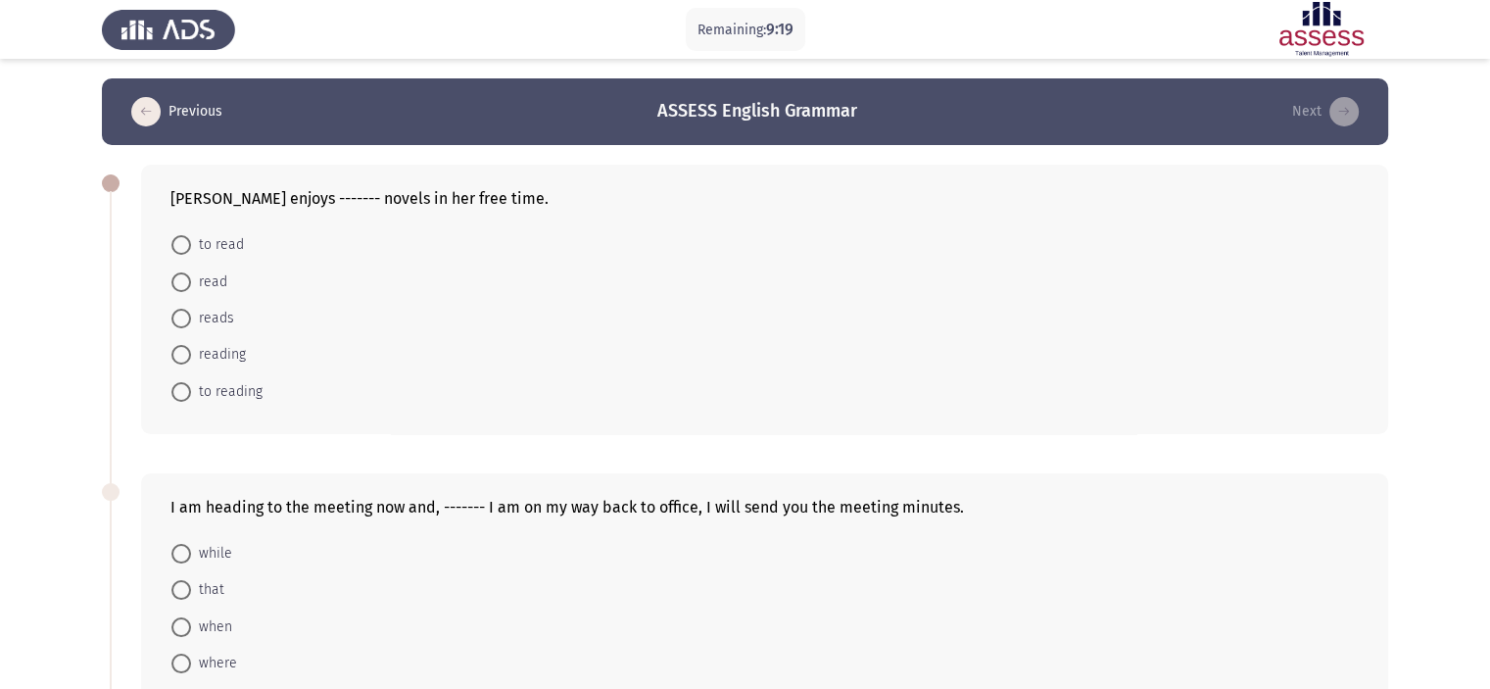
click at [215, 353] on span "reading" at bounding box center [218, 355] width 55 height 24
click at [191, 353] on input "reading" at bounding box center [181, 355] width 20 height 20
radio input "true"
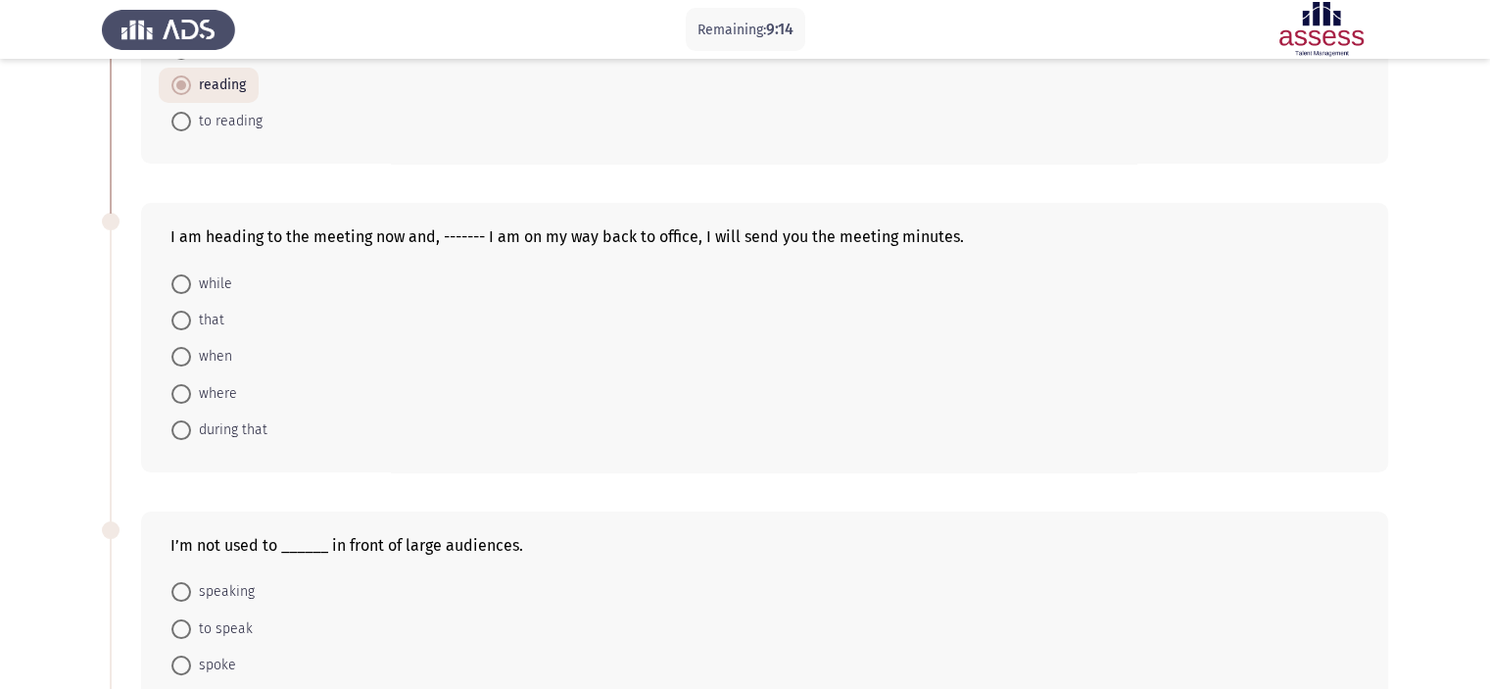
scroll to position [262, 0]
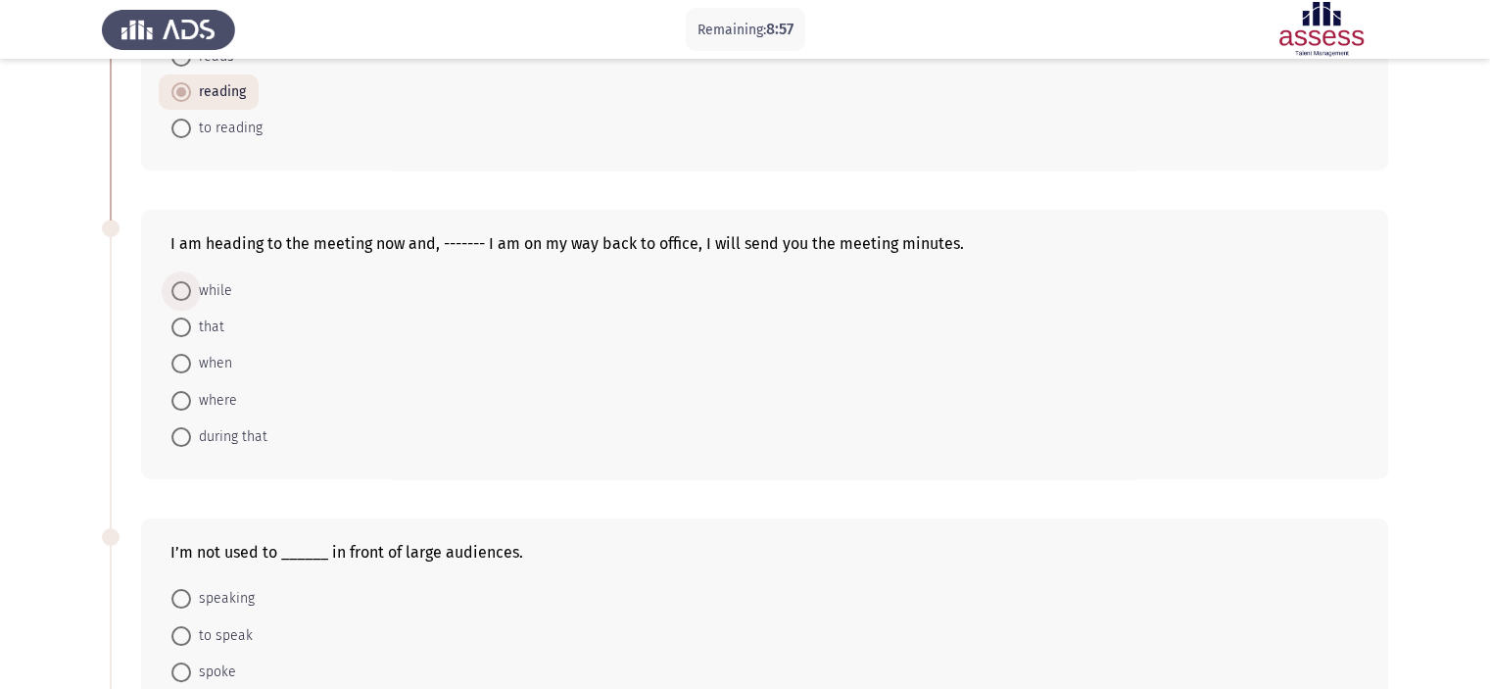
click at [220, 279] on span "while" at bounding box center [211, 291] width 41 height 24
click at [191, 281] on input "while" at bounding box center [181, 291] width 20 height 20
radio input "true"
click at [205, 360] on span "when" at bounding box center [211, 363] width 41 height 24
click at [191, 360] on input "when" at bounding box center [181, 363] width 20 height 20
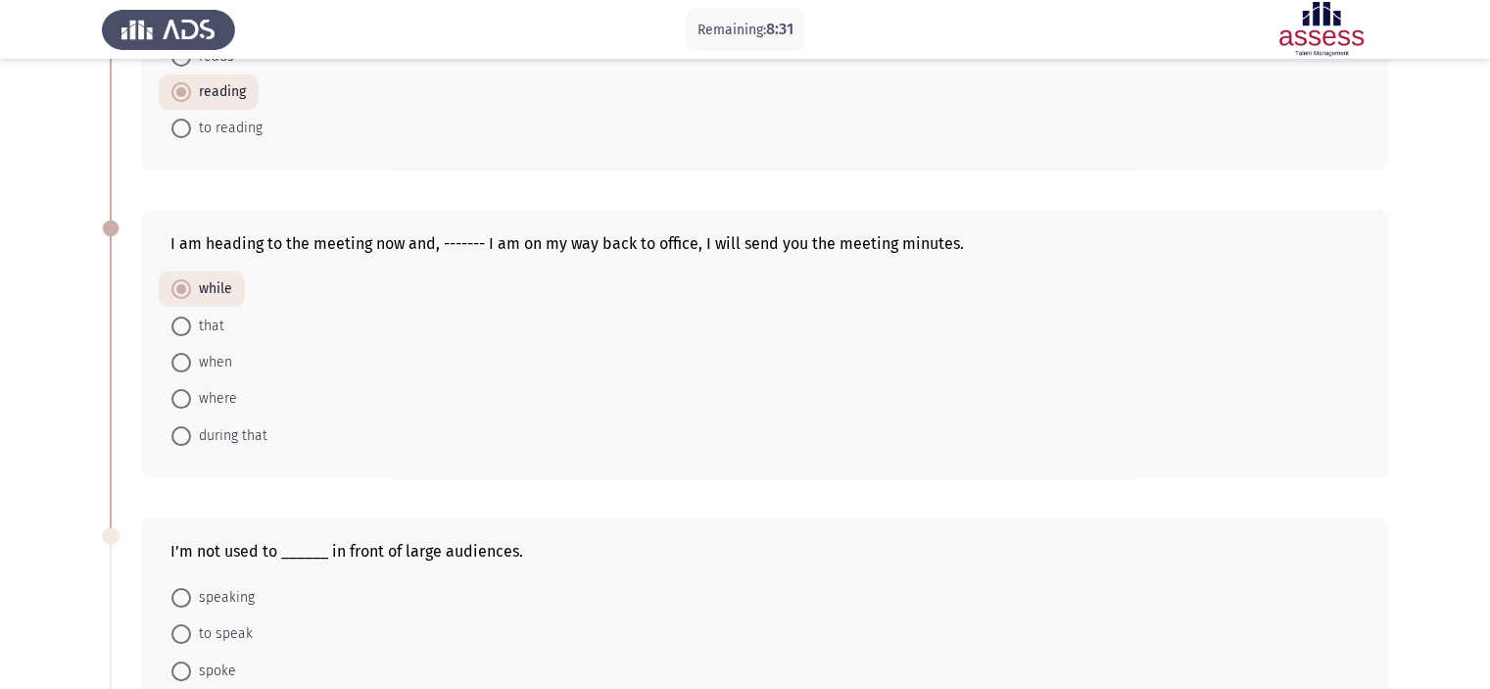
radio input "true"
drag, startPoint x: 1486, startPoint y: 352, endPoint x: 1504, endPoint y: 354, distance: 18.7
click at [1490, 354] on html "Remaining: 8:29 Previous ASSESS English Grammar Next [PERSON_NAME] enjoys -----…" at bounding box center [745, 465] width 1490 height 1454
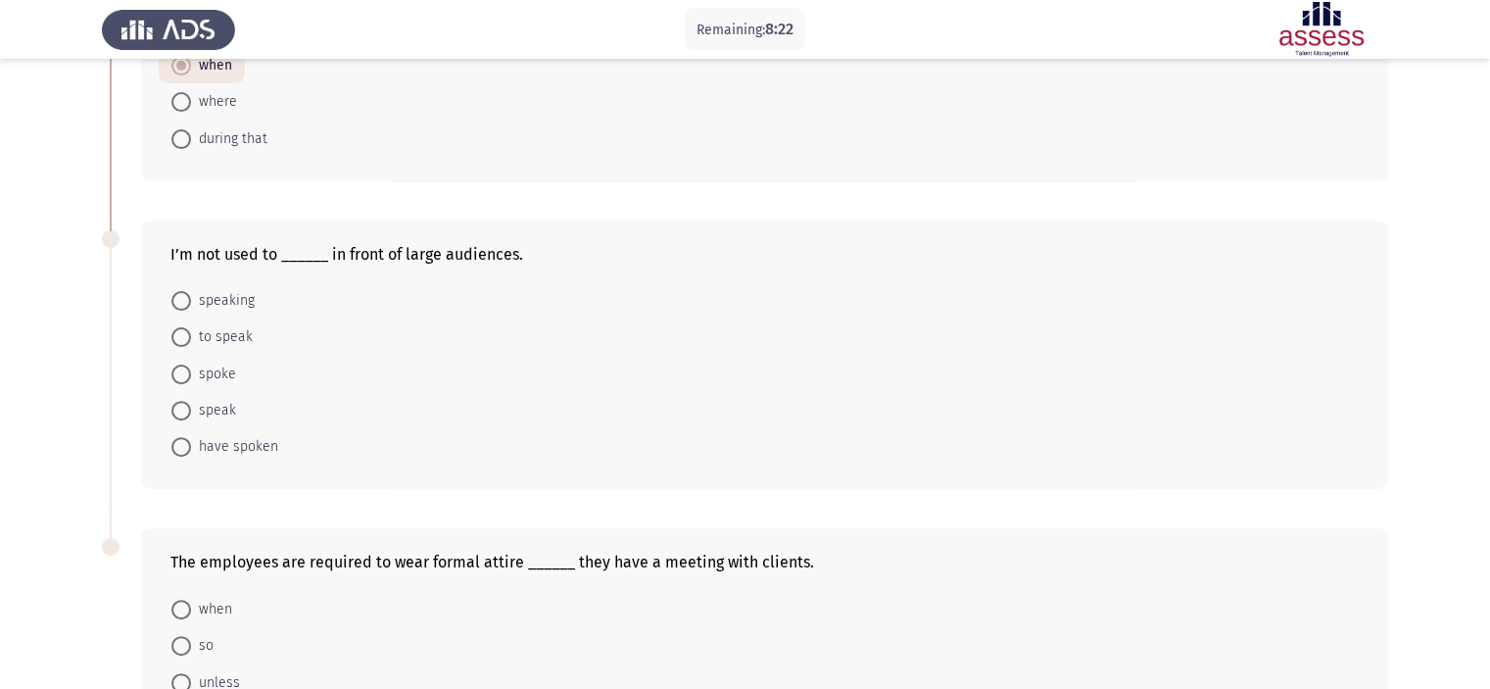
scroll to position [562, 0]
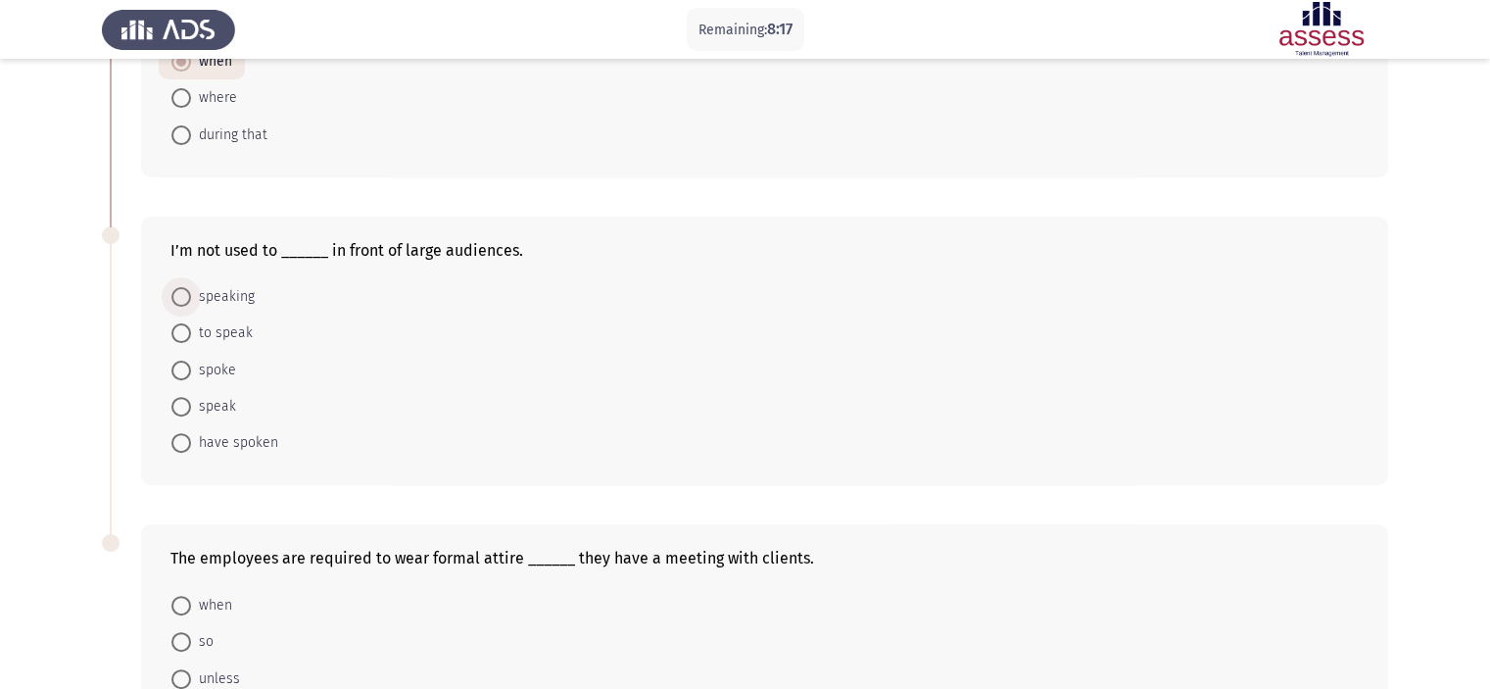
click at [209, 293] on span "speaking" at bounding box center [223, 297] width 64 height 24
click at [191, 293] on input "speaking" at bounding box center [181, 297] width 20 height 20
radio input "true"
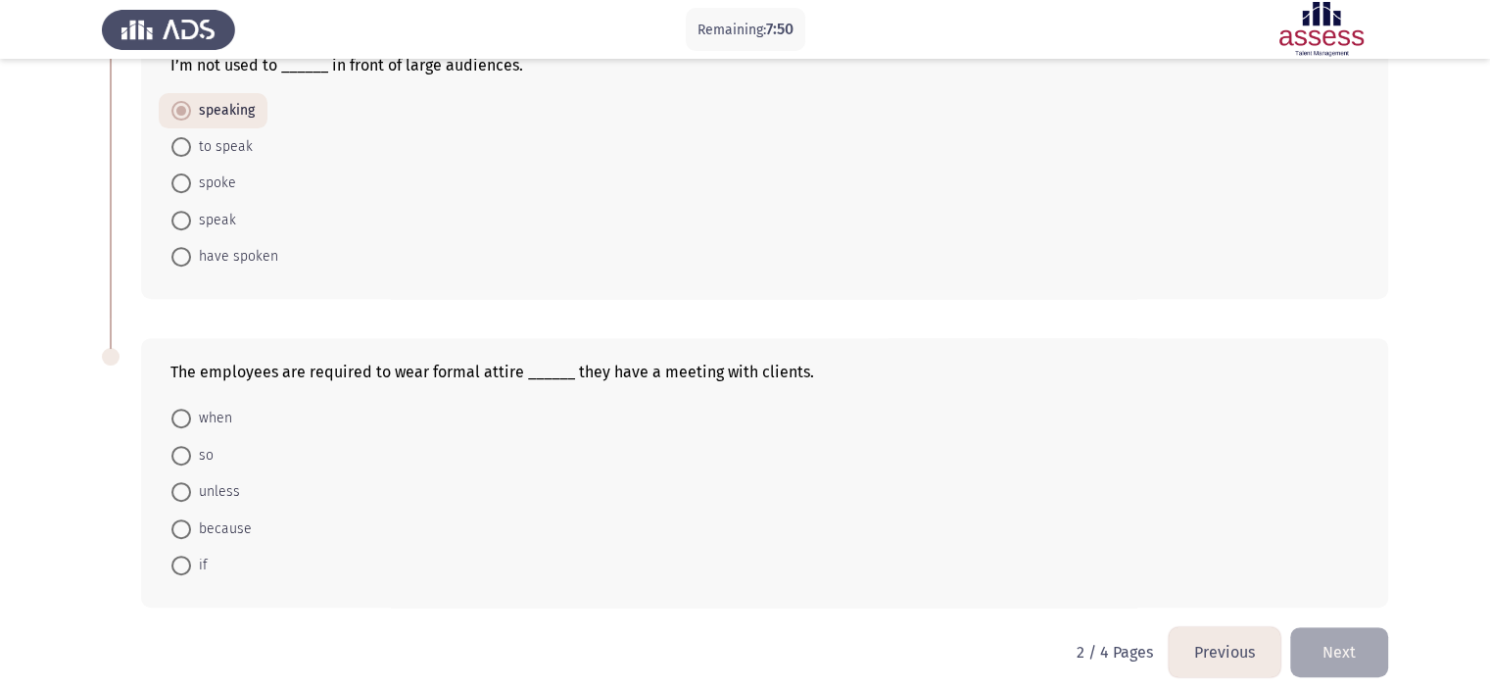
scroll to position [761, 0]
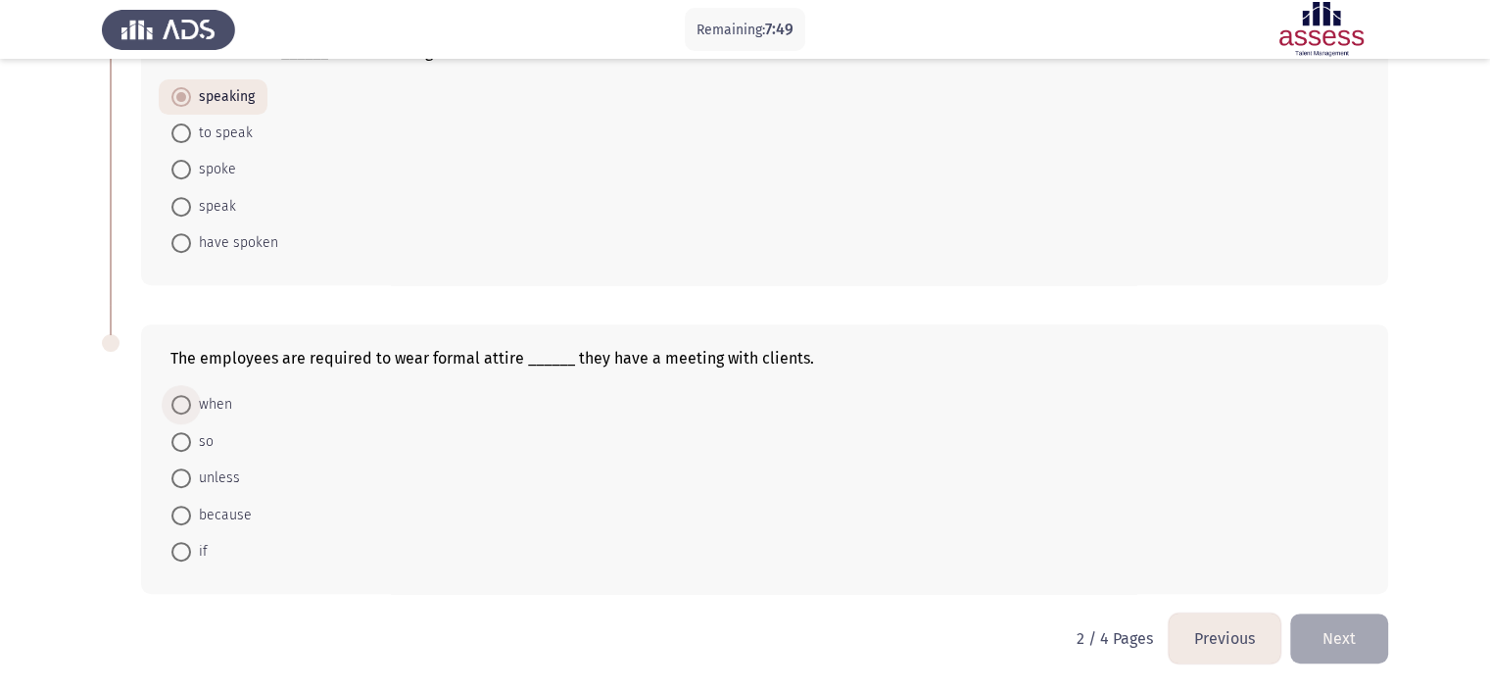
click at [189, 395] on span at bounding box center [181, 405] width 20 height 20
click at [189, 395] on input "when" at bounding box center [181, 405] width 20 height 20
radio input "true"
click at [1333, 642] on button "Next" at bounding box center [1340, 638] width 98 height 50
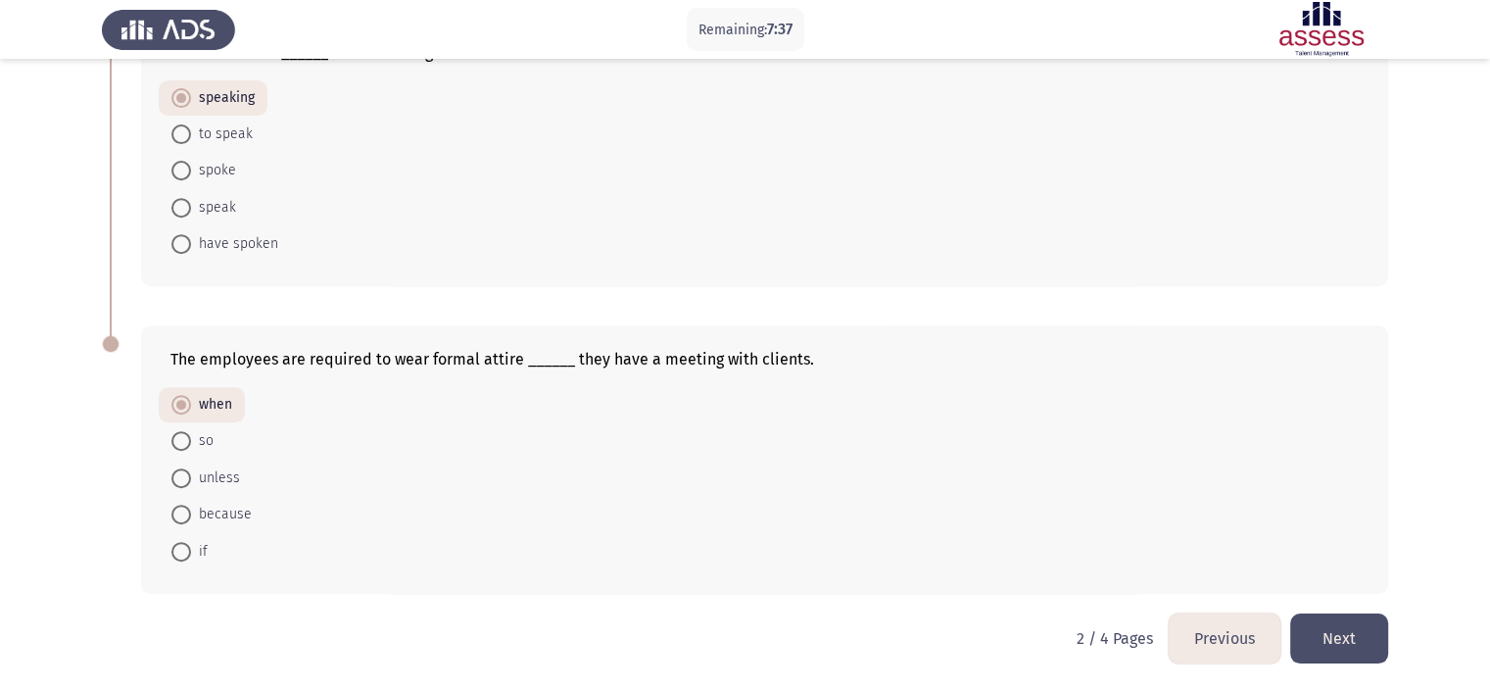
scroll to position [0, 0]
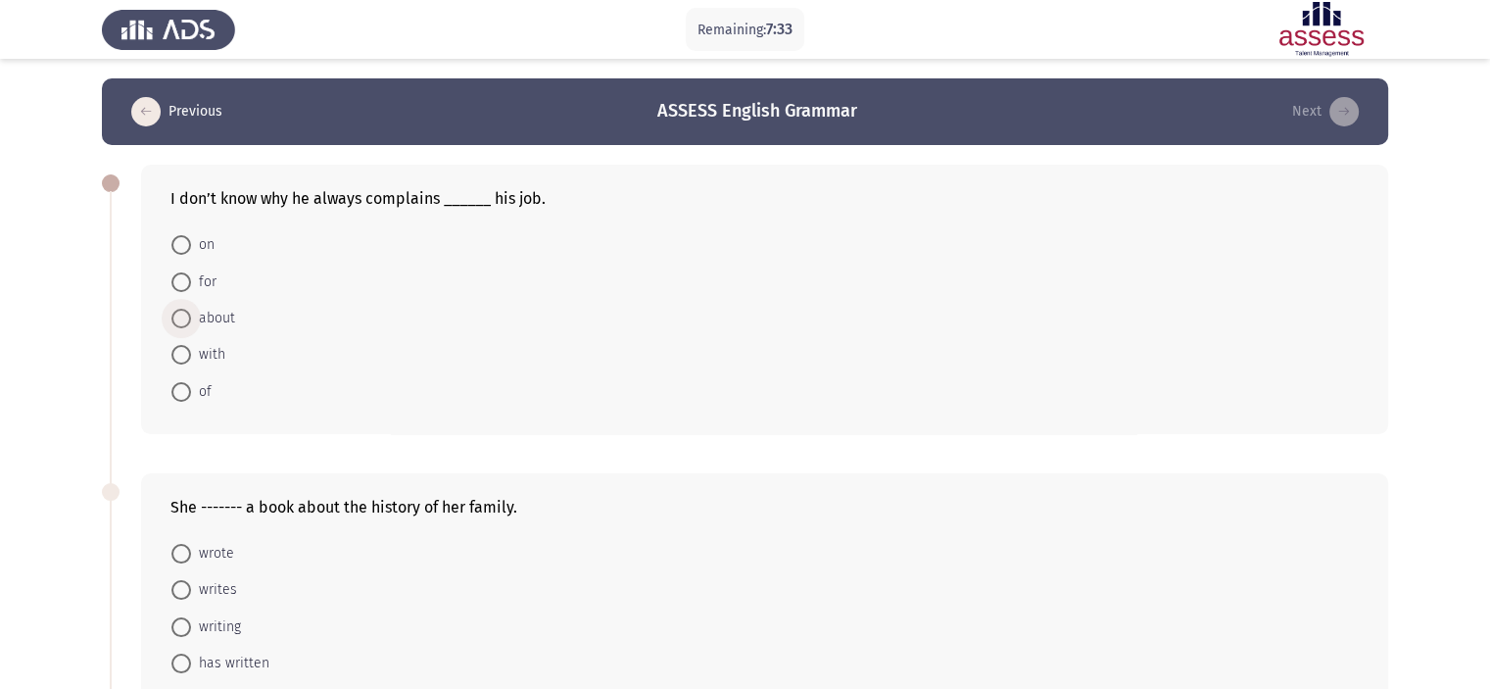
click at [223, 317] on span "about" at bounding box center [213, 319] width 44 height 24
click at [191, 317] on input "about" at bounding box center [181, 319] width 20 height 20
radio input "true"
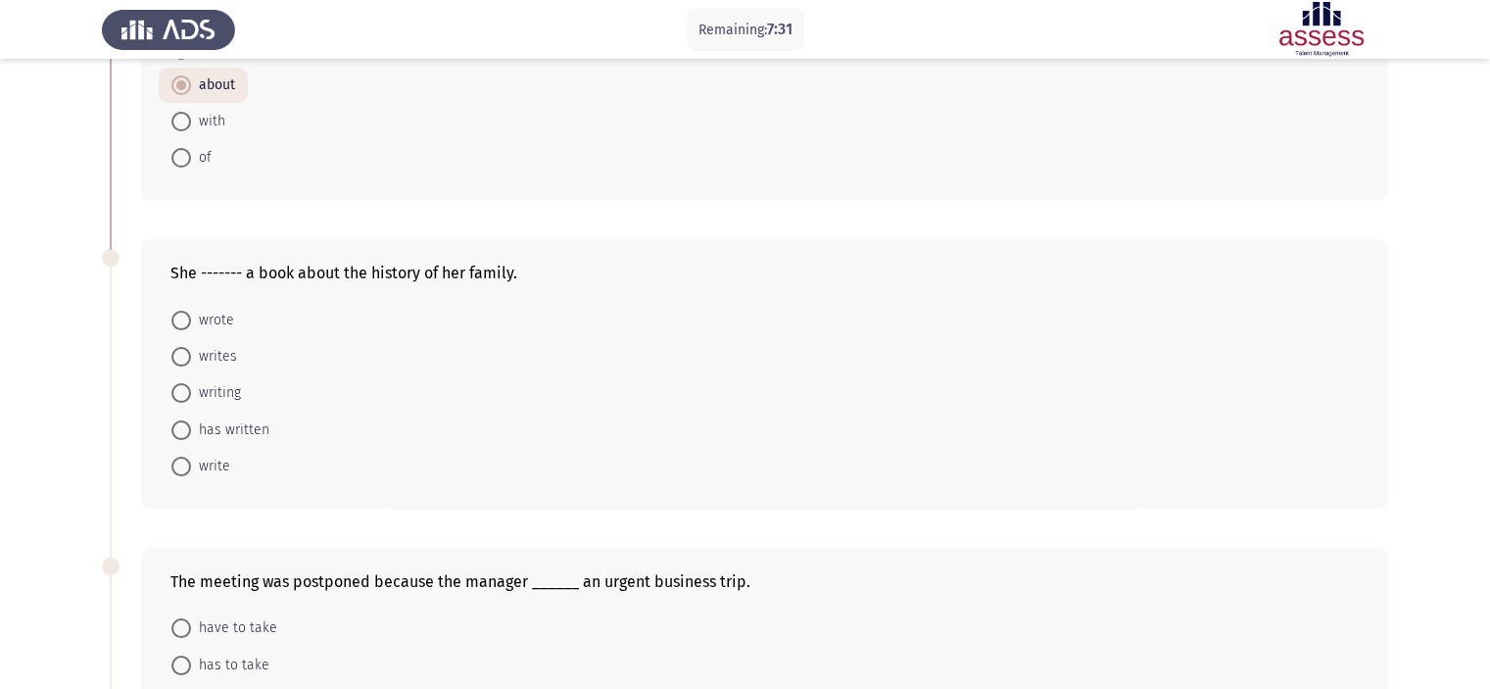
scroll to position [230, 0]
click at [173, 323] on span at bounding box center [181, 323] width 20 height 20
click at [173, 323] on input "wrote" at bounding box center [181, 323] width 20 height 20
radio input "true"
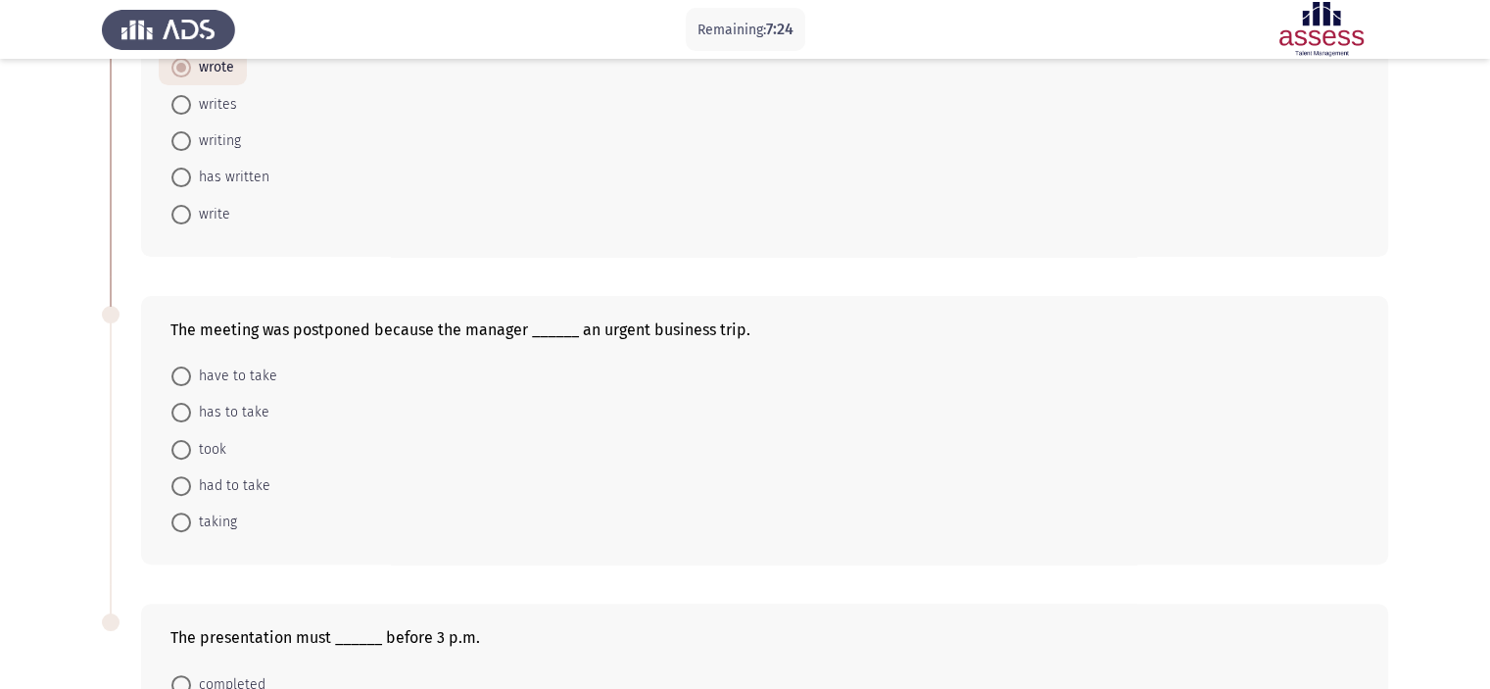
scroll to position [473, 0]
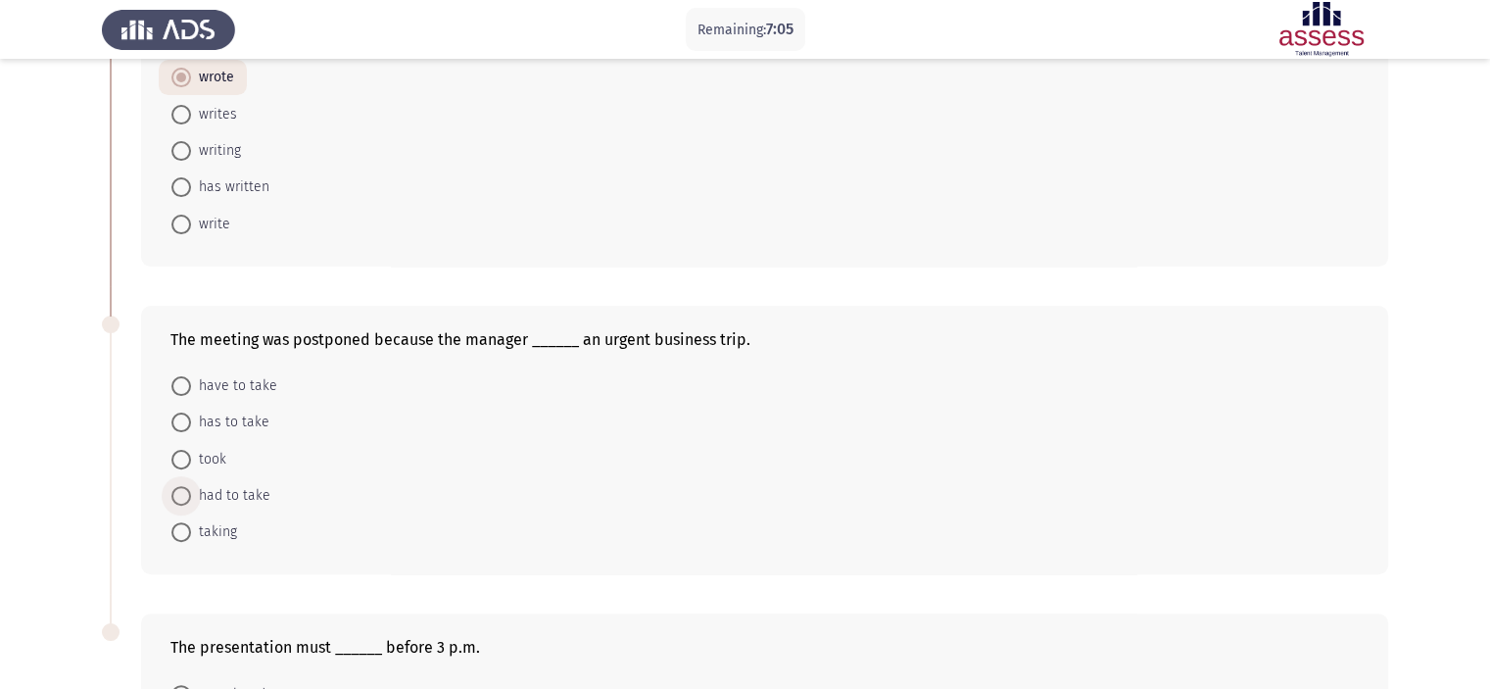
click at [240, 498] on span "had to take" at bounding box center [230, 496] width 79 height 24
click at [191, 498] on input "had to take" at bounding box center [181, 496] width 20 height 20
radio input "true"
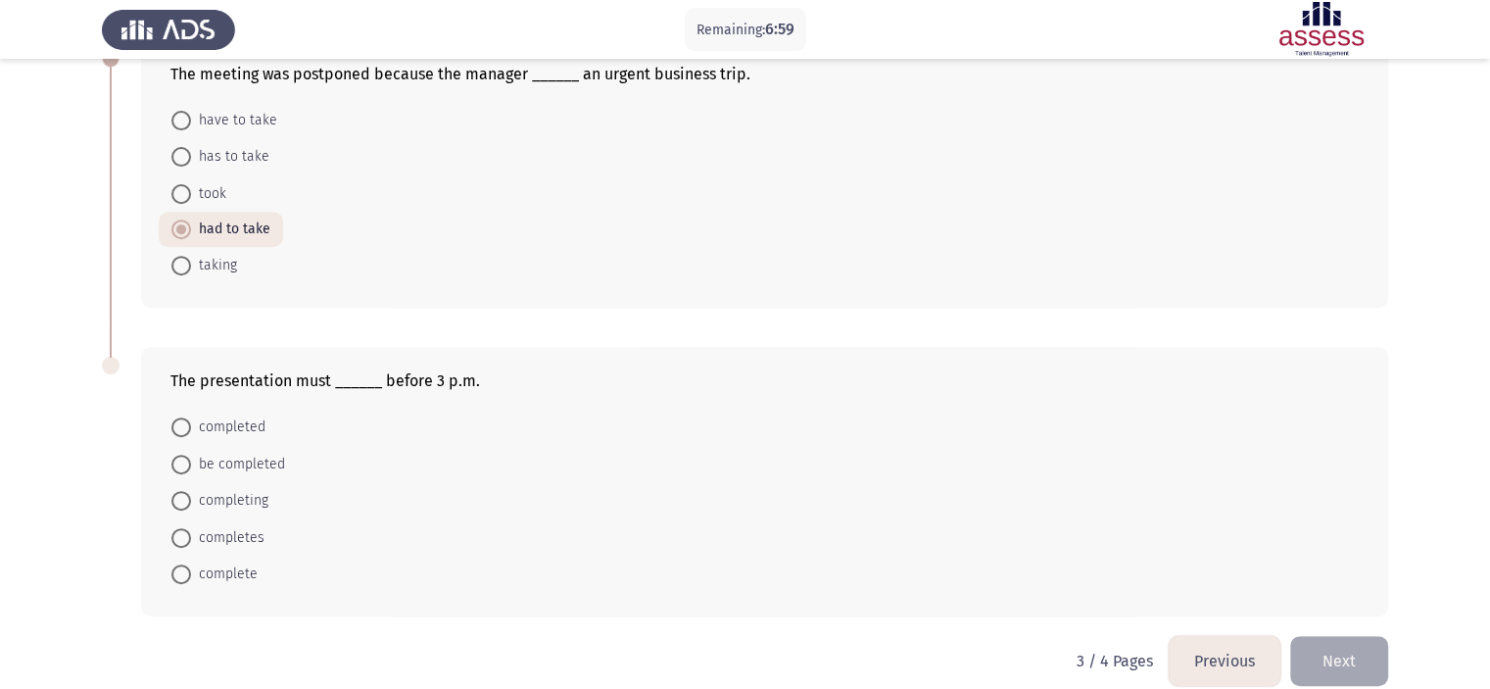
scroll to position [761, 0]
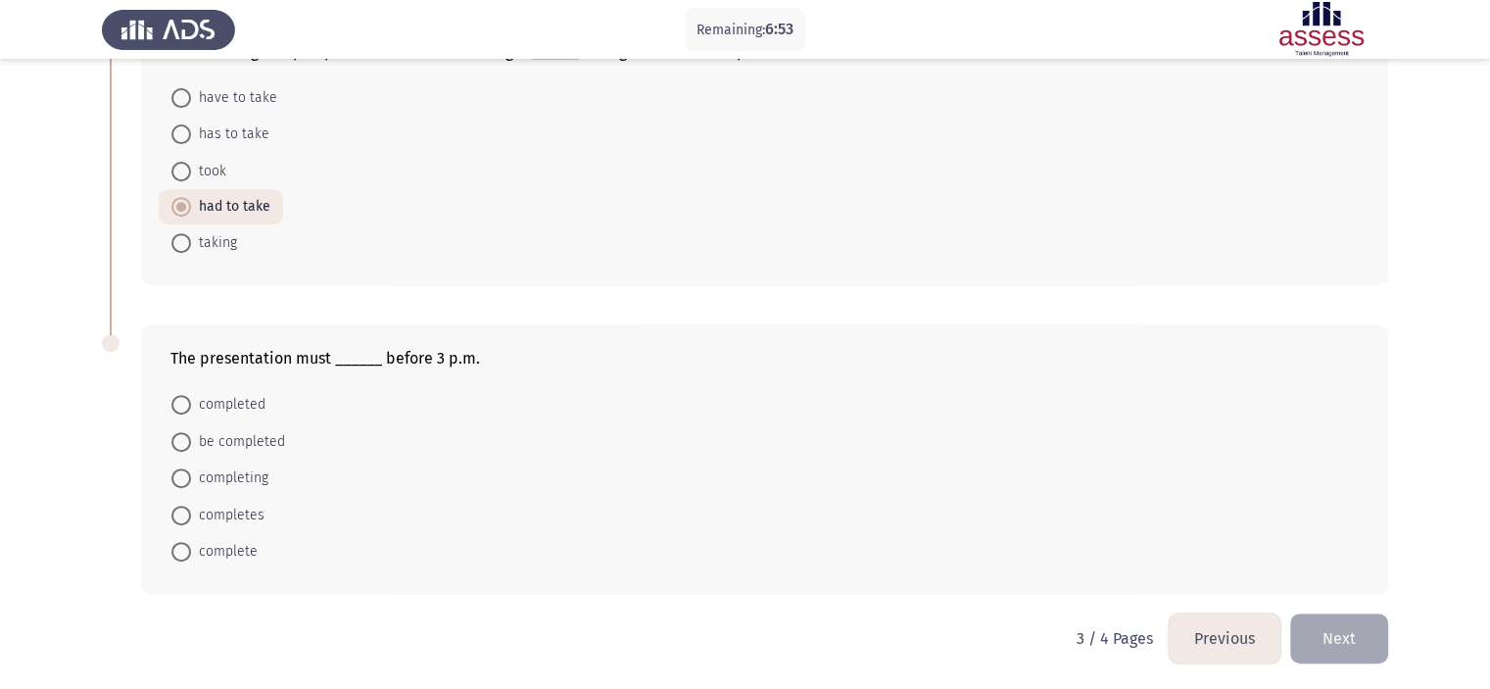
click at [235, 460] on mat-radio-button "completing" at bounding box center [220, 478] width 122 height 36
click at [232, 441] on span "be completed" at bounding box center [238, 442] width 94 height 24
click at [191, 441] on input "be completed" at bounding box center [181, 442] width 20 height 20
radio input "true"
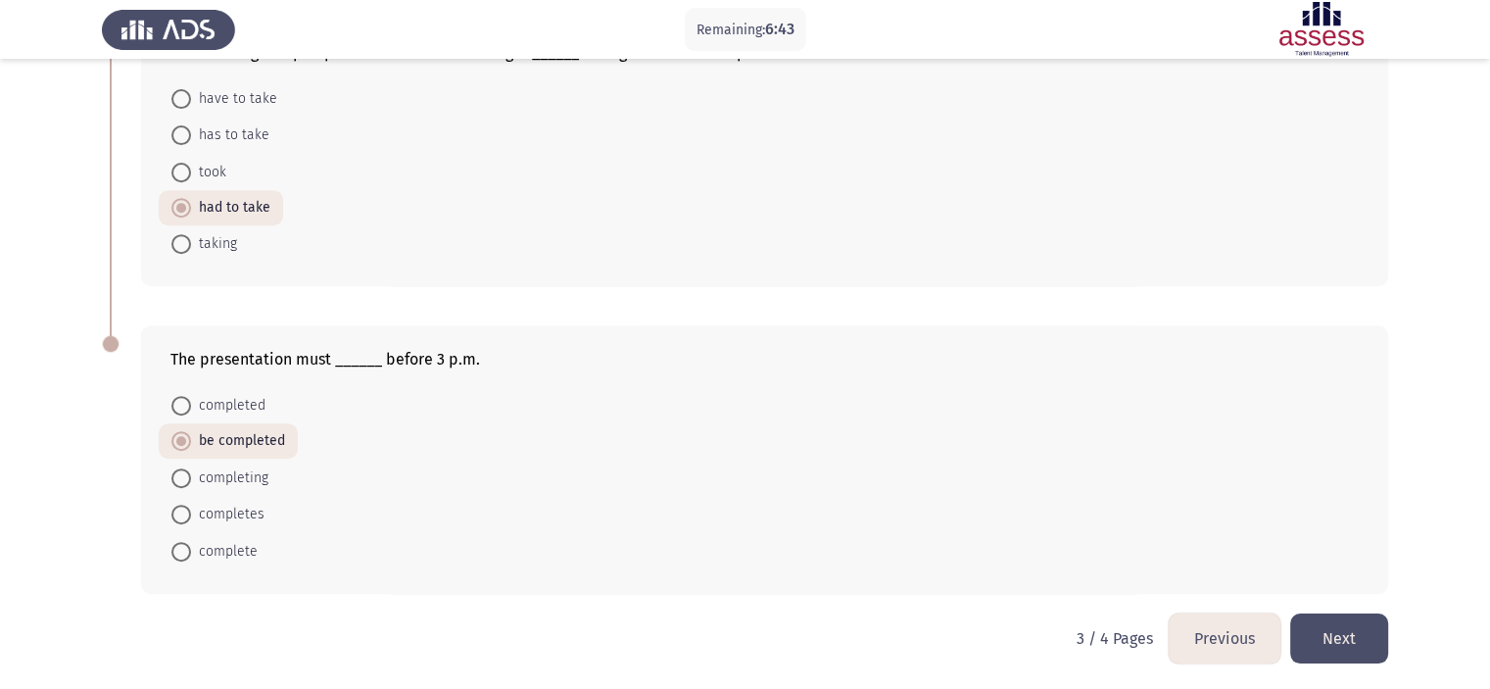
click at [1366, 634] on button "Next" at bounding box center [1340, 638] width 98 height 50
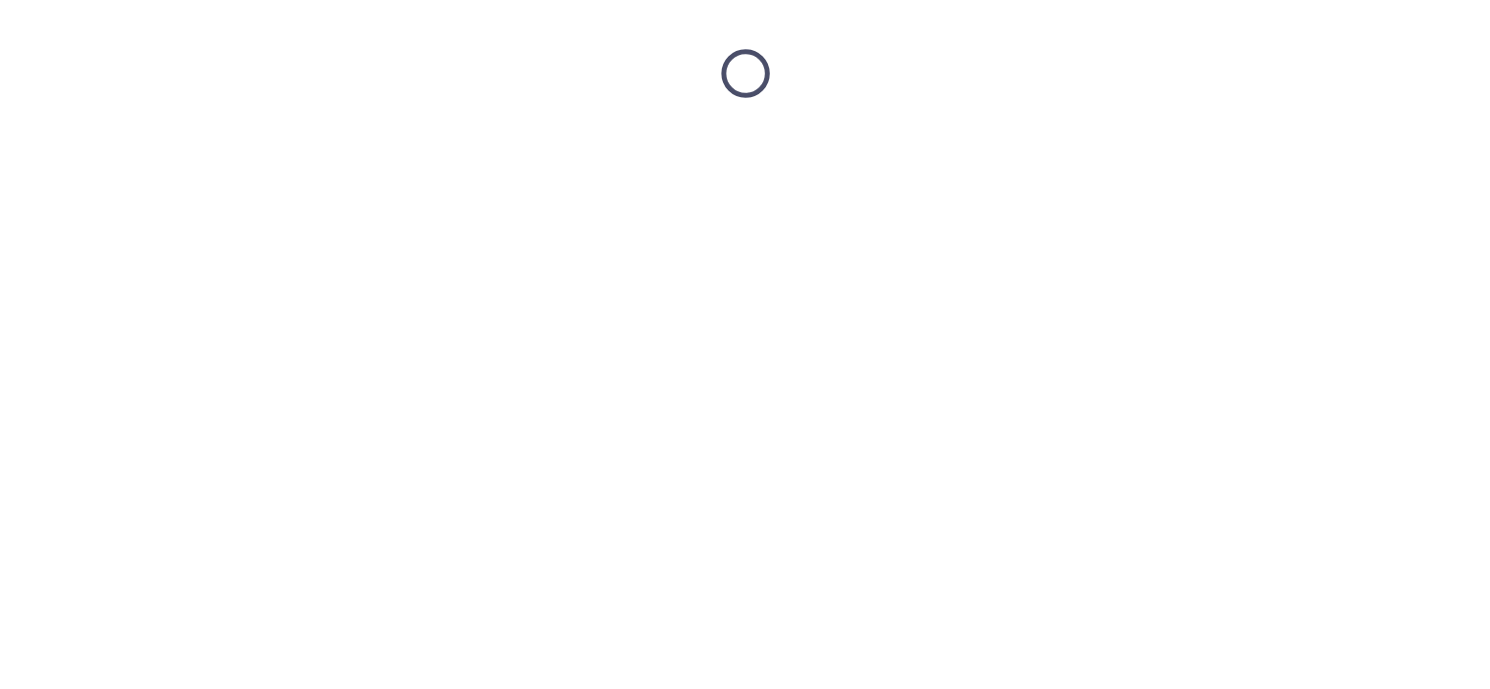
scroll to position [0, 0]
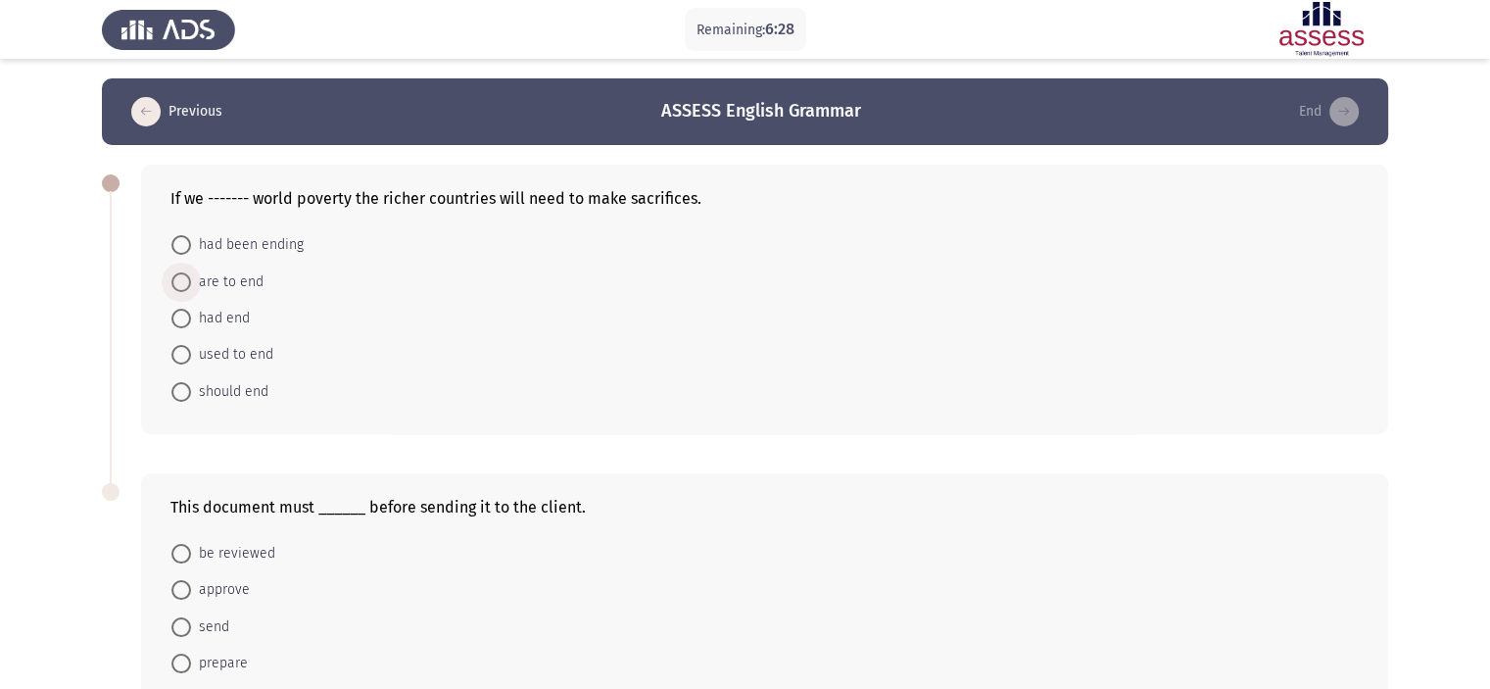
click at [235, 283] on span "are to end" at bounding box center [227, 282] width 73 height 24
click at [191, 283] on input "are to end" at bounding box center [181, 282] width 20 height 20
radio input "true"
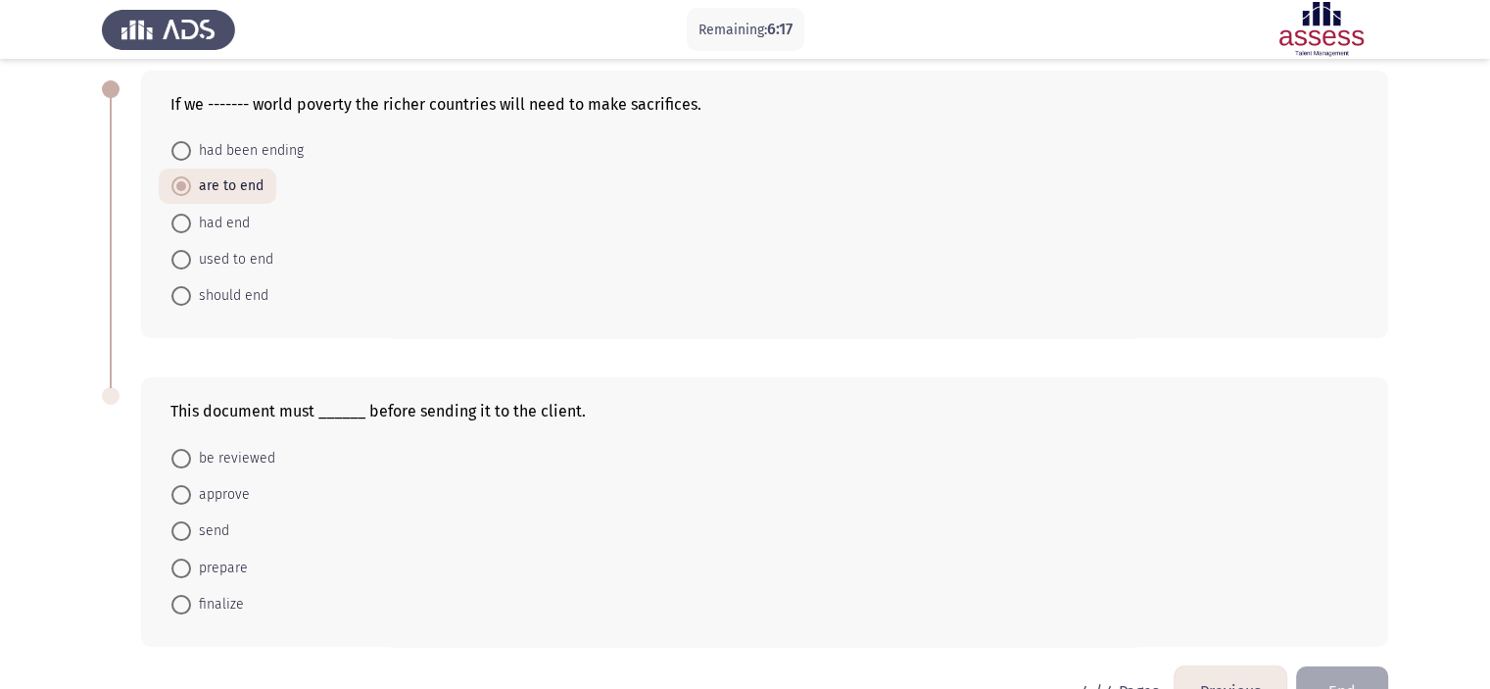
scroll to position [149, 0]
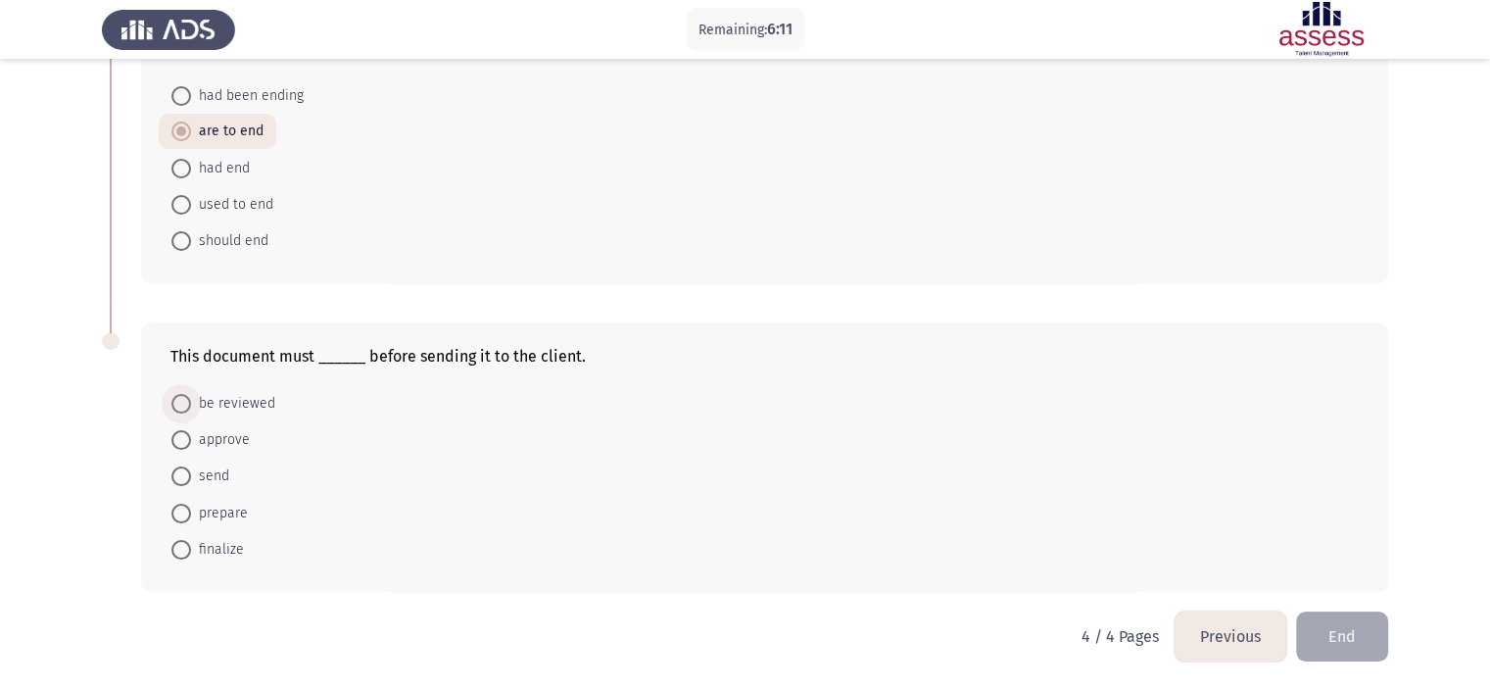
click at [239, 405] on span "be reviewed" at bounding box center [233, 404] width 84 height 24
click at [191, 405] on input "be reviewed" at bounding box center [181, 404] width 20 height 20
radio input "true"
click at [1215, 648] on button "Previous" at bounding box center [1231, 637] width 112 height 50
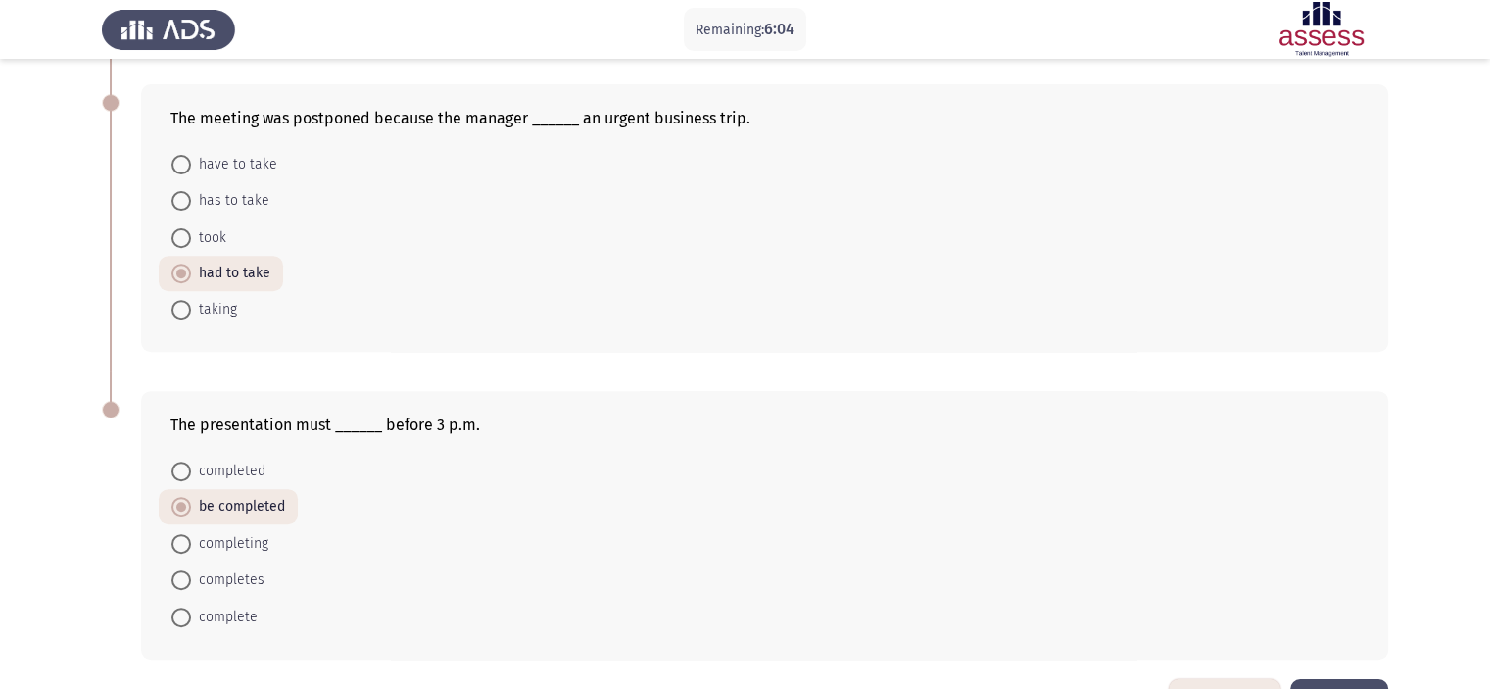
scroll to position [697, 0]
click at [1199, 680] on button "Previous" at bounding box center [1225, 702] width 112 height 50
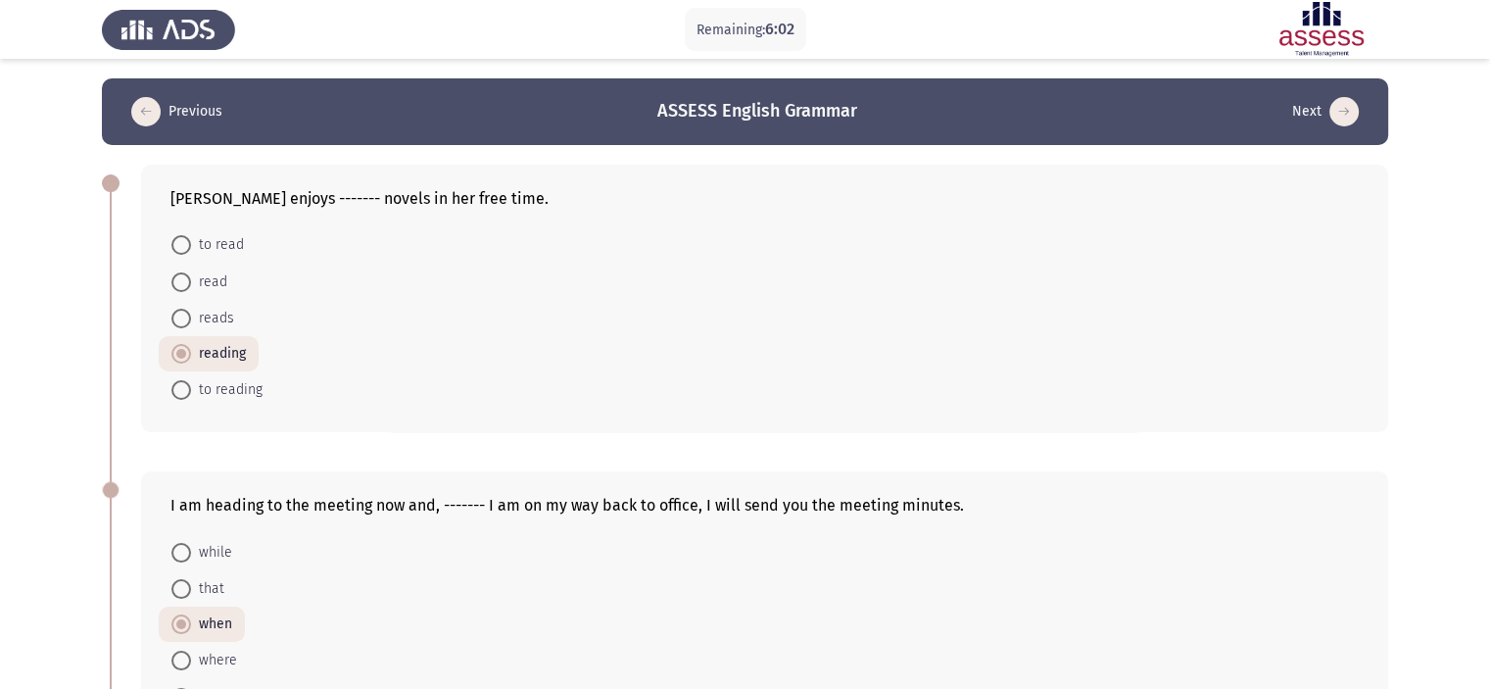
scroll to position [712, 0]
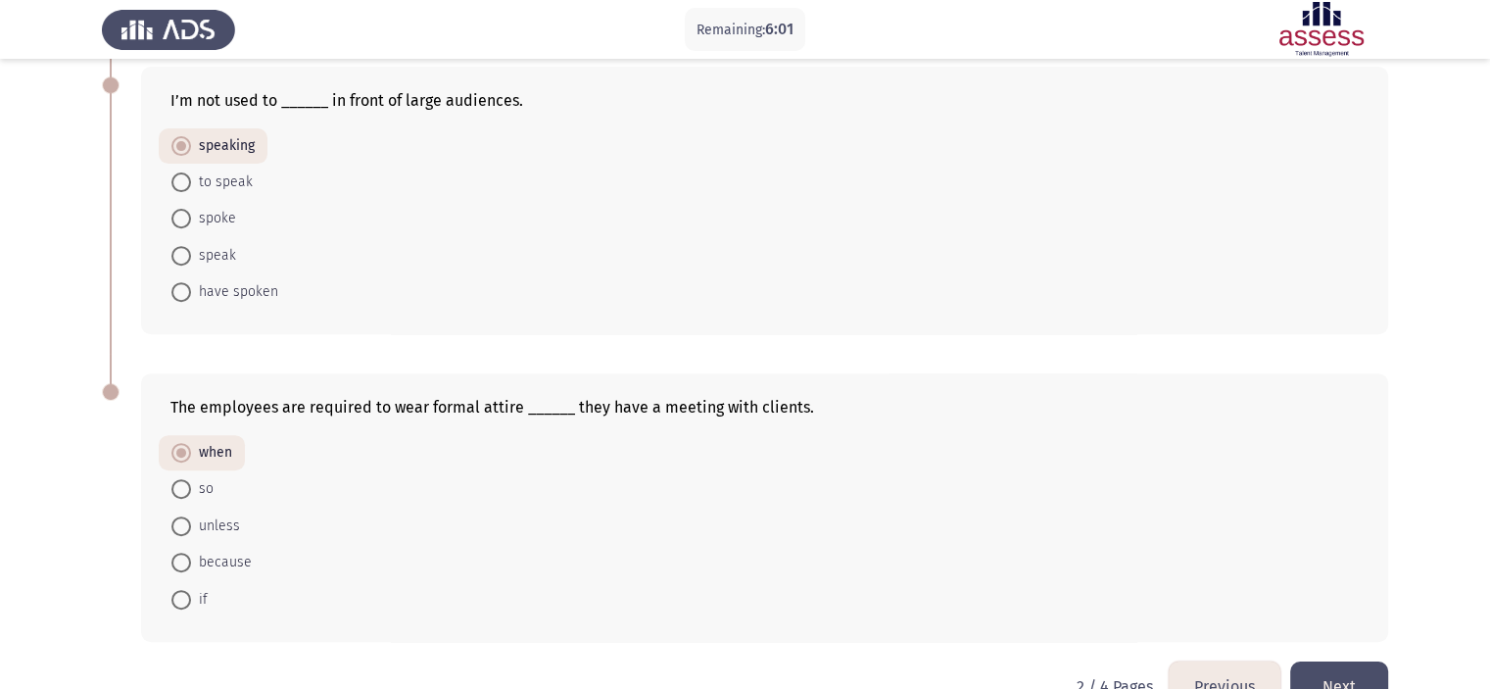
click at [1219, 679] on button "Previous" at bounding box center [1225, 686] width 112 height 50
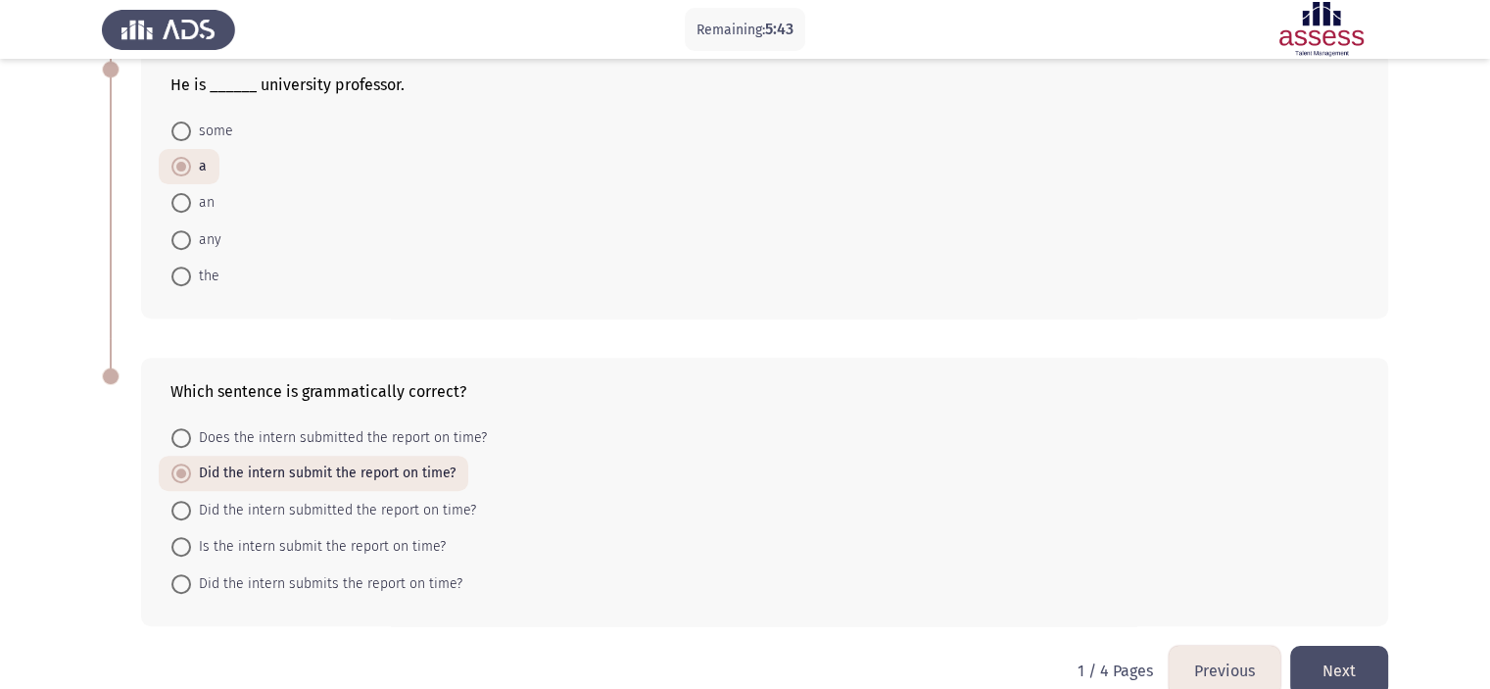
scroll to position [760, 0]
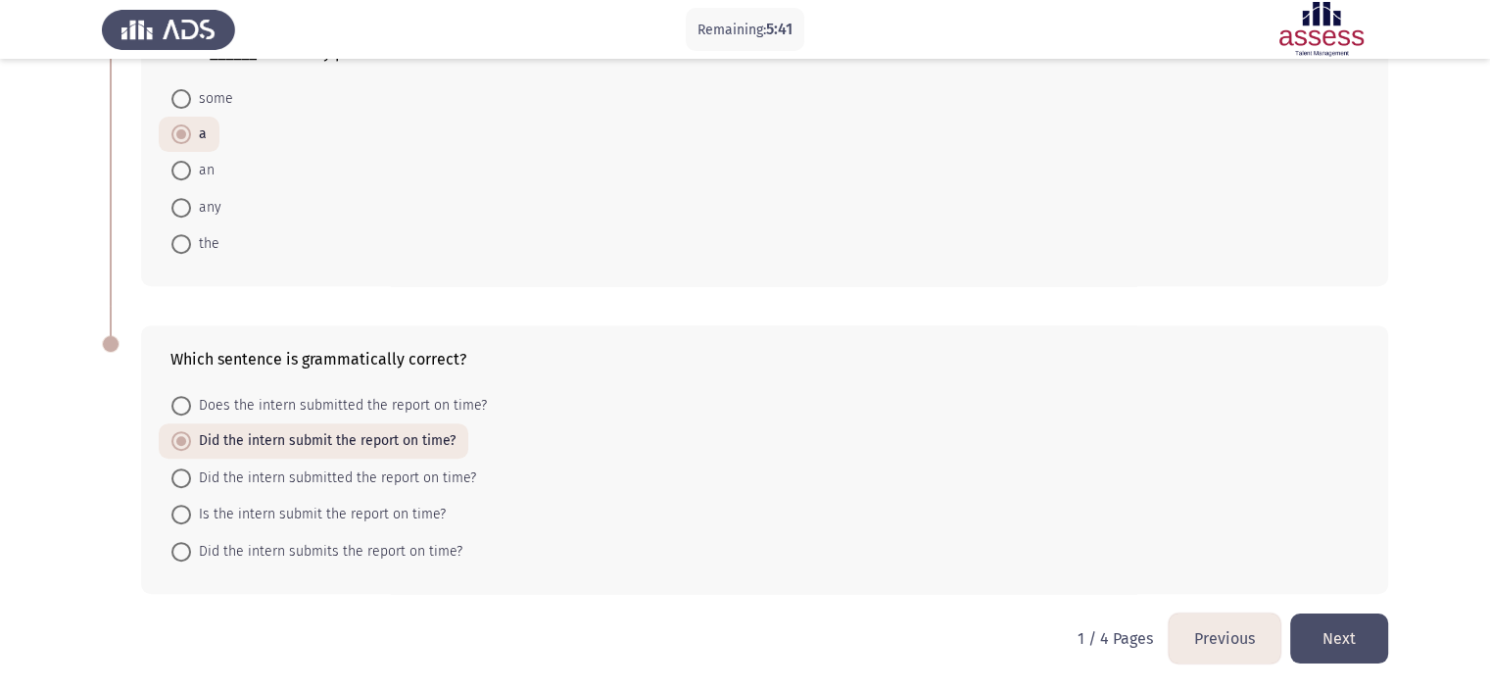
click at [1335, 648] on button "Next" at bounding box center [1340, 638] width 98 height 50
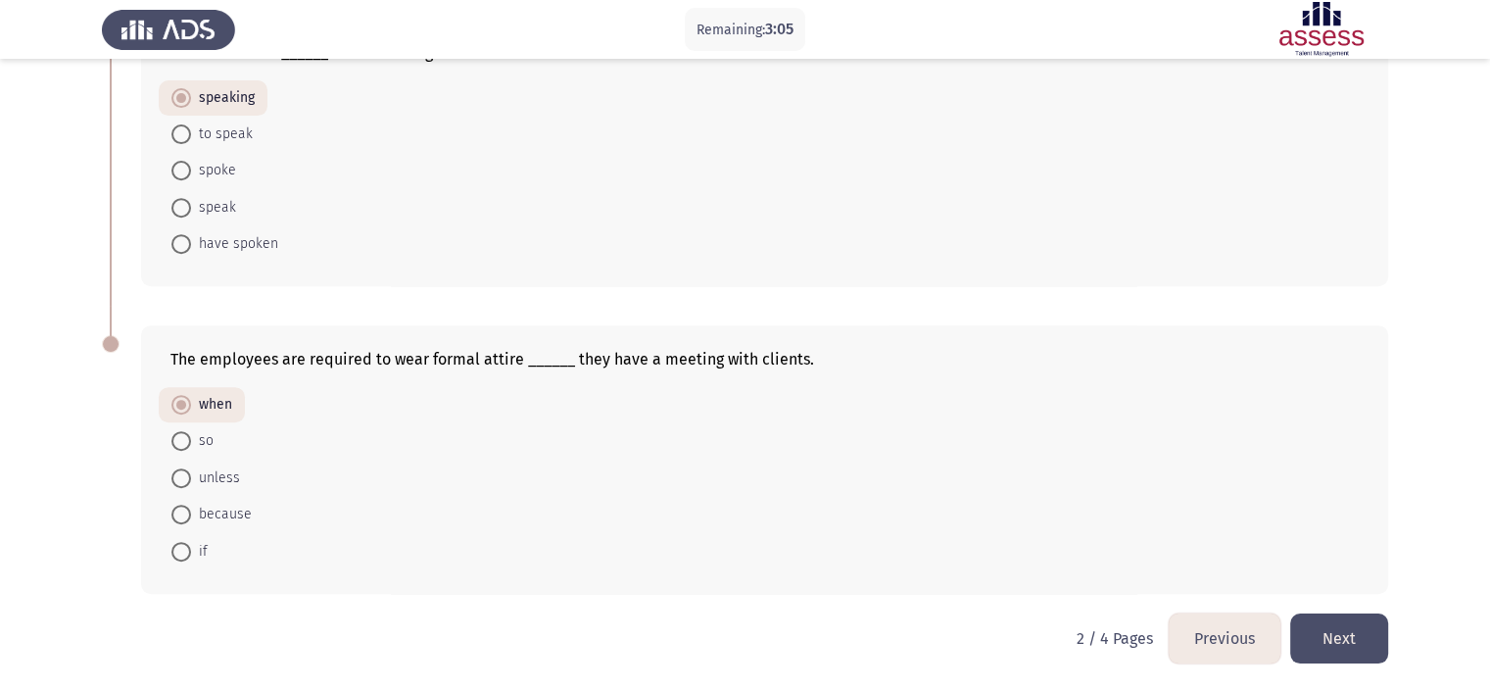
click at [1319, 626] on button "Next" at bounding box center [1340, 638] width 98 height 50
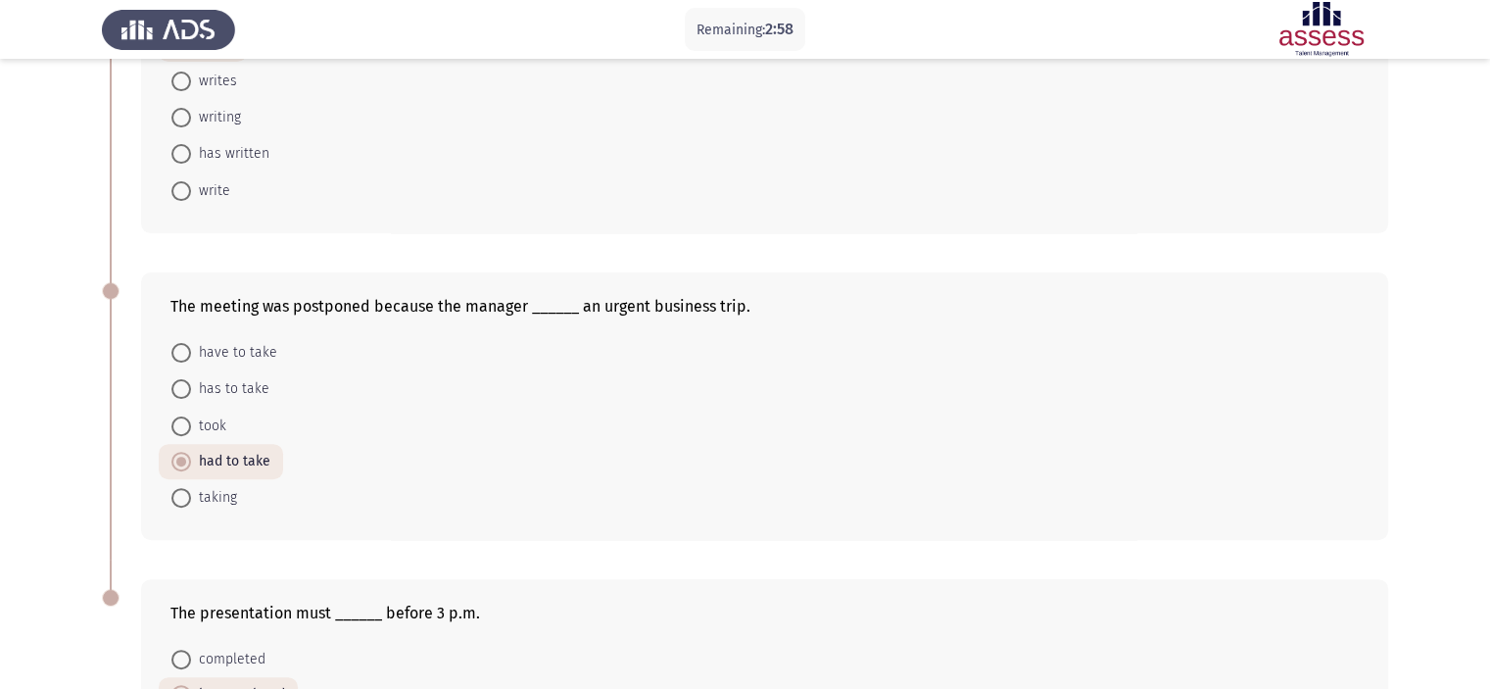
scroll to position [498, 0]
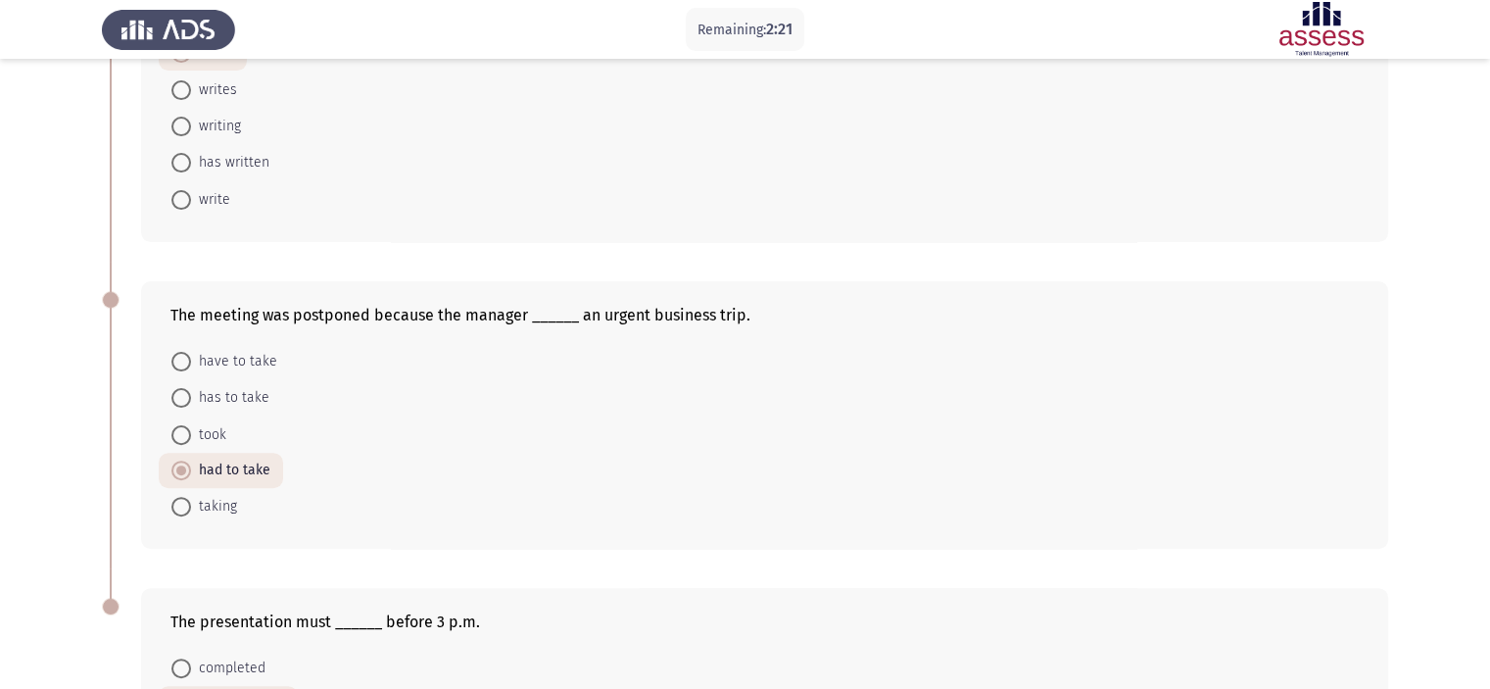
click at [210, 432] on span "took" at bounding box center [208, 435] width 35 height 24
click at [191, 432] on input "took" at bounding box center [181, 435] width 20 height 20
radio input "true"
click at [220, 463] on span "had to take" at bounding box center [230, 471] width 79 height 24
click at [191, 463] on input "had to take" at bounding box center [181, 471] width 20 height 20
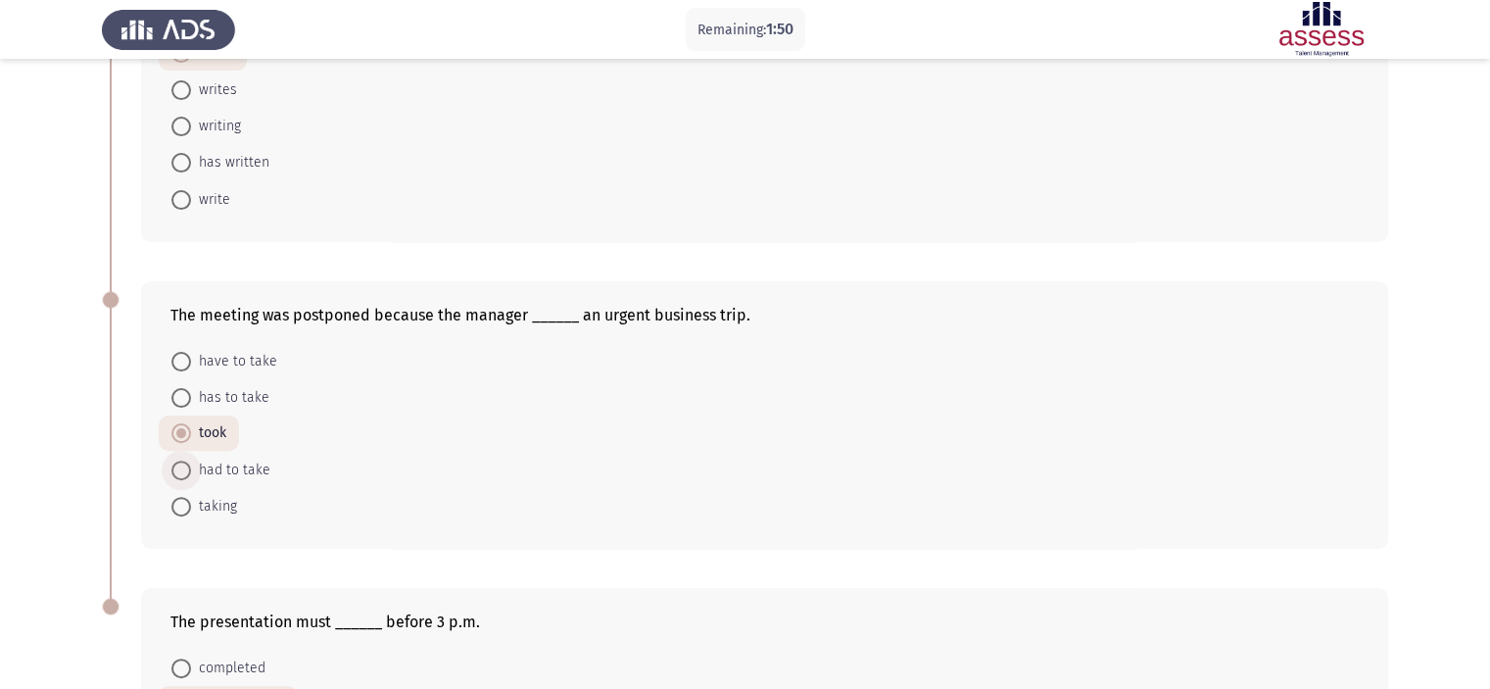
radio input "true"
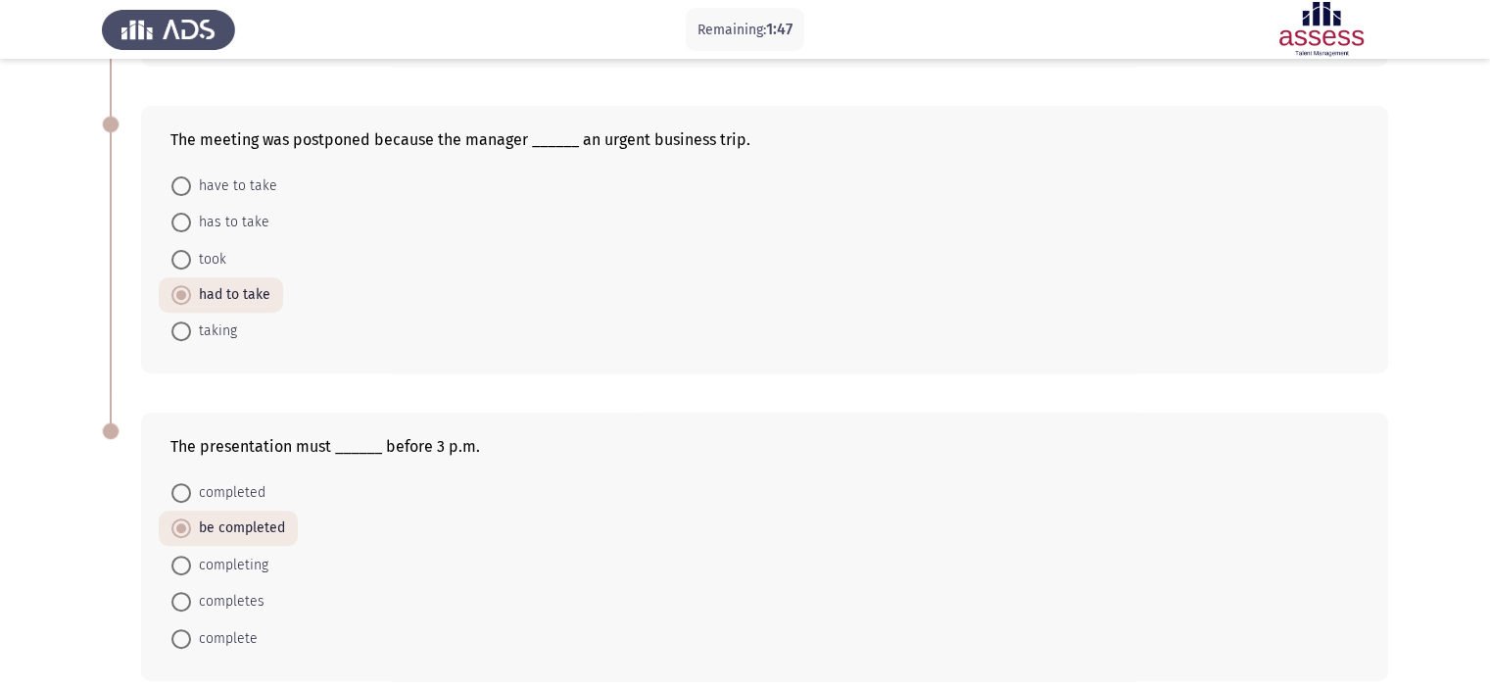
scroll to position [713, 0]
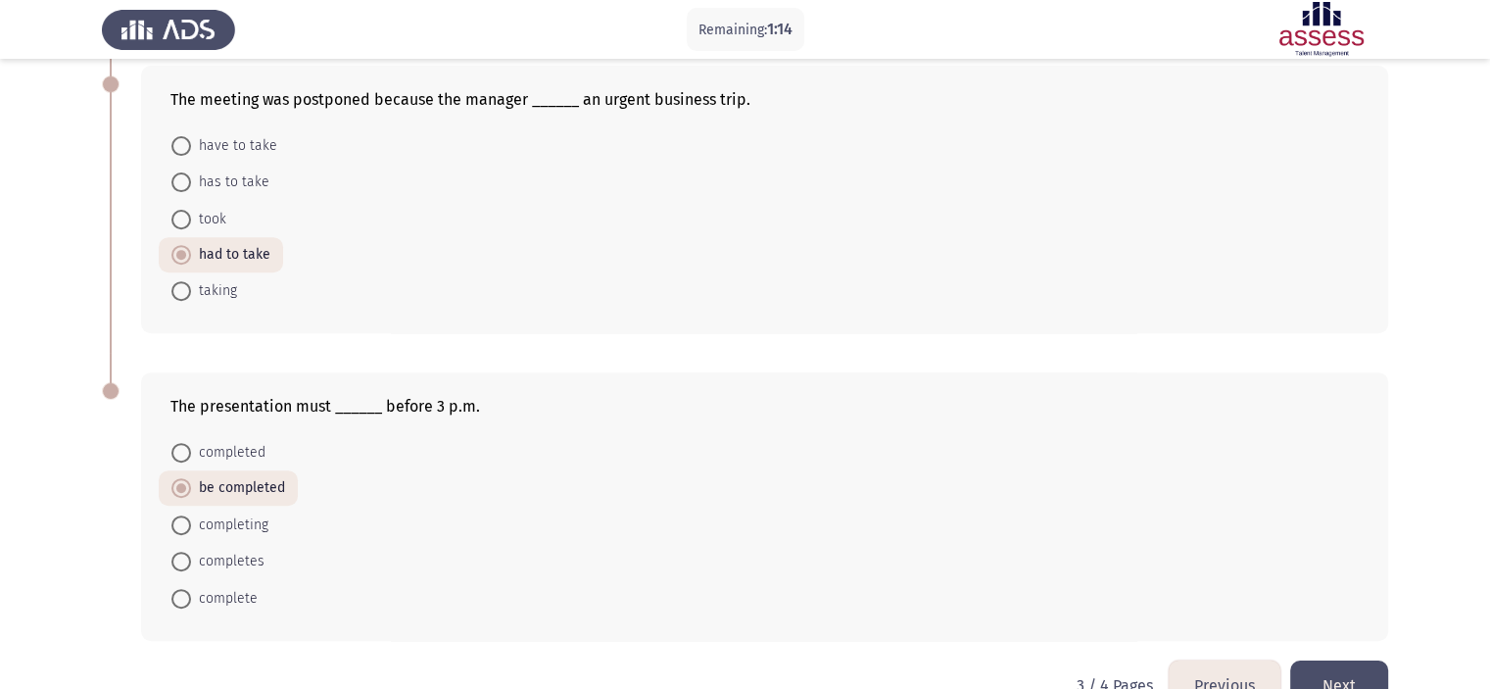
click at [1347, 671] on button "Next" at bounding box center [1340, 685] width 98 height 50
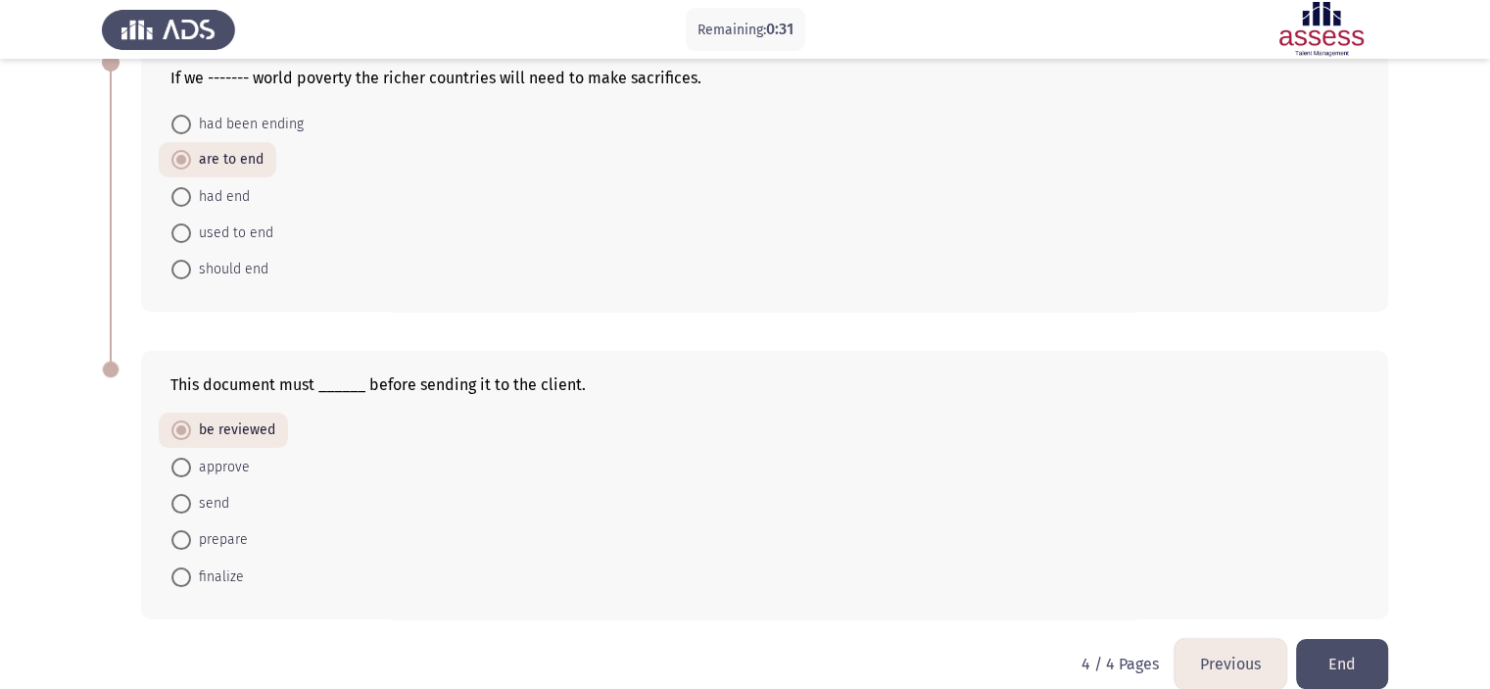
scroll to position [147, 0]
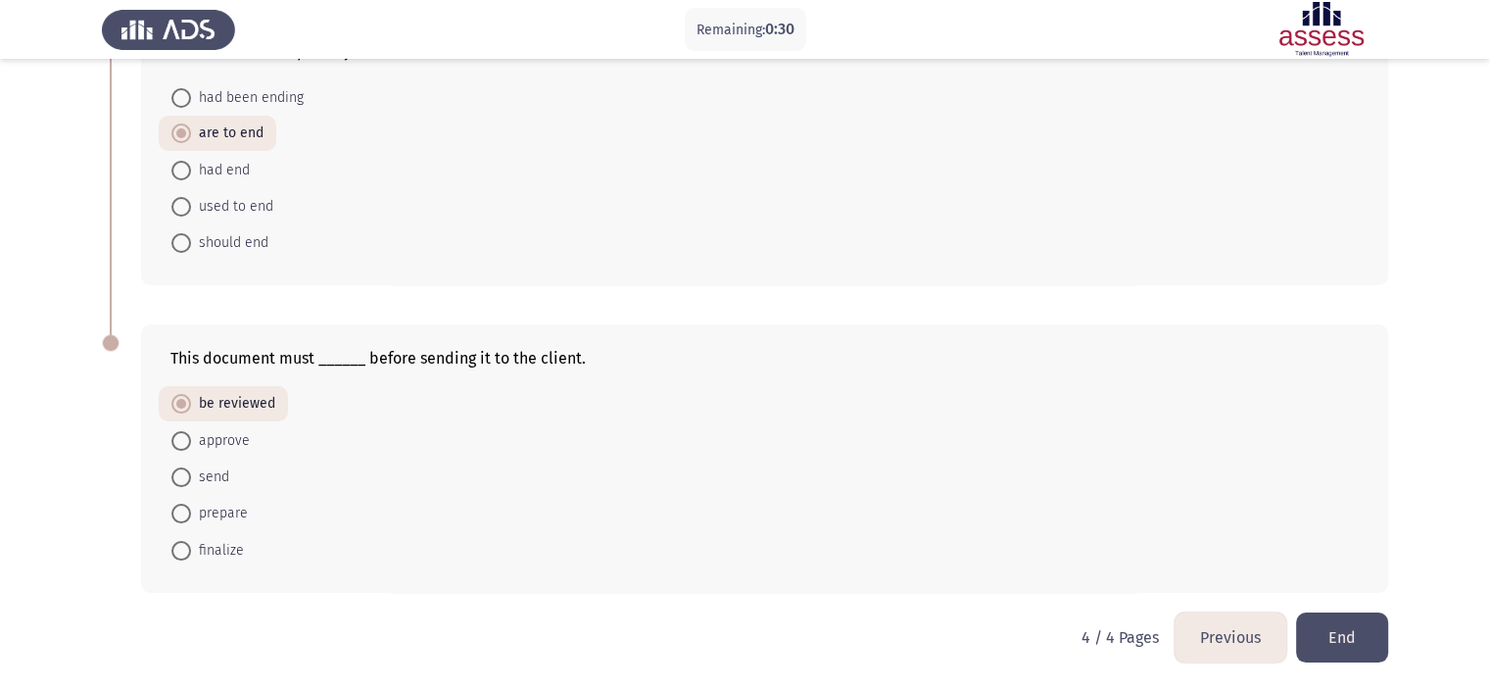
click at [1333, 630] on button "End" at bounding box center [1342, 637] width 92 height 50
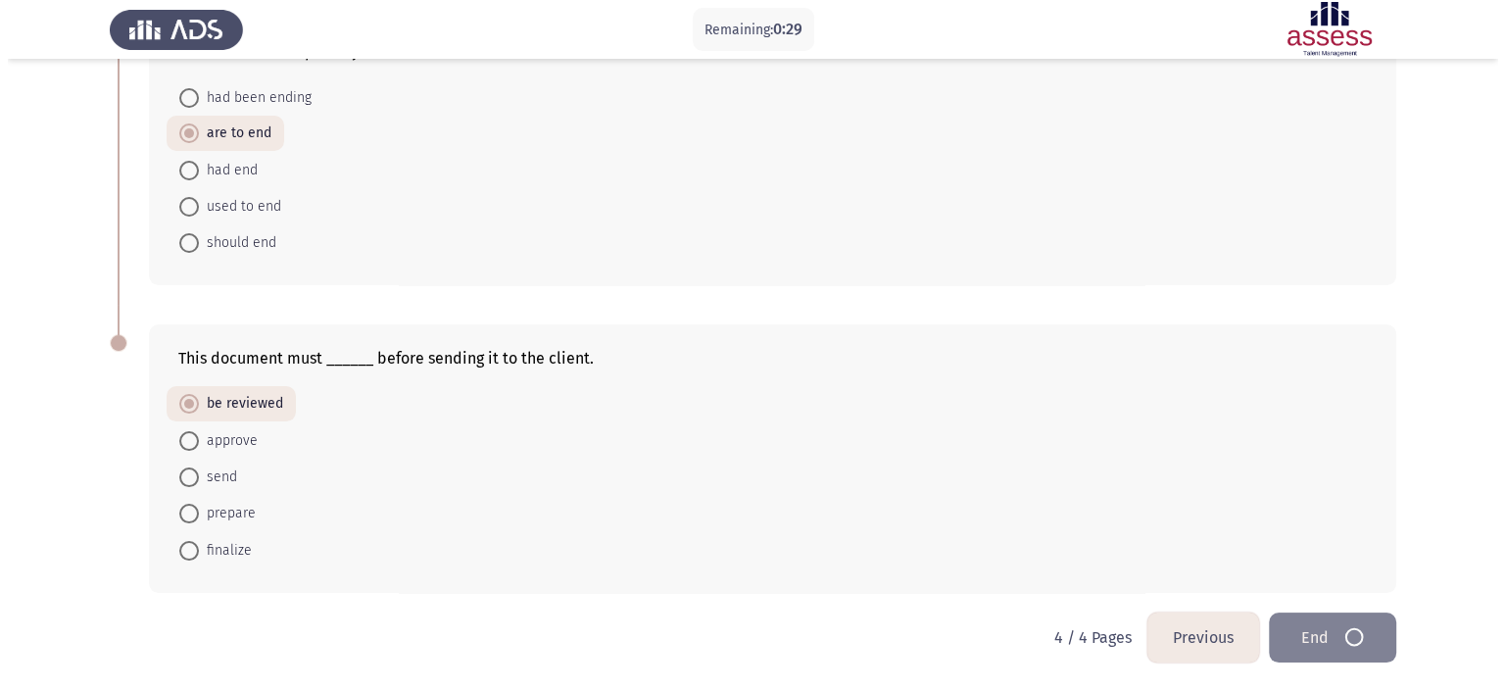
scroll to position [0, 0]
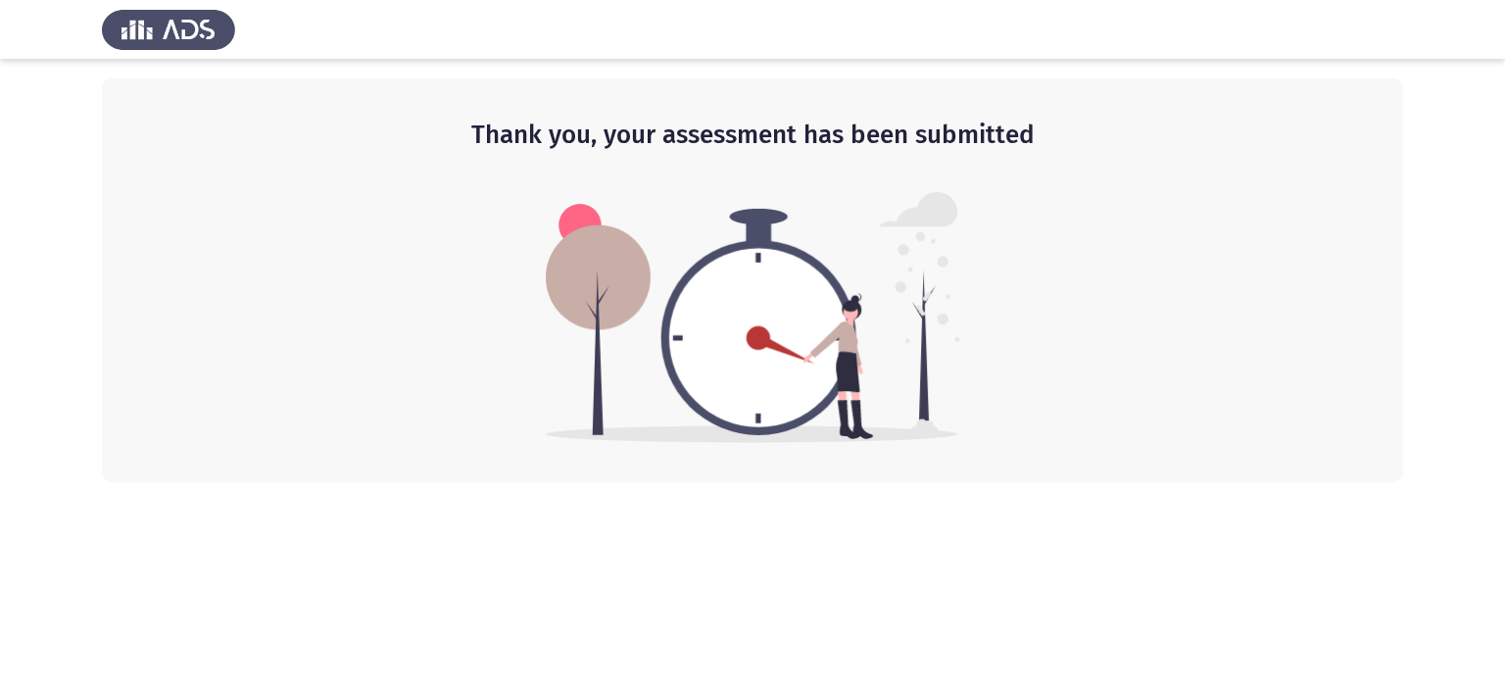
drag, startPoint x: 1504, startPoint y: 279, endPoint x: 1486, endPoint y: 397, distance: 119.1
click at [1486, 397] on app-default-page "Thank you, your assessment has been submitted" at bounding box center [752, 241] width 1505 height 482
drag, startPoint x: 1486, startPoint y: 397, endPoint x: 1489, endPoint y: 520, distance: 123.5
click at [1489, 482] on html "Thank you, your assessment has been submitted" at bounding box center [752, 241] width 1505 height 482
